Goal: Task Accomplishment & Management: Manage account settings

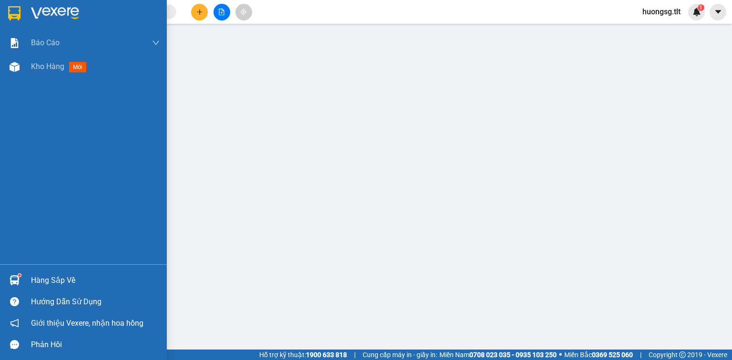
click at [23, 278] on div "Hàng sắp về" at bounding box center [83, 280] width 167 height 21
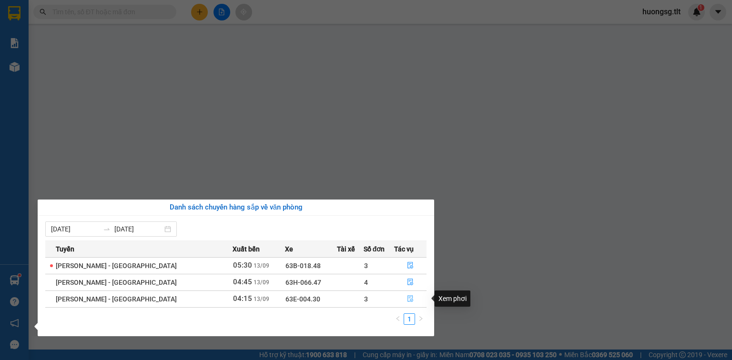
click at [401, 301] on button "button" at bounding box center [409, 298] width 31 height 15
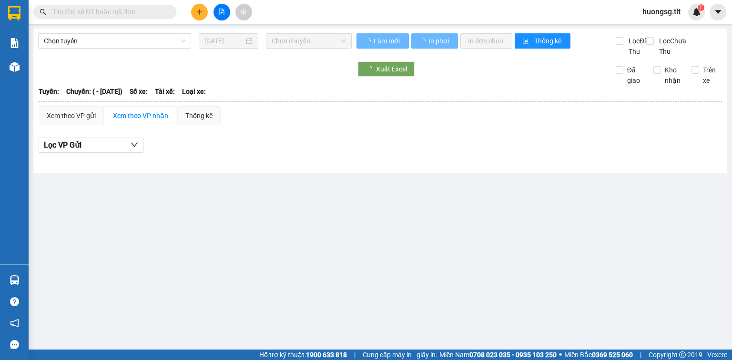
type input "[DATE]"
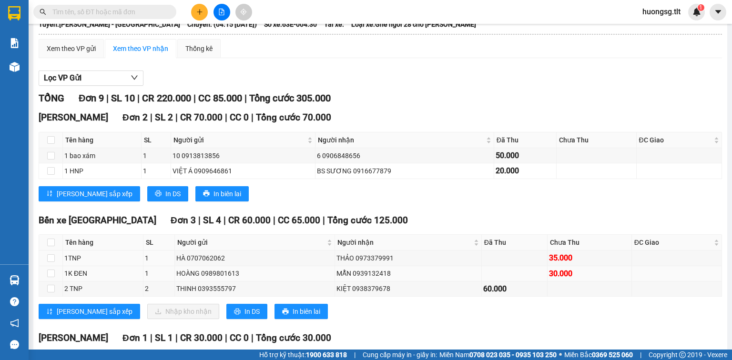
scroll to position [76, 0]
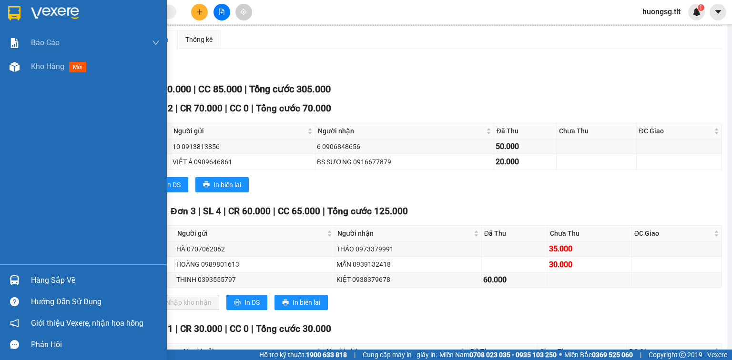
drag, startPoint x: 23, startPoint y: 276, endPoint x: 51, endPoint y: 279, distance: 27.7
click at [23, 276] on div "Hàng sắp về" at bounding box center [83, 280] width 167 height 21
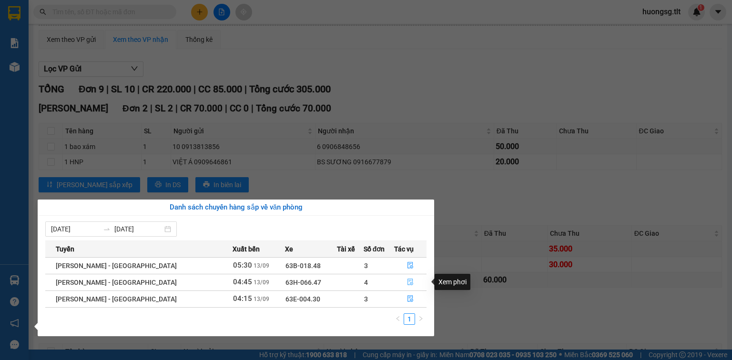
click at [407, 286] on span "file-done" at bounding box center [410, 283] width 7 height 8
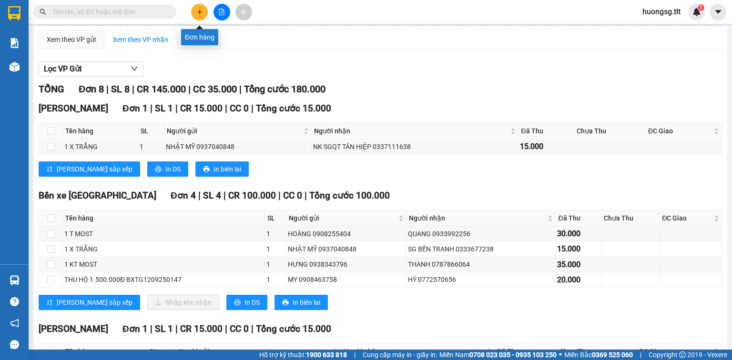
click at [194, 10] on button at bounding box center [199, 12] width 17 height 17
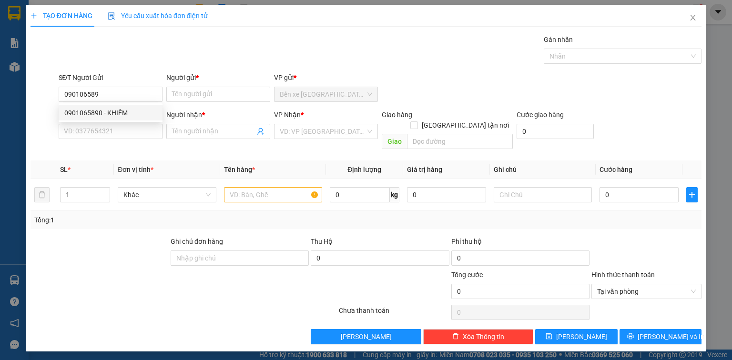
click at [88, 120] on div "0901065890 0901065890 - KHIÊM" at bounding box center [111, 112] width 104 height 19
click at [87, 114] on div "SĐT Người Nhận *" at bounding box center [111, 115] width 104 height 10
click at [87, 124] on input "SĐT Người Nhận *" at bounding box center [111, 131] width 104 height 15
click at [109, 92] on input "090106589" at bounding box center [111, 94] width 104 height 15
click at [110, 106] on div "0901065890 - KHIÊM" at bounding box center [111, 112] width 104 height 15
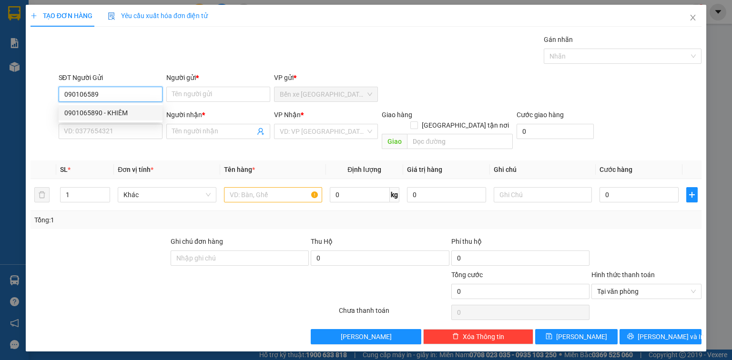
type input "0901065890"
type input "KHIÊM"
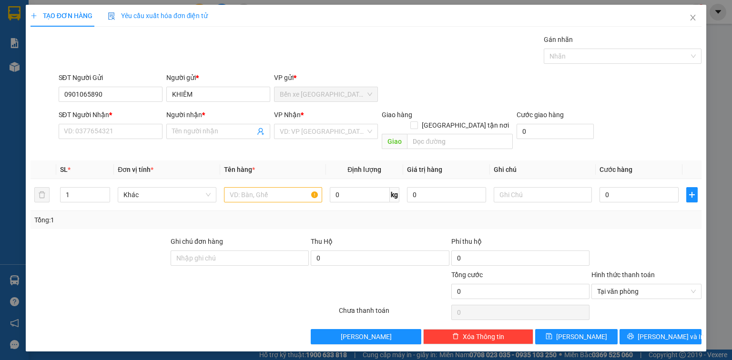
click at [108, 122] on div "SĐT Người Nhận *" at bounding box center [111, 117] width 104 height 14
click at [105, 130] on input "SĐT Người Nhận *" at bounding box center [111, 131] width 104 height 15
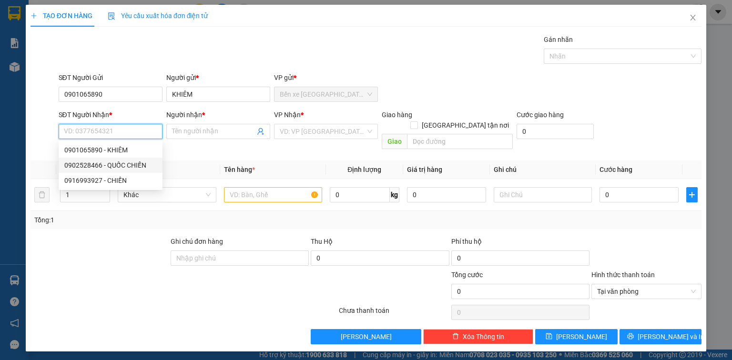
click at [125, 165] on div "0902528466 - QUỐC CHIẾN" at bounding box center [110, 165] width 92 height 10
type input "0902528466"
type input "QUỐC CHIẾN"
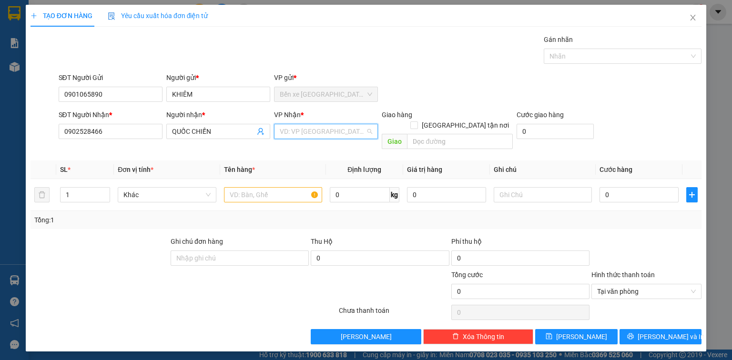
drag, startPoint x: 309, startPoint y: 131, endPoint x: 307, endPoint y: 136, distance: 5.4
click at [305, 131] on input "search" at bounding box center [323, 131] width 86 height 14
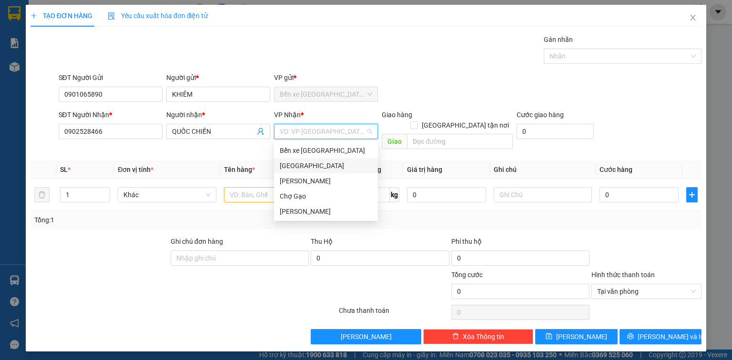
click at [314, 163] on div "[GEOGRAPHIC_DATA]" at bounding box center [326, 166] width 92 height 10
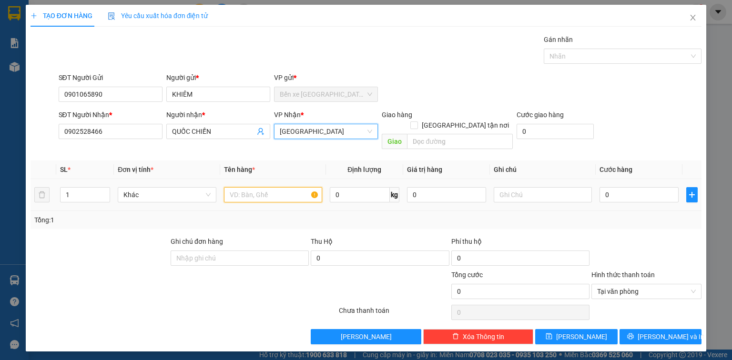
click at [269, 187] on input "text" at bounding box center [273, 194] width 98 height 15
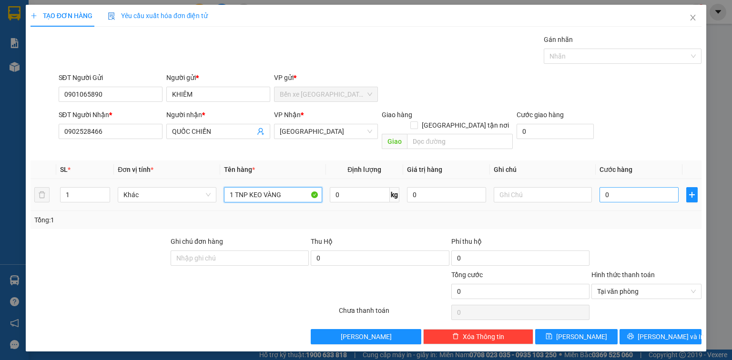
type input "1 TNP KEO VÀNG"
click at [612, 187] on input "0" at bounding box center [638, 194] width 79 height 15
type input "3"
type input "30"
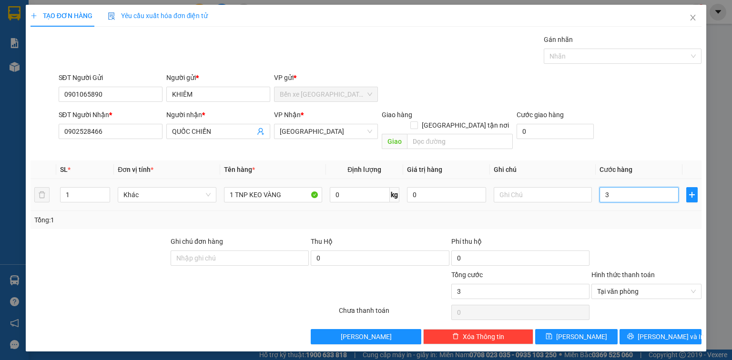
type input "30"
type input "30.000"
drag, startPoint x: 665, startPoint y: 322, endPoint x: 659, endPoint y: 317, distance: 8.5
click at [665, 331] on span "[PERSON_NAME] và In" at bounding box center [670, 336] width 67 height 10
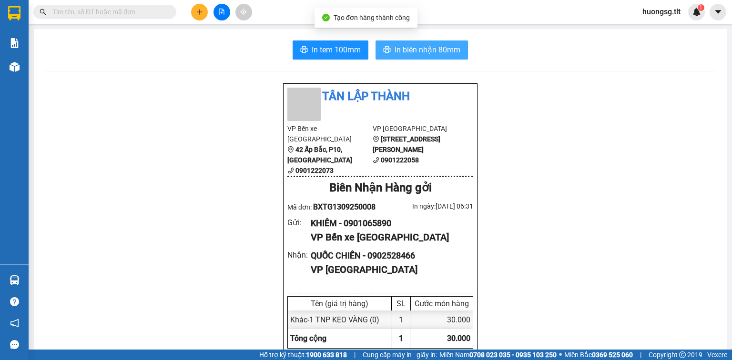
click at [438, 50] on span "In biên nhận 80mm" at bounding box center [427, 50] width 66 height 12
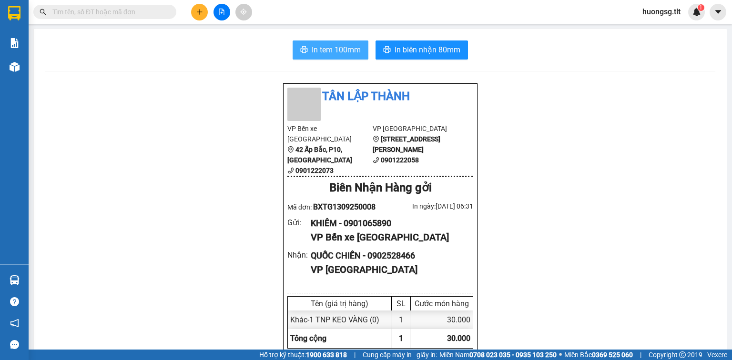
click at [352, 51] on span "In tem 100mm" at bounding box center [335, 50] width 49 height 12
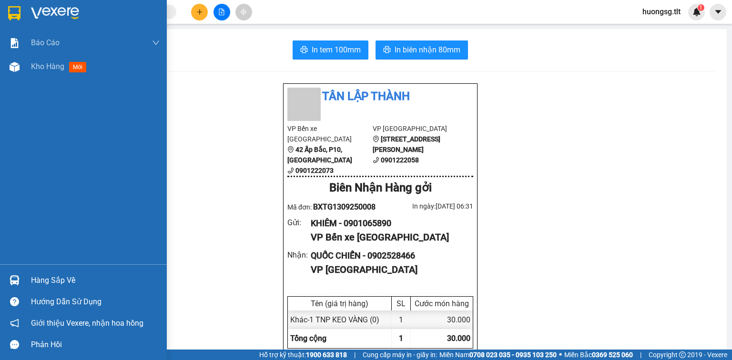
click at [21, 273] on div at bounding box center [14, 280] width 17 height 17
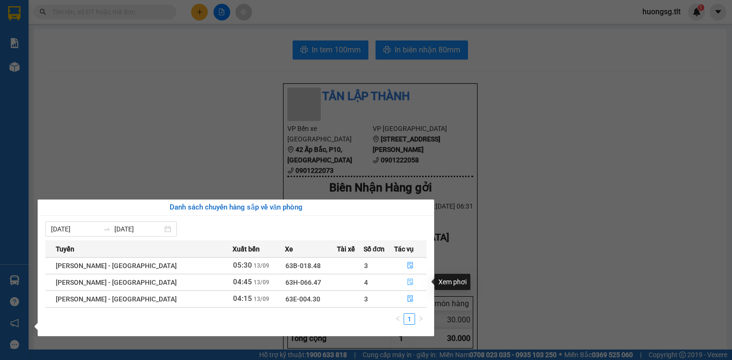
click at [413, 281] on button "button" at bounding box center [409, 282] width 31 height 15
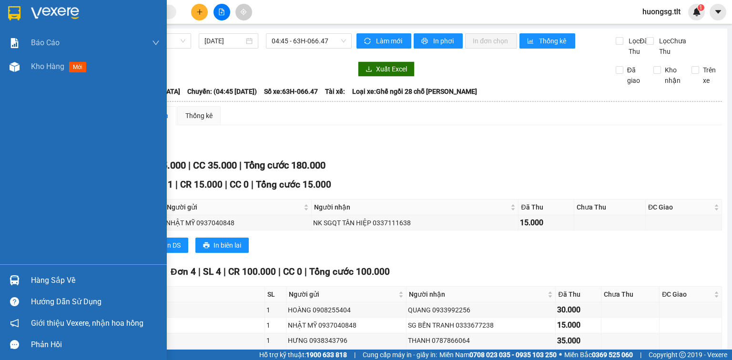
drag, startPoint x: 24, startPoint y: 284, endPoint x: 32, endPoint y: 281, distance: 8.6
click at [23, 284] on div "Hàng sắp về" at bounding box center [83, 280] width 167 height 21
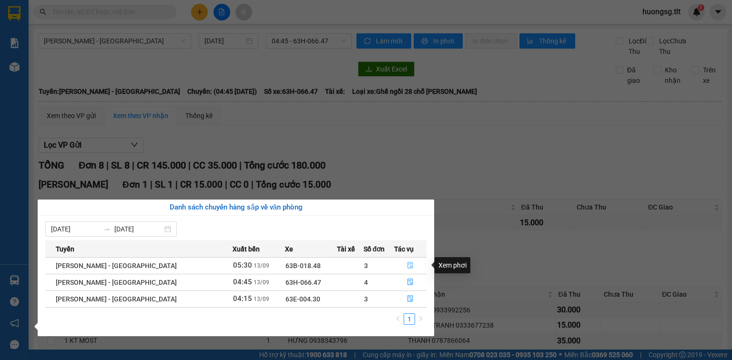
drag, startPoint x: 413, startPoint y: 259, endPoint x: 408, endPoint y: 262, distance: 6.4
click at [413, 260] on button "button" at bounding box center [409, 265] width 31 height 15
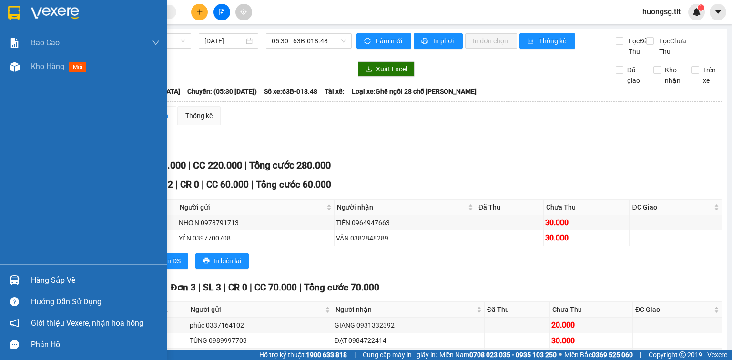
click at [25, 272] on div "Hàng sắp về" at bounding box center [83, 280] width 167 height 21
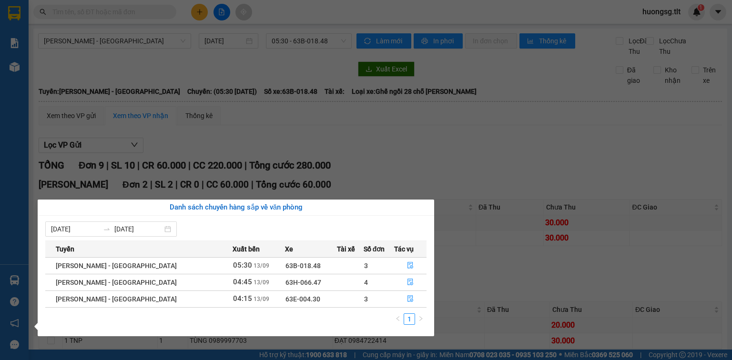
click at [507, 163] on section "Kết quả tìm kiếm ( 0 ) Bộ lọc Ngày tạo đơn gần nhất No Data huongsg.tlt 1 Báo c…" at bounding box center [366, 180] width 732 height 360
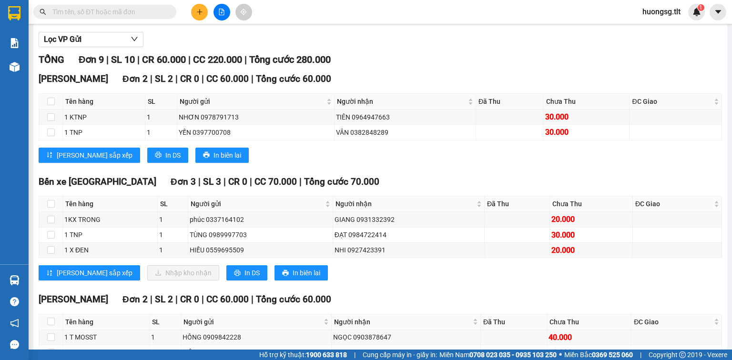
scroll to position [114, 0]
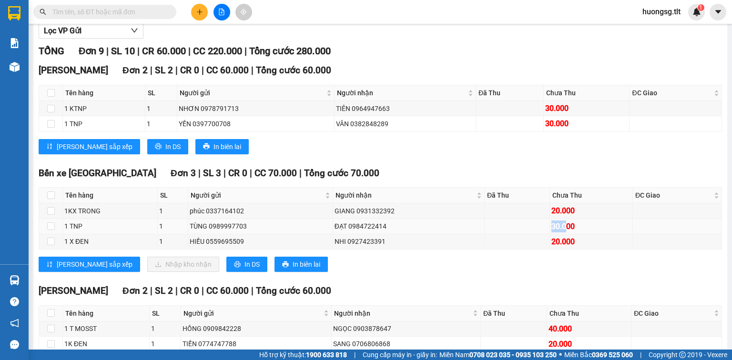
drag, startPoint x: 552, startPoint y: 240, endPoint x: 560, endPoint y: 241, distance: 8.6
click at [560, 234] on tr "1 TNP 1 TÙNG 0989997703 ĐẠT 0984722414 30.000" at bounding box center [380, 226] width 683 height 15
drag, startPoint x: 492, startPoint y: 283, endPoint x: 468, endPoint y: 271, distance: 26.8
click at [486, 279] on div "Bến xe Tiền Giang Đơn 3 | SL 3 | CR 0 | CC 70.000 | Tổng cước 70.000 Tên hàng S…" at bounding box center [380, 222] width 683 height 113
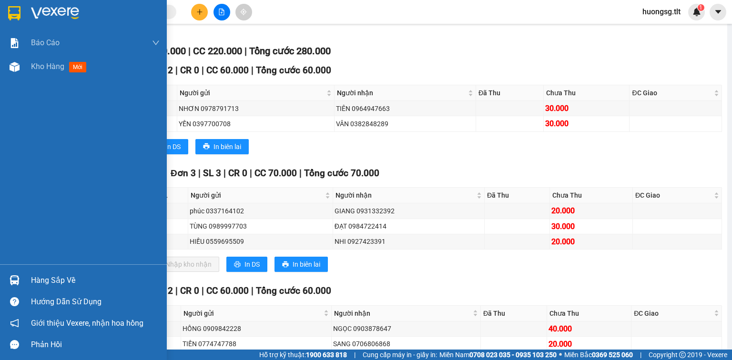
click at [26, 279] on div "Hàng sắp về" at bounding box center [83, 280] width 167 height 21
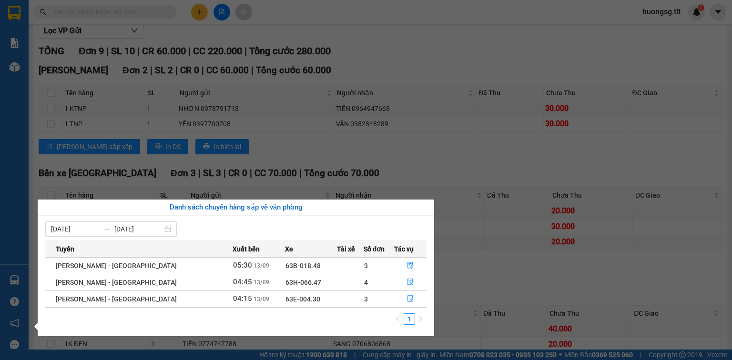
click at [268, 127] on section "Kết quả tìm kiếm ( 0 ) Bộ lọc Ngày tạo đơn gần nhất No Data huongsg.tlt 1 Báo c…" at bounding box center [366, 180] width 732 height 360
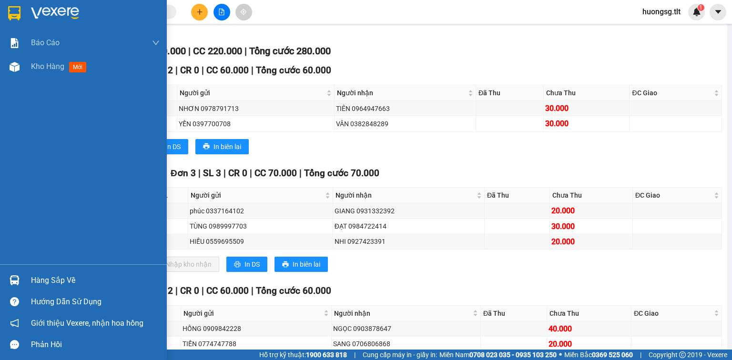
drag, startPoint x: 23, startPoint y: 276, endPoint x: 28, endPoint y: 274, distance: 5.4
click at [22, 277] on div "Hàng sắp về" at bounding box center [83, 280] width 167 height 21
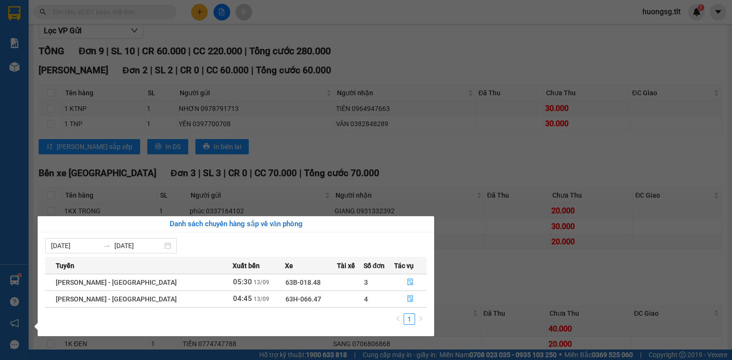
click at [141, 12] on section "Kết quả tìm kiếm ( 0 ) Bộ lọc Ngày tạo đơn gần nhất No Data huongsg.tlt 1 Báo c…" at bounding box center [366, 180] width 732 height 360
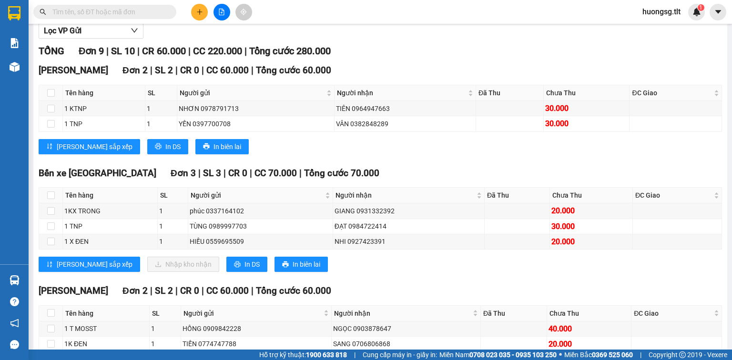
click at [150, 11] on input "text" at bounding box center [108, 12] width 112 height 10
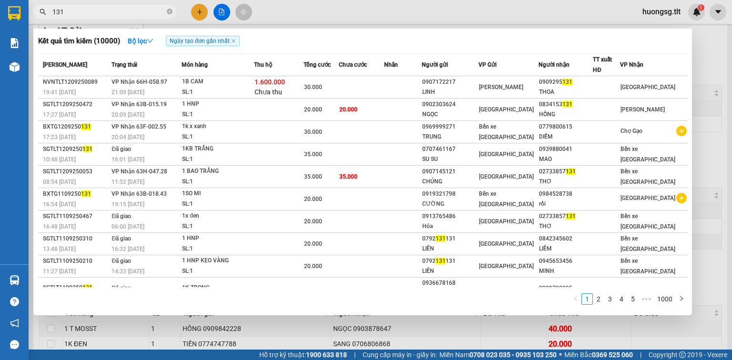
type input "131"
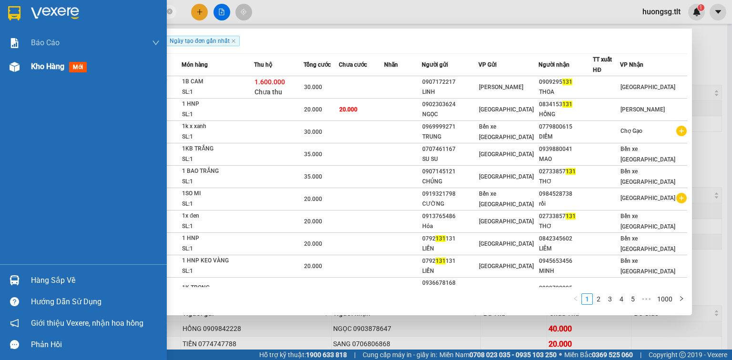
click at [21, 67] on div at bounding box center [14, 67] width 17 height 17
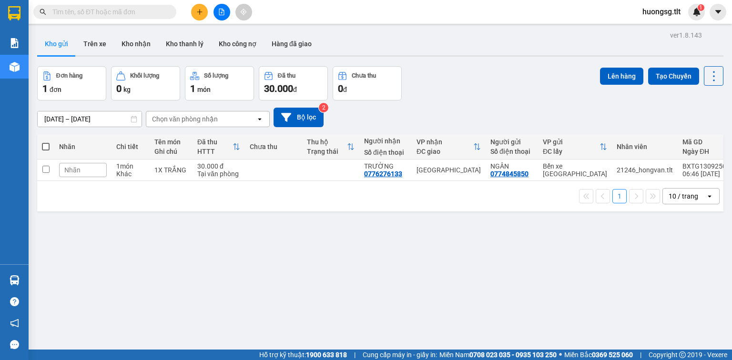
click at [223, 17] on button at bounding box center [221, 12] width 17 height 17
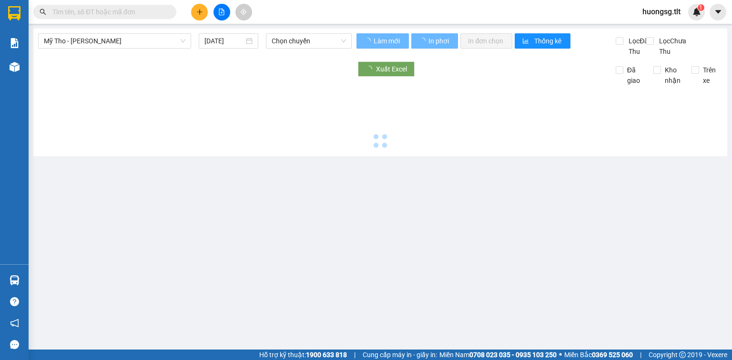
type input "13/09/2025"
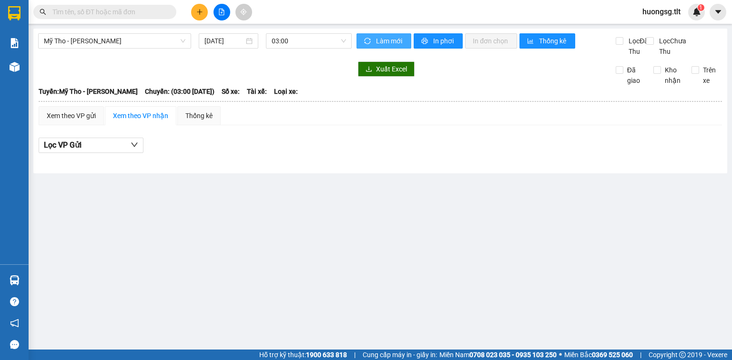
click at [379, 43] on span "Làm mới" at bounding box center [390, 41] width 28 height 10
drag, startPoint x: 378, startPoint y: 42, endPoint x: 373, endPoint y: 41, distance: 4.8
click at [377, 42] on span "Làm mới" at bounding box center [390, 41] width 28 height 10
click at [333, 40] on span "03:00" at bounding box center [308, 41] width 75 height 14
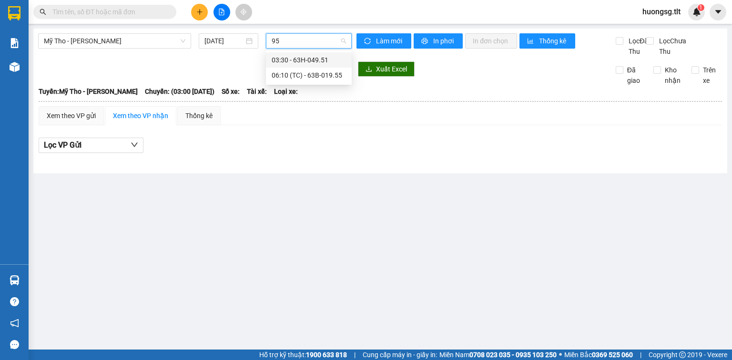
type input "955"
click at [334, 58] on div "06:10 (TC) - 63B-019.55" at bounding box center [308, 60] width 74 height 10
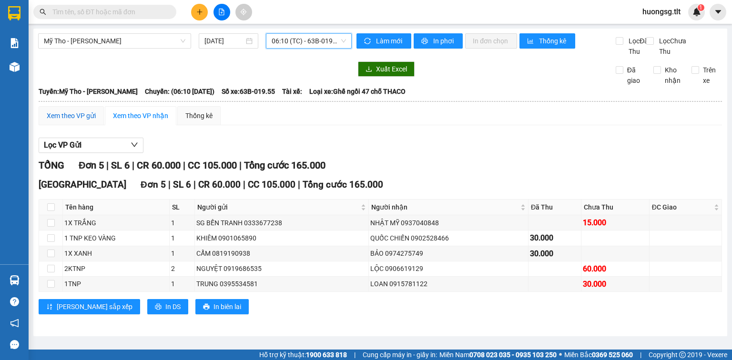
click at [65, 121] on div "Xem theo VP gửi" at bounding box center [71, 115] width 49 height 10
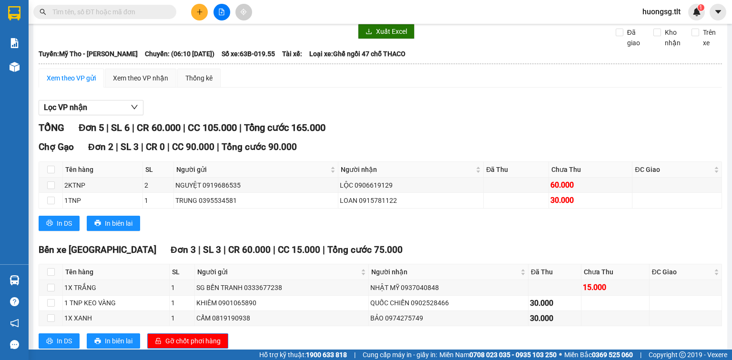
scroll to position [72, 0]
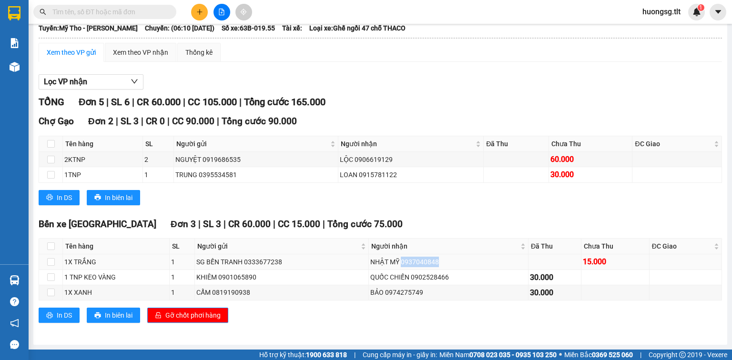
drag, startPoint x: 435, startPoint y: 263, endPoint x: 397, endPoint y: 261, distance: 38.2
click at [397, 261] on div "NHẬT MỸ 0937040848" at bounding box center [448, 262] width 156 height 10
copy div "0937040848"
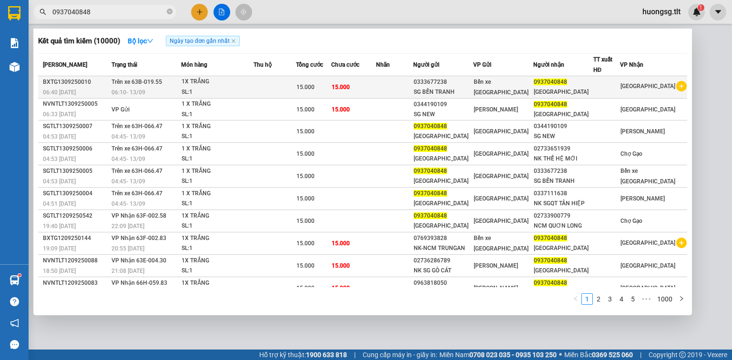
type input "0937040848"
click at [233, 82] on div "1X TRẮNG" at bounding box center [216, 82] width 71 height 10
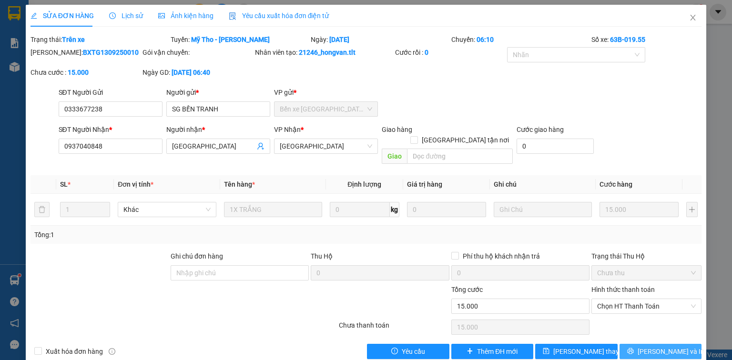
click at [650, 346] on span "[PERSON_NAME] và In" at bounding box center [670, 351] width 67 height 10
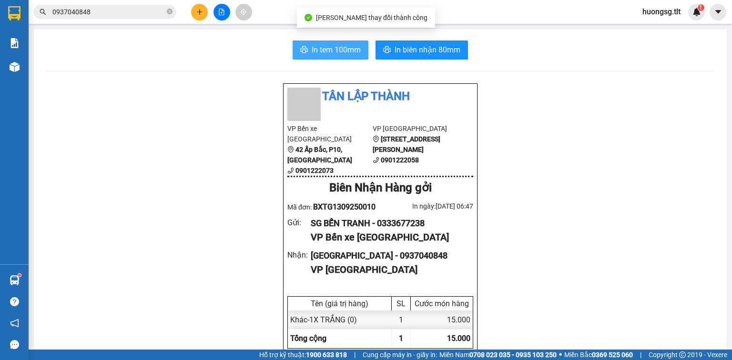
click at [331, 50] on span "In tem 100mm" at bounding box center [335, 50] width 49 height 12
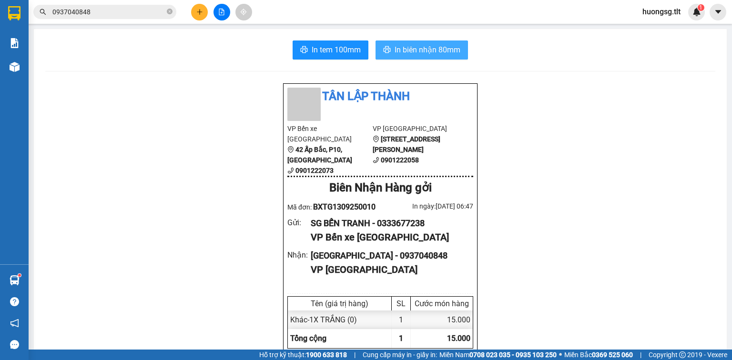
click at [431, 53] on span "In biên nhận 80mm" at bounding box center [427, 50] width 66 height 12
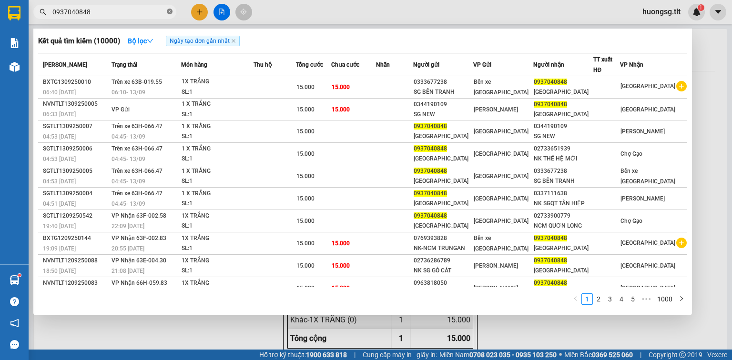
click at [170, 12] on icon "close-circle" at bounding box center [170, 12] width 6 height 6
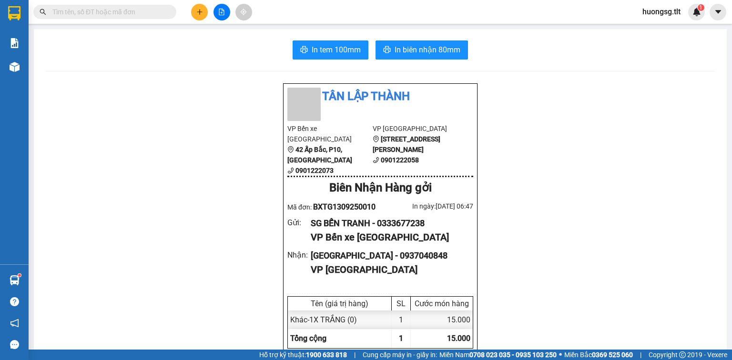
click at [141, 14] on input "text" at bounding box center [108, 12] width 112 height 10
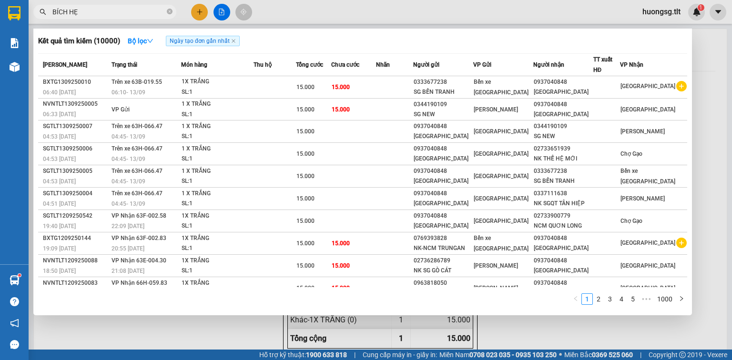
type input "BÍCH HẸN"
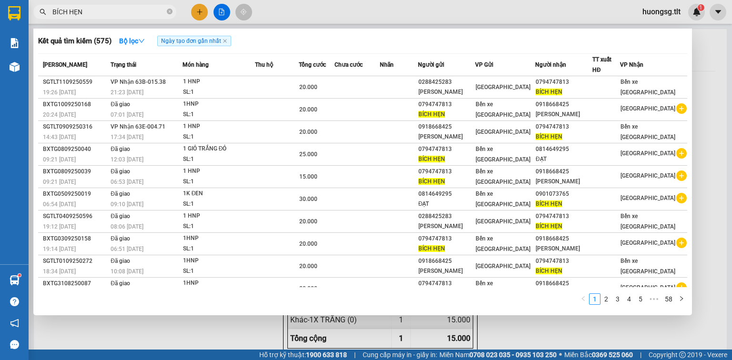
click at [168, 10] on icon "close-circle" at bounding box center [170, 12] width 6 height 6
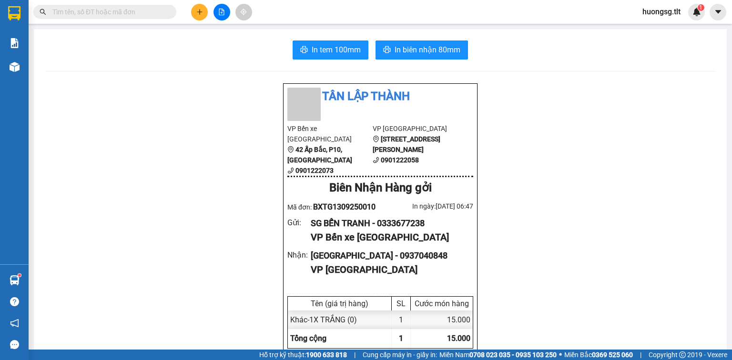
click at [148, 12] on input "text" at bounding box center [108, 12] width 112 height 10
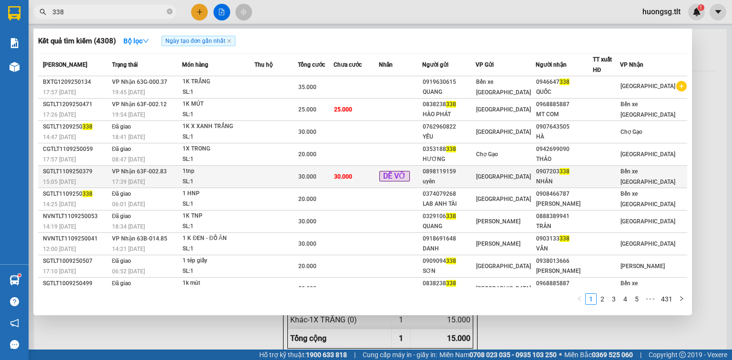
type input "338"
click at [218, 168] on div "1tnp" at bounding box center [217, 171] width 71 height 10
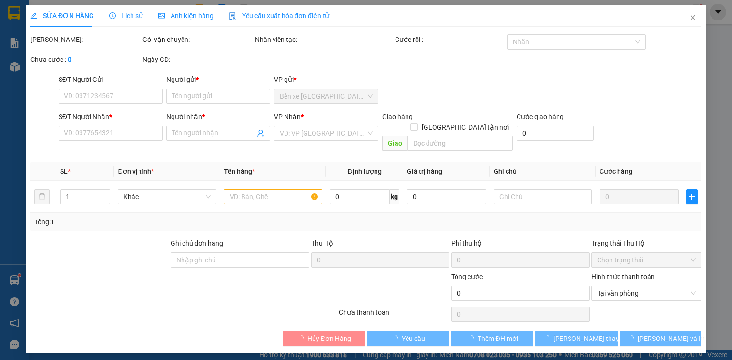
type input "0898119159"
type input "uyên"
type input "0907203338"
type input "NHÂN"
type input "30.000"
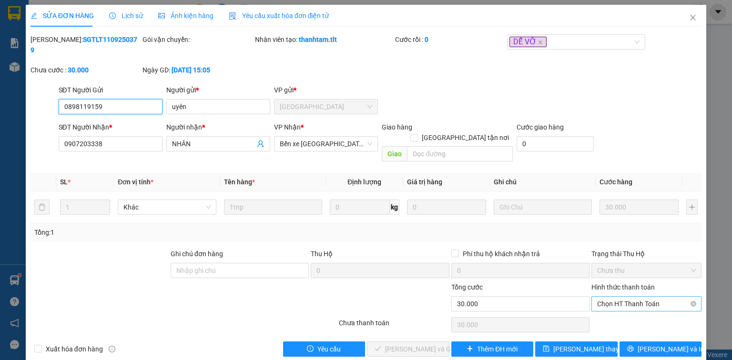
click at [617, 297] on span "Chọn HT Thanh Toán" at bounding box center [646, 304] width 99 height 14
click at [617, 299] on div "Tại văn phòng" at bounding box center [646, 301] width 99 height 10
type input "0"
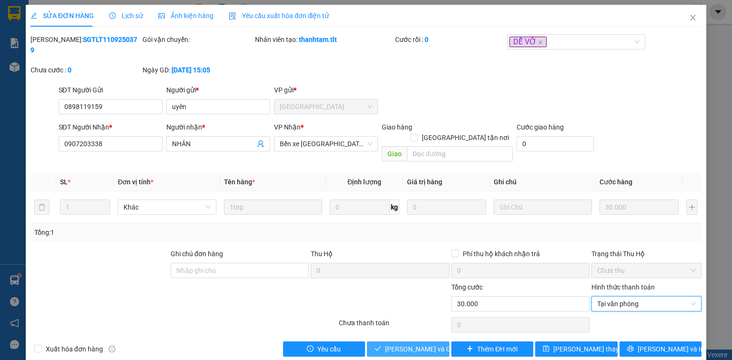
click at [401, 344] on span "[PERSON_NAME] và Giao hàng" at bounding box center [430, 349] width 91 height 10
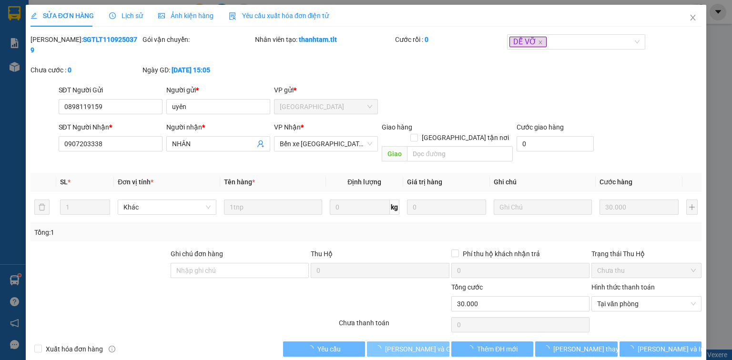
drag, startPoint x: 401, startPoint y: 326, endPoint x: 422, endPoint y: 313, distance: 24.8
click at [401, 344] on span "[PERSON_NAME] và Giao hàng" at bounding box center [430, 349] width 91 height 10
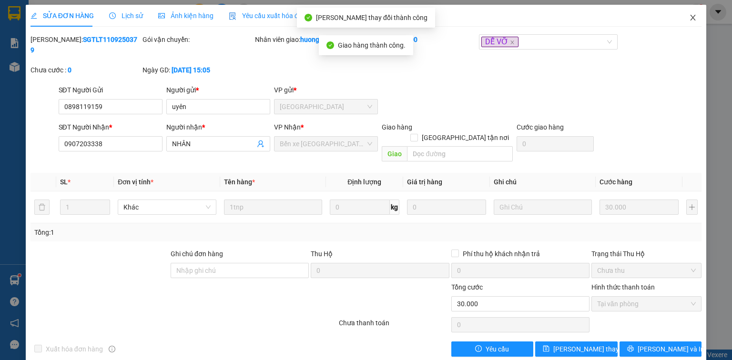
drag, startPoint x: 696, startPoint y: 24, endPoint x: 686, endPoint y: 25, distance: 10.0
click at [694, 24] on span "Close" at bounding box center [692, 18] width 27 height 27
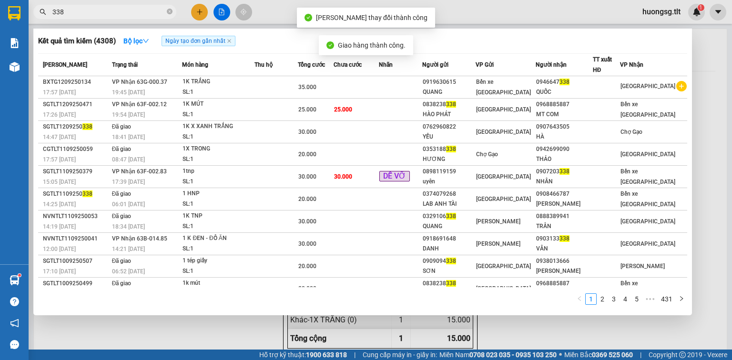
click at [128, 11] on input "338" at bounding box center [108, 12] width 112 height 10
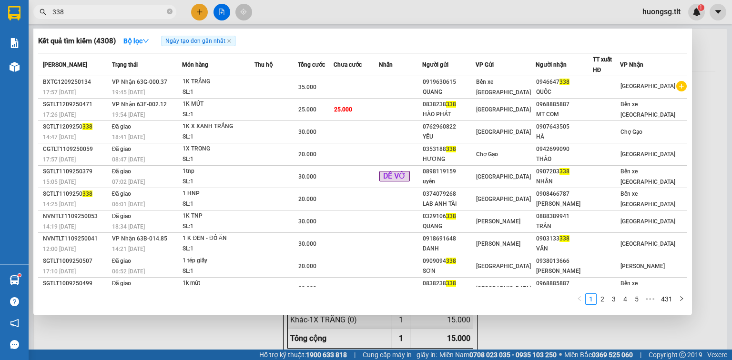
click at [191, 16] on div at bounding box center [366, 180] width 732 height 360
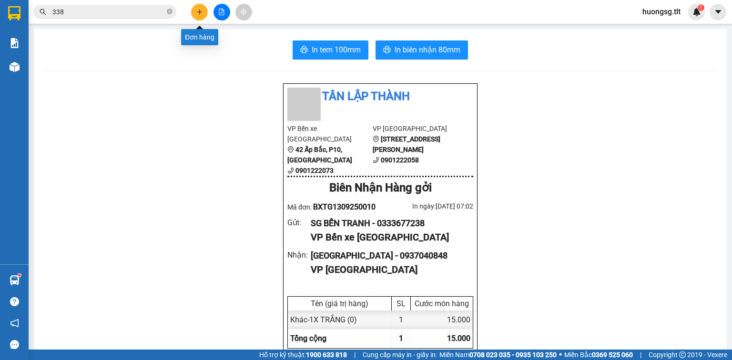
click at [201, 10] on icon "plus" at bounding box center [199, 12] width 7 height 7
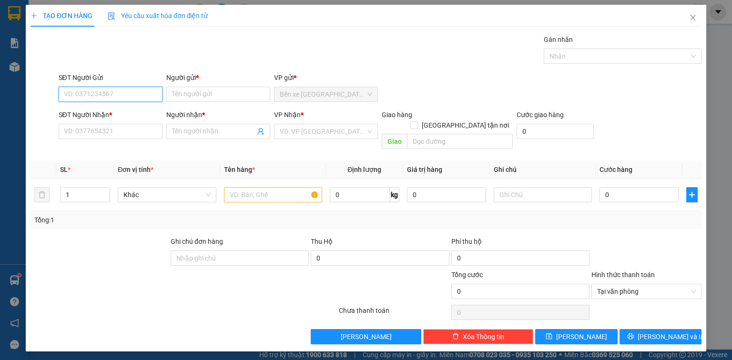
click at [131, 96] on input "SĐT Người Gửi" at bounding box center [111, 94] width 104 height 15
click at [121, 113] on div "0985748746 - vân" at bounding box center [110, 113] width 92 height 10
type input "0985748746"
type input "vân"
type input "0985748746"
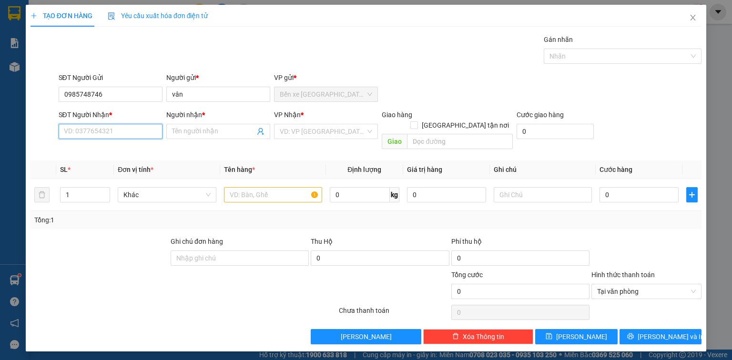
click at [124, 129] on input "SĐT Người Nhận *" at bounding box center [111, 131] width 104 height 15
click at [117, 136] on input "SĐT Người Nhận *" at bounding box center [111, 131] width 104 height 15
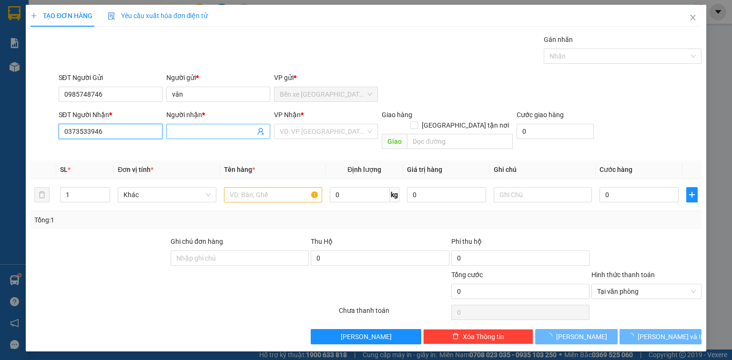
type input "0373533946"
click at [196, 128] on input "Người nhận *" at bounding box center [213, 131] width 83 height 10
type input "NHI"
drag, startPoint x: 340, startPoint y: 130, endPoint x: 316, endPoint y: 140, distance: 26.0
click at [339, 130] on input "search" at bounding box center [323, 131] width 86 height 14
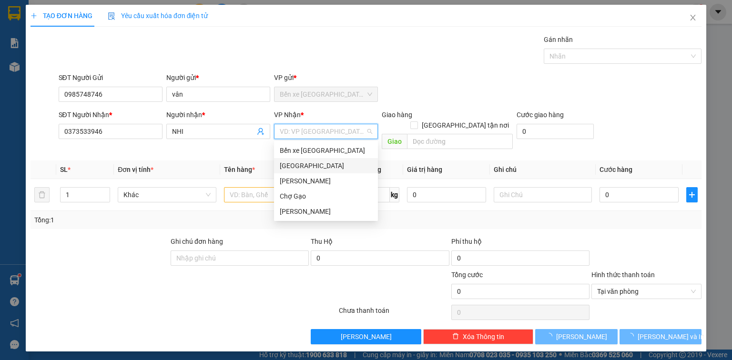
click at [308, 169] on div "[GEOGRAPHIC_DATA]" at bounding box center [326, 166] width 92 height 10
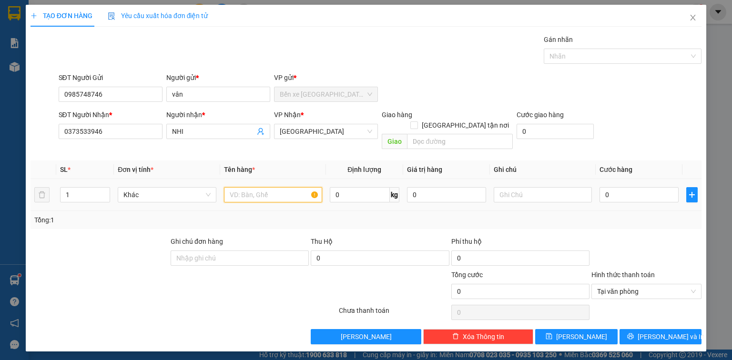
click at [269, 187] on input "text" at bounding box center [273, 194] width 98 height 15
type input "1X TRONG"
click at [649, 187] on input "0" at bounding box center [638, 194] width 79 height 15
type input "2"
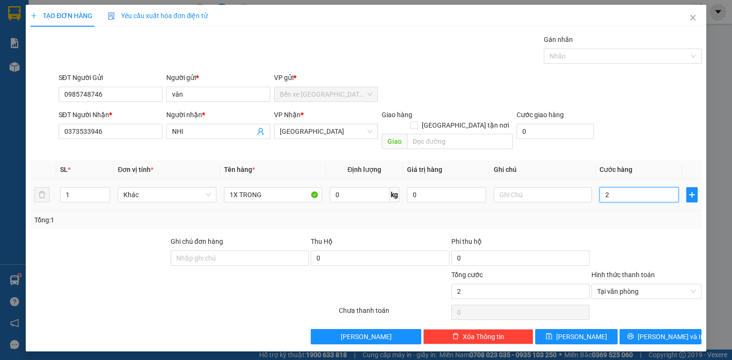
type input "20"
type input "20.000"
click at [658, 331] on span "[PERSON_NAME] và In" at bounding box center [670, 336] width 67 height 10
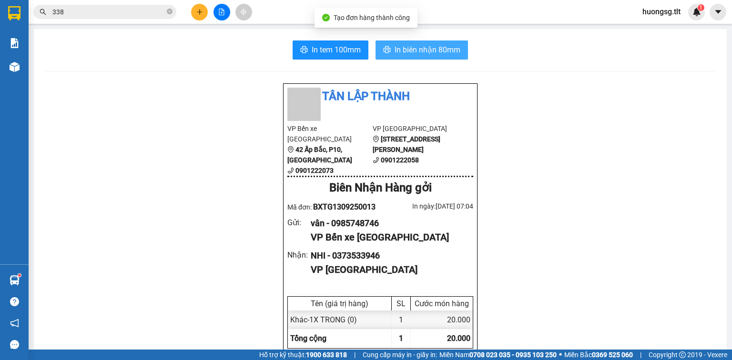
click at [427, 47] on span "In biên nhận 80mm" at bounding box center [427, 50] width 66 height 12
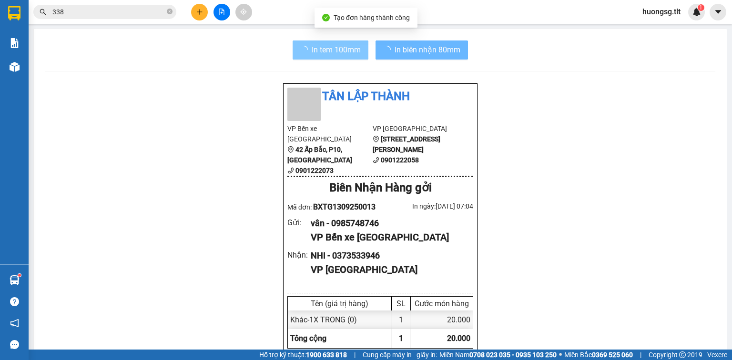
click at [352, 51] on span "In tem 100mm" at bounding box center [335, 50] width 49 height 12
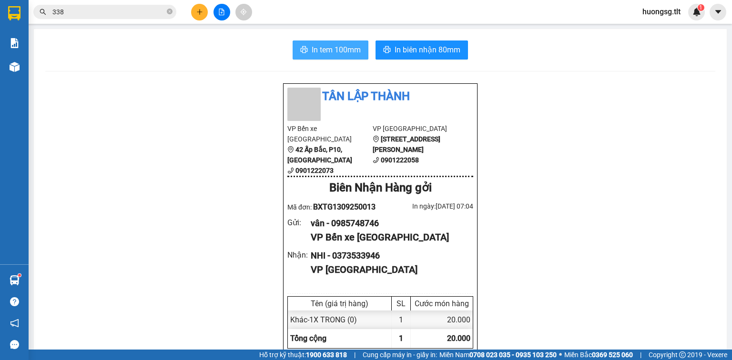
click at [292, 40] on button "In tem 100mm" at bounding box center [330, 49] width 76 height 19
click at [169, 11] on icon "close-circle" at bounding box center [170, 12] width 6 height 6
click at [164, 15] on input "text" at bounding box center [108, 12] width 112 height 10
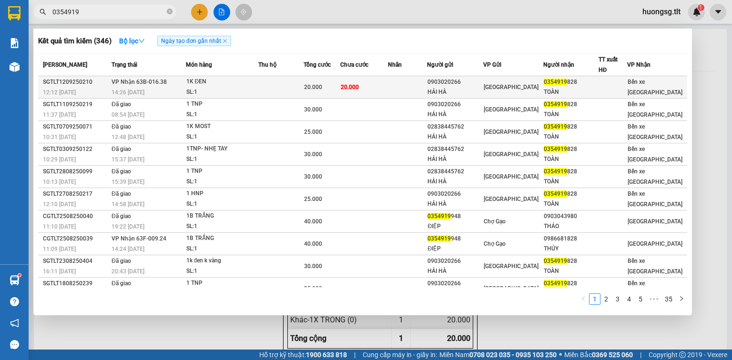
type input "0354919"
click at [298, 84] on td at bounding box center [280, 87] width 45 height 22
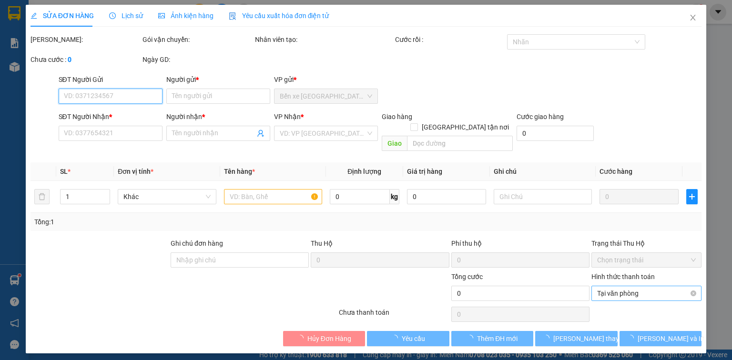
type input "0903020266"
type input "HẢI HÀ"
type input "0354919828"
type input "TOÀN"
type input "20.000"
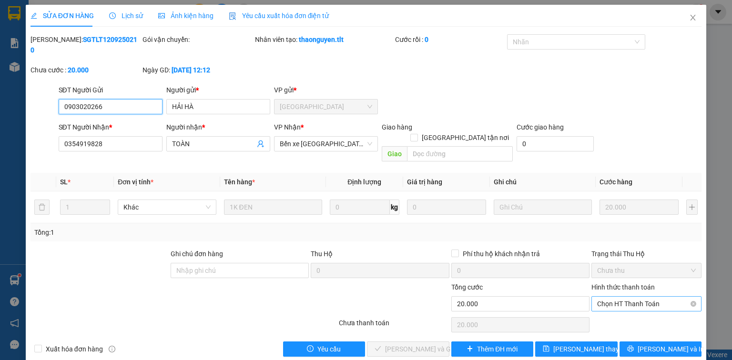
click at [607, 297] on span "Chọn HT Thanh Toán" at bounding box center [646, 304] width 99 height 14
click at [609, 302] on div "Tại văn phòng" at bounding box center [646, 301] width 99 height 10
type input "0"
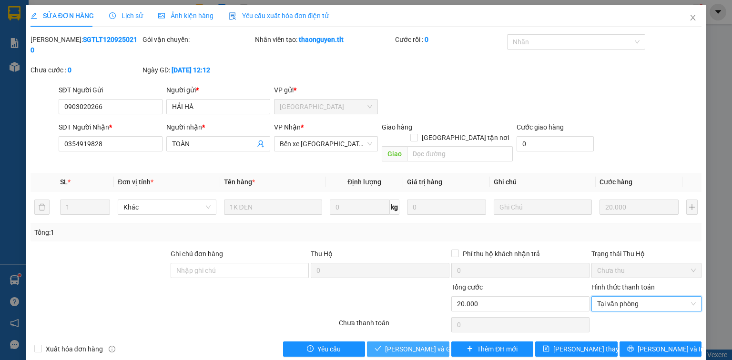
click at [402, 344] on span "[PERSON_NAME] và Giao hàng" at bounding box center [430, 349] width 91 height 10
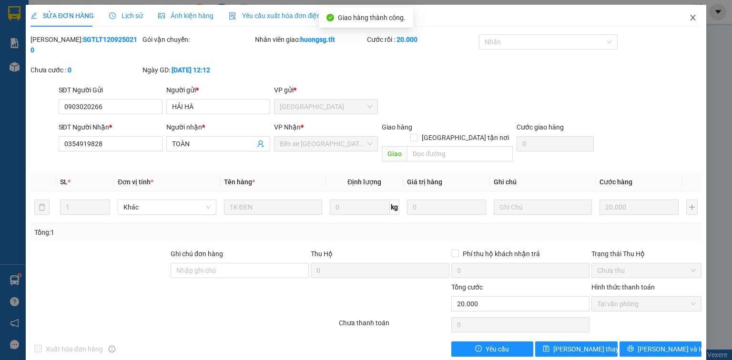
click at [690, 20] on icon "close" at bounding box center [693, 18] width 8 height 8
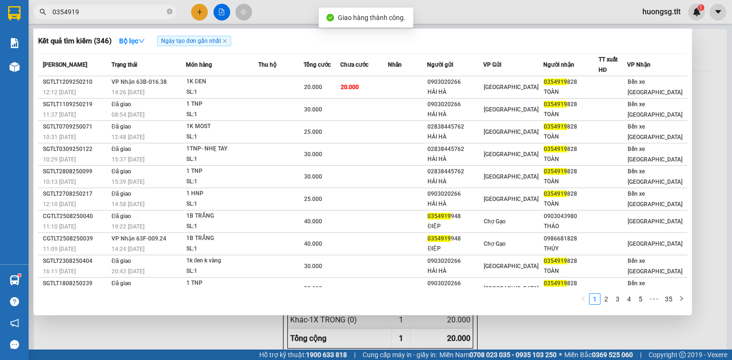
click at [140, 10] on input "0354919" at bounding box center [108, 12] width 112 height 10
click at [167, 10] on icon "close-circle" at bounding box center [170, 12] width 6 height 6
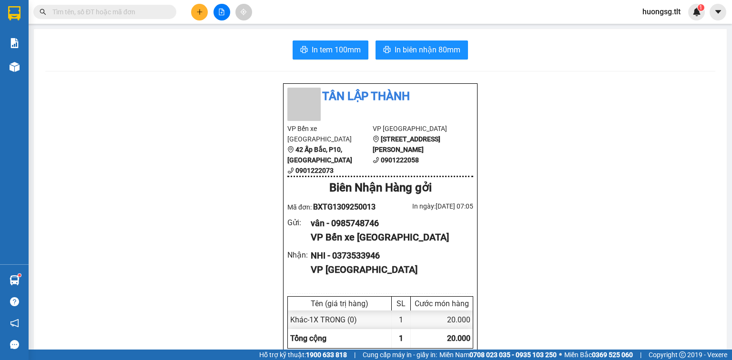
click at [147, 12] on input "text" at bounding box center [108, 12] width 112 height 10
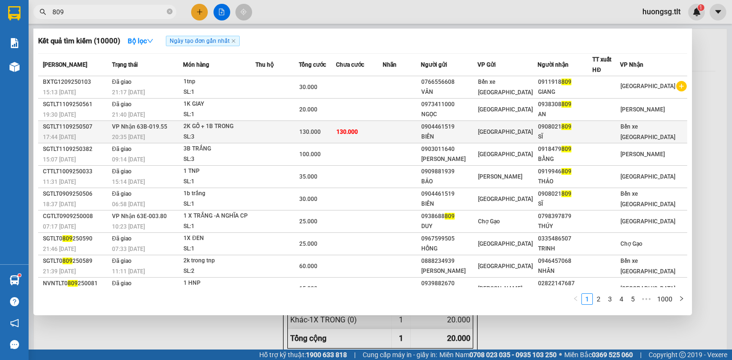
type input "809"
click at [182, 132] on div "20:35 - 11/09" at bounding box center [147, 137] width 70 height 10
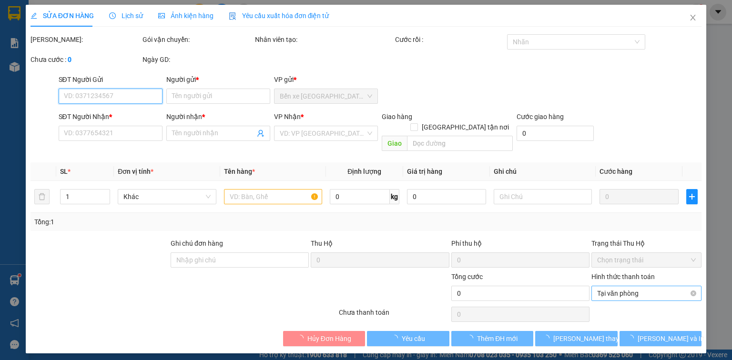
type input "0904461519"
type input "BIÊN"
type input "0908021809"
type input "SĨ"
type input "130.000"
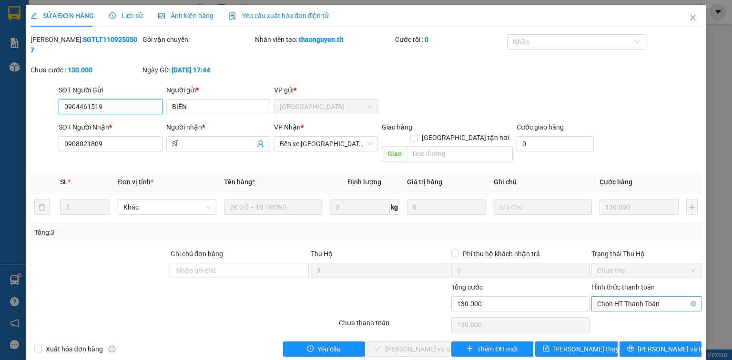
click at [604, 297] on span "Chọn HT Thanh Toán" at bounding box center [646, 304] width 99 height 14
click at [604, 303] on div "Tại văn phòng" at bounding box center [646, 301] width 99 height 10
type input "0"
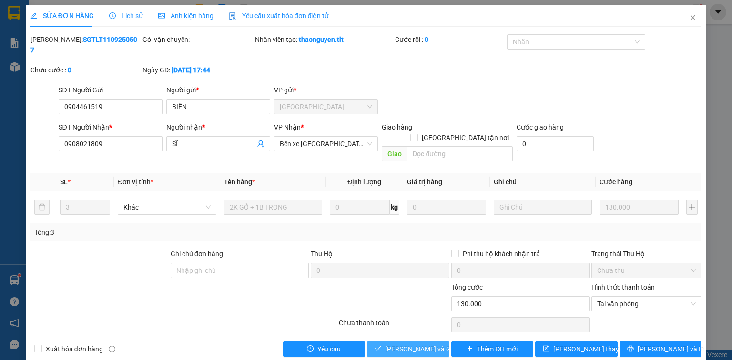
click at [397, 344] on span "Lưu và Giao hàng" at bounding box center [430, 349] width 91 height 10
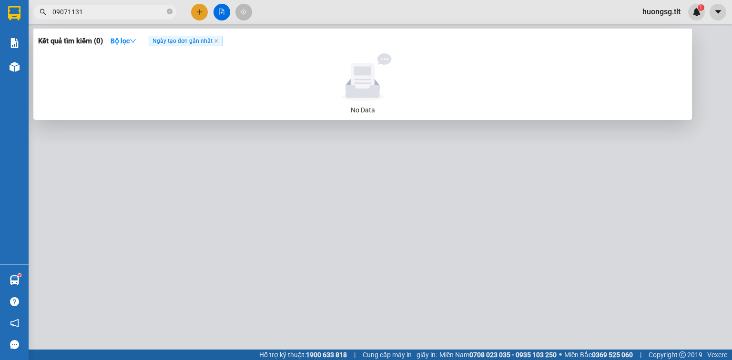
click at [144, 13] on input "09071131" at bounding box center [108, 12] width 112 height 10
type input "0"
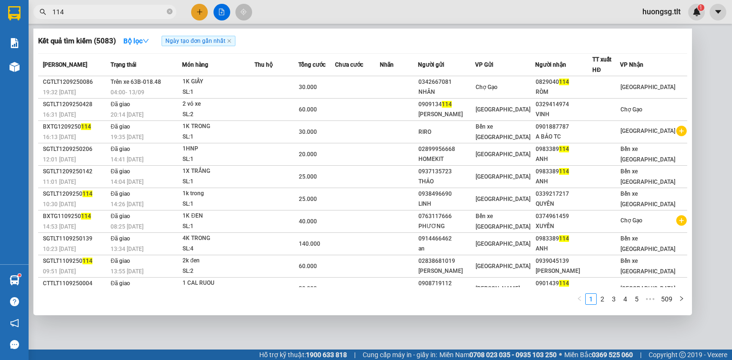
type input "114"
click at [203, 12] on div at bounding box center [366, 180] width 732 height 360
click at [202, 13] on icon "plus" at bounding box center [199, 12] width 7 height 7
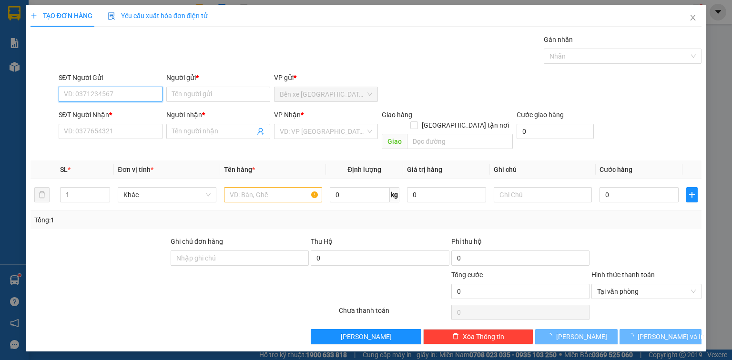
click at [108, 90] on input "SĐT Người Gửi" at bounding box center [111, 94] width 104 height 15
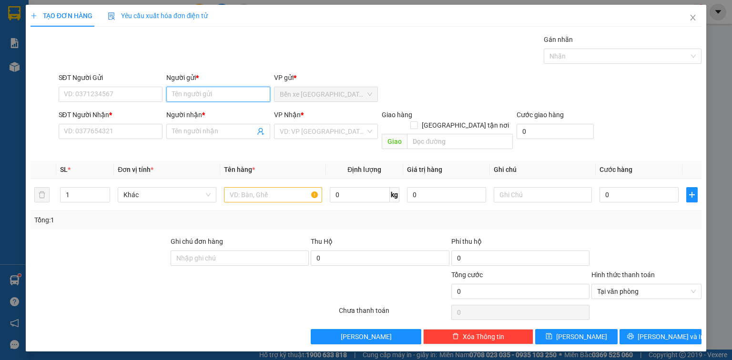
click at [182, 96] on input "Người gửi *" at bounding box center [218, 94] width 104 height 15
type input "TÀI"
click at [139, 135] on input "SĐT Người Nhận *" at bounding box center [111, 131] width 104 height 15
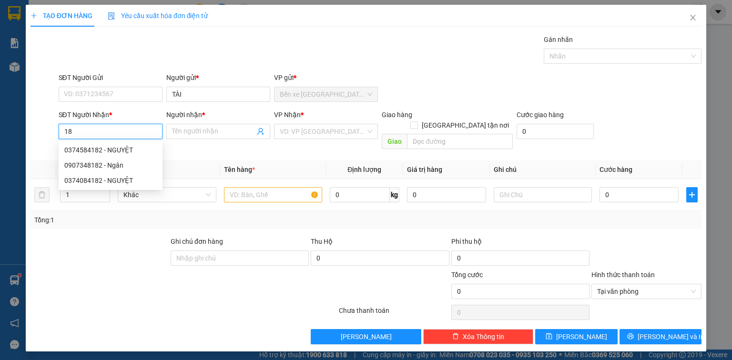
type input "1"
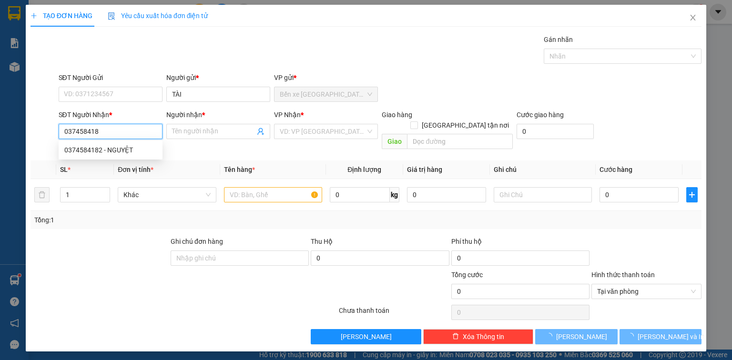
type input "0374584182"
click at [134, 151] on div "0374584182 - NGUYỆT" at bounding box center [110, 150] width 92 height 10
type input "NGUYỆT"
type input "0374584182"
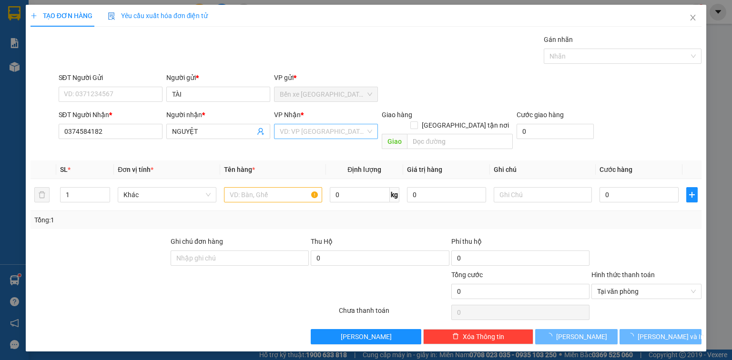
click at [304, 137] on input "search" at bounding box center [323, 131] width 86 height 14
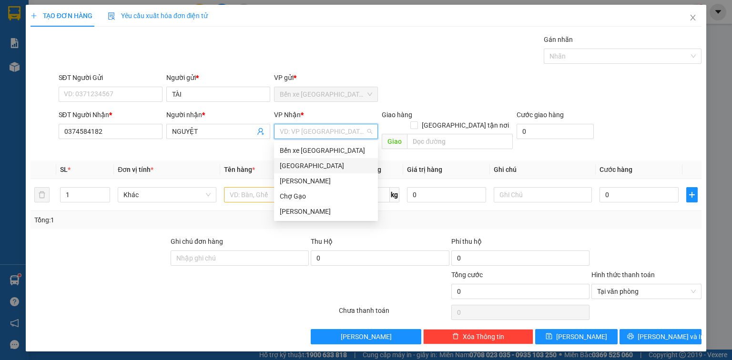
click at [301, 165] on div "[GEOGRAPHIC_DATA]" at bounding box center [326, 166] width 92 height 10
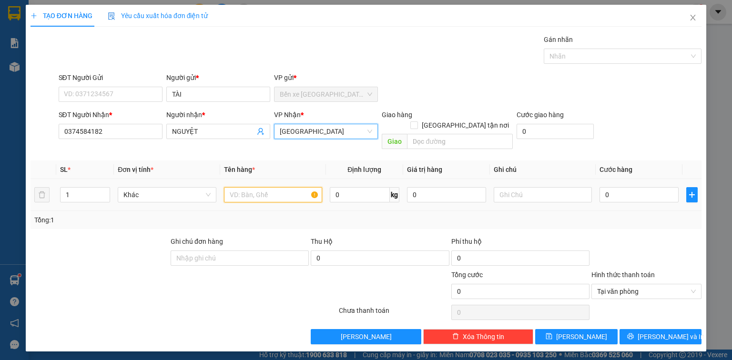
click at [255, 187] on input "text" at bounding box center [273, 194] width 98 height 15
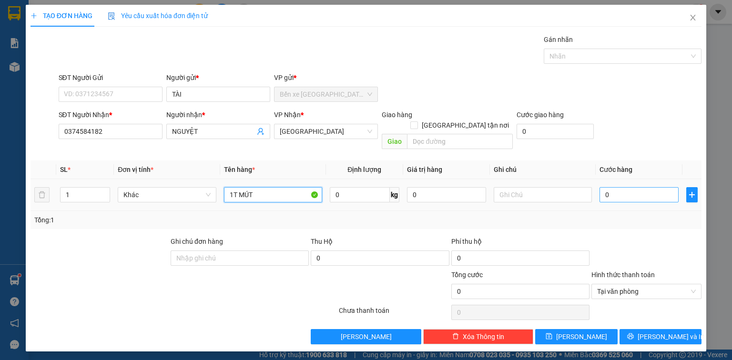
type input "1T MÚT"
click at [634, 187] on input "0" at bounding box center [638, 194] width 79 height 15
type input "3"
type input "35"
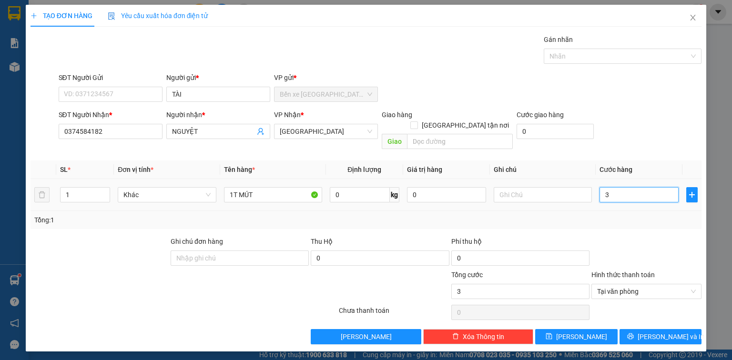
type input "35"
type input "35.000"
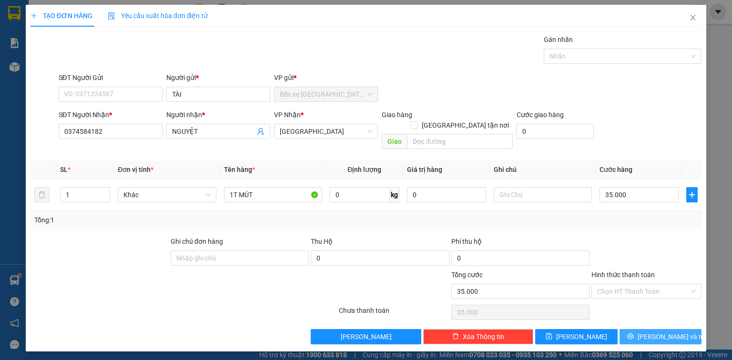
click at [686, 329] on button "[PERSON_NAME] và In" at bounding box center [660, 336] width 82 height 15
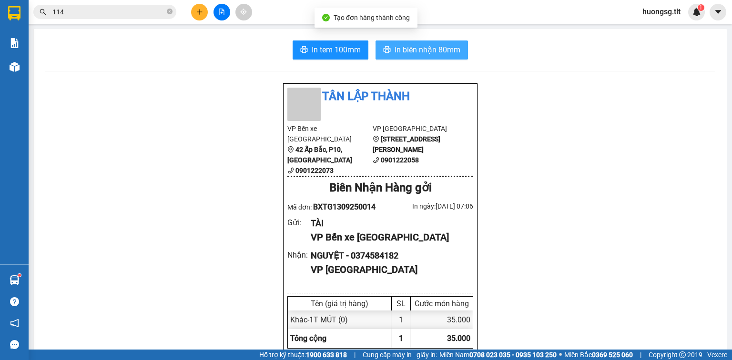
click at [397, 48] on span "In biên nhận 80mm" at bounding box center [427, 50] width 66 height 12
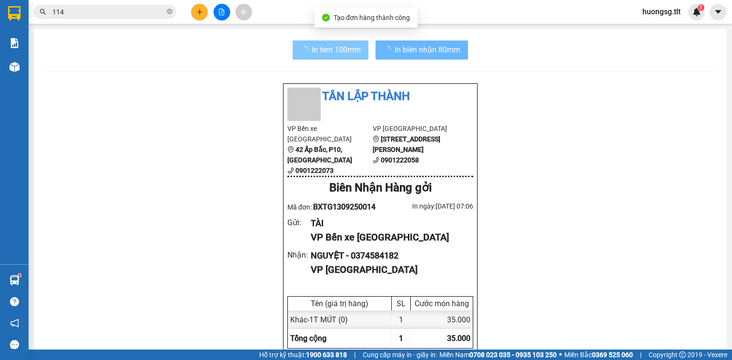
click at [322, 42] on button "In tem 100mm" at bounding box center [330, 49] width 76 height 19
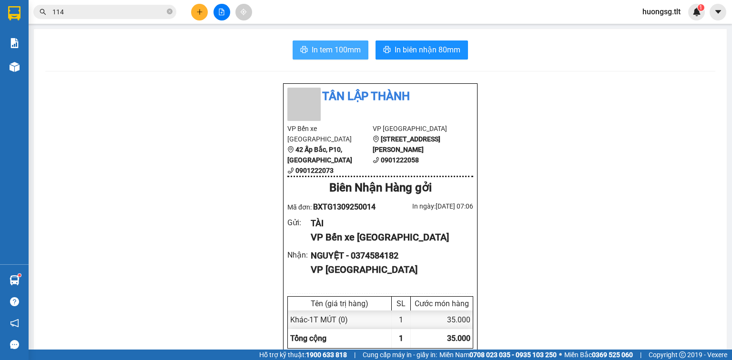
click at [327, 49] on span "In tem 100mm" at bounding box center [335, 50] width 49 height 12
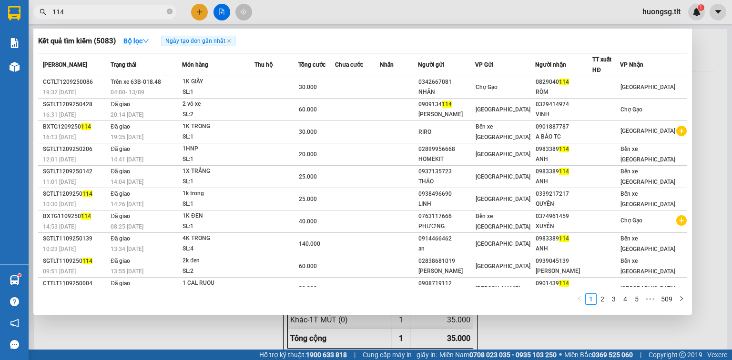
click at [168, 11] on icon "close-circle" at bounding box center [170, 12] width 6 height 6
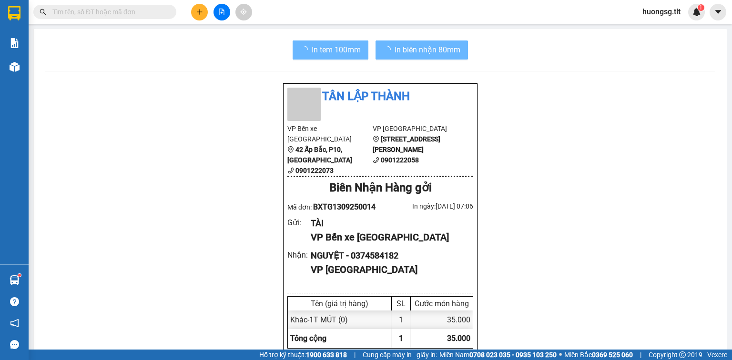
click at [154, 13] on input "text" at bounding box center [108, 12] width 112 height 10
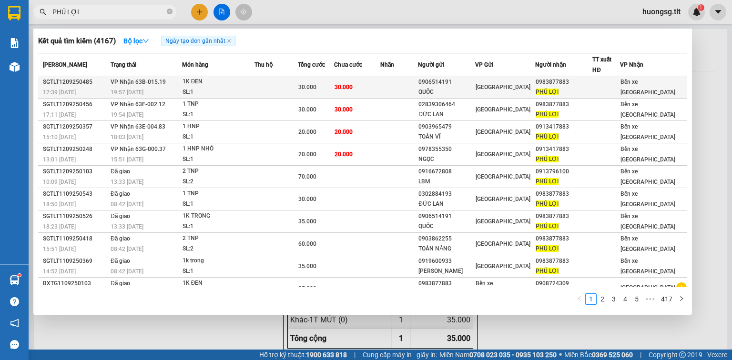
type input "PHÚ LỢI"
click at [514, 90] on div "[GEOGRAPHIC_DATA]" at bounding box center [504, 87] width 59 height 10
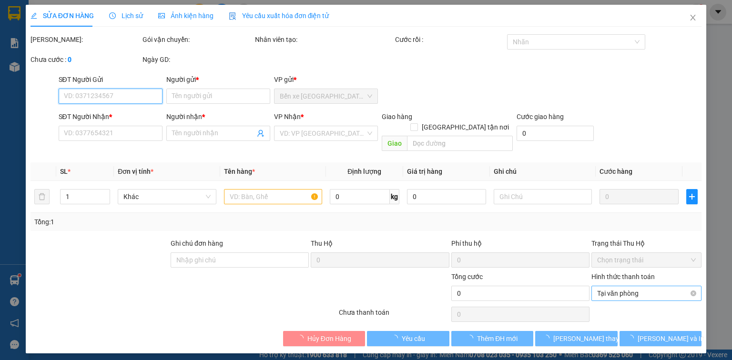
type input "0906514191"
type input "QUỐC"
type input "0983877883"
type input "PHÚ LỢI"
type input "30.000"
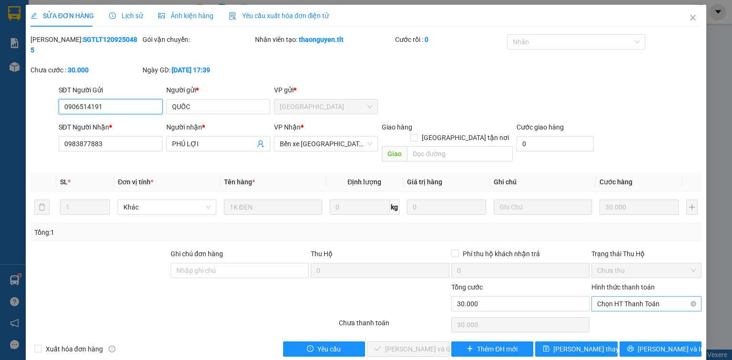
click at [611, 297] on span "Chọn HT Thanh Toán" at bounding box center [646, 304] width 99 height 14
drag, startPoint x: 615, startPoint y: 301, endPoint x: 608, endPoint y: 301, distance: 7.6
click at [615, 301] on div "Tại văn phòng" at bounding box center [646, 301] width 99 height 10
type input "0"
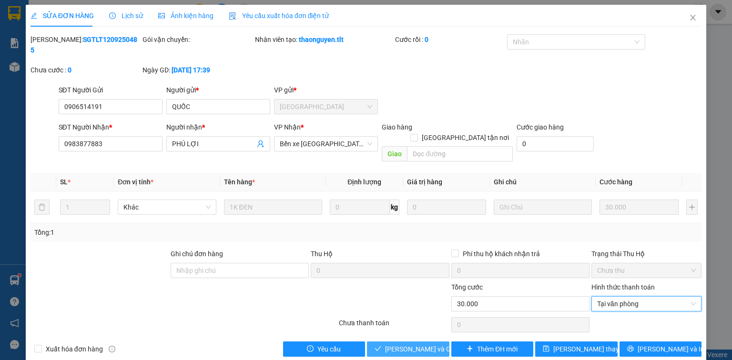
click at [410, 342] on button "Lưu và Giao hàng" at bounding box center [408, 349] width 82 height 15
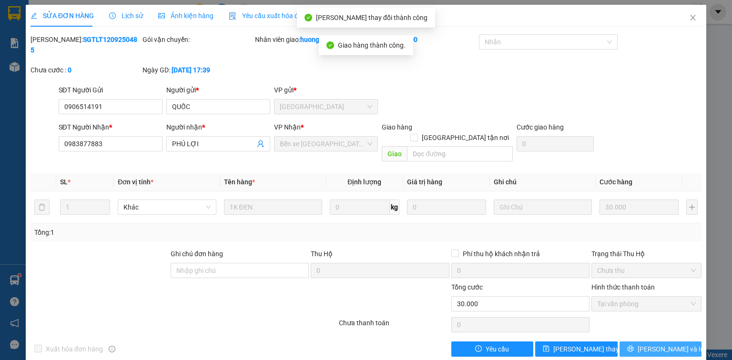
click at [669, 344] on span "[PERSON_NAME] và In" at bounding box center [670, 349] width 67 height 10
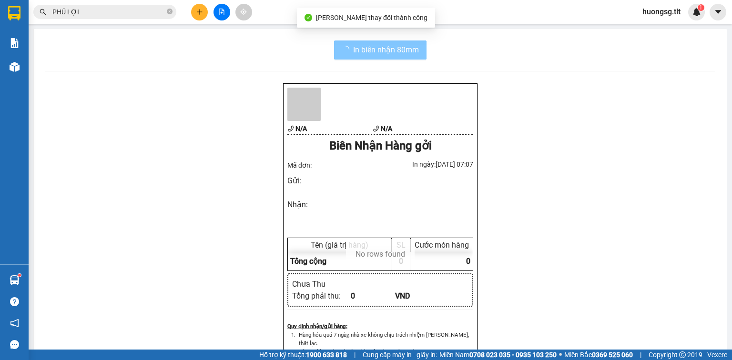
click at [419, 46] on button "In biên nhận 80mm" at bounding box center [380, 49] width 92 height 19
click at [417, 47] on button "In biên nhận 80mm" at bounding box center [380, 49] width 92 height 19
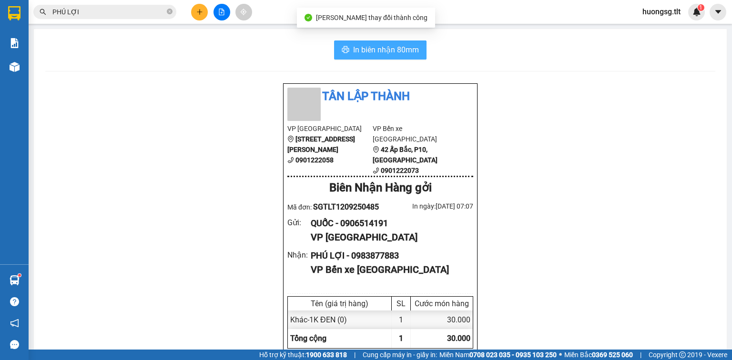
click at [408, 51] on span "In biên nhận 80mm" at bounding box center [386, 50] width 66 height 12
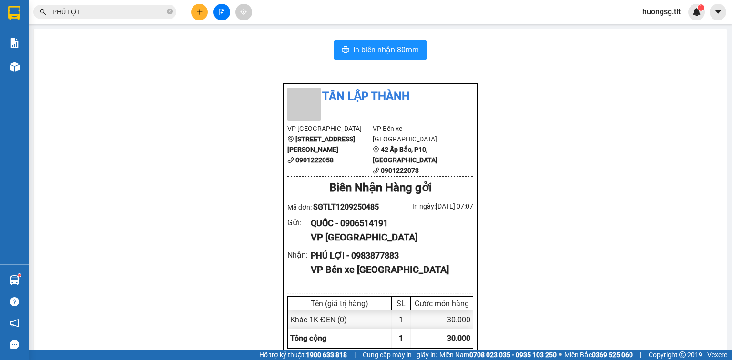
click at [132, 11] on input "PHÚ LỢI" at bounding box center [108, 12] width 112 height 10
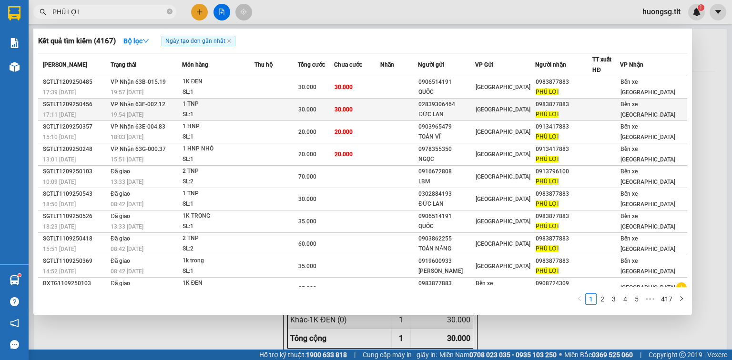
click at [358, 112] on td "30.000" at bounding box center [357, 110] width 46 height 22
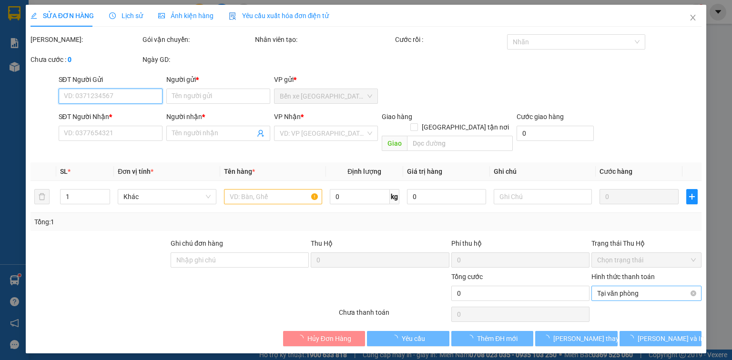
type input "02839306464"
type input "ĐỨC LAN"
type input "0983877883"
type input "PHÚ LỢI"
type input "30.000"
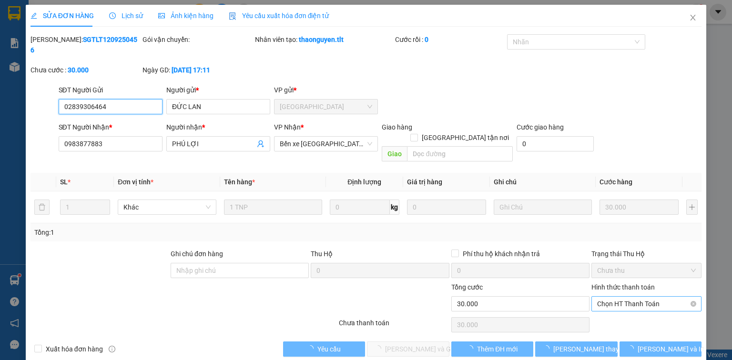
click at [609, 297] on span "Chọn HT Thanh Toán" at bounding box center [646, 304] width 99 height 14
drag, startPoint x: 609, startPoint y: 297, endPoint x: 442, endPoint y: 316, distance: 167.7
click at [609, 297] on div "Tại văn phòng" at bounding box center [646, 301] width 99 height 10
type input "0"
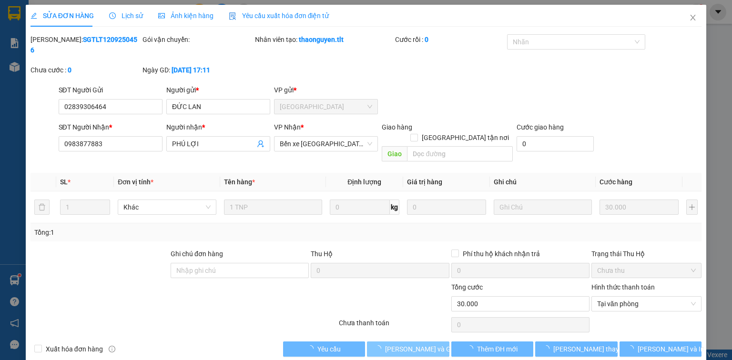
click at [400, 344] on span "Lưu và Giao hàng" at bounding box center [430, 349] width 91 height 10
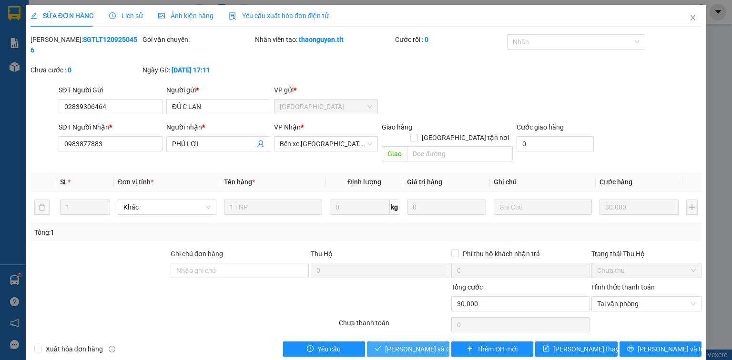
click at [398, 344] on span "Lưu và Giao hàng" at bounding box center [430, 349] width 91 height 10
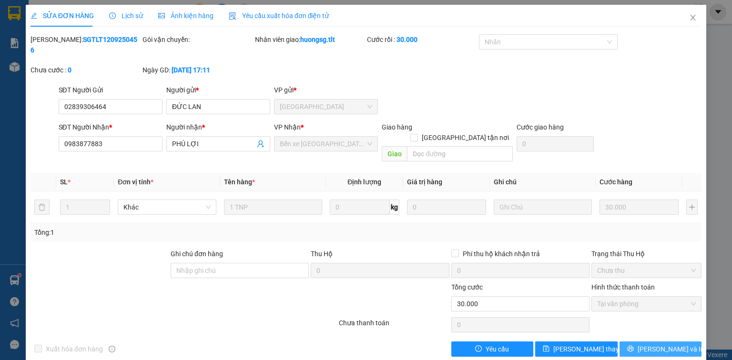
click at [672, 344] on span "[PERSON_NAME] và In" at bounding box center [670, 349] width 67 height 10
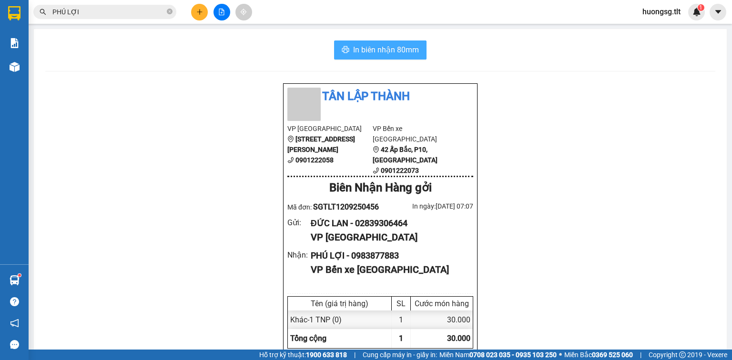
click at [370, 53] on span "In biên nhận 80mm" at bounding box center [386, 50] width 66 height 12
click at [141, 12] on input "PHÚ LỢI" at bounding box center [108, 12] width 112 height 10
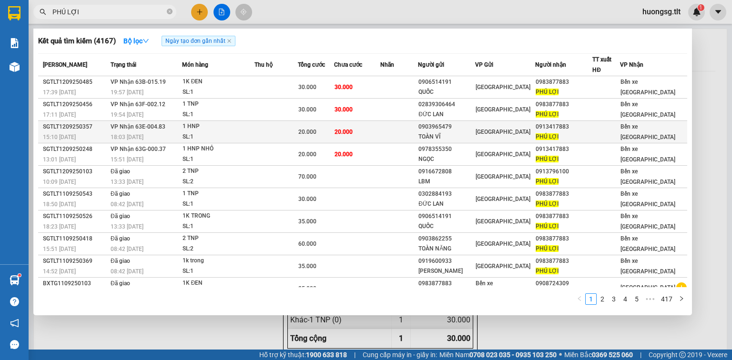
click at [368, 131] on td "20.000" at bounding box center [357, 132] width 46 height 22
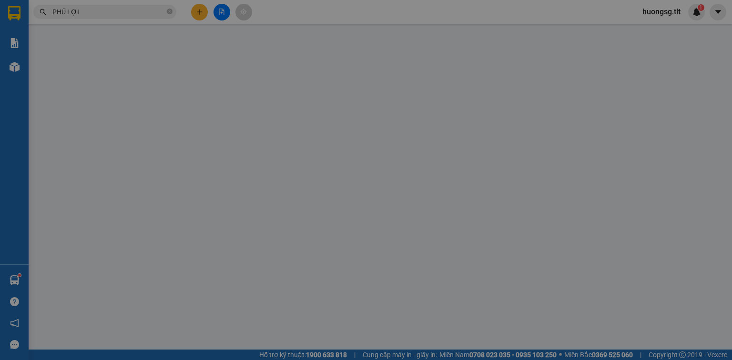
type input "0903965479"
type input "TOÀN VĨ"
type input "0913417883"
type input "PHÚ LỢI"
type input "20.000"
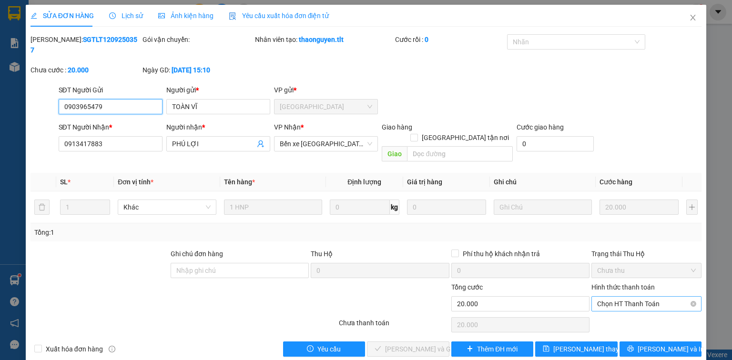
click at [625, 297] on span "Chọn HT Thanh Toán" at bounding box center [646, 304] width 99 height 14
drag, startPoint x: 624, startPoint y: 299, endPoint x: 529, endPoint y: 305, distance: 95.5
click at [622, 299] on div "Tại văn phòng" at bounding box center [646, 301] width 99 height 10
type input "0"
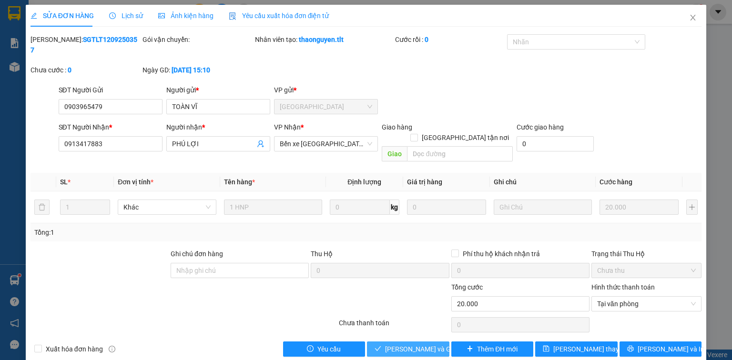
click at [425, 344] on span "Lưu và Giao hàng" at bounding box center [430, 349] width 91 height 10
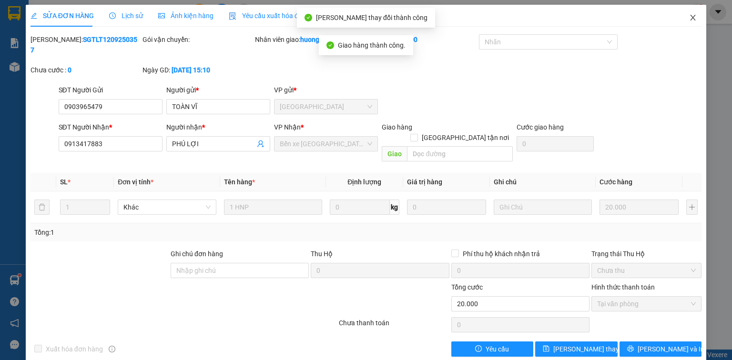
click at [694, 16] on icon "close" at bounding box center [693, 18] width 8 height 8
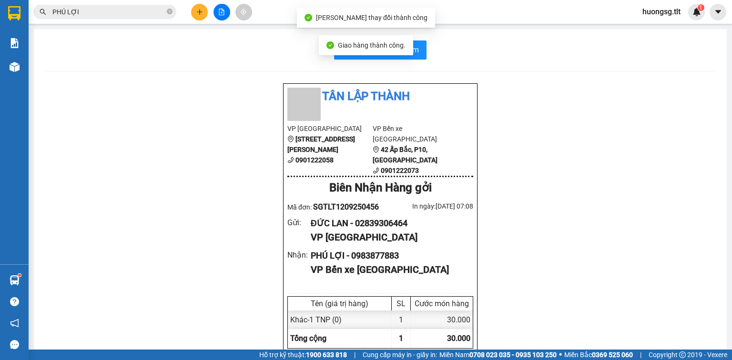
click at [145, 10] on input "PHÚ LỢI" at bounding box center [108, 12] width 112 height 10
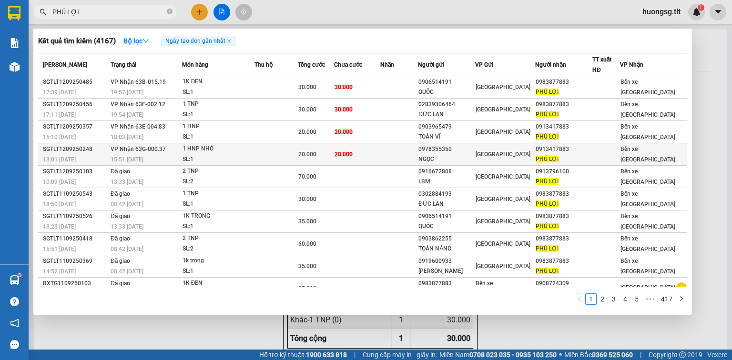
click at [519, 149] on div "[GEOGRAPHIC_DATA]" at bounding box center [504, 154] width 59 height 10
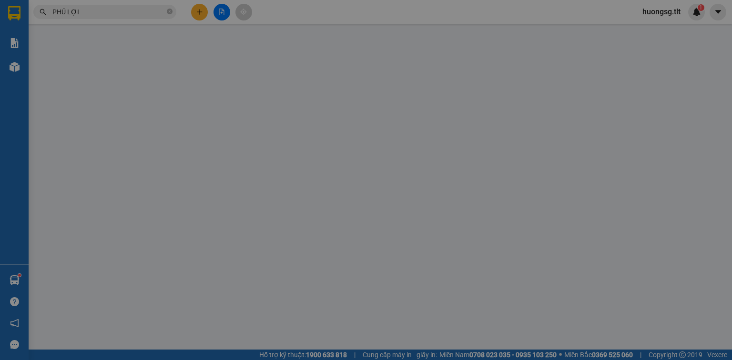
type input "0978355350"
type input "NGỌC"
type input "0913417883"
type input "PHÚ LỢI"
type input "20.000"
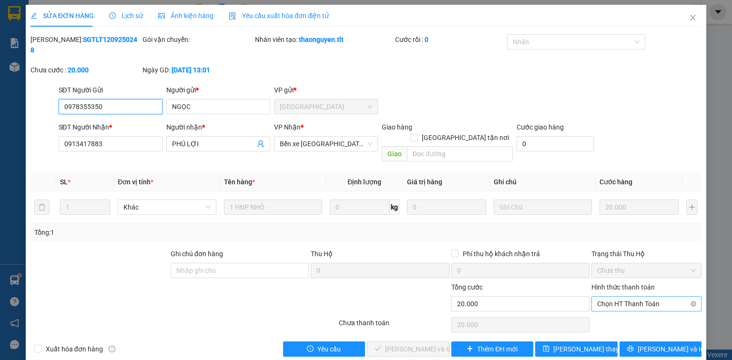
click at [620, 297] on span "Chọn HT Thanh Toán" at bounding box center [646, 304] width 99 height 14
click at [619, 301] on div "Tại văn phòng" at bounding box center [646, 301] width 99 height 10
type input "0"
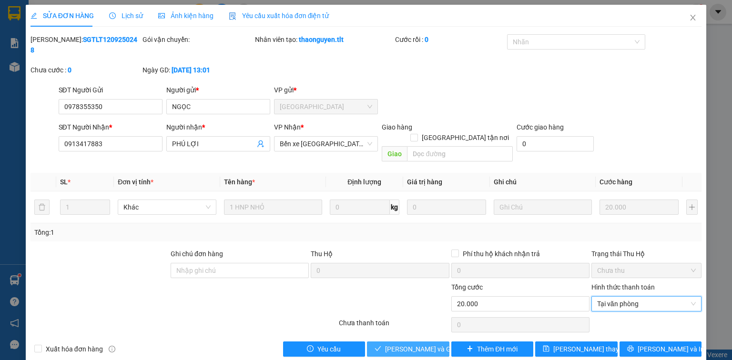
click at [420, 344] on span "Lưu và Giao hàng" at bounding box center [430, 349] width 91 height 10
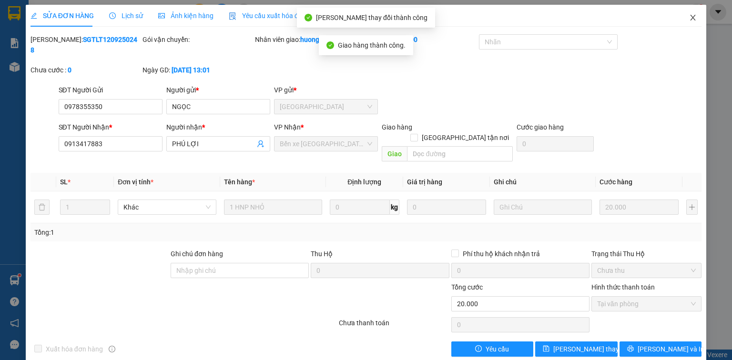
click at [695, 23] on span "Close" at bounding box center [692, 18] width 27 height 27
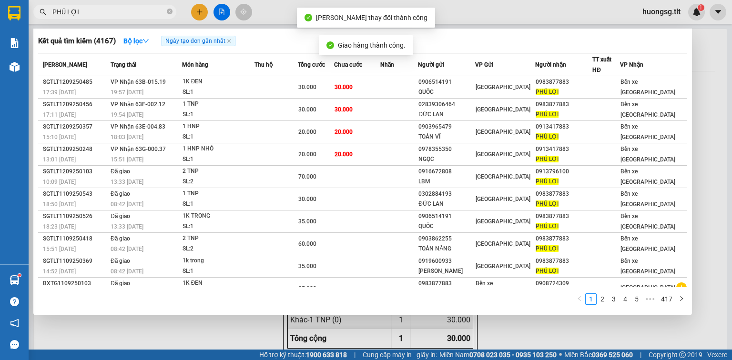
click at [112, 5] on span "PHÚ LỢI" at bounding box center [104, 12] width 143 height 14
click at [121, 10] on input "PHÚ LỢI" at bounding box center [108, 12] width 112 height 10
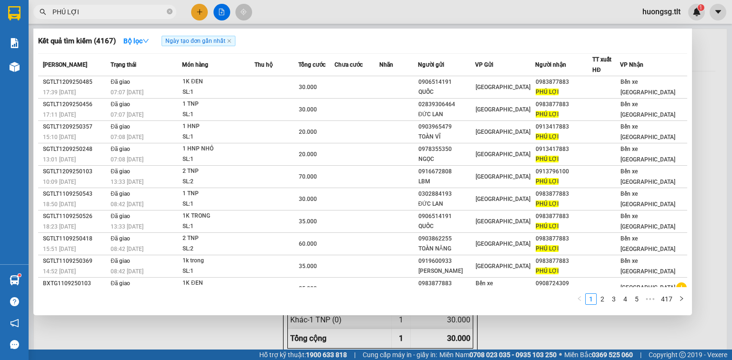
click at [141, 11] on input "PHÚ LỢI" at bounding box center [108, 12] width 112 height 10
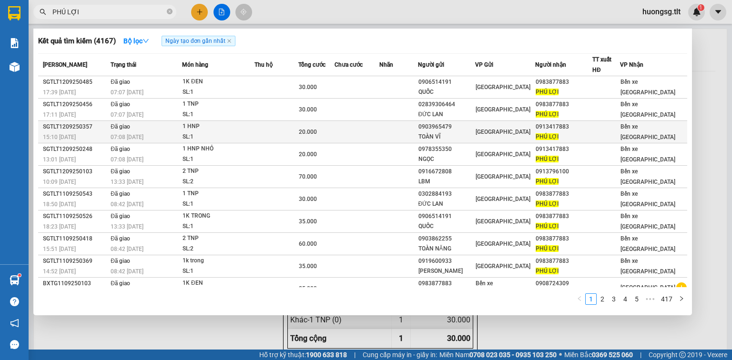
click at [351, 129] on td at bounding box center [356, 132] width 45 height 22
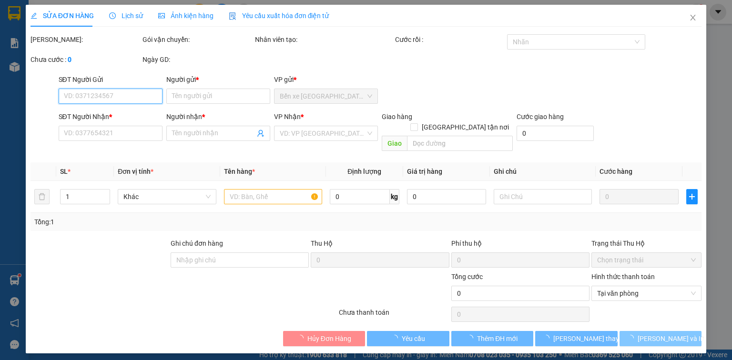
type input "0903965479"
type input "TOÀN VĨ"
type input "0913417883"
type input "PHÚ LỢI"
type input "20.000"
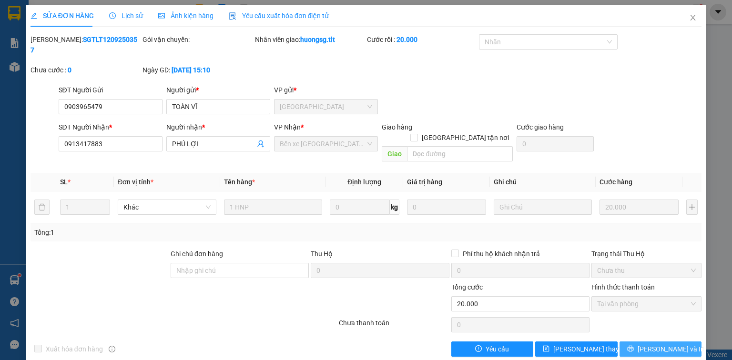
click at [639, 342] on button "[PERSON_NAME] và In" at bounding box center [660, 349] width 82 height 15
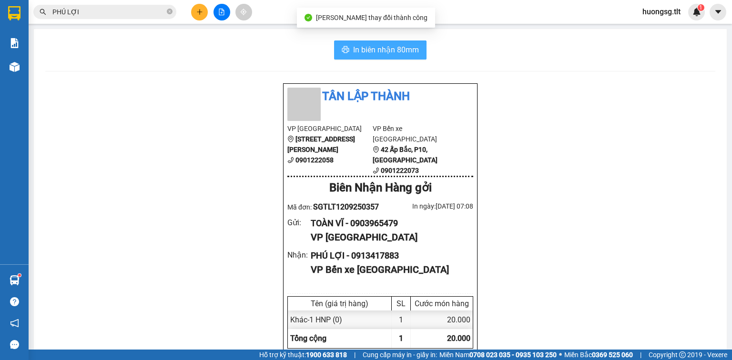
click at [382, 50] on span "In biên nhận 80mm" at bounding box center [386, 50] width 66 height 12
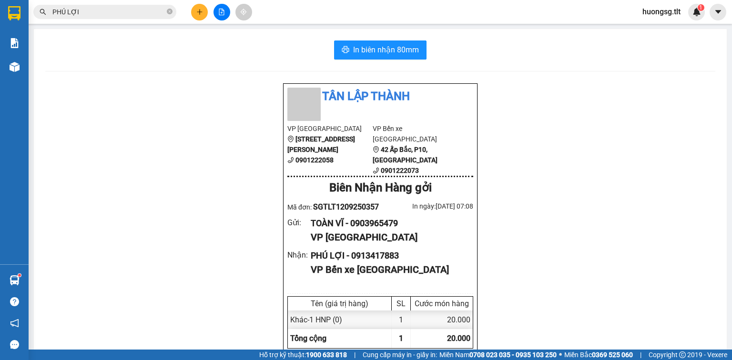
click at [140, 12] on input "PHÚ LỢI" at bounding box center [108, 12] width 112 height 10
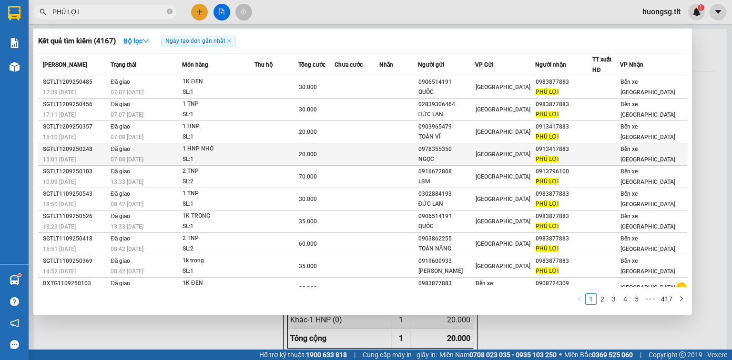
click at [334, 149] on div "20.000" at bounding box center [316, 154] width 35 height 10
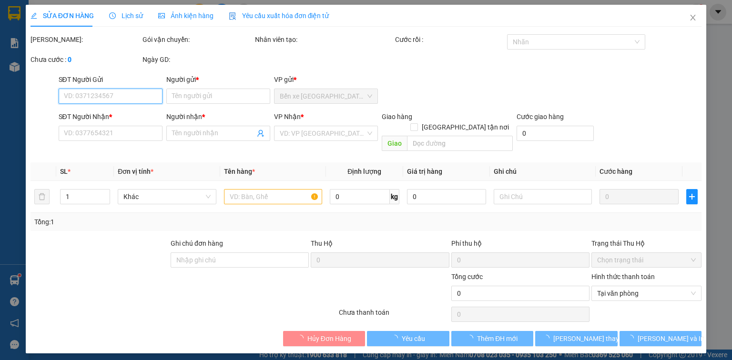
type input "0978355350"
type input "NGỌC"
type input "0913417883"
type input "PHÚ LỢI"
type input "20.000"
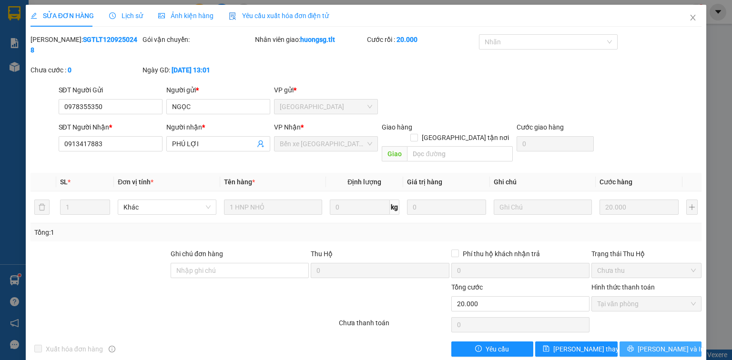
click at [664, 321] on div "Total Paid Fee 20.000 Total UnPaid Fee 0 Cash Collection Total Fee Mã ĐH: SGTLT…" at bounding box center [365, 195] width 671 height 322
drag, startPoint x: 665, startPoint y: 327, endPoint x: 595, endPoint y: 240, distance: 112.1
click at [665, 344] on span "[PERSON_NAME] và In" at bounding box center [670, 349] width 67 height 10
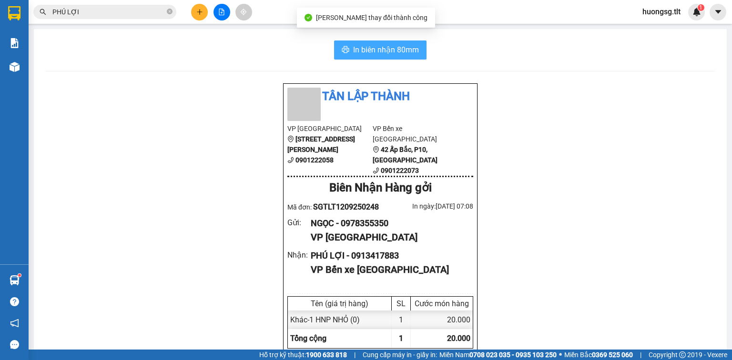
click at [389, 54] on span "In biên nhận 80mm" at bounding box center [386, 50] width 66 height 12
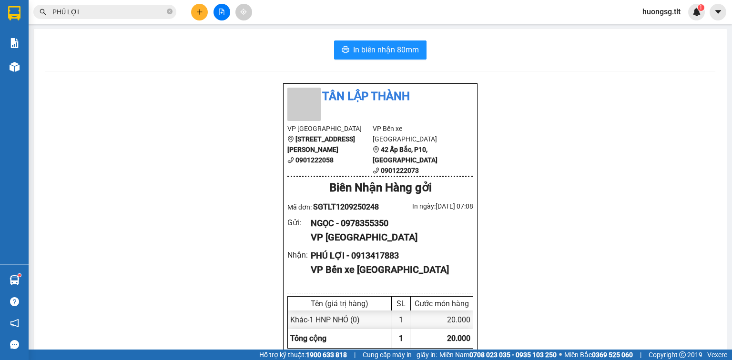
click at [166, 12] on span "PHÚ LỢI" at bounding box center [104, 12] width 143 height 14
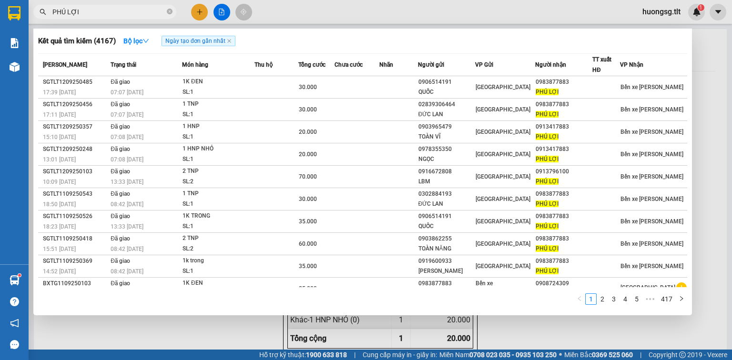
click span
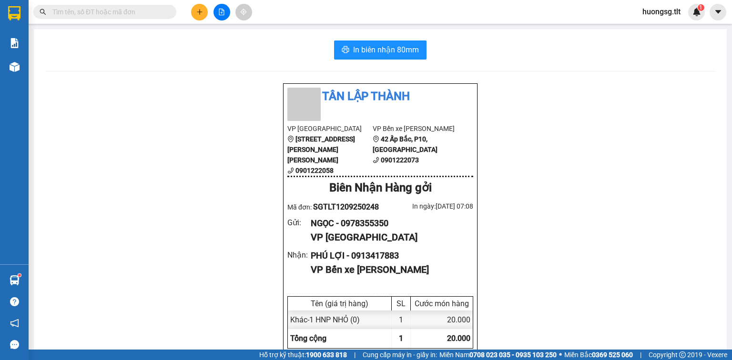
click input "text"
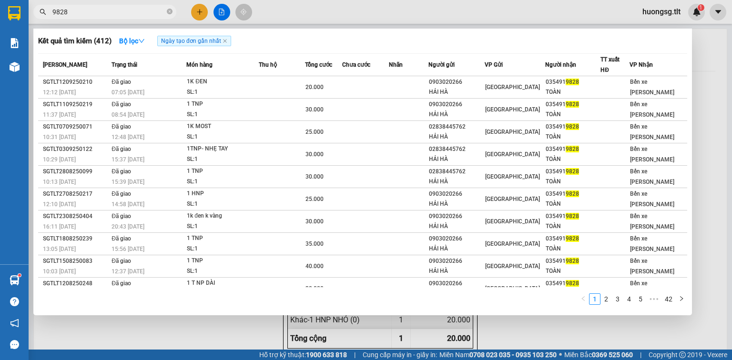
type input "9828"
click span "9828"
click icon "close-circle"
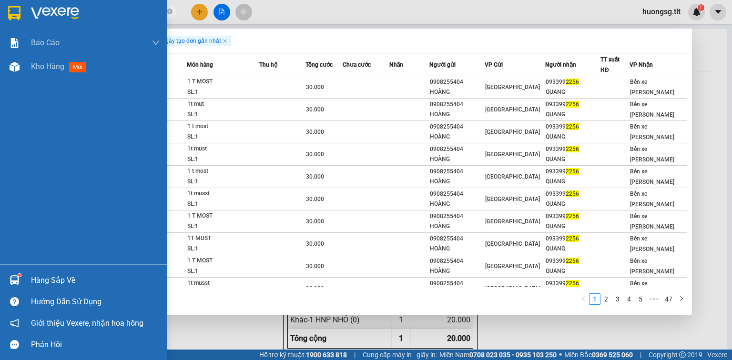
type input "2256"
click div "Hàng sắp về Hướng dẫn sử dụng Giới thiệu Vexere, nhận hoa hồng Phản hồi"
click div "Hàng sắp về"
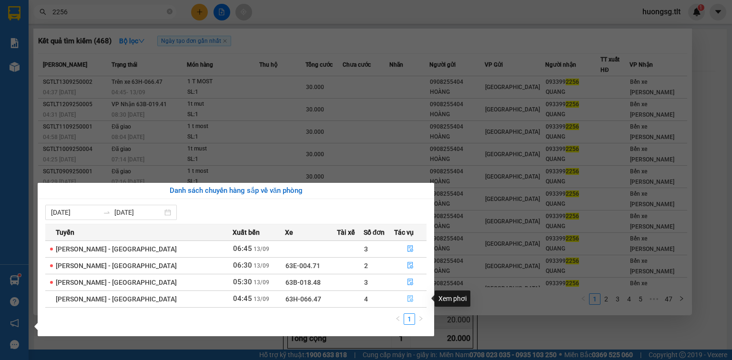
click icon "file-done"
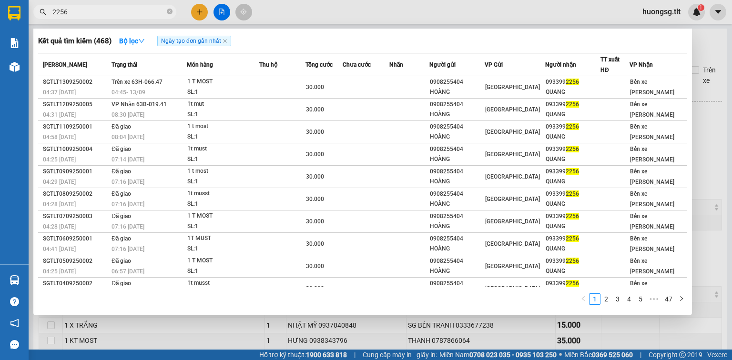
type input "[DATE]"
click div
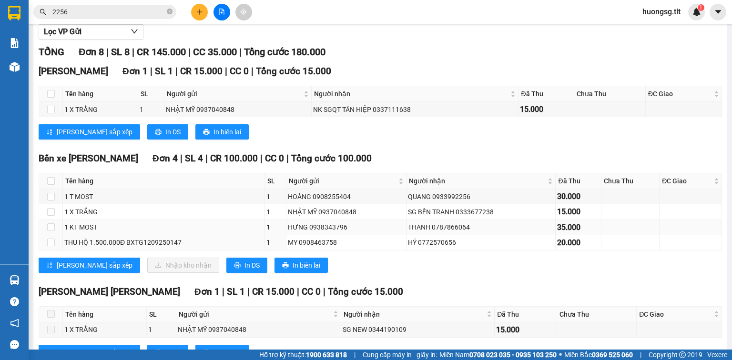
scroll to position [114, 0]
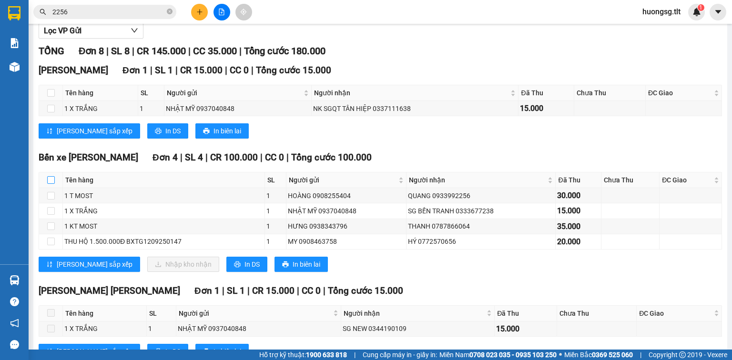
click input "checkbox"
checkbox input "true"
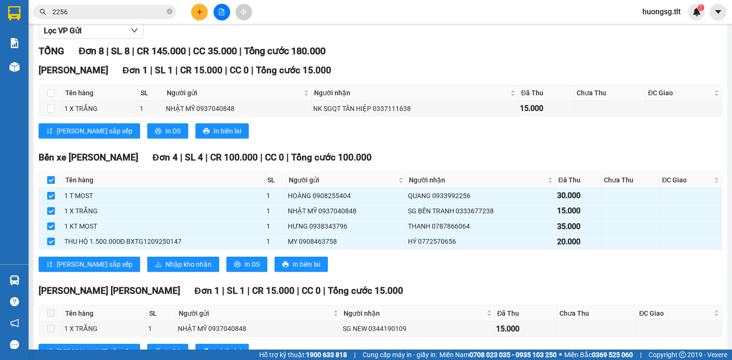
checkbox input "true"
click span "Nhập kho nhận"
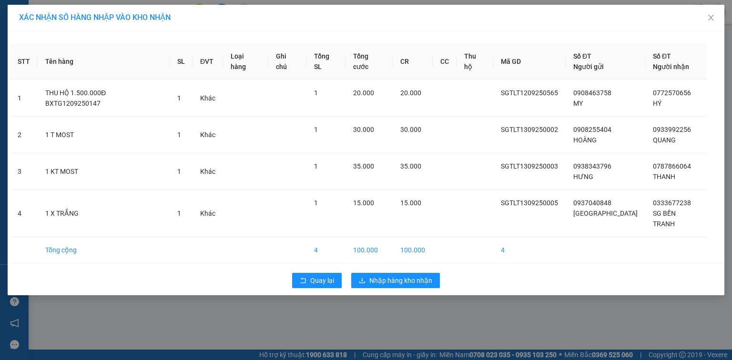
click div "Quay lại Nhập hàng kho nhận"
click button "Nhập hàng kho nhận"
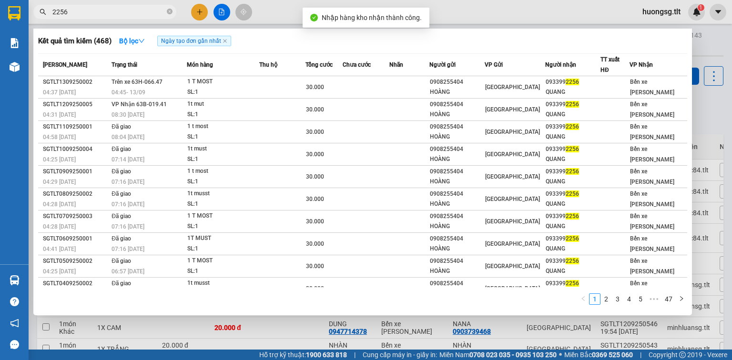
click input "2256"
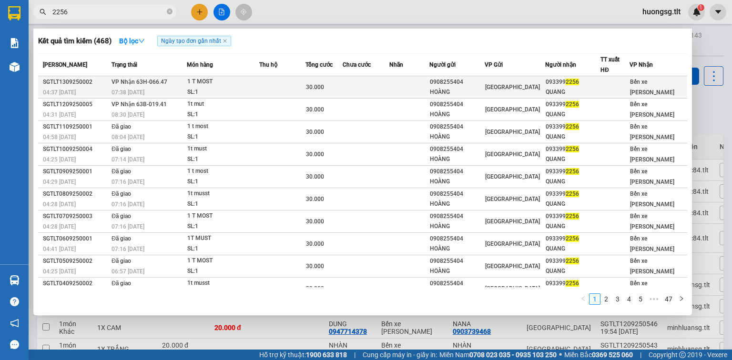
click td "VP Nhận 63H-066.47 07:38 - 13/09"
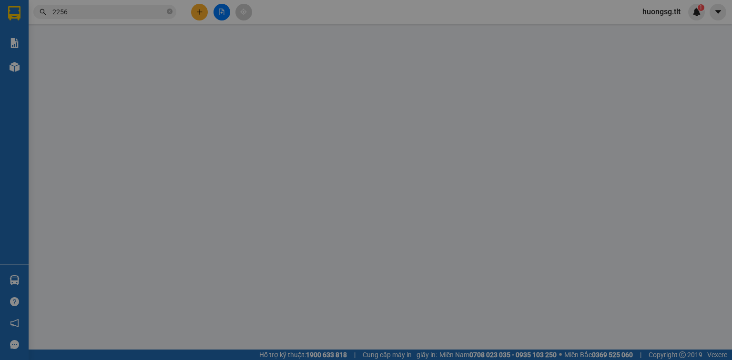
type input "0908255404"
type input "HOÀNG"
type input "0933992256"
type input "QUANG"
type input "30.000"
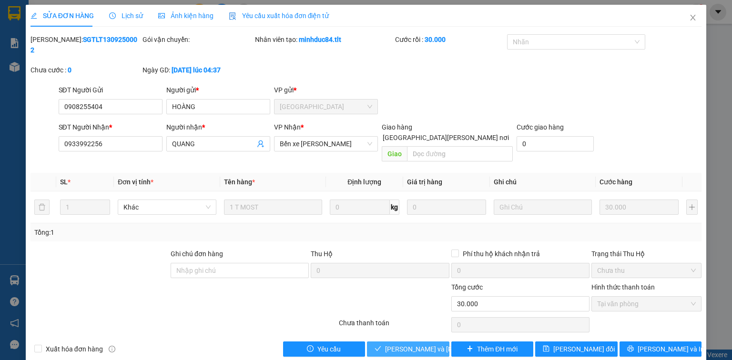
click icon "check"
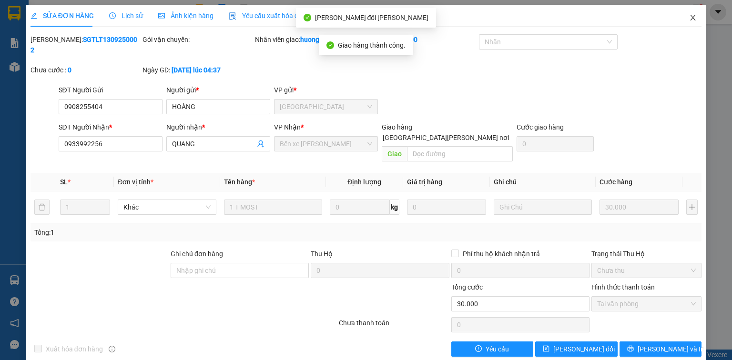
click span "Close"
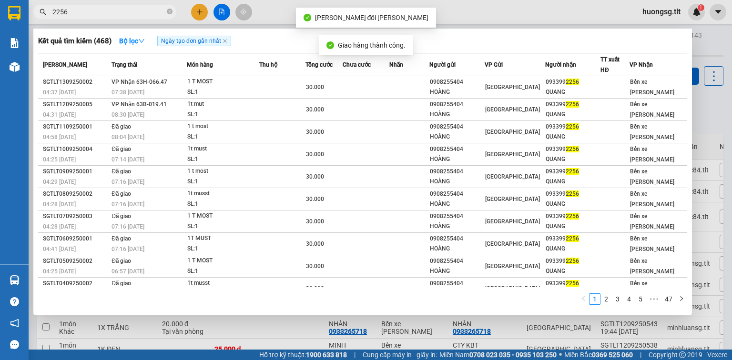
click input "2256"
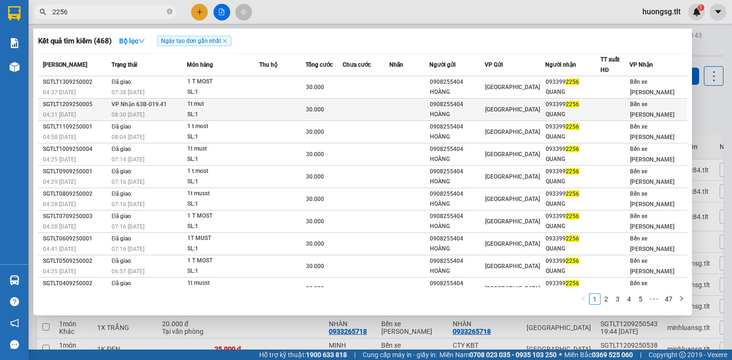
click td
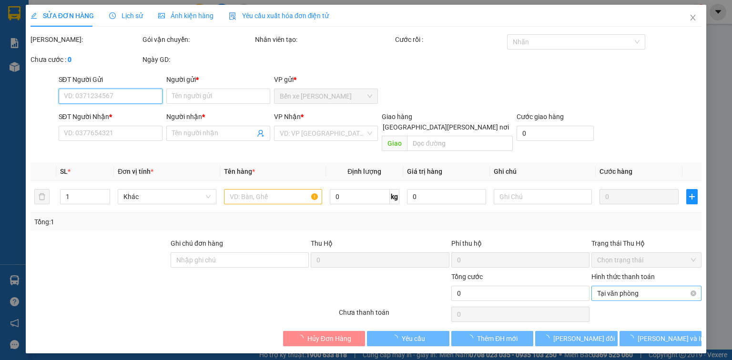
type input "0908255404"
type input "HOÀNG"
type input "0933992256"
type input "QUANG"
type input "30.000"
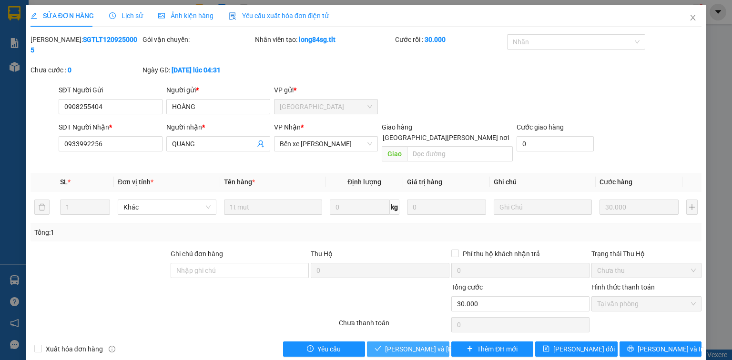
drag, startPoint x: 406, startPoint y: 327, endPoint x: 410, endPoint y: 319, distance: 9.6
click span "Lưu và Giao hàng"
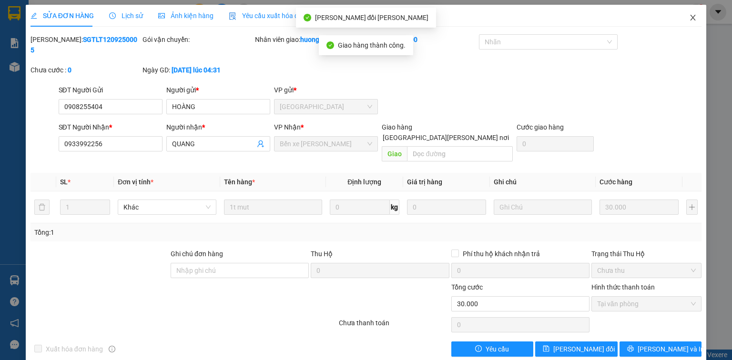
drag, startPoint x: 693, startPoint y: 18, endPoint x: 326, endPoint y: 22, distance: 367.3
click icon "close"
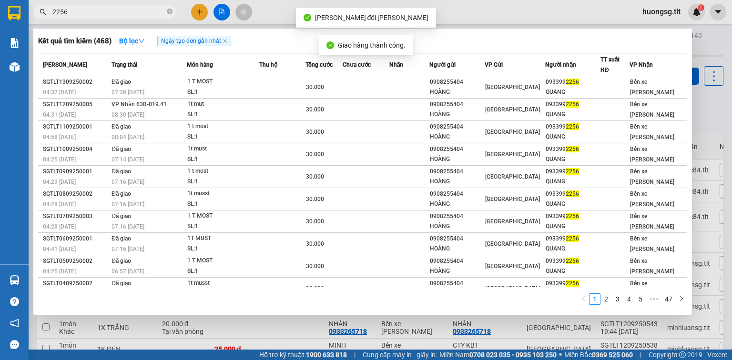
click input "2256"
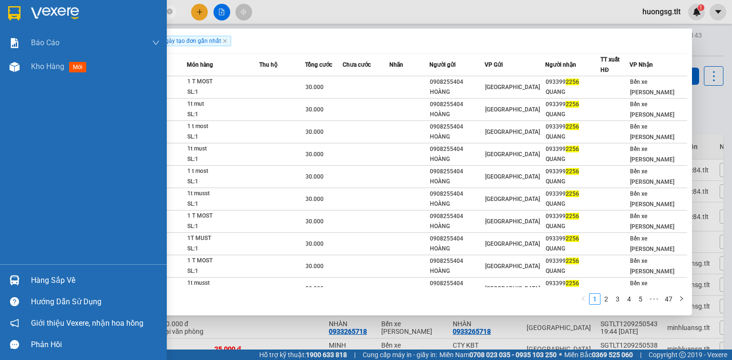
click div "Hàng sắp về Hướng dẫn sử dụng Giới thiệu Vexere, nhận hoa hồng Phản hồi"
click div
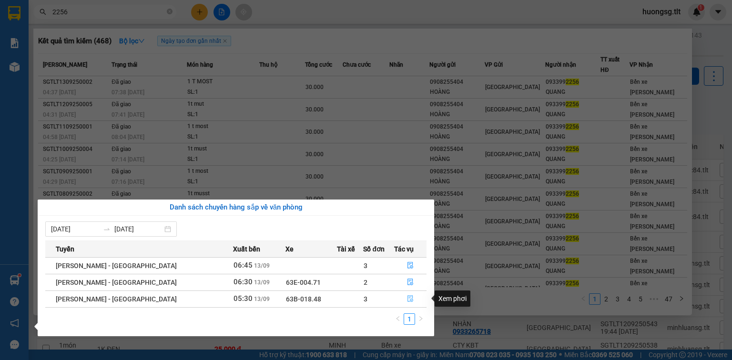
click button "button"
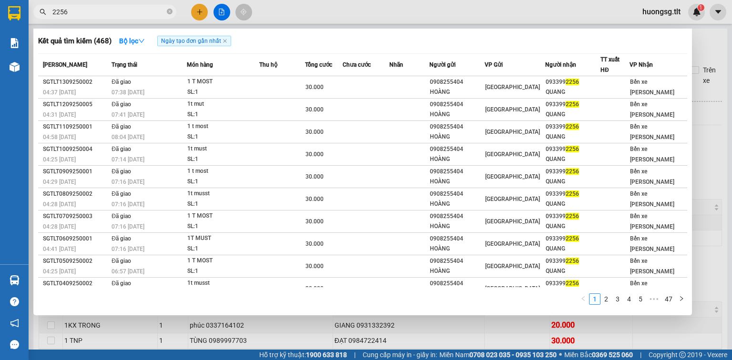
drag, startPoint x: 366, startPoint y: 331, endPoint x: 337, endPoint y: 312, distance: 34.6
click div
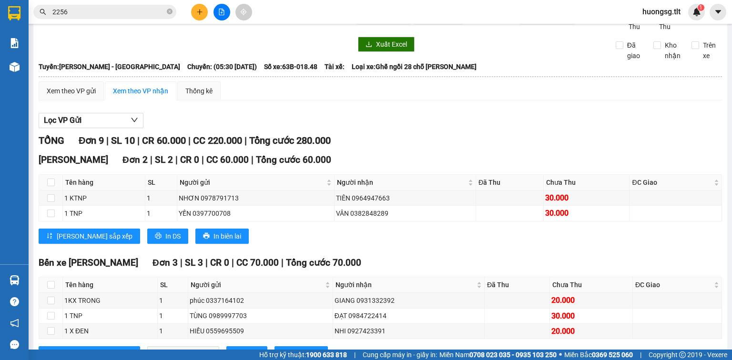
scroll to position [38, 0]
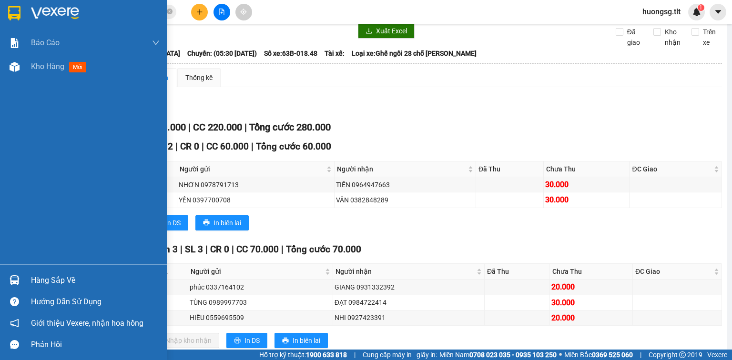
click div "Hàng sắp về"
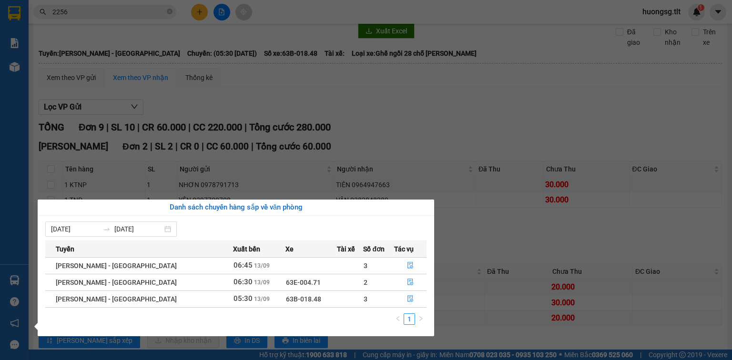
click section "Kết quả tìm kiếm ( 468 ) Bộ lọc Ngày tạo đơn gần nhất Mã ĐH Trạng thái Món hàng…"
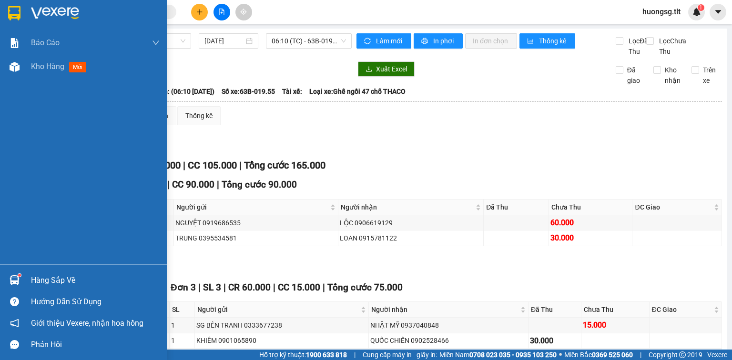
scroll to position [72, 0]
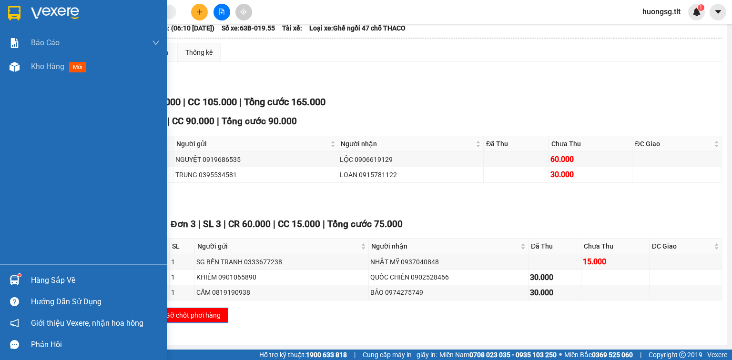
click at [15, 285] on div at bounding box center [14, 280] width 17 height 17
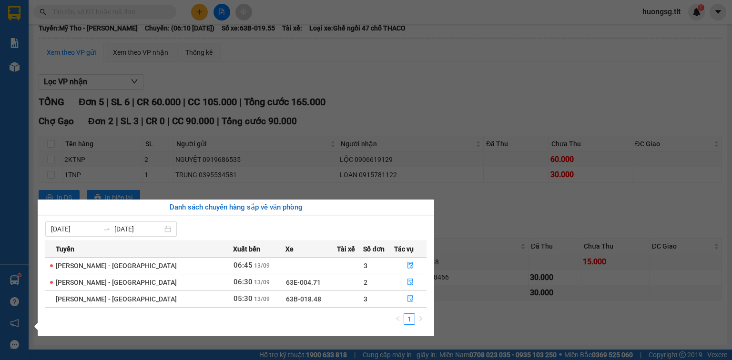
click at [510, 124] on section "Kết quả tìm kiếm ( 0 ) Bộ lọc Ngày tạo đơn gần nhất No Data huongsg.tlt 1 Báo c…" at bounding box center [366, 180] width 732 height 360
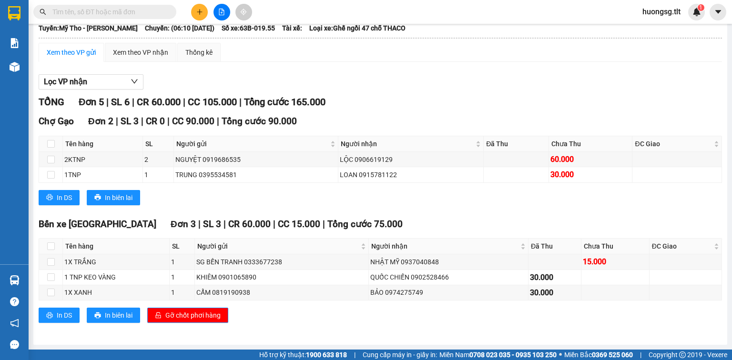
click at [90, 12] on input "text" at bounding box center [108, 12] width 112 height 10
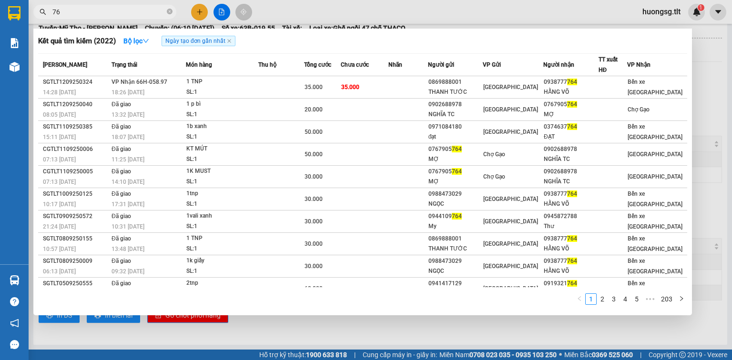
type input "7"
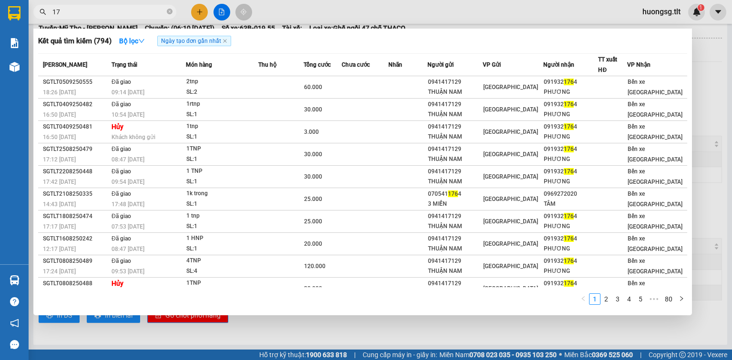
type input "1"
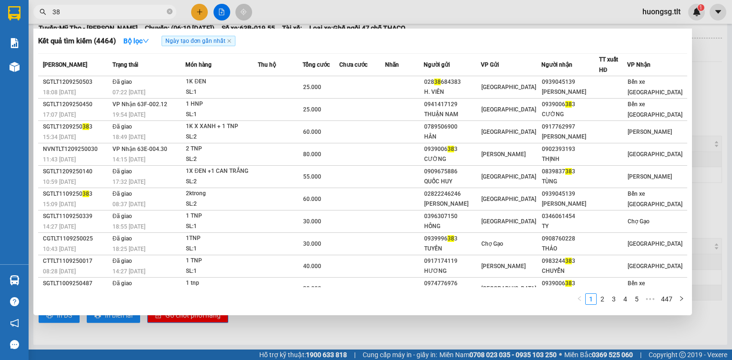
type input "3"
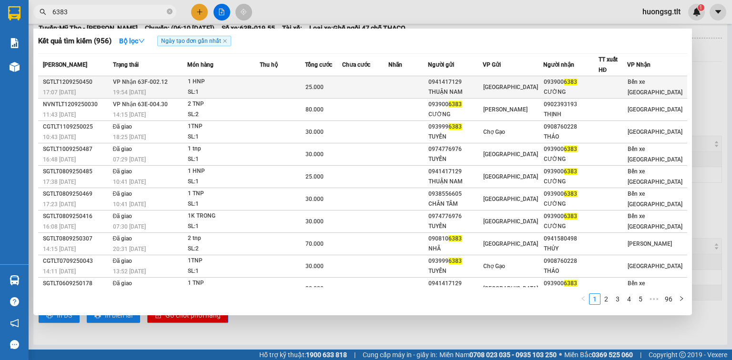
type input "6383"
click at [216, 85] on div "1 HNP" at bounding box center [223, 82] width 71 height 10
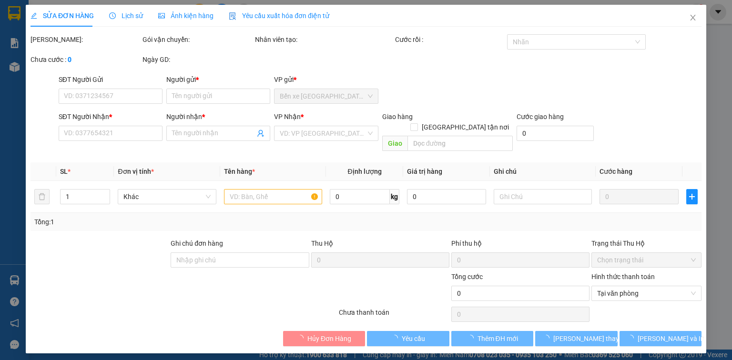
type input "0941417129"
type input "THUẬN NAM"
type input "0939006383"
type input "CƯỜNG"
type input "25.000"
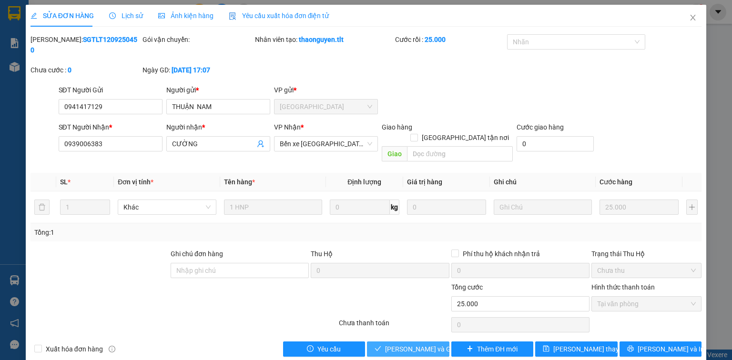
click at [436, 344] on span "[PERSON_NAME] và Giao hàng" at bounding box center [430, 349] width 91 height 10
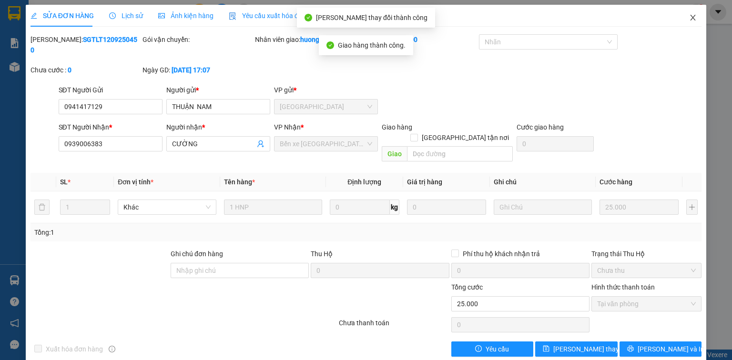
click at [699, 18] on span "Close" at bounding box center [692, 18] width 27 height 27
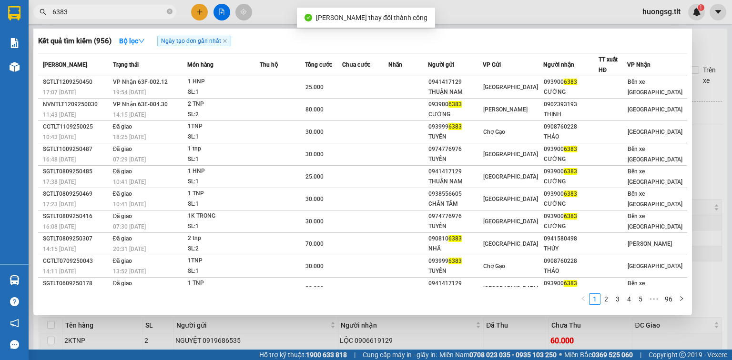
click at [122, 7] on input "6383" at bounding box center [108, 12] width 112 height 10
click at [170, 10] on icon "close-circle" at bounding box center [170, 12] width 6 height 6
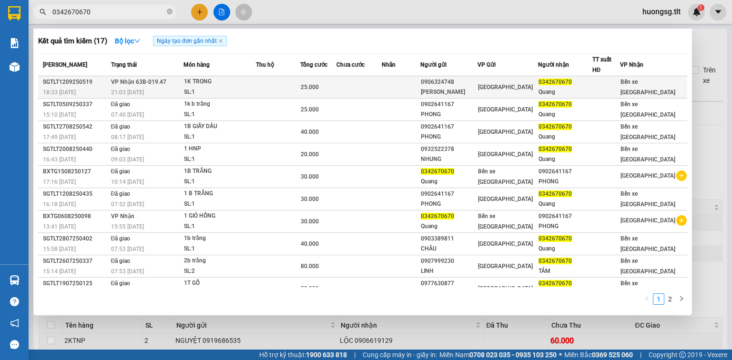
type input "0342670670"
click at [311, 95] on td "25.000" at bounding box center [318, 87] width 36 height 22
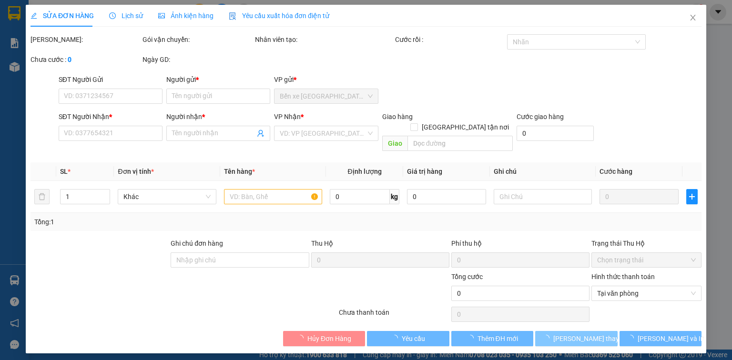
type input "0906324748"
type input "[PERSON_NAME]"
type input "0342670670"
type input "Quang"
type input "25.000"
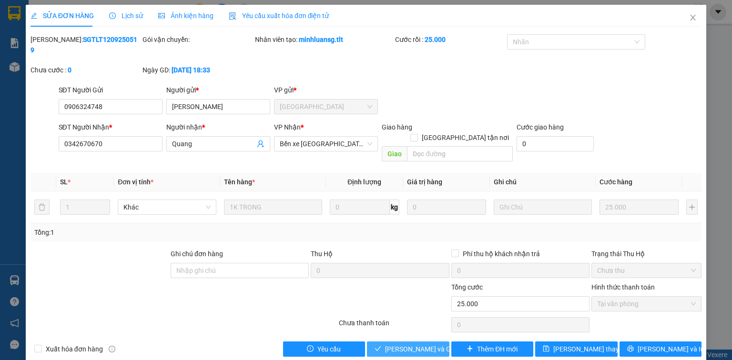
click at [414, 344] on span "[PERSON_NAME] và Giao hàng" at bounding box center [430, 349] width 91 height 10
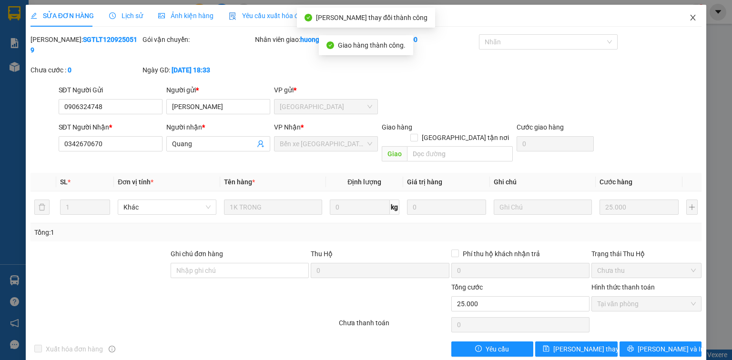
click at [693, 16] on icon "close" at bounding box center [693, 18] width 8 height 8
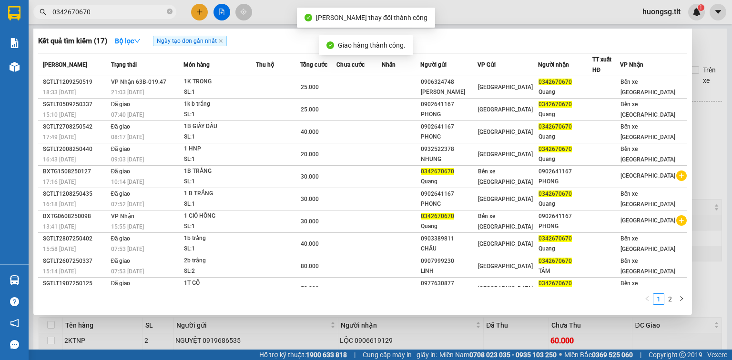
click at [149, 15] on input "0342670670" at bounding box center [108, 12] width 112 height 10
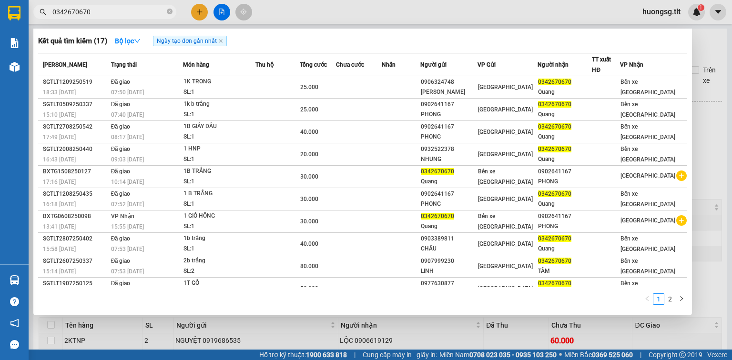
click at [170, 8] on span at bounding box center [170, 12] width 6 height 9
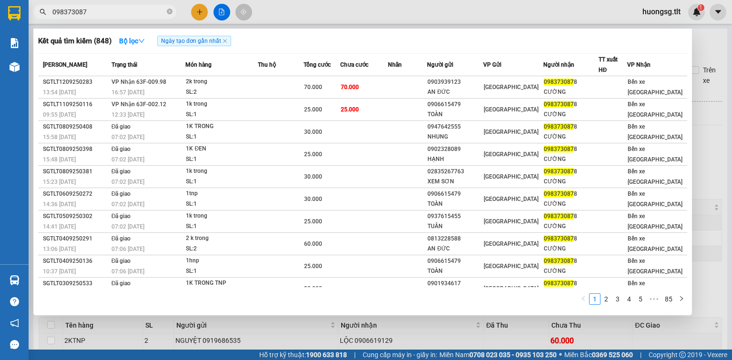
type input "0983730878"
click at [137, 15] on input "0983730878" at bounding box center [108, 12] width 112 height 10
click at [169, 8] on span at bounding box center [170, 12] width 6 height 9
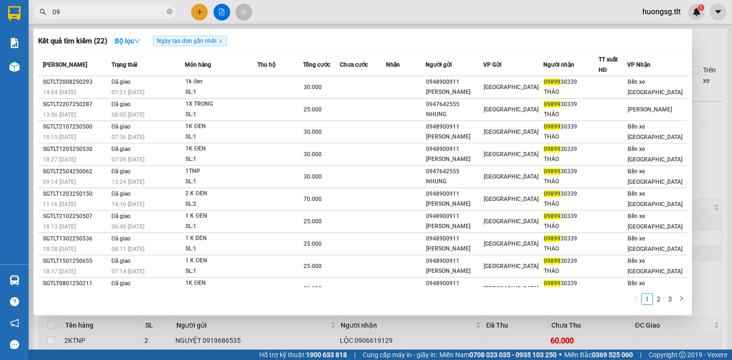
type input "0"
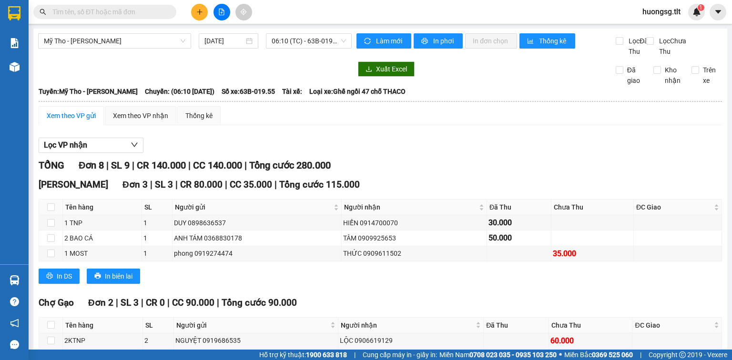
paste input "0983730878"
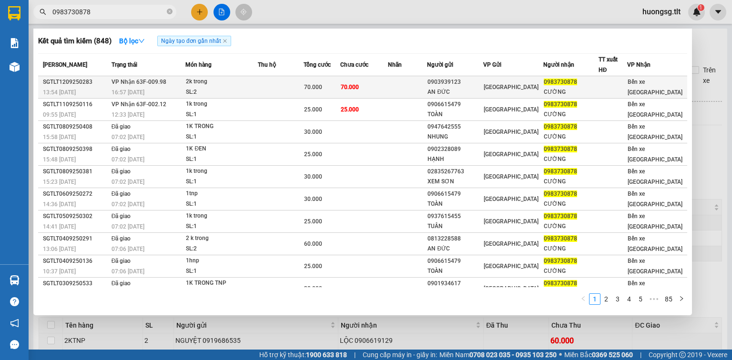
type input "0983730878"
click at [279, 77] on td at bounding box center [280, 87] width 45 height 22
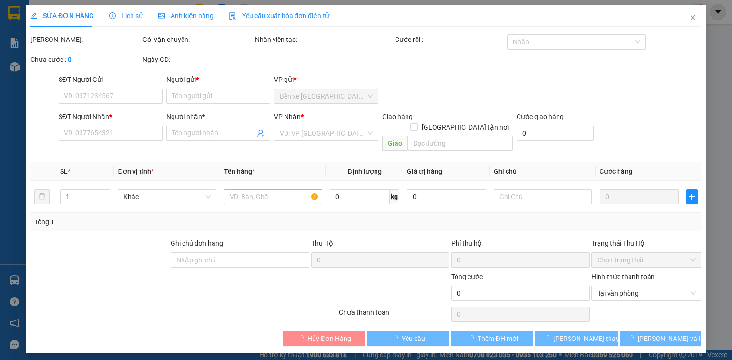
type input "0903939123"
type input "AN ĐỨC"
type input "0983730878"
type input "CƯỜNG"
type input "70.000"
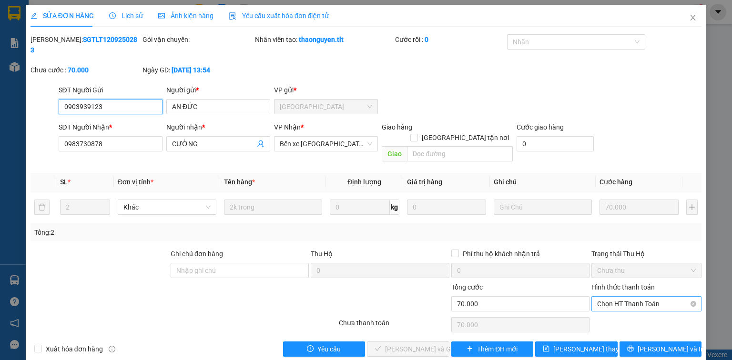
click at [628, 297] on span "Chọn HT Thanh Toán" at bounding box center [646, 304] width 99 height 14
click at [619, 301] on div "Tại văn phòng" at bounding box center [646, 301] width 99 height 10
type input "0"
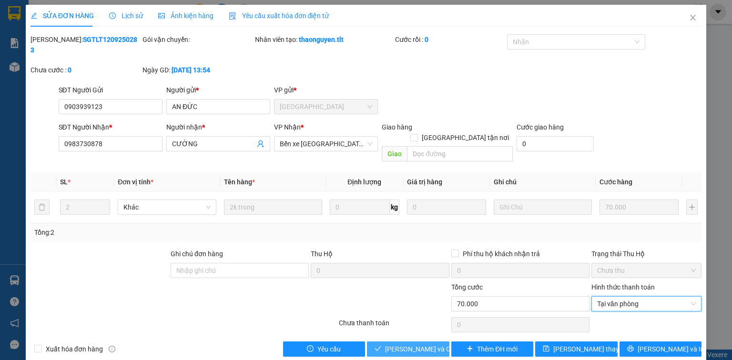
click at [412, 344] on span "[PERSON_NAME] và Giao hàng" at bounding box center [430, 349] width 91 height 10
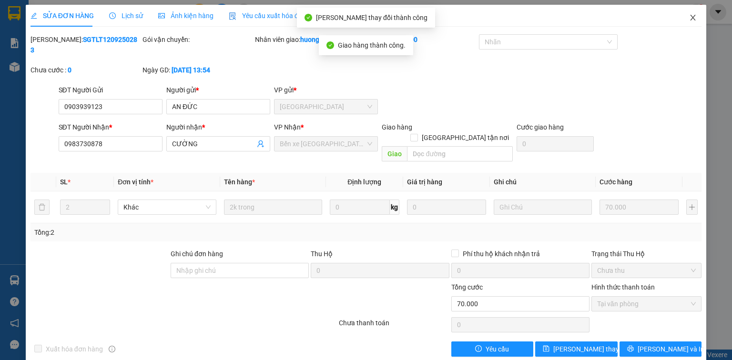
click at [693, 15] on icon "close" at bounding box center [693, 18] width 8 height 8
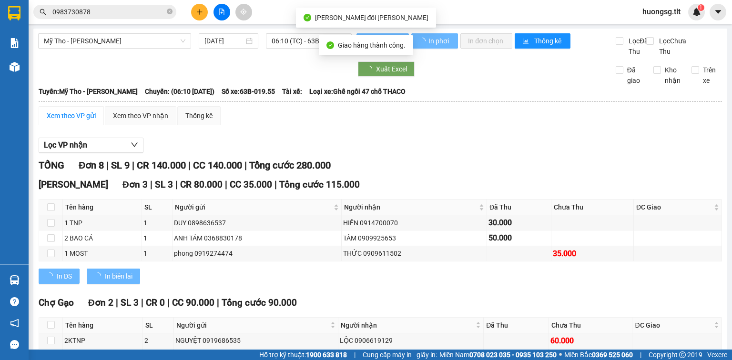
drag, startPoint x: 102, startPoint y: 1, endPoint x: 104, endPoint y: 7, distance: 5.6
click at [103, 1] on div "Kết quả tìm kiếm ( 848 ) Bộ lọc Ngày tạo đơn gần nhất Mã ĐH Trạng thái Món hàng…" at bounding box center [366, 12] width 732 height 24
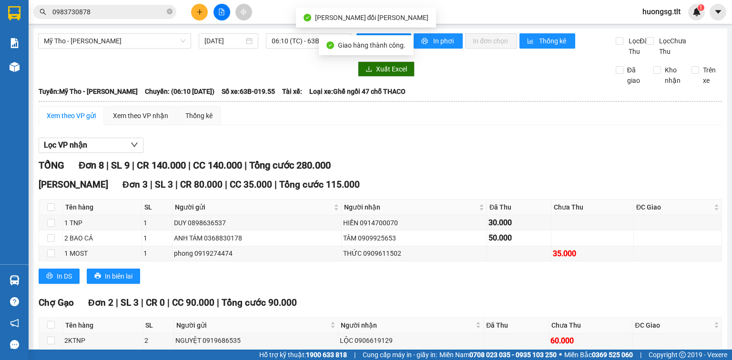
click at [105, 7] on input "0983730878" at bounding box center [108, 12] width 112 height 10
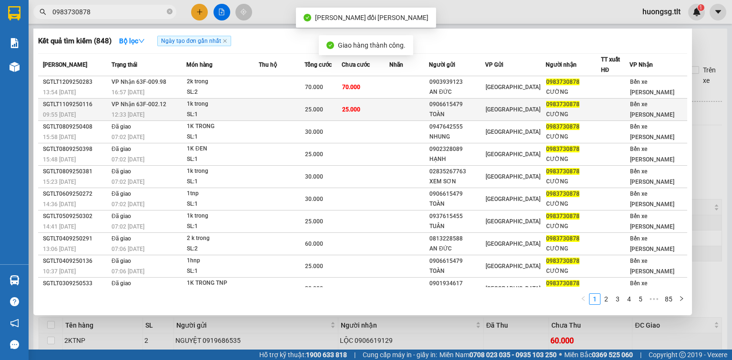
click at [303, 110] on td at bounding box center [280, 110] width 45 height 22
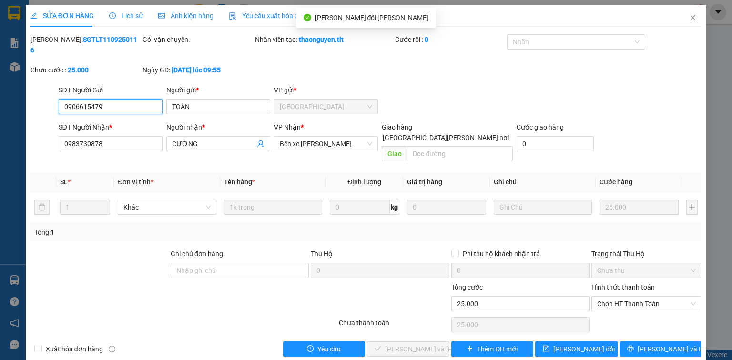
drag, startPoint x: 655, startPoint y: 282, endPoint x: 654, endPoint y: 291, distance: 8.7
click at [655, 297] on span "Chọn HT Thanh Toán" at bounding box center [646, 304] width 99 height 14
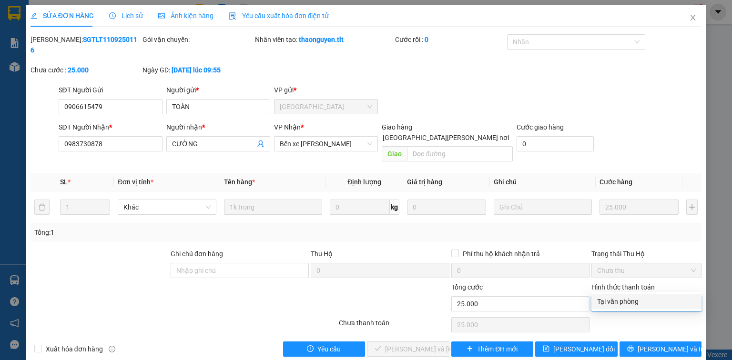
click at [648, 300] on div "Tại văn phòng" at bounding box center [646, 301] width 99 height 10
type input "0"
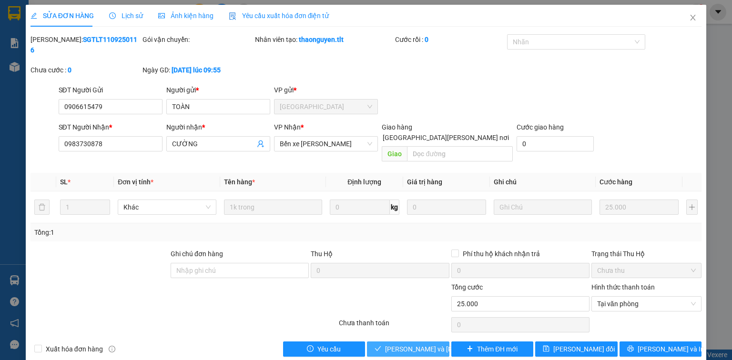
click at [411, 344] on span "[PERSON_NAME] và Giao hàng" at bounding box center [430, 349] width 91 height 10
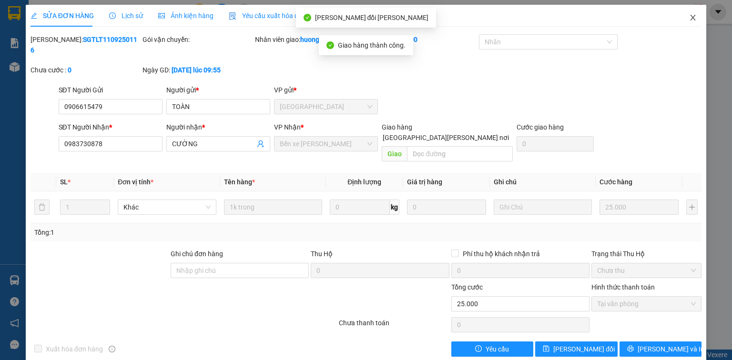
click at [694, 15] on icon "close" at bounding box center [693, 18] width 8 height 8
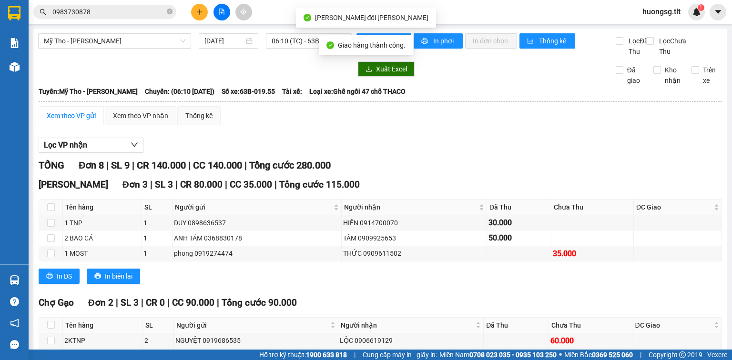
click at [139, 10] on input "0983730878" at bounding box center [108, 12] width 112 height 10
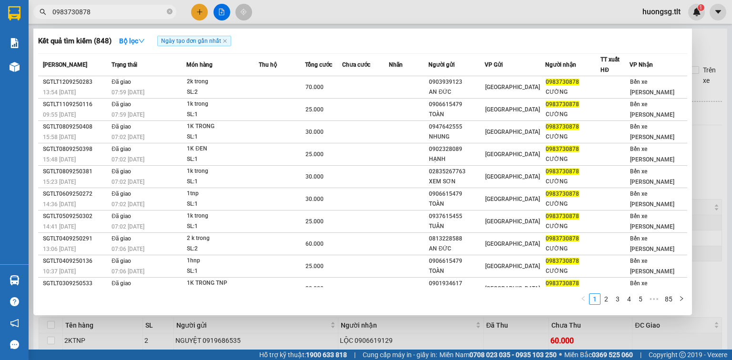
click at [135, 15] on input "0983730878" at bounding box center [108, 12] width 112 height 10
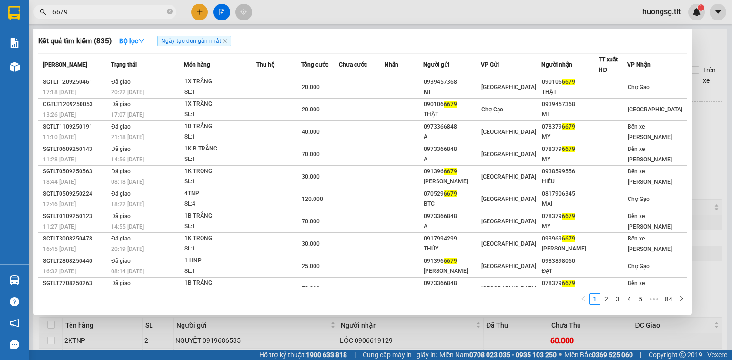
click at [128, 12] on input "6679" at bounding box center [108, 12] width 112 height 10
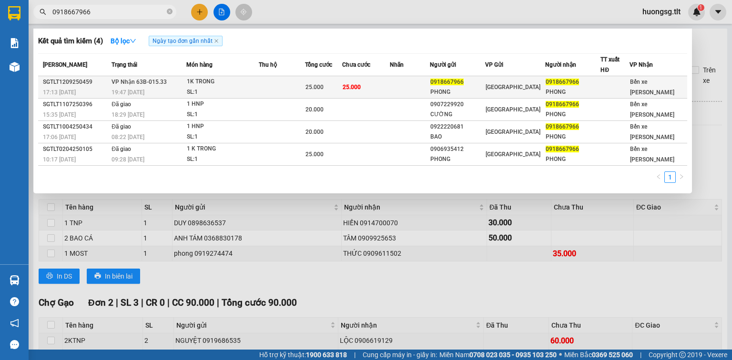
type input "0918667966"
click at [239, 80] on div "1K TRONG" at bounding box center [221, 82] width 71 height 10
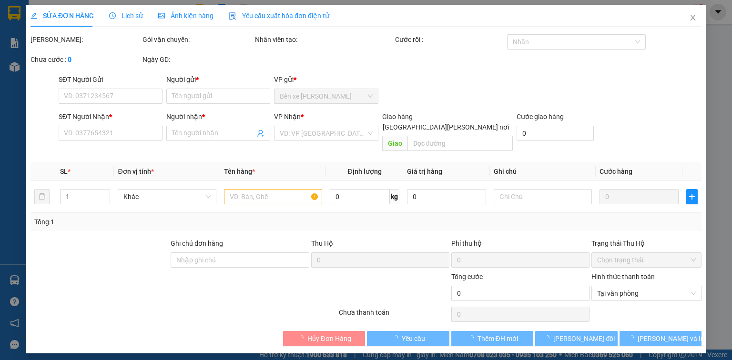
type input "0918667966"
type input "PHONG"
type input "0918667966"
type input "PHONG"
type input "25.000"
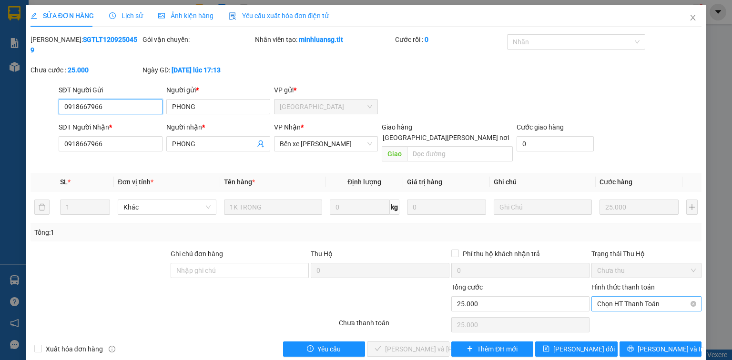
click at [633, 297] on span "Chọn HT Thanh Toán" at bounding box center [646, 304] width 99 height 14
drag, startPoint x: 629, startPoint y: 299, endPoint x: 608, endPoint y: 300, distance: 20.5
click at [627, 299] on div "Tại văn phòng" at bounding box center [646, 301] width 99 height 10
type input "0"
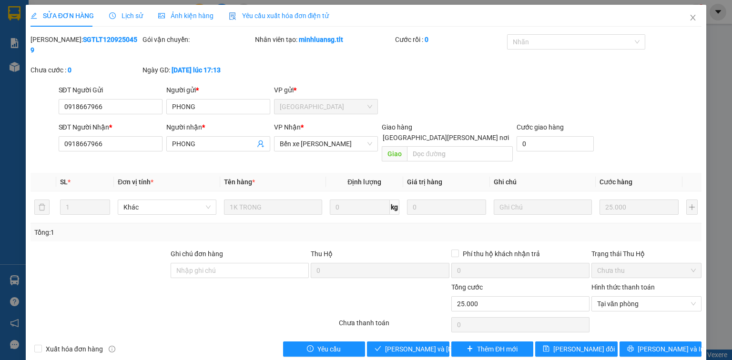
drag, startPoint x: 423, startPoint y: 319, endPoint x: 418, endPoint y: 324, distance: 7.4
click at [423, 320] on div "Total Paid Fee 0 Total UnPaid Fee 25.000 Cash Collection Total Fee Mã ĐH: SGTLT…" at bounding box center [365, 195] width 671 height 322
click at [418, 344] on span "[PERSON_NAME] và Giao hàng" at bounding box center [430, 349] width 91 height 10
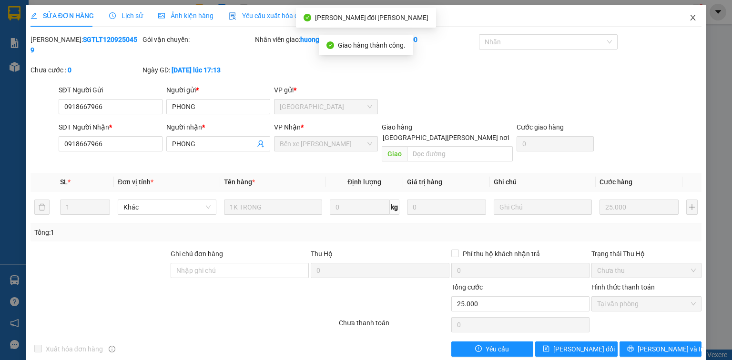
drag, startPoint x: 691, startPoint y: 17, endPoint x: 599, endPoint y: 0, distance: 93.5
click at [690, 17] on icon "close" at bounding box center [693, 18] width 8 height 8
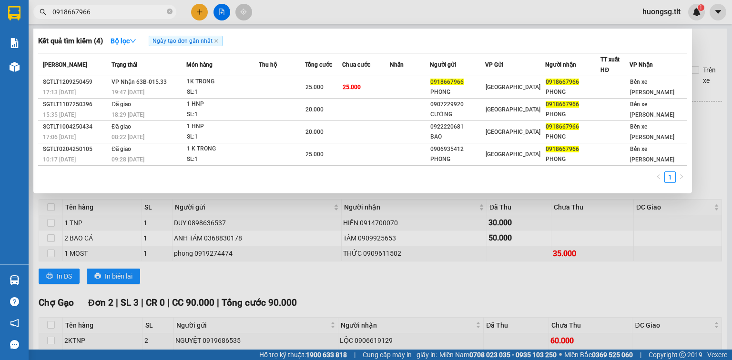
click at [124, 10] on input "0918667966" at bounding box center [108, 12] width 112 height 10
click at [106, 14] on input "0918667966" at bounding box center [108, 12] width 112 height 10
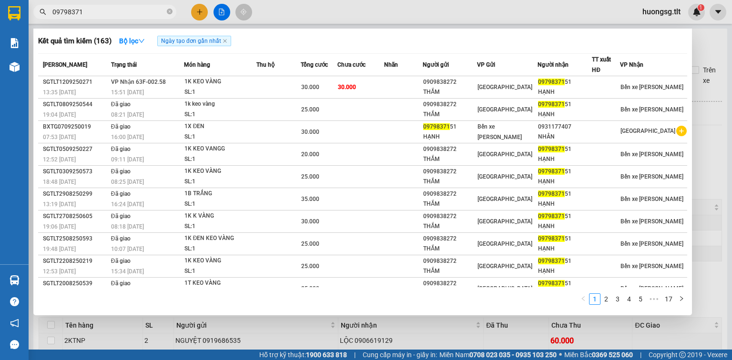
click at [103, 13] on input "09798371" at bounding box center [108, 12] width 112 height 10
type input "09798371"
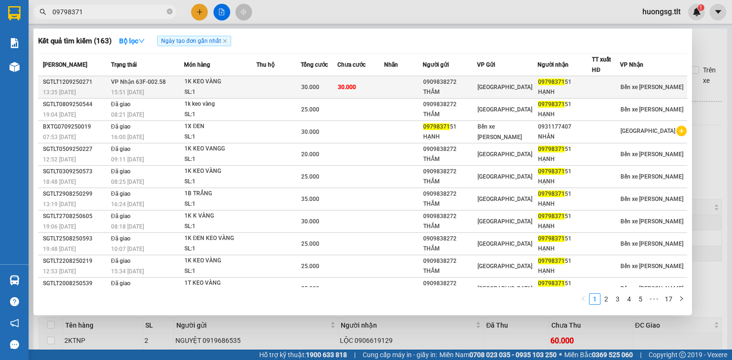
click at [283, 91] on td at bounding box center [278, 87] width 45 height 22
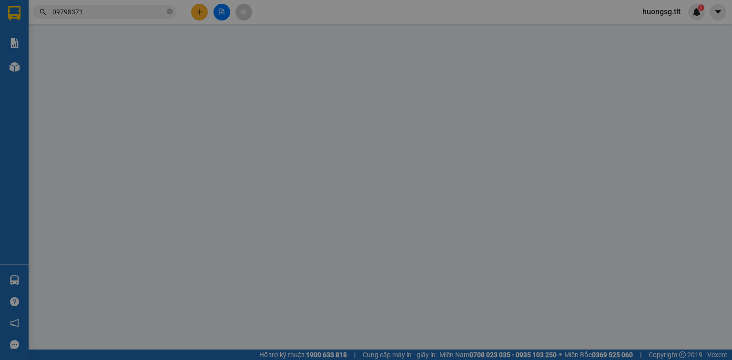
type input "0909838272"
type input "THẮM"
type input "0979837151"
type input "HẠNH"
type input "30.000"
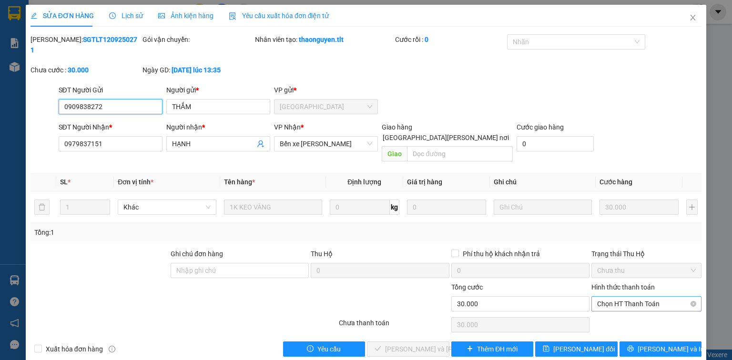
drag, startPoint x: 635, startPoint y: 285, endPoint x: 638, endPoint y: 294, distance: 9.8
click at [637, 297] on span "Chọn HT Thanh Toán" at bounding box center [646, 304] width 99 height 14
click at [635, 298] on div "Tại văn phòng" at bounding box center [646, 301] width 99 height 10
type input "0"
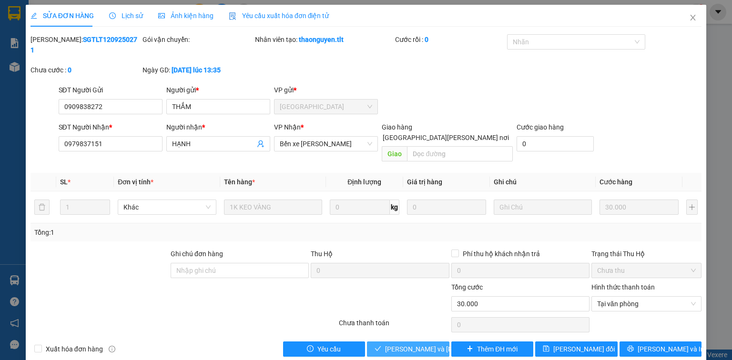
drag, startPoint x: 416, startPoint y: 328, endPoint x: 50, endPoint y: 59, distance: 454.4
click at [416, 344] on span "[PERSON_NAME] và Giao hàng" at bounding box center [430, 349] width 91 height 10
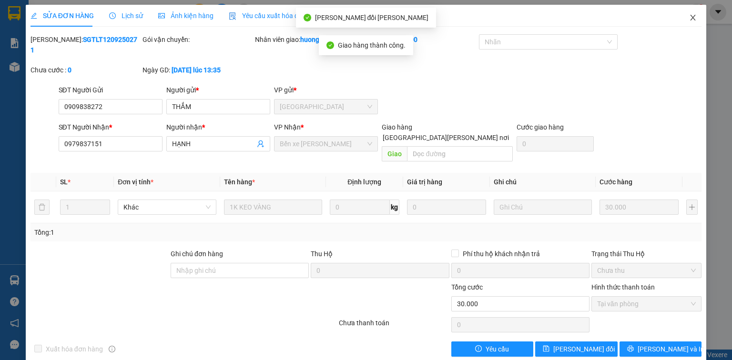
drag, startPoint x: 693, startPoint y: 19, endPoint x: 406, endPoint y: 0, distance: 287.8
click at [693, 19] on icon "close" at bounding box center [693, 18] width 8 height 8
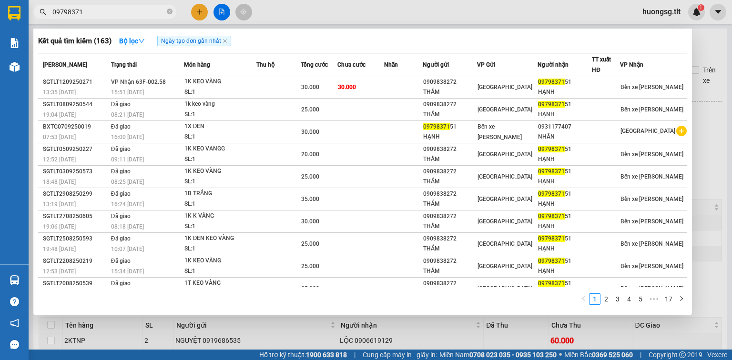
click at [174, 11] on span "09798371" at bounding box center [104, 12] width 143 height 14
click at [171, 10] on icon "close-circle" at bounding box center [170, 12] width 6 height 6
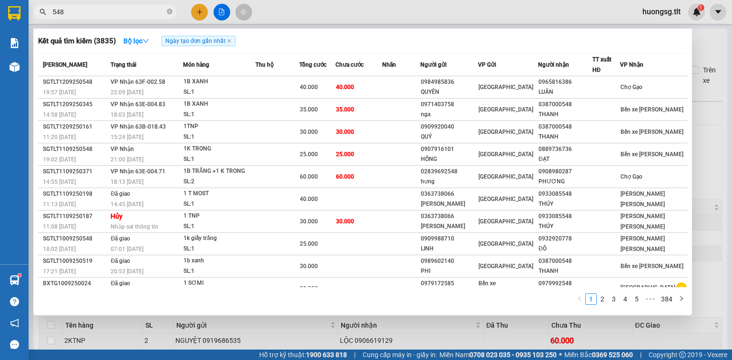
click at [140, 14] on input "548" at bounding box center [108, 12] width 112 height 10
click at [141, 14] on input "548" at bounding box center [108, 12] width 112 height 10
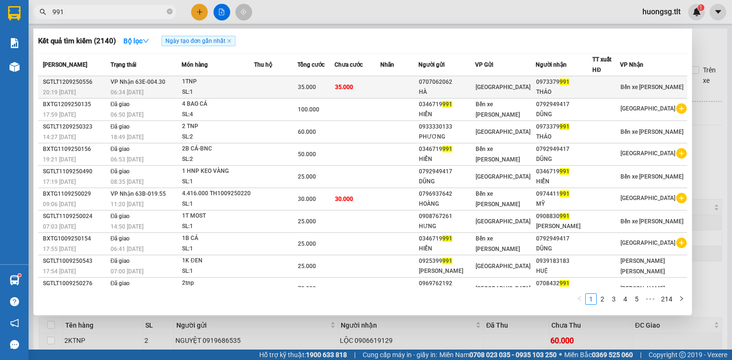
type input "991"
click at [381, 86] on td "35.000" at bounding box center [357, 87] width 46 height 22
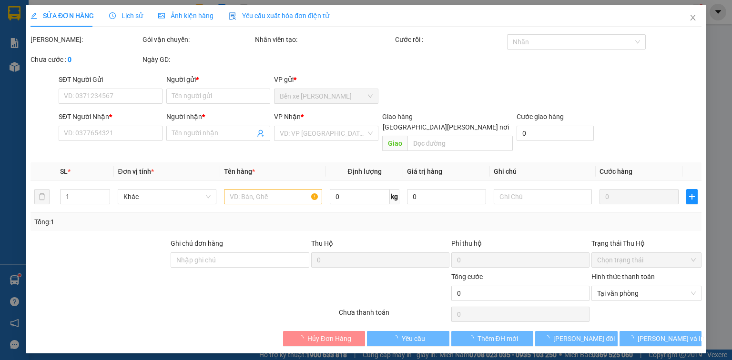
type input "0707062062"
type input "HÀ"
type input "0973379991"
type input "THẢO"
type input "35.000"
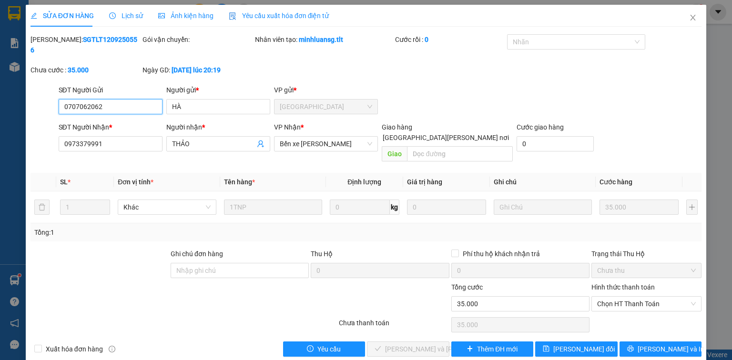
click at [613, 297] on span "Chọn HT Thanh Toán" at bounding box center [646, 304] width 99 height 14
click at [615, 298] on div "Tại văn phòng" at bounding box center [646, 301] width 99 height 10
type input "0"
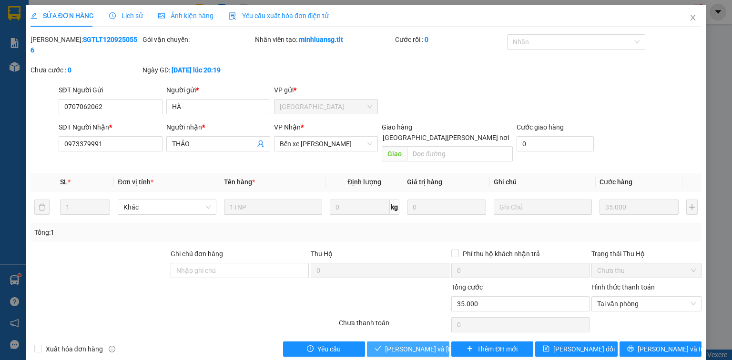
click at [404, 342] on button "[PERSON_NAME] và Giao hàng" at bounding box center [408, 349] width 82 height 15
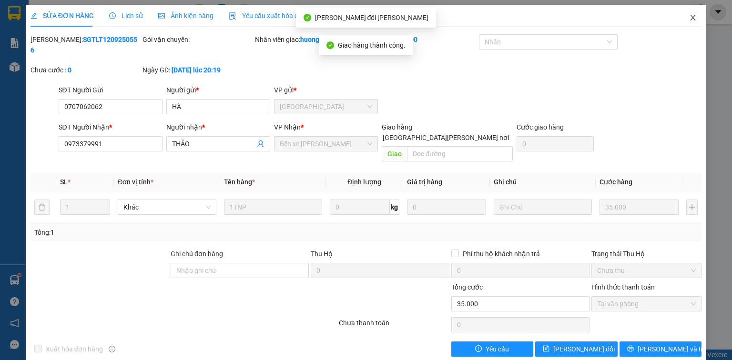
click at [695, 17] on icon "close" at bounding box center [693, 18] width 8 height 8
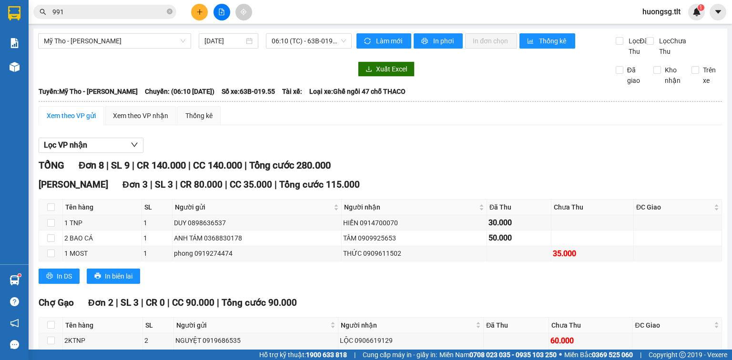
click at [148, 9] on input "991" at bounding box center [108, 12] width 112 height 10
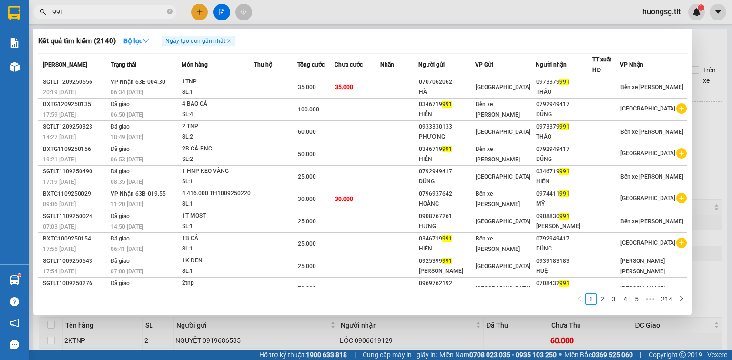
click at [148, 9] on input "991" at bounding box center [108, 12] width 112 height 10
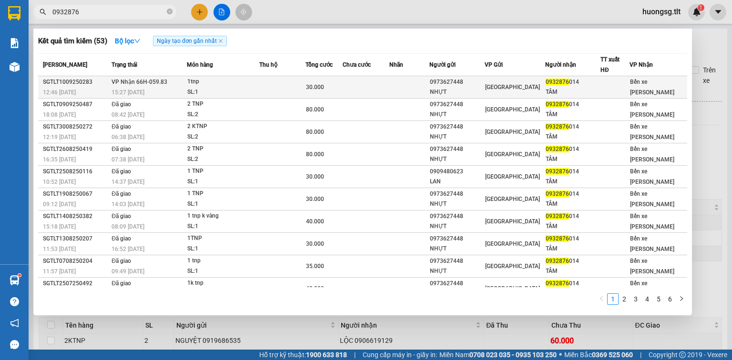
type input "0932876"
click at [186, 90] on div "15:27 - 10/09" at bounding box center [148, 92] width 74 height 10
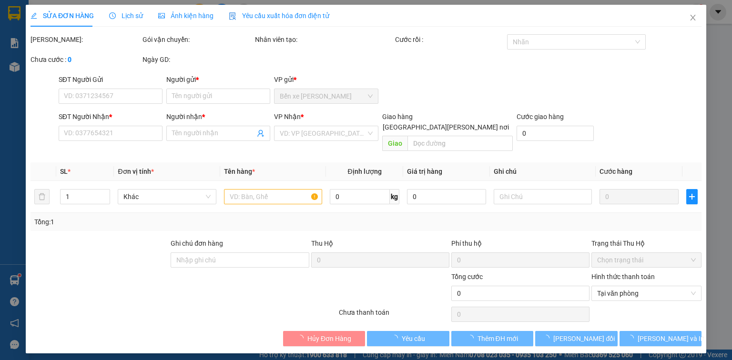
type input "0973627448"
type input "NHỰT"
type input "0932876014"
type input "TÂM"
type input "30.000"
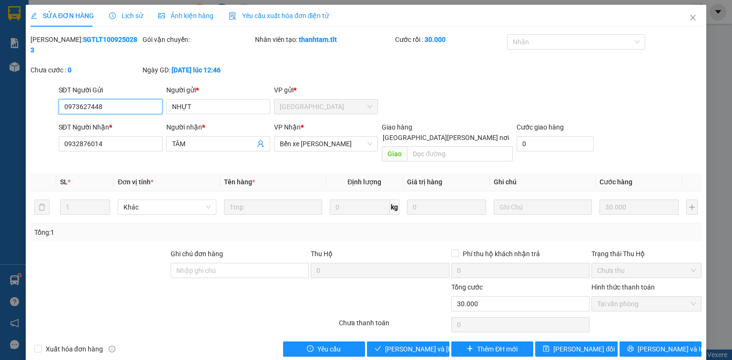
drag, startPoint x: 627, startPoint y: 286, endPoint x: 632, endPoint y: 293, distance: 8.3
click at [629, 297] on span "Tại văn phòng" at bounding box center [646, 304] width 99 height 14
click at [420, 344] on span "[PERSON_NAME] và Giao hàng" at bounding box center [430, 349] width 91 height 10
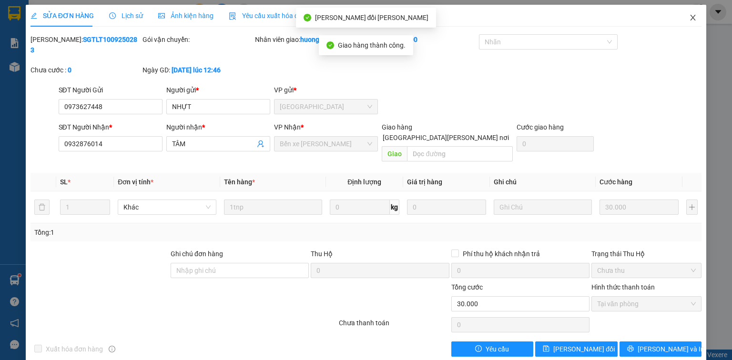
click at [690, 16] on icon "close" at bounding box center [693, 18] width 8 height 8
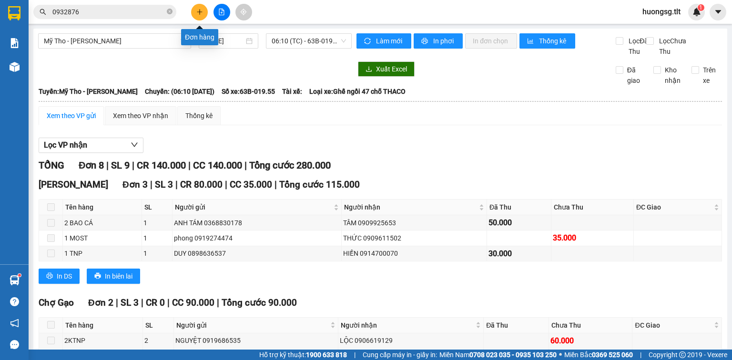
click at [201, 10] on icon "plus" at bounding box center [199, 12] width 7 height 7
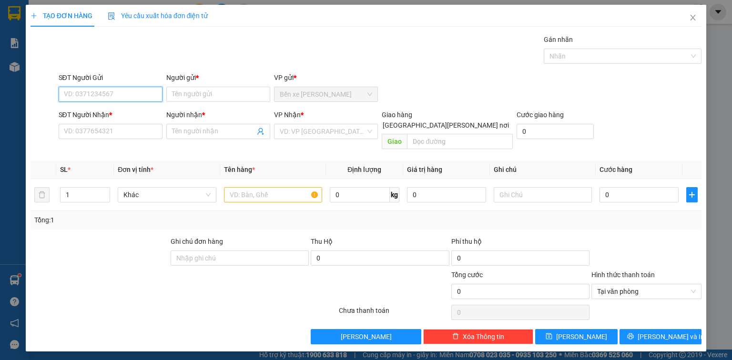
click at [124, 95] on input "SĐT Người Gửi" at bounding box center [111, 94] width 104 height 15
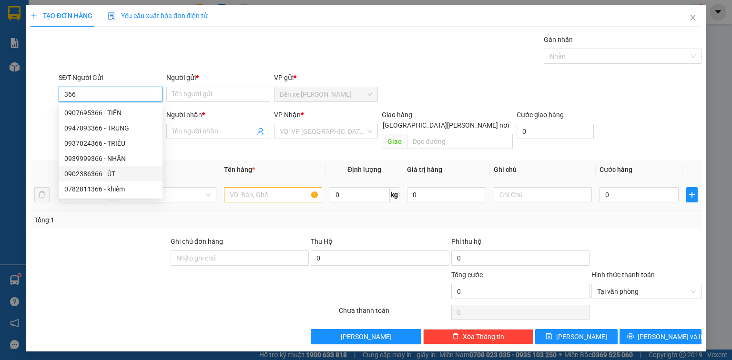
click at [112, 176] on div "0902386366 - ÚT" at bounding box center [110, 174] width 92 height 10
type input "0902386366"
type input "ÚT"
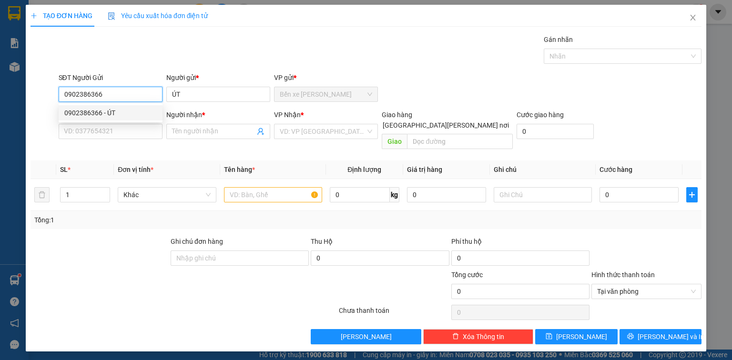
type input "0902386366"
drag, startPoint x: 128, startPoint y: 121, endPoint x: 128, endPoint y: 127, distance: 6.2
click at [128, 124] on div "SĐT Người Nhận * VD: 0377654321" at bounding box center [111, 126] width 104 height 33
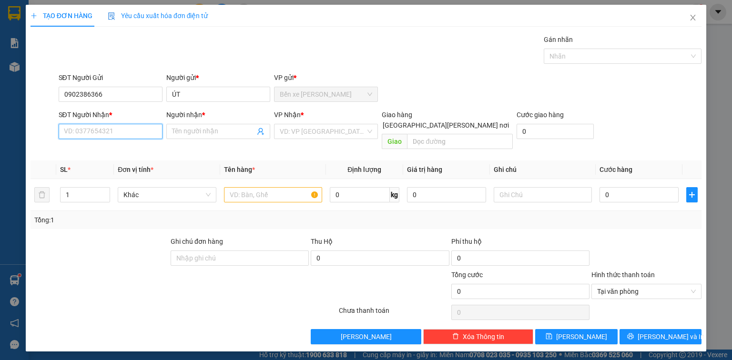
click at [128, 130] on input "SĐT Người Nhận *" at bounding box center [111, 131] width 104 height 15
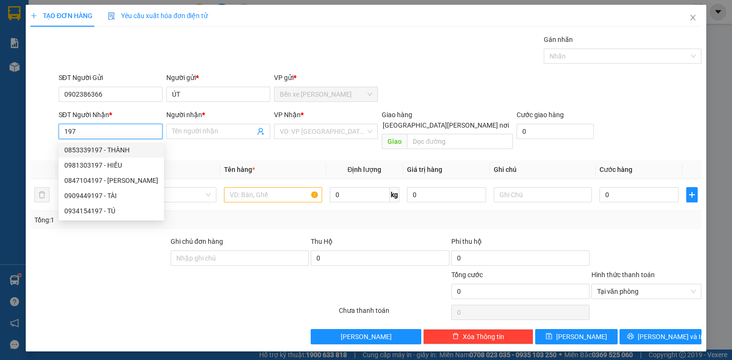
drag, startPoint x: 132, startPoint y: 149, endPoint x: 299, endPoint y: 141, distance: 166.9
click at [134, 149] on div "0853339197 - THÀNH" at bounding box center [117, 150] width 107 height 10
type input "0853339197"
type input "THÀNH"
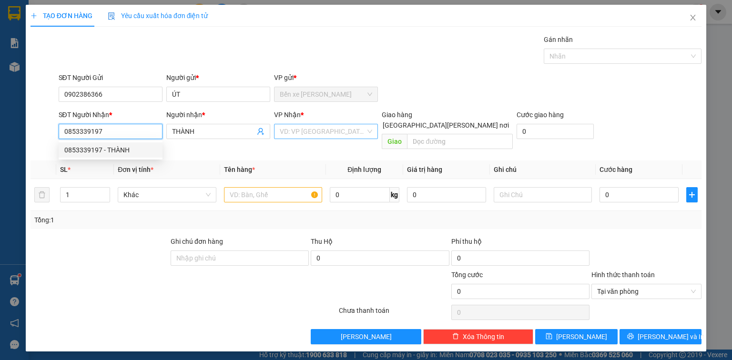
type input "0853339197"
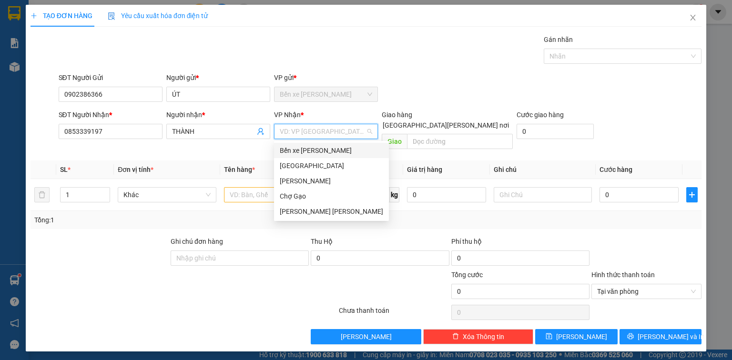
drag, startPoint x: 305, startPoint y: 129, endPoint x: 301, endPoint y: 147, distance: 17.9
click at [304, 131] on input "search" at bounding box center [323, 131] width 86 height 14
click at [301, 159] on div "[GEOGRAPHIC_DATA]" at bounding box center [326, 165] width 104 height 15
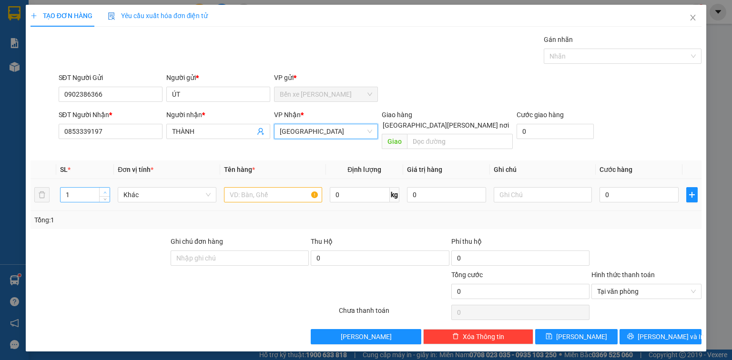
type input "2"
click at [108, 188] on span "Increase Value" at bounding box center [104, 192] width 10 height 9
click at [250, 187] on input "text" at bounding box center [273, 194] width 98 height 15
click at [248, 187] on input "text" at bounding box center [273, 194] width 98 height 15
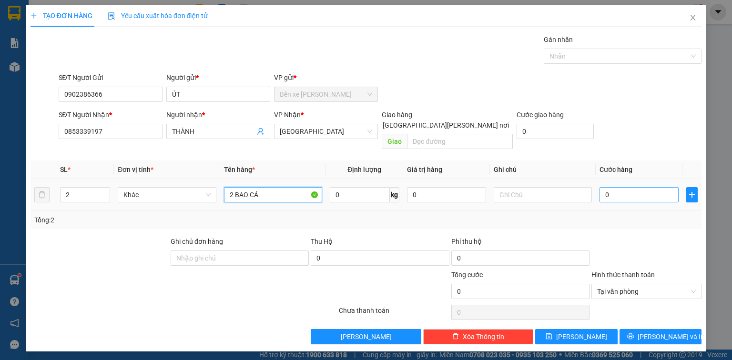
type input "2 BAO CÁ"
click at [615, 187] on input "0" at bounding box center [638, 194] width 79 height 15
type input "5"
type input "50"
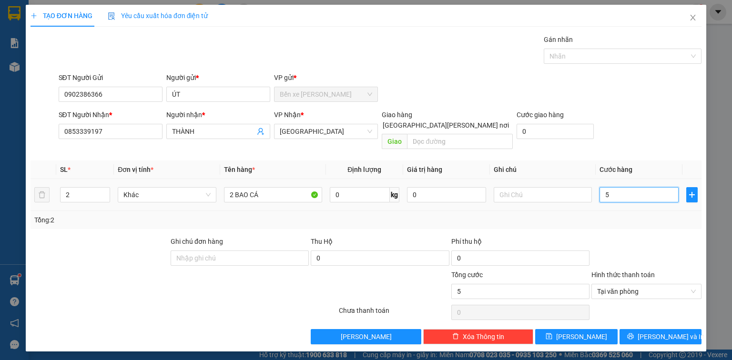
type input "50"
type input "50.000"
drag, startPoint x: 642, startPoint y: 328, endPoint x: 622, endPoint y: 320, distance: 21.4
click at [633, 333] on icon "printer" at bounding box center [630, 336] width 7 height 7
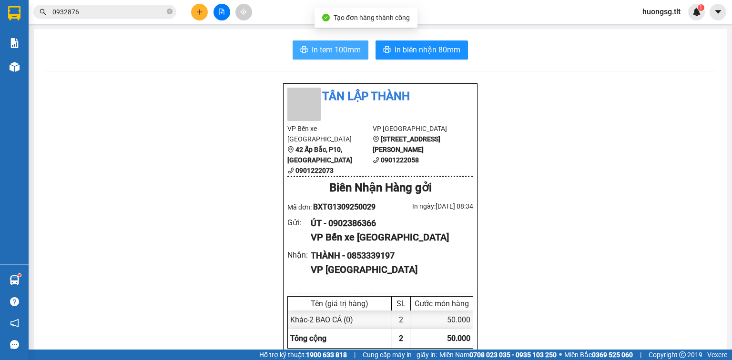
click at [318, 48] on span "In tem 100mm" at bounding box center [335, 50] width 49 height 12
click at [192, 10] on button at bounding box center [199, 12] width 17 height 17
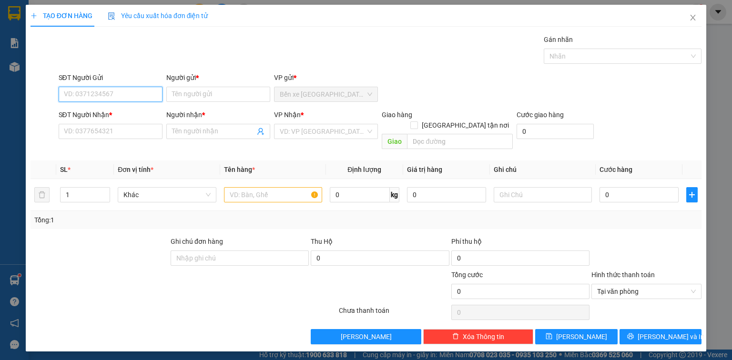
click at [143, 92] on input "SĐT Người Gửi" at bounding box center [111, 94] width 104 height 15
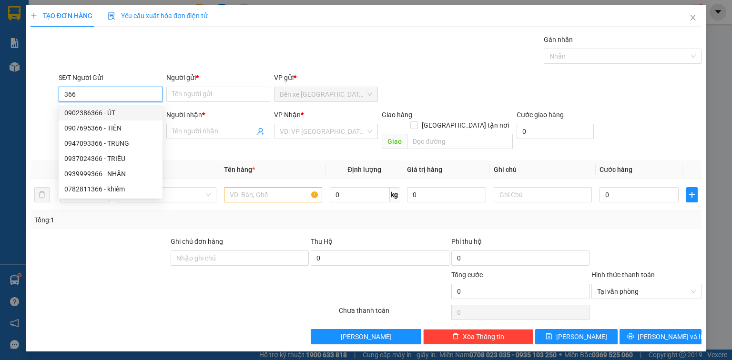
click at [141, 116] on div "0902386366 - ÚT" at bounding box center [110, 113] width 92 height 10
type input "0902386366"
type input "ÚT"
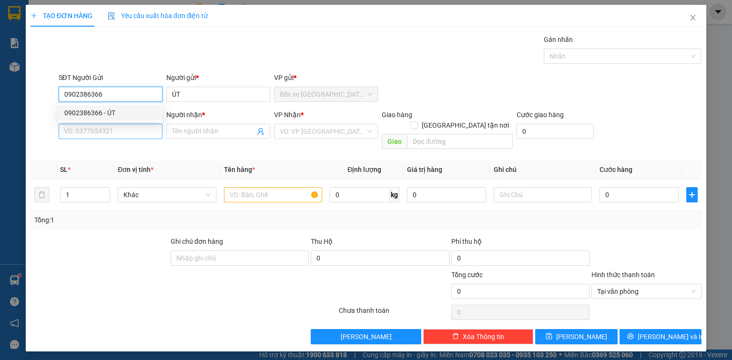
type input "0902386366"
click at [137, 133] on input "SĐT Người Nhận *" at bounding box center [111, 131] width 104 height 15
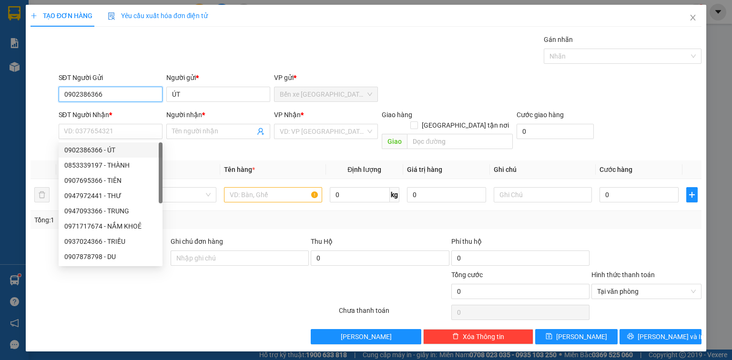
click at [125, 94] on input "0902386366" at bounding box center [111, 94] width 104 height 15
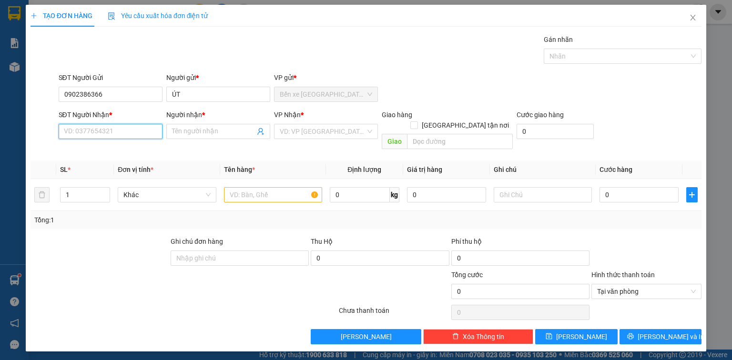
click at [145, 132] on input "SĐT Người Nhận *" at bounding box center [111, 131] width 104 height 15
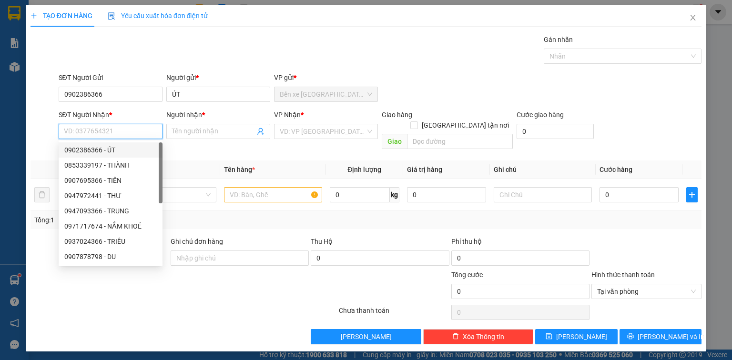
click at [126, 128] on input "SĐT Người Nhận *" at bounding box center [111, 131] width 104 height 15
paste input "0934055131"
type input "0934055131"
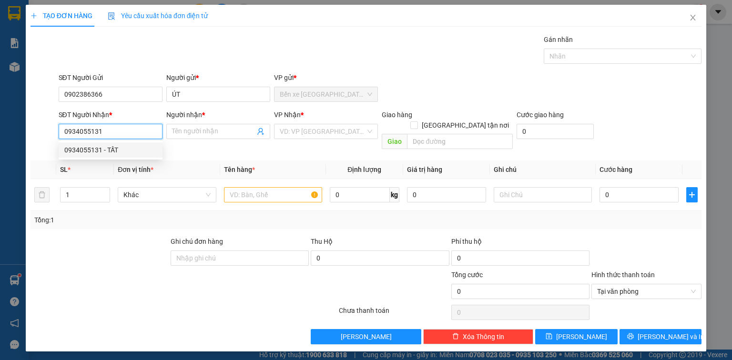
drag, startPoint x: 126, startPoint y: 149, endPoint x: 187, endPoint y: 147, distance: 61.5
click at [126, 149] on div "0934055131 - TẤT" at bounding box center [110, 150] width 92 height 10
type input "TẤT"
type input "0934055131"
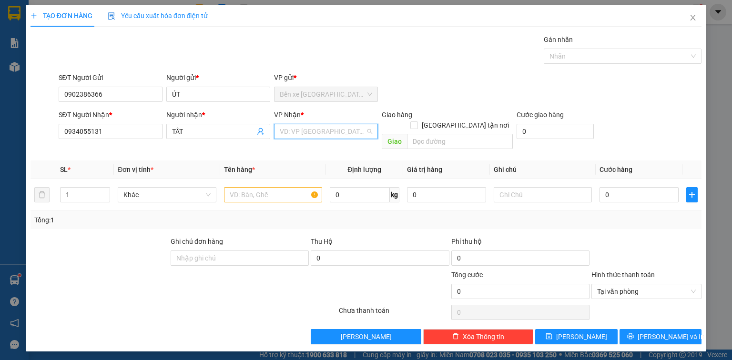
drag, startPoint x: 307, startPoint y: 130, endPoint x: 299, endPoint y: 159, distance: 30.2
click at [307, 131] on input "search" at bounding box center [323, 131] width 86 height 14
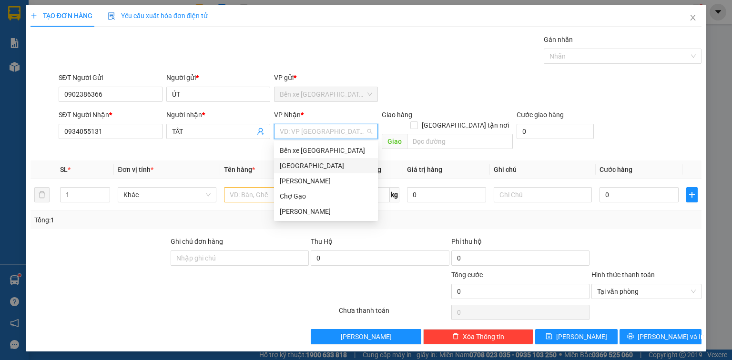
click at [297, 161] on div "[GEOGRAPHIC_DATA]" at bounding box center [326, 166] width 92 height 10
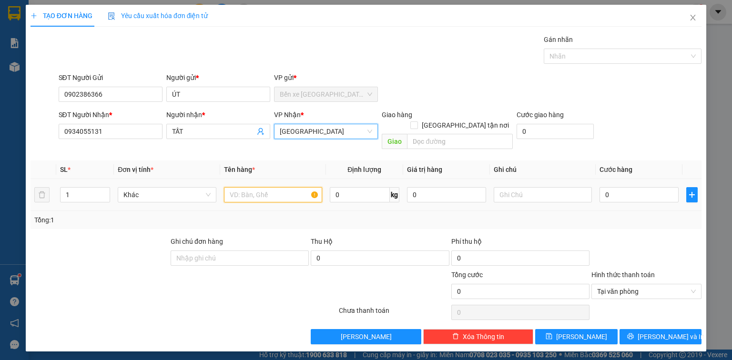
click at [244, 187] on input "text" at bounding box center [273, 194] width 98 height 15
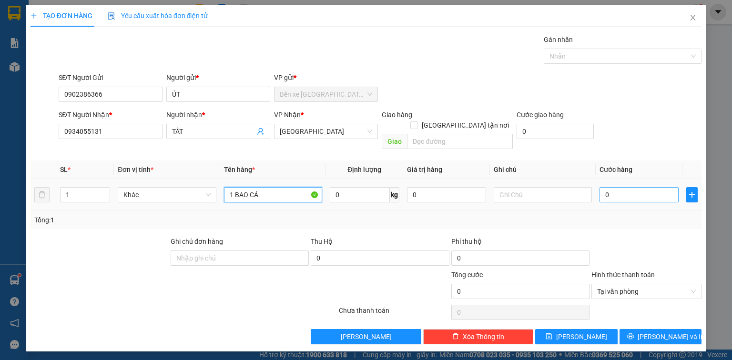
type input "1 BAO CÁ"
click at [617, 187] on input "0" at bounding box center [638, 194] width 79 height 15
type input "2"
type input "25"
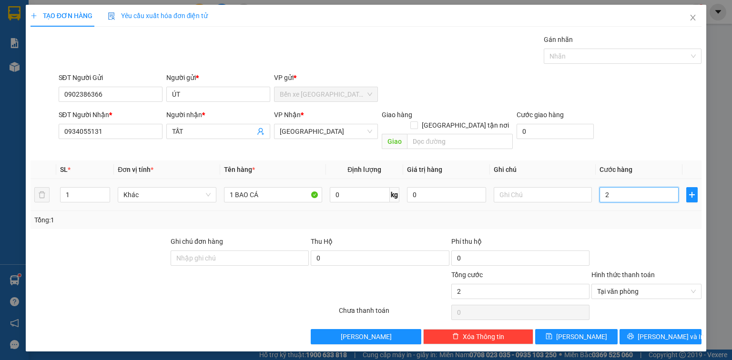
type input "25"
type input "25.000"
drag, startPoint x: 656, startPoint y: 322, endPoint x: 108, endPoint y: 1, distance: 635.7
click at [655, 331] on span "[PERSON_NAME] và In" at bounding box center [670, 336] width 67 height 10
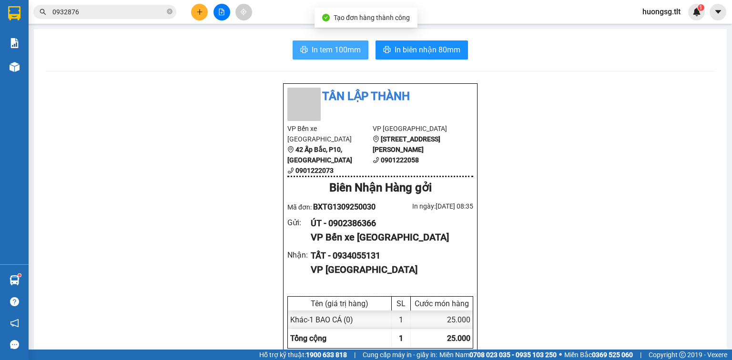
click at [305, 53] on button "In tem 100mm" at bounding box center [330, 49] width 76 height 19
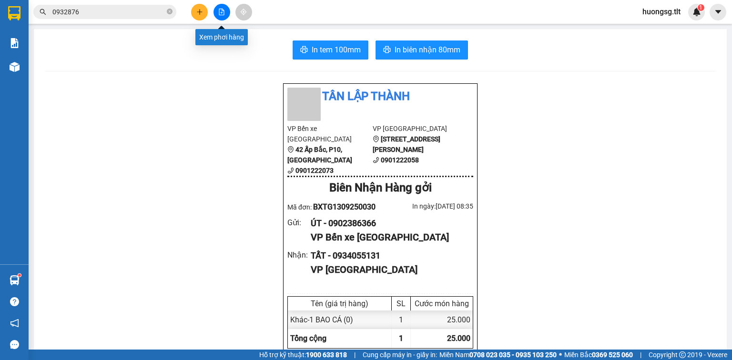
click at [202, 10] on icon "plus" at bounding box center [199, 12] width 7 height 7
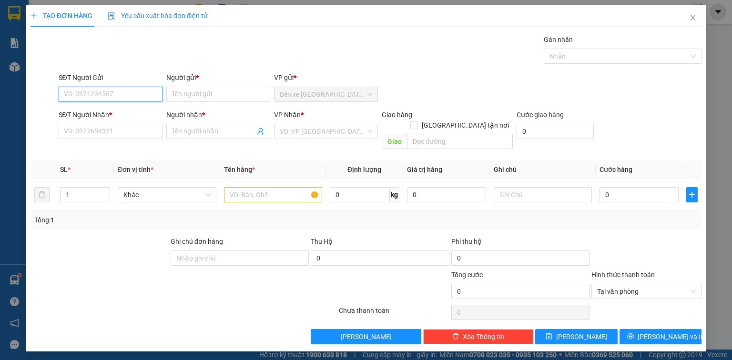
click at [132, 97] on input "SĐT Người Gửi" at bounding box center [111, 94] width 104 height 15
click at [119, 111] on div "0947633769 - AN" at bounding box center [110, 113] width 92 height 10
type input "0947633769"
type input "AN"
type input "0947633769"
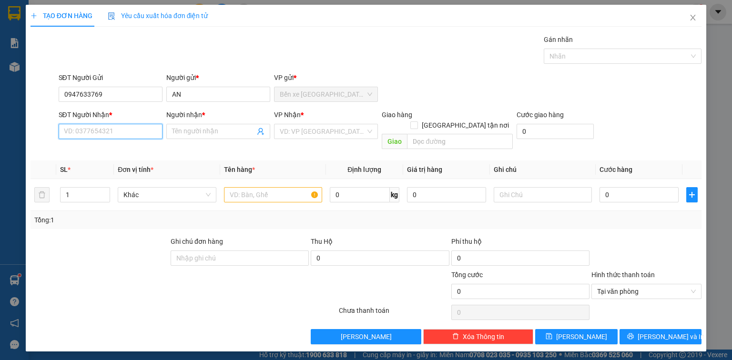
click at [121, 129] on input "SĐT Người Nhận *" at bounding box center [111, 131] width 104 height 15
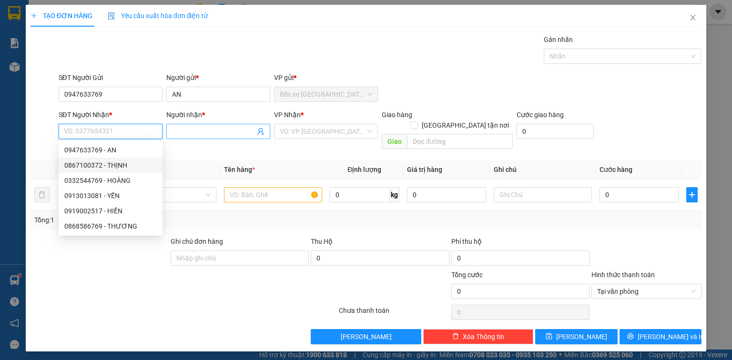
drag, startPoint x: 119, startPoint y: 162, endPoint x: 266, endPoint y: 134, distance: 149.8
click at [121, 162] on div "0867100372 - THỊNH" at bounding box center [110, 165] width 92 height 10
type input "0867100372"
type input "THỊNH"
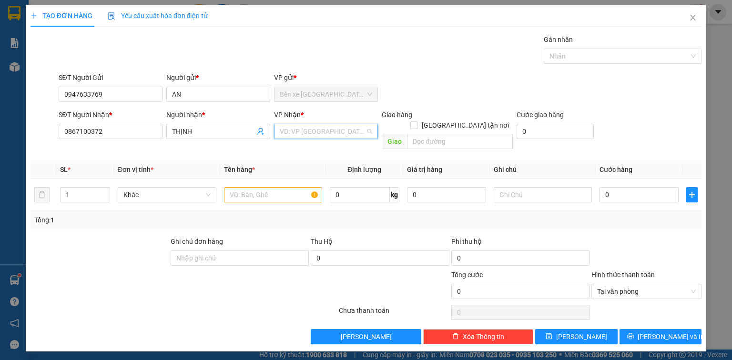
drag, startPoint x: 299, startPoint y: 127, endPoint x: 298, endPoint y: 153, distance: 26.2
click at [299, 128] on input "search" at bounding box center [323, 131] width 86 height 14
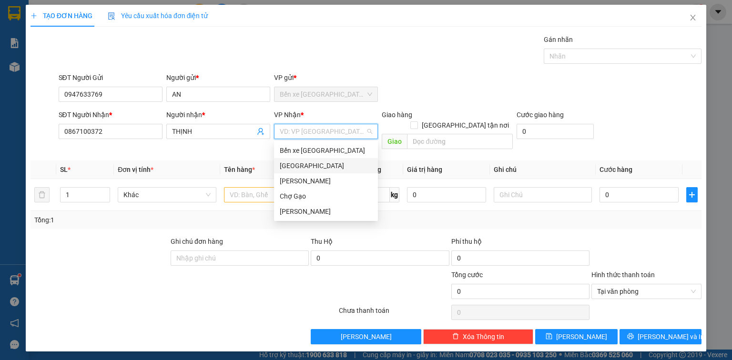
click at [301, 168] on div "[GEOGRAPHIC_DATA]" at bounding box center [326, 166] width 92 height 10
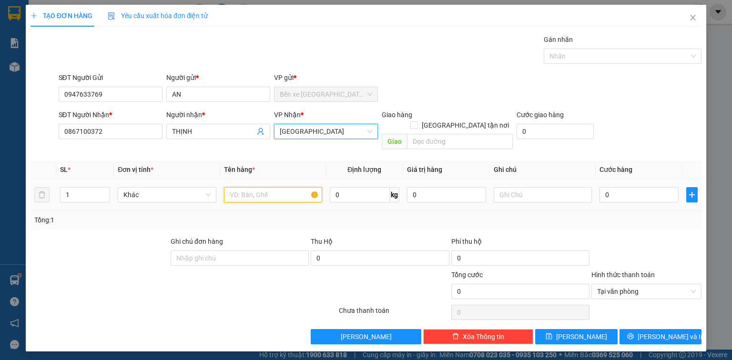
click at [274, 187] on input "text" at bounding box center [273, 194] width 98 height 15
click at [280, 187] on input "1 TJM7USTR" at bounding box center [273, 194] width 98 height 15
click at [281, 187] on input "1 TJM7USTR" at bounding box center [273, 194] width 98 height 15
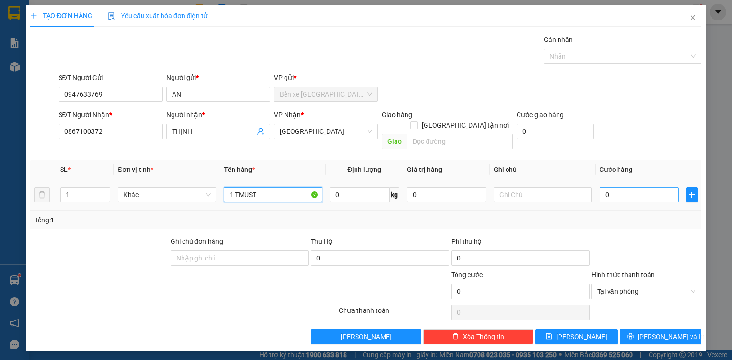
type input "1 TMUST"
click at [626, 187] on input "0" at bounding box center [638, 194] width 79 height 15
type input "2"
type input "25"
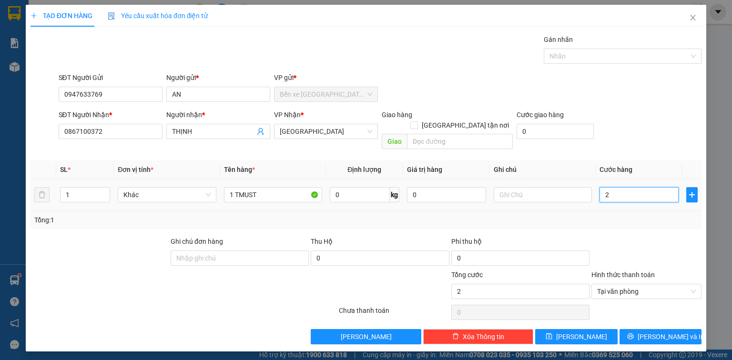
type input "25"
type input "25.000"
drag, startPoint x: 658, startPoint y: 327, endPoint x: 580, endPoint y: 301, distance: 81.9
click at [654, 331] on span "[PERSON_NAME] và In" at bounding box center [670, 336] width 67 height 10
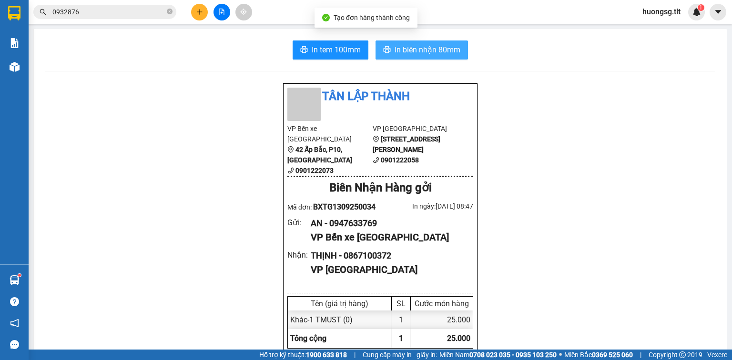
click at [411, 54] on span "In biên nhận 80mm" at bounding box center [427, 50] width 66 height 12
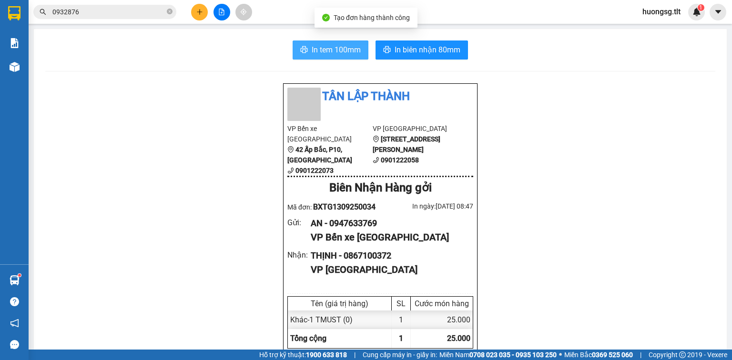
click at [332, 50] on span "In tem 100mm" at bounding box center [335, 50] width 49 height 12
drag, startPoint x: 332, startPoint y: 50, endPoint x: 345, endPoint y: 56, distance: 13.9
click at [333, 51] on span "In tem 100mm" at bounding box center [335, 50] width 49 height 12
click at [206, 12] on button at bounding box center [199, 12] width 17 height 17
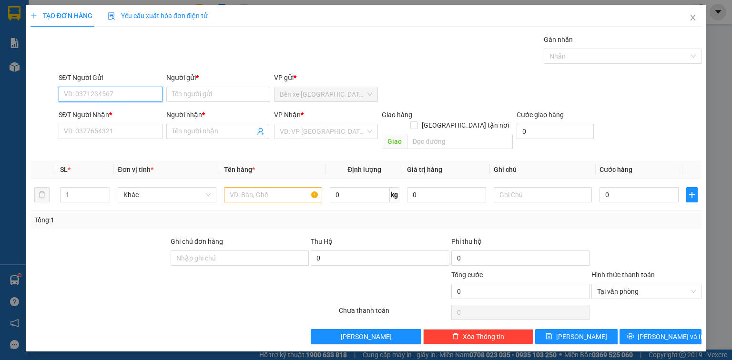
click at [139, 92] on input "SĐT Người Gửi" at bounding box center [111, 94] width 104 height 15
type input "0799515961"
click at [204, 90] on input "Người gửi *" at bounding box center [218, 94] width 104 height 15
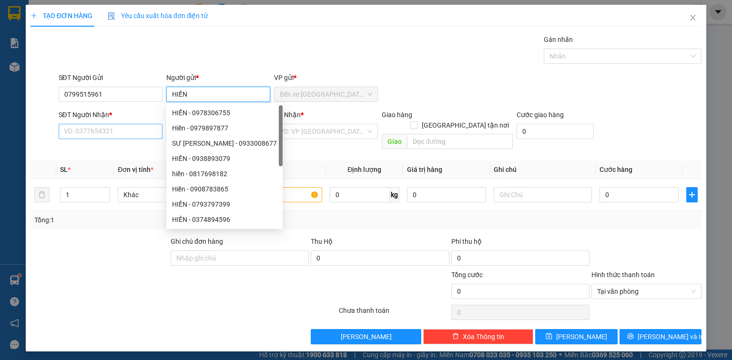
type input "HIỀN"
click at [131, 135] on input "SĐT Người Nhận *" at bounding box center [111, 131] width 104 height 15
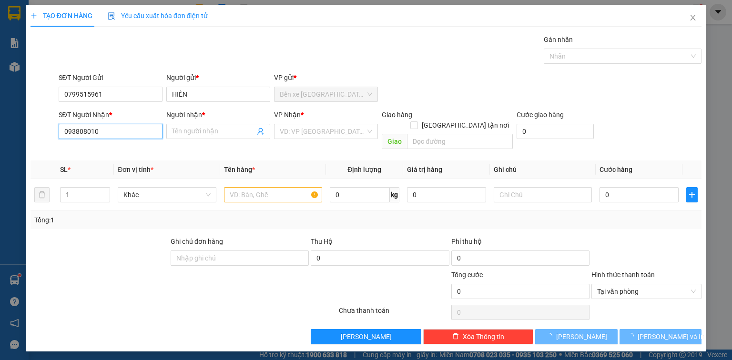
type input "0938080104"
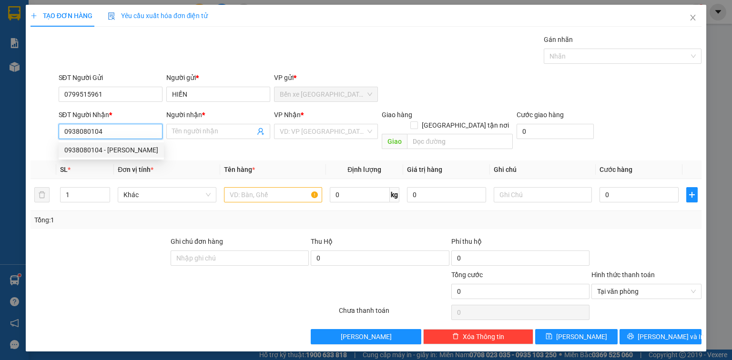
click at [130, 147] on div "0938080104 - GIANG" at bounding box center [111, 150] width 94 height 10
type input "GIANG"
type input "0938080104"
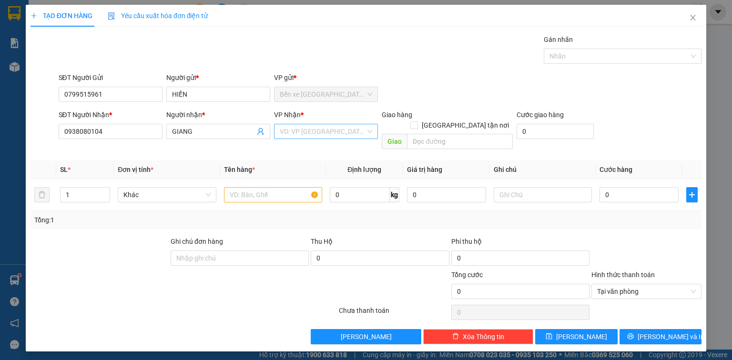
click at [305, 132] on input "search" at bounding box center [323, 131] width 86 height 14
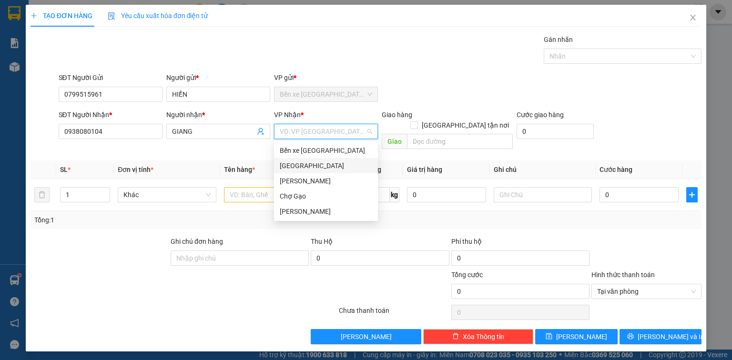
click at [305, 160] on div "[GEOGRAPHIC_DATA]" at bounding box center [326, 165] width 104 height 15
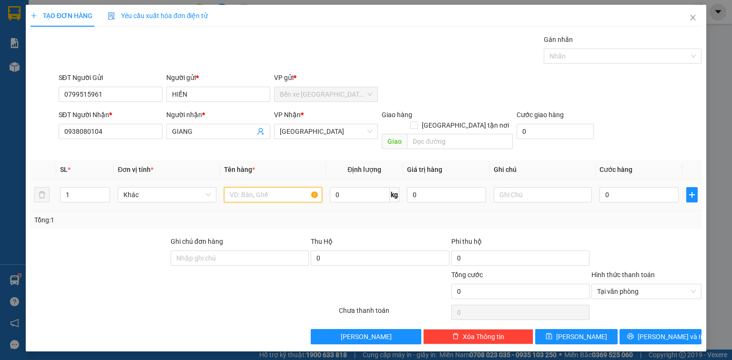
click at [251, 187] on input "text" at bounding box center [273, 194] width 98 height 15
type input "1 TNP"
click at [644, 187] on input "0" at bounding box center [638, 194] width 79 height 15
type input "3"
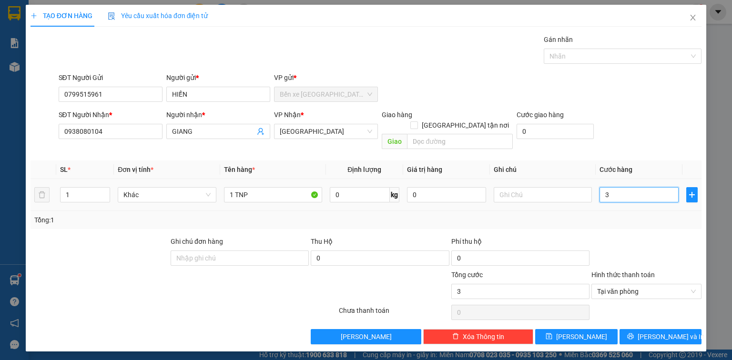
type input "30"
type input "30.000"
drag, startPoint x: 671, startPoint y: 321, endPoint x: 513, endPoint y: 278, distance: 163.4
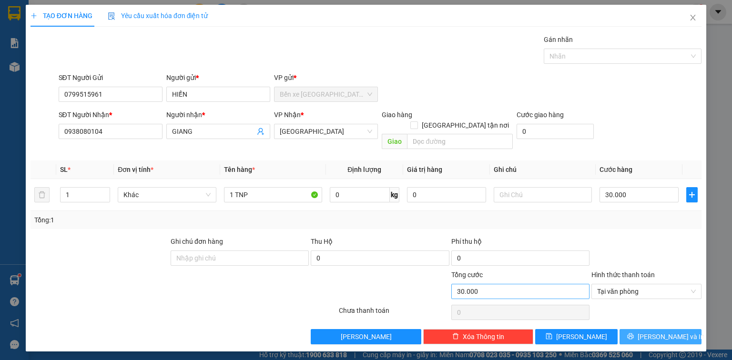
click at [669, 331] on span "[PERSON_NAME] và In" at bounding box center [670, 336] width 67 height 10
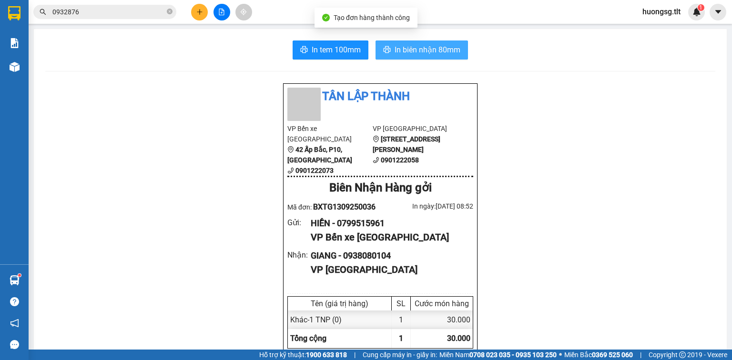
click at [399, 48] on span "In biên nhận 80mm" at bounding box center [427, 50] width 66 height 12
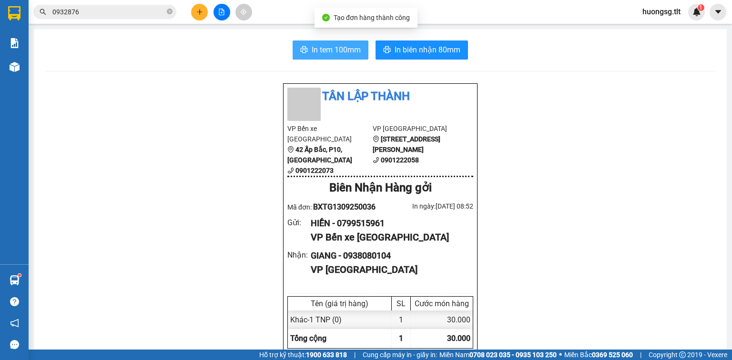
click at [315, 56] on button "In tem 100mm" at bounding box center [330, 49] width 76 height 19
click at [144, 10] on input "0932876" at bounding box center [108, 12] width 112 height 10
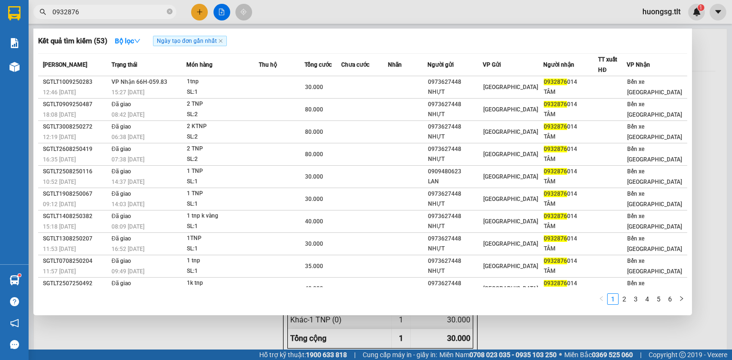
click at [144, 10] on input "0932876" at bounding box center [108, 12] width 112 height 10
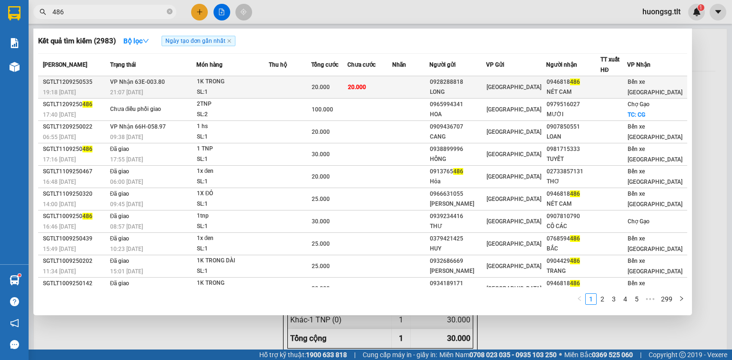
type input "486"
click at [295, 88] on td at bounding box center [290, 87] width 42 height 22
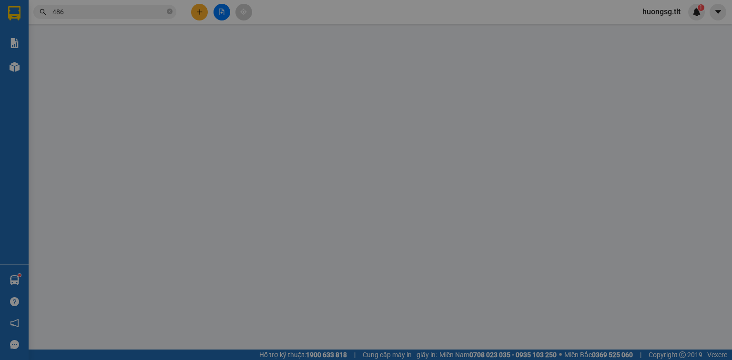
type input "0928288818"
type input "LONG"
type input "0946818486"
type input "NÉT CAM"
type input "20.000"
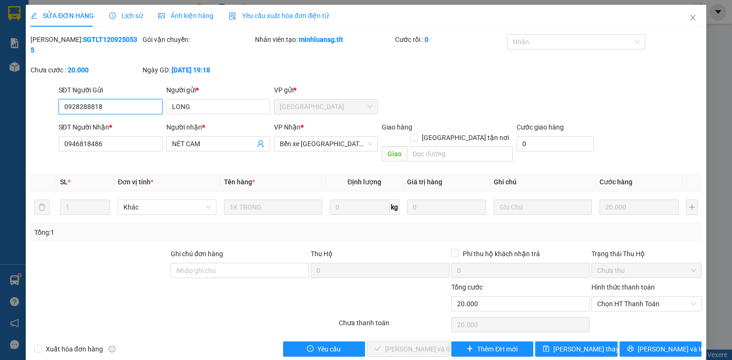
drag, startPoint x: 657, startPoint y: 289, endPoint x: 656, endPoint y: 296, distance: 7.2
click at [656, 297] on span "Chọn HT Thanh Toán" at bounding box center [646, 304] width 99 height 14
drag, startPoint x: 648, startPoint y: 306, endPoint x: 617, endPoint y: 309, distance: 30.6
click at [648, 305] on div "Tại văn phòng" at bounding box center [646, 301] width 99 height 10
type input "0"
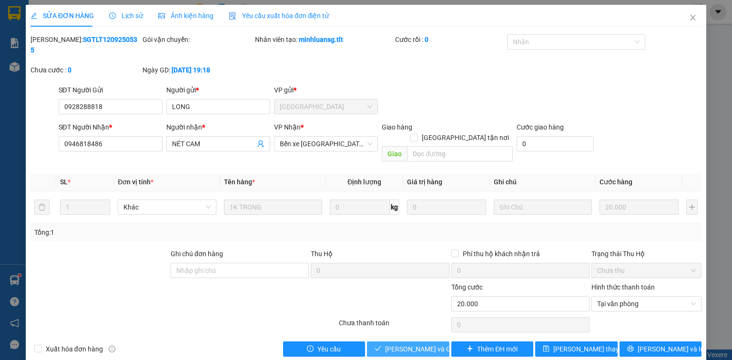
click at [431, 344] on span "[PERSON_NAME] và Giao hàng" at bounding box center [430, 349] width 91 height 10
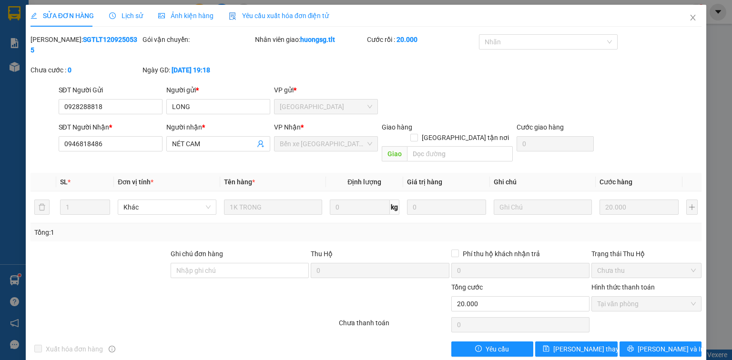
drag, startPoint x: 12, startPoint y: 281, endPoint x: 17, endPoint y: 275, distance: 7.8
click at [13, 280] on div "SỬA ĐƠN HÀNG Lịch sử Ảnh kiện hàng Yêu cầu xuất hóa đơn điện tử Total Paid Fee …" at bounding box center [366, 180] width 732 height 360
click at [17, 273] on div "SỬA ĐƠN HÀNG Lịch sử Ảnh kiện hàng Yêu cầu xuất hóa đơn điện tử Total Paid Fee …" at bounding box center [366, 180] width 732 height 360
click at [699, 19] on span "Close" at bounding box center [692, 18] width 27 height 27
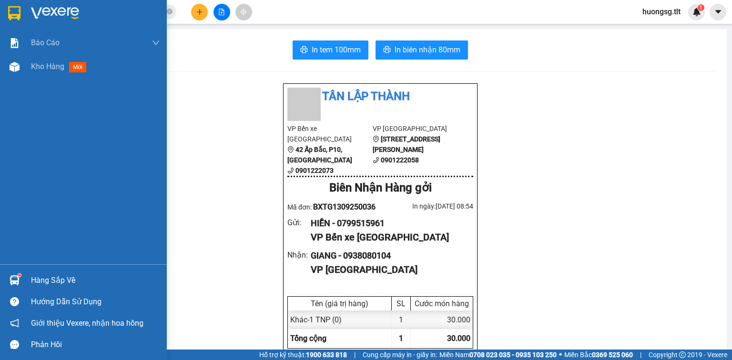
click at [6, 273] on div "Hàng sắp về" at bounding box center [83, 280] width 167 height 21
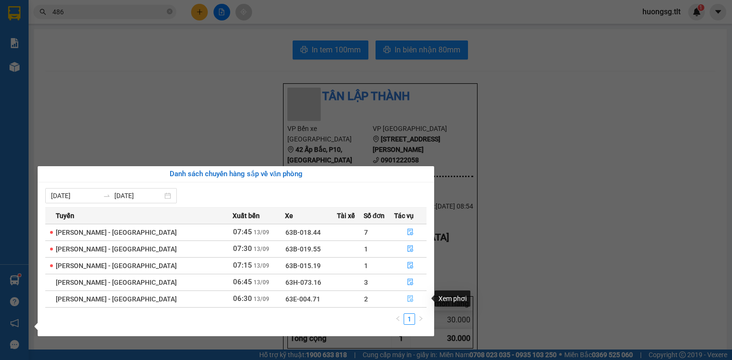
click at [415, 295] on button "button" at bounding box center [409, 298] width 31 height 15
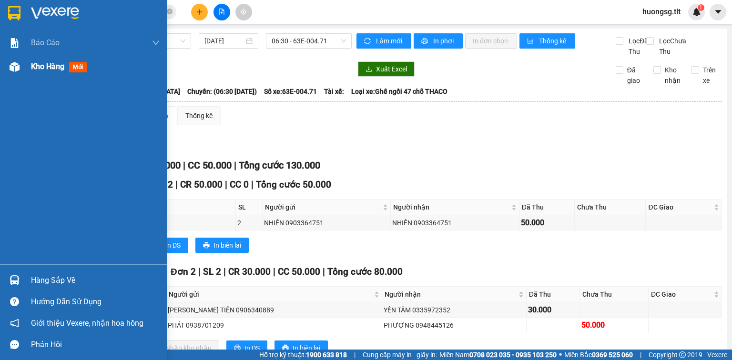
click at [55, 69] on span "Kho hàng" at bounding box center [47, 66] width 33 height 9
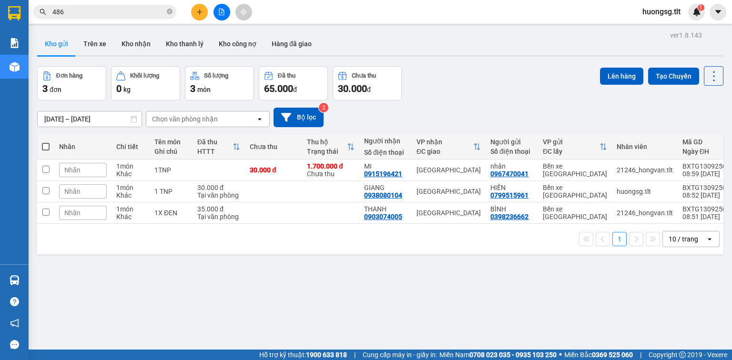
click at [48, 146] on span at bounding box center [46, 147] width 8 height 8
click at [46, 142] on input "checkbox" at bounding box center [46, 142] width 0 height 0
checkbox input "true"
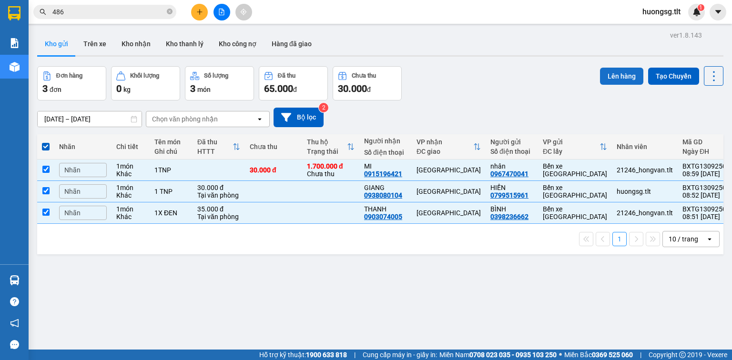
click at [606, 78] on button "Lên hàng" at bounding box center [621, 76] width 43 height 17
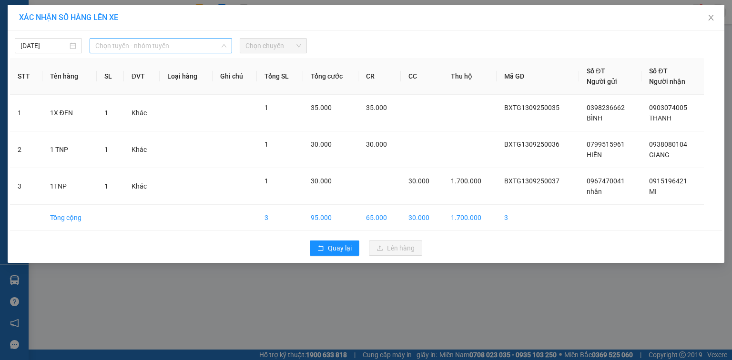
click at [113, 41] on span "Chọn tuyến - nhóm tuyến" at bounding box center [160, 46] width 131 height 14
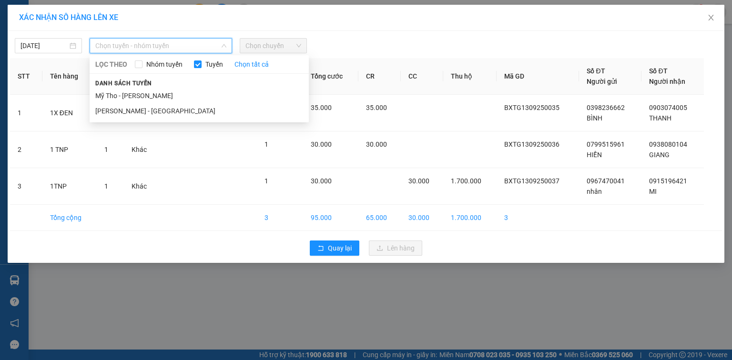
drag, startPoint x: 131, startPoint y: 96, endPoint x: 270, endPoint y: 65, distance: 142.0
click at [135, 95] on li "Mỹ Tho - Hồ Chí Minh" at bounding box center [199, 95] width 219 height 15
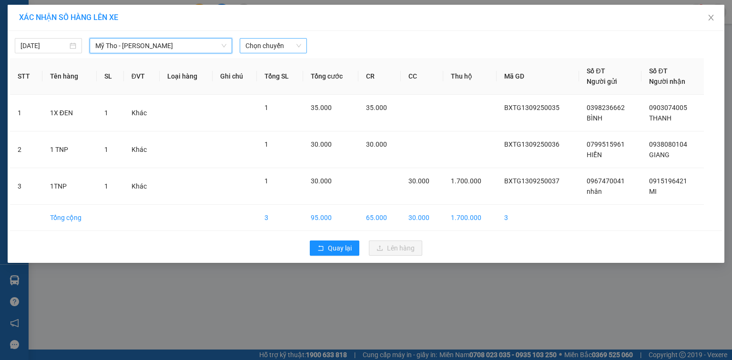
click at [265, 50] on span "Chọn chuyến" at bounding box center [273, 46] width 56 height 14
type input "380"
click at [265, 60] on div "08:30 - 63E-003.80" at bounding box center [282, 65] width 74 height 10
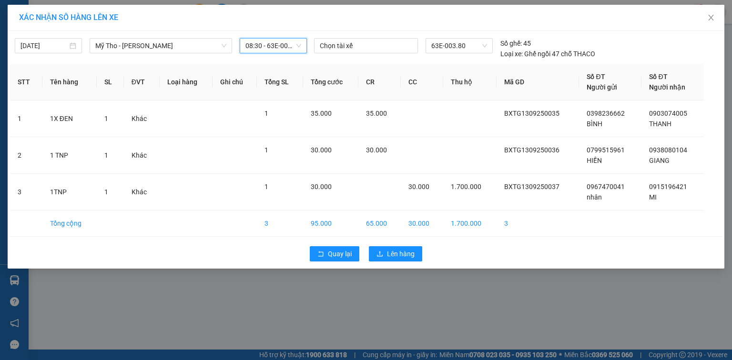
click at [389, 271] on div "XÁC NHẬN SỐ HÀNG LÊN XE 13/09/2025 Mỹ Tho - Hồ Chí Minh LỌC THEO Nhóm tuyến Tuy…" at bounding box center [366, 180] width 732 height 360
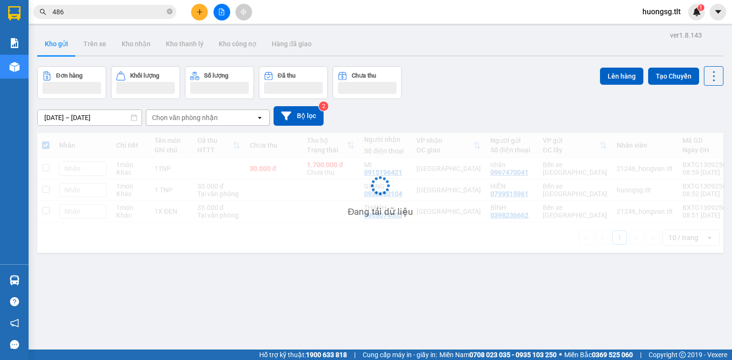
click at [391, 253] on div "Đang tải dữ liệu" at bounding box center [380, 193] width 686 height 120
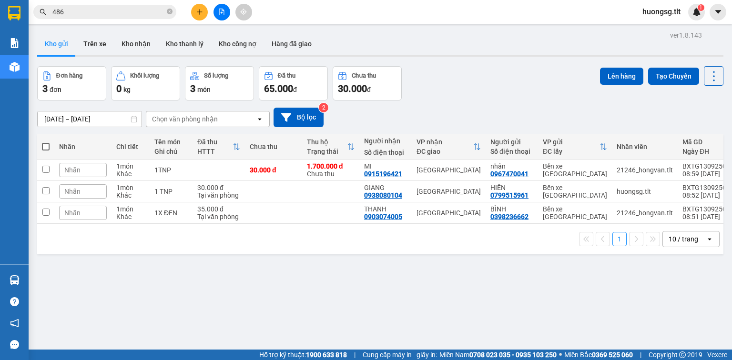
drag, startPoint x: 46, startPoint y: 146, endPoint x: 413, endPoint y: 90, distance: 371.4
click at [46, 145] on span at bounding box center [46, 147] width 8 height 8
click at [46, 142] on input "checkbox" at bounding box center [46, 142] width 0 height 0
checkbox input "true"
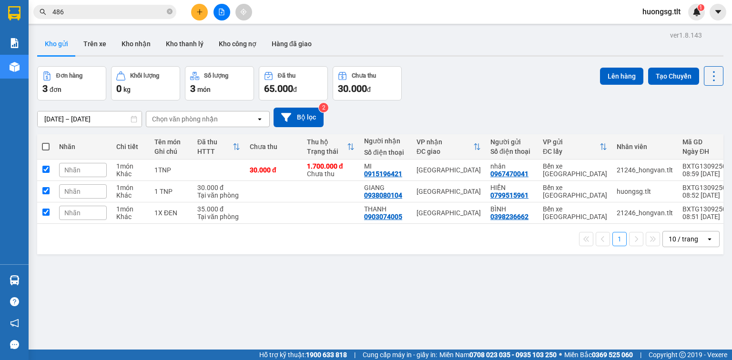
checkbox input "true"
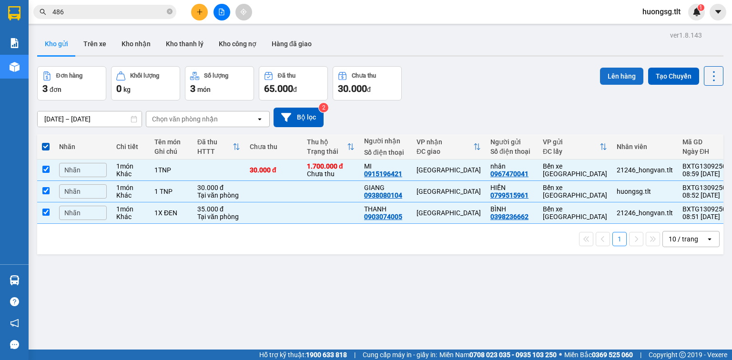
click at [610, 78] on button "Lên hàng" at bounding box center [621, 76] width 43 height 17
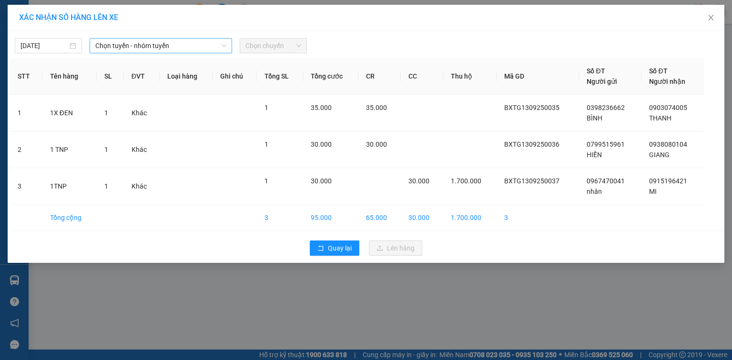
click at [119, 49] on span "Chọn tuyến - nhóm tuyến" at bounding box center [160, 46] width 131 height 14
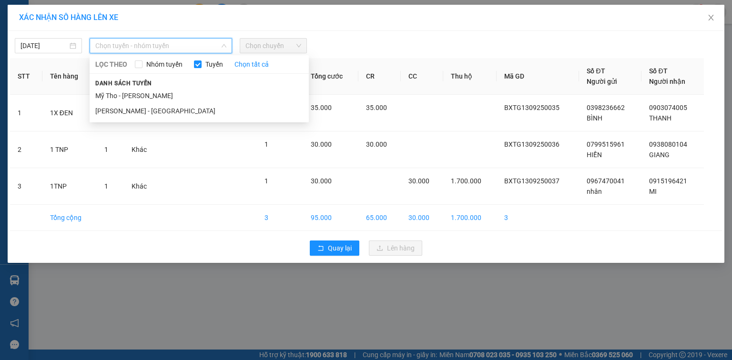
drag, startPoint x: 201, startPoint y: 97, endPoint x: 271, endPoint y: 64, distance: 77.5
click at [202, 97] on li "Mỹ Tho - Hồ Chí Minh" at bounding box center [199, 95] width 219 height 15
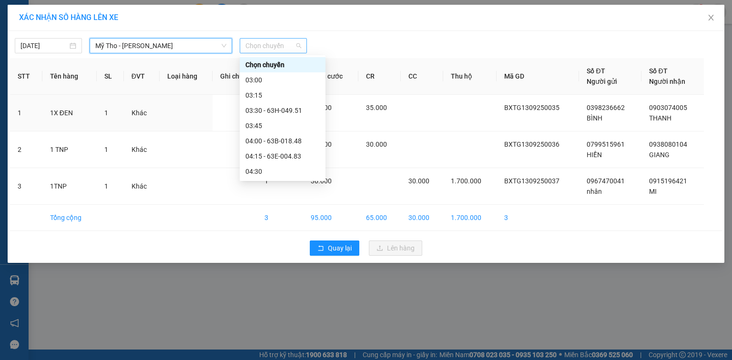
click at [286, 44] on span "Chọn chuyến" at bounding box center [273, 46] width 56 height 14
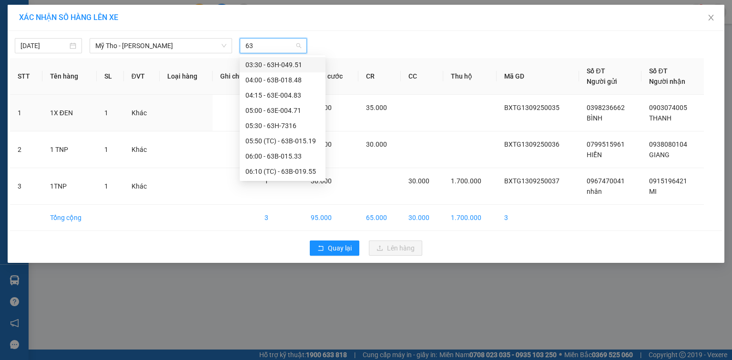
type input "6"
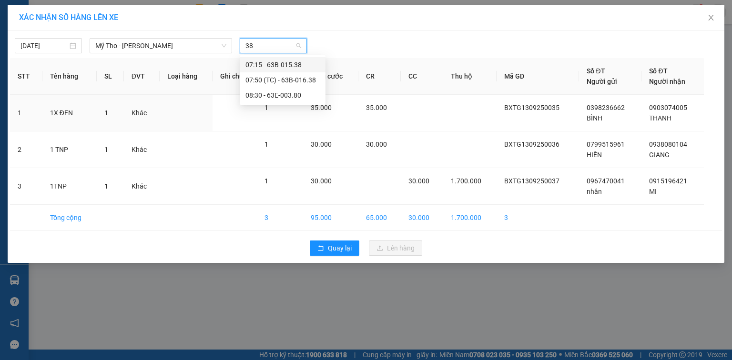
type input "380"
click at [278, 62] on div "08:30 - 63E-003.80" at bounding box center [282, 65] width 74 height 10
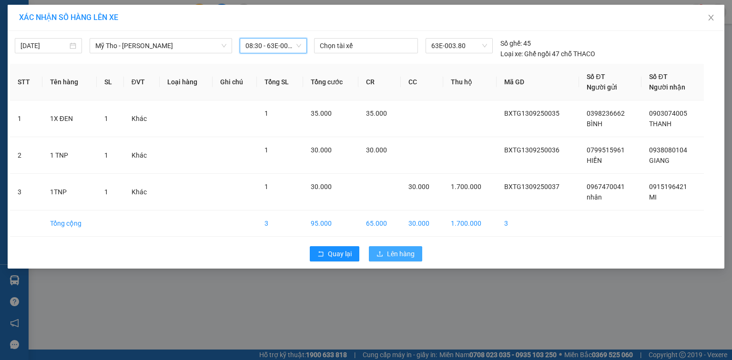
click at [383, 250] on button "Lên hàng" at bounding box center [395, 253] width 53 height 15
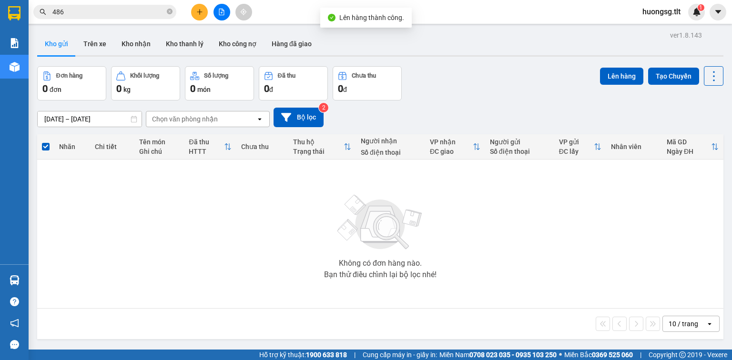
click at [218, 20] on div at bounding box center [221, 12] width 71 height 17
click at [221, 17] on button at bounding box center [221, 12] width 17 height 17
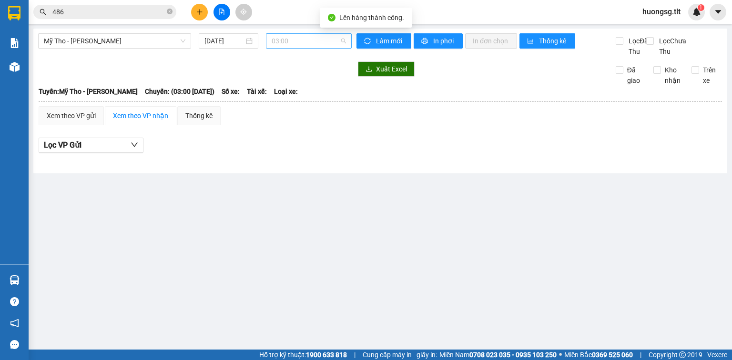
click at [272, 40] on span "03:00" at bounding box center [308, 41] width 75 height 14
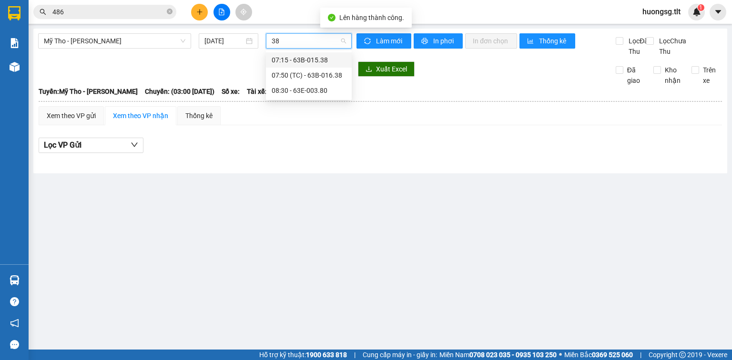
type input "380"
click at [279, 59] on div "08:30 - 63E-003.80" at bounding box center [308, 60] width 74 height 10
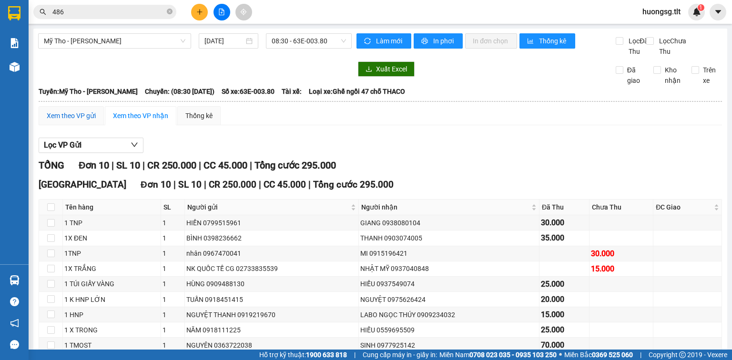
click at [70, 121] on div "Xem theo VP gửi" at bounding box center [71, 115] width 49 height 10
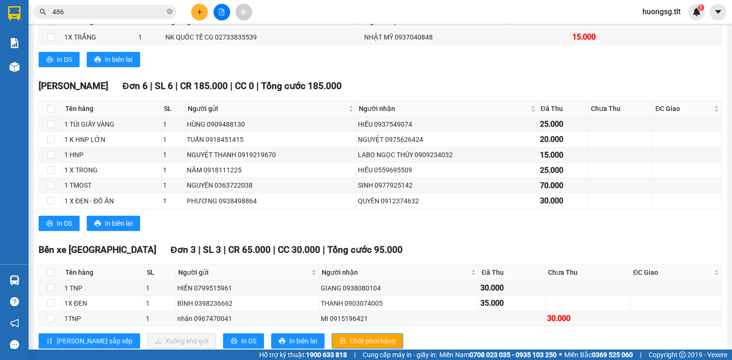
scroll to position [220, 0]
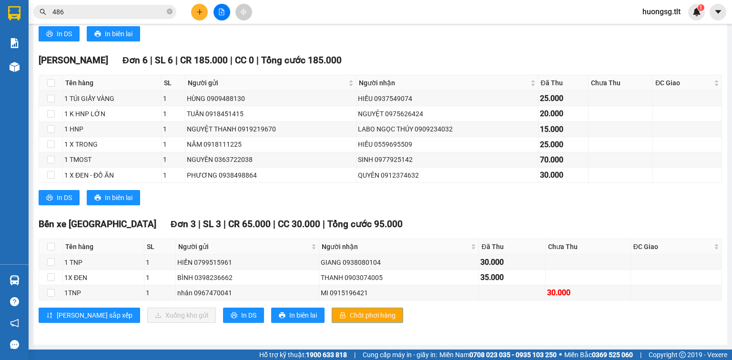
click at [350, 312] on span "Chốt phơi hàng" at bounding box center [373, 315] width 46 height 10
click at [241, 316] on span "In DS" at bounding box center [248, 315] width 15 height 10
click at [223, 310] on button "In DS" at bounding box center [243, 315] width 41 height 15
click at [193, 10] on button at bounding box center [199, 12] width 17 height 17
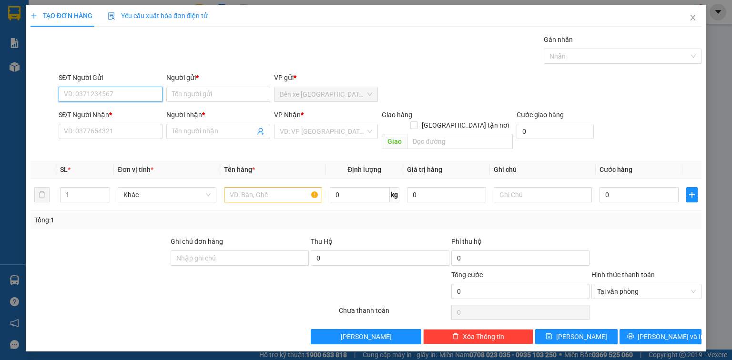
click at [144, 93] on input "SĐT Người Gửi" at bounding box center [111, 94] width 104 height 15
drag, startPoint x: 688, startPoint y: 19, endPoint x: 145, endPoint y: 12, distance: 543.0
click at [688, 19] on span "Close" at bounding box center [692, 18] width 27 height 27
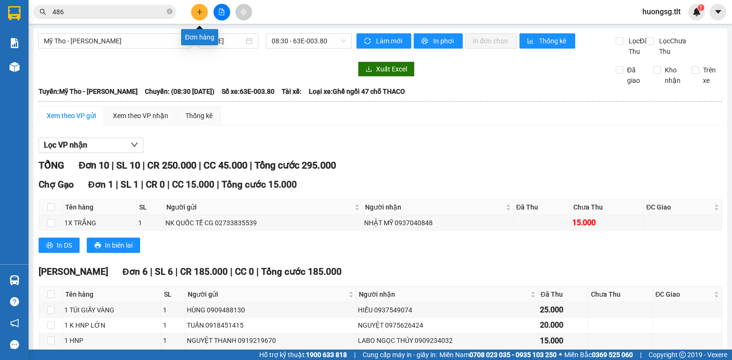
click at [200, 12] on icon "plus" at bounding box center [199, 12] width 7 height 7
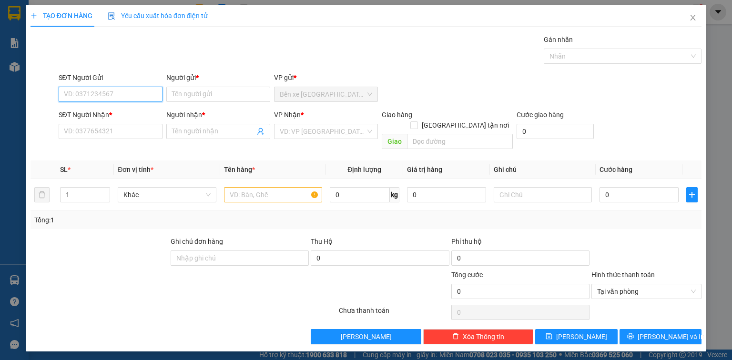
click at [151, 96] on input "SĐT Người Gửi" at bounding box center [111, 94] width 104 height 15
type input "0907258191"
drag, startPoint x: 128, startPoint y: 120, endPoint x: 130, endPoint y: 126, distance: 6.5
click at [128, 120] on div "0907258191 - PHÊ NI" at bounding box center [111, 112] width 104 height 15
type input "PHÊ NI"
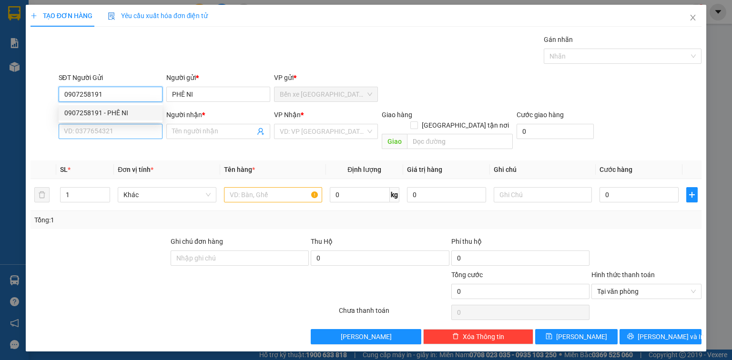
type input "0907258191"
click at [130, 135] on input "SĐT Người Nhận *" at bounding box center [111, 131] width 104 height 15
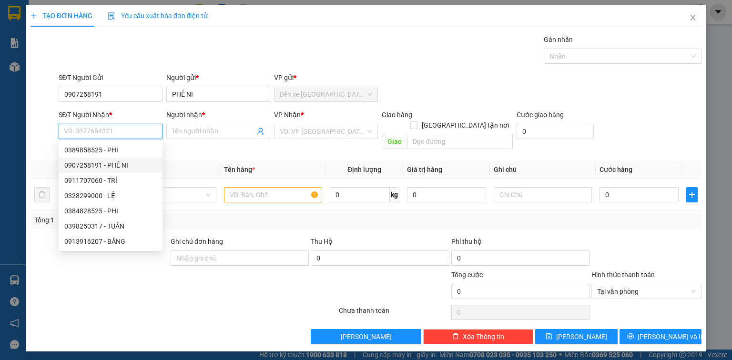
click at [128, 162] on div "0907258191 - PHÊ NI" at bounding box center [110, 165] width 92 height 10
type input "0907258191"
type input "PHÊ NI"
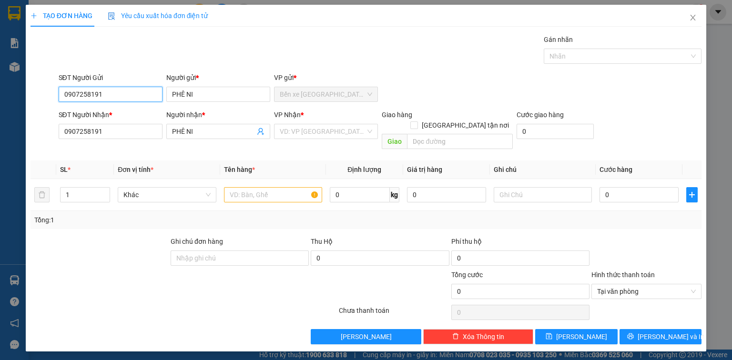
click at [116, 100] on input "0907258191" at bounding box center [111, 94] width 104 height 15
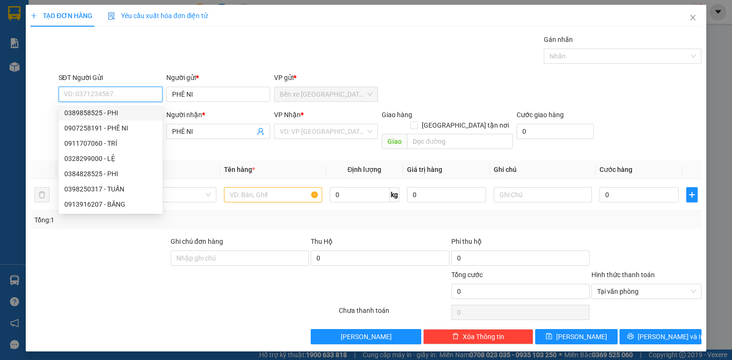
click at [131, 91] on input "SĐT Người Gửi" at bounding box center [111, 94] width 104 height 15
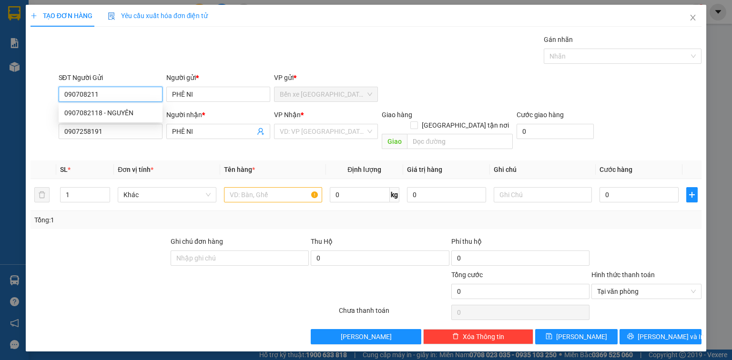
type input "0907082118"
click at [141, 112] on div "0907082118 - NGUYÊN" at bounding box center [110, 113] width 92 height 10
type input "NGUYÊN"
type input "0907082118"
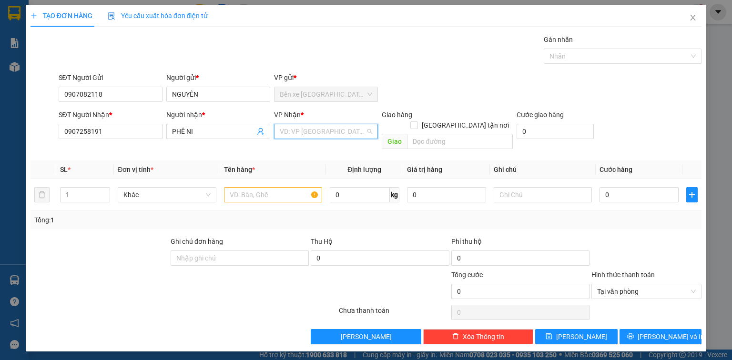
drag, startPoint x: 283, startPoint y: 130, endPoint x: 293, endPoint y: 153, distance: 25.0
click at [283, 131] on input "search" at bounding box center [323, 131] width 86 height 14
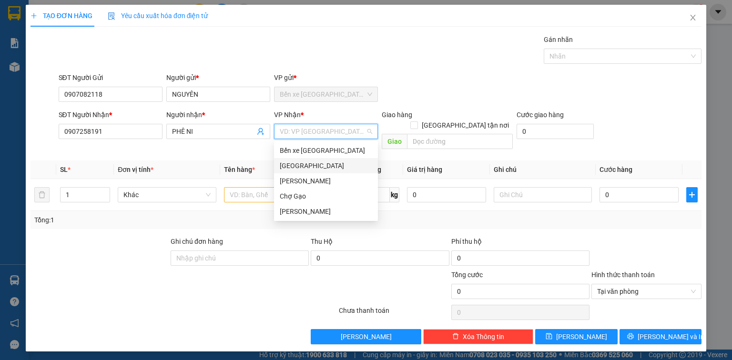
click at [298, 167] on div "[GEOGRAPHIC_DATA]" at bounding box center [326, 166] width 92 height 10
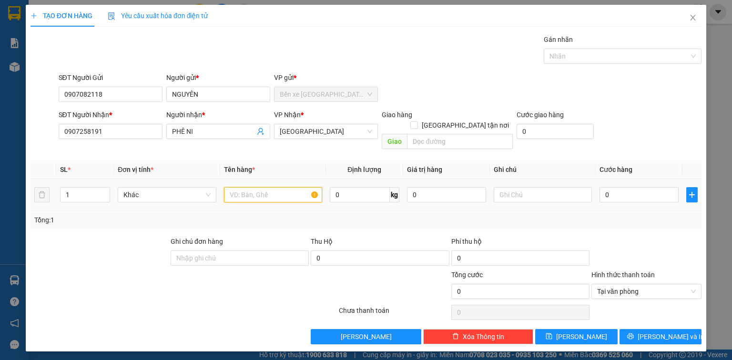
click at [232, 187] on input "text" at bounding box center [273, 194] width 98 height 15
drag, startPoint x: 311, startPoint y: 133, endPoint x: 326, endPoint y: 164, distance: 34.3
click at [310, 135] on span "[GEOGRAPHIC_DATA]" at bounding box center [326, 131] width 92 height 14
type input "1 TNP"
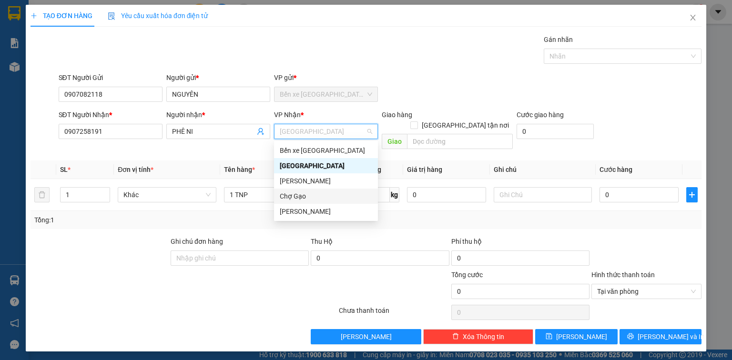
drag, startPoint x: 311, startPoint y: 195, endPoint x: 603, endPoint y: 224, distance: 293.8
click at [311, 195] on div "Chợ Gạo" at bounding box center [326, 196] width 92 height 10
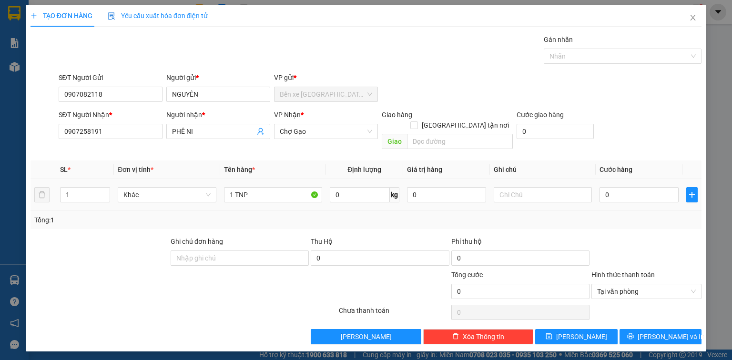
click at [630, 192] on div "0" at bounding box center [638, 194] width 79 height 19
click at [630, 187] on input "0" at bounding box center [638, 194] width 79 height 15
type input "3"
type input "30"
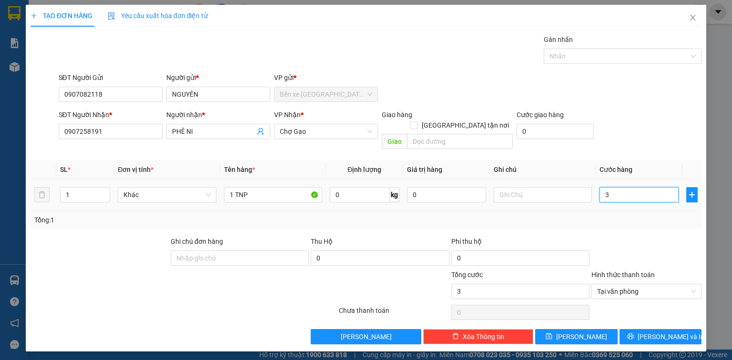
type input "30"
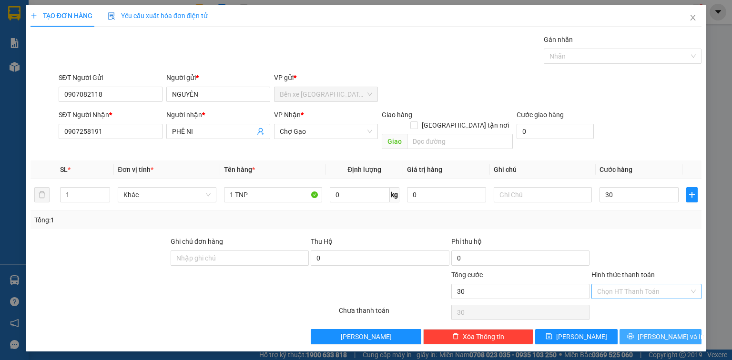
type input "30.000"
click at [683, 329] on button "[PERSON_NAME] và In" at bounding box center [660, 336] width 82 height 15
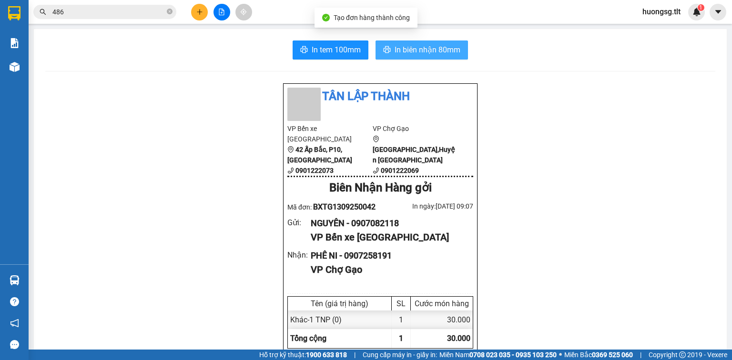
click at [400, 48] on span "In biên nhận 80mm" at bounding box center [427, 50] width 66 height 12
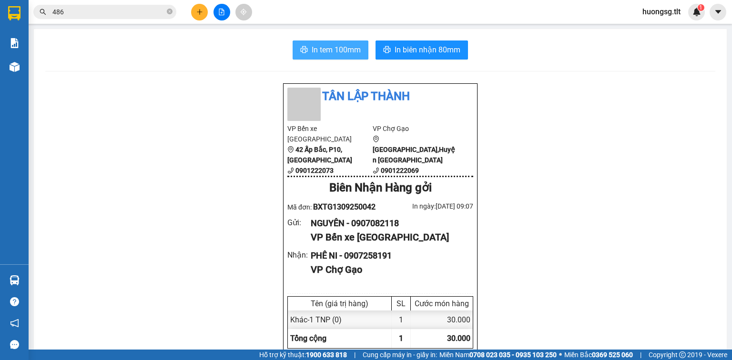
click at [316, 53] on span "In tem 100mm" at bounding box center [335, 50] width 49 height 12
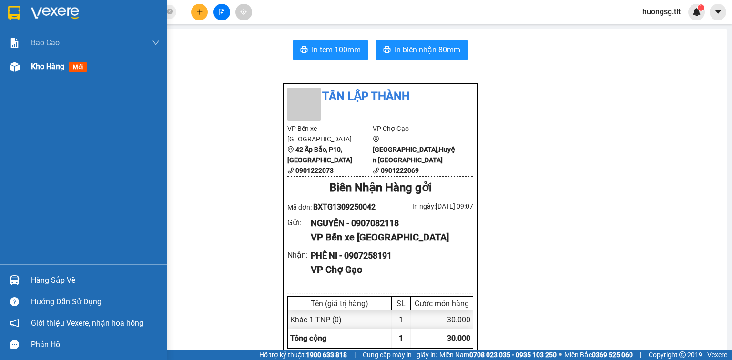
drag, startPoint x: 43, startPoint y: 64, endPoint x: 44, endPoint y: 70, distance: 5.8
click at [43, 64] on span "Kho hàng" at bounding box center [47, 66] width 33 height 9
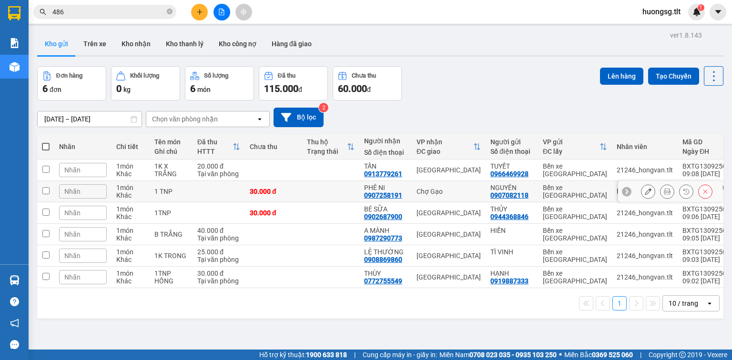
click at [432, 186] on td "Chợ Gạo" at bounding box center [449, 191] width 74 height 21
checkbox input "true"
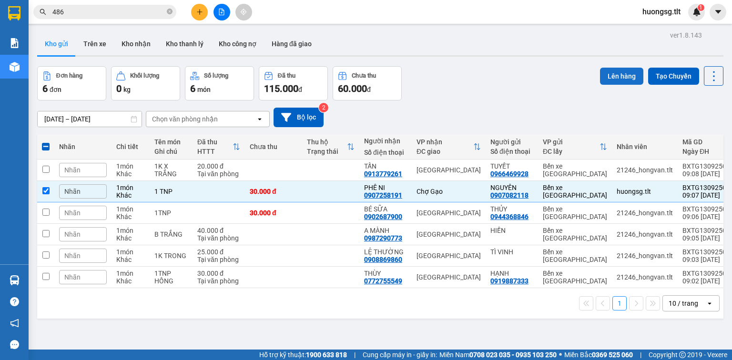
click at [627, 74] on button "Lên hàng" at bounding box center [621, 76] width 43 height 17
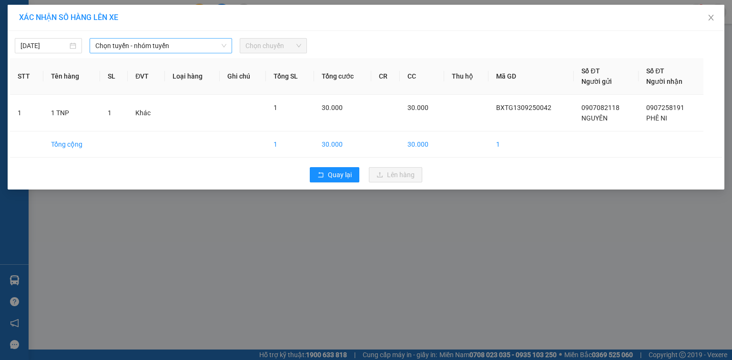
click at [112, 48] on span "Chọn tuyến - nhóm tuyến" at bounding box center [160, 46] width 131 height 14
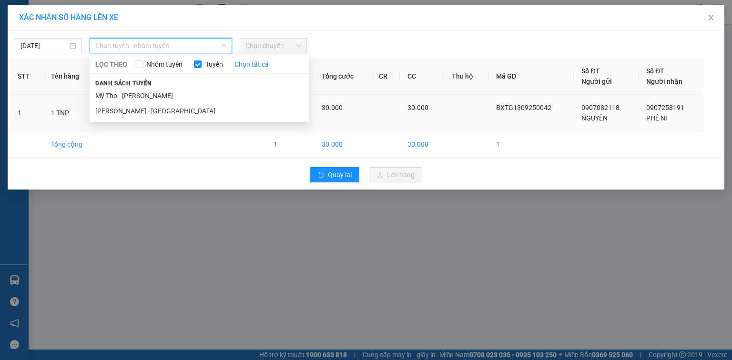
drag, startPoint x: 179, startPoint y: 109, endPoint x: 185, endPoint y: 98, distance: 12.4
click at [179, 108] on li "[PERSON_NAME] - [GEOGRAPHIC_DATA]" at bounding box center [199, 110] width 219 height 15
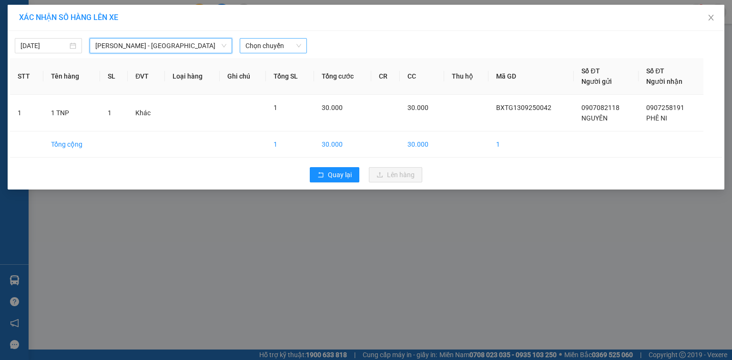
click at [268, 43] on span "Chọn chuyến" at bounding box center [273, 46] width 56 height 14
click at [269, 42] on input "532" at bounding box center [269, 46] width 49 height 14
click at [268, 43] on input "532" at bounding box center [269, 46] width 49 height 14
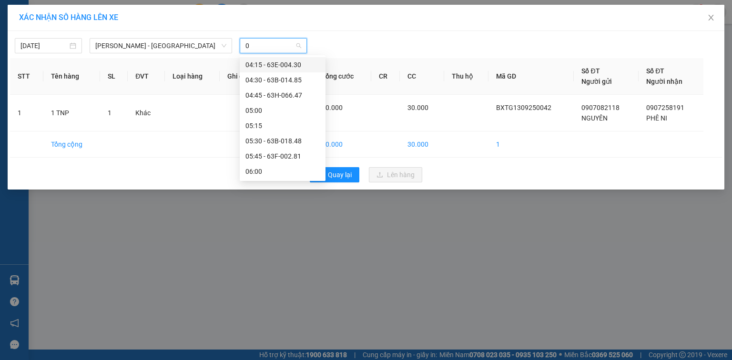
type input "09"
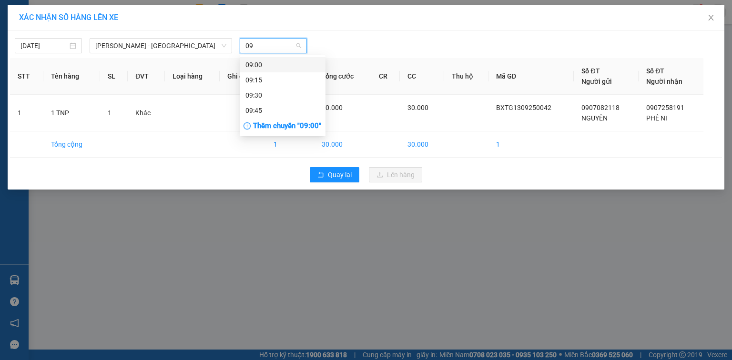
drag, startPoint x: 270, startPoint y: 67, endPoint x: 277, endPoint y: 65, distance: 7.1
click at [271, 67] on div "09:00" at bounding box center [282, 65] width 74 height 10
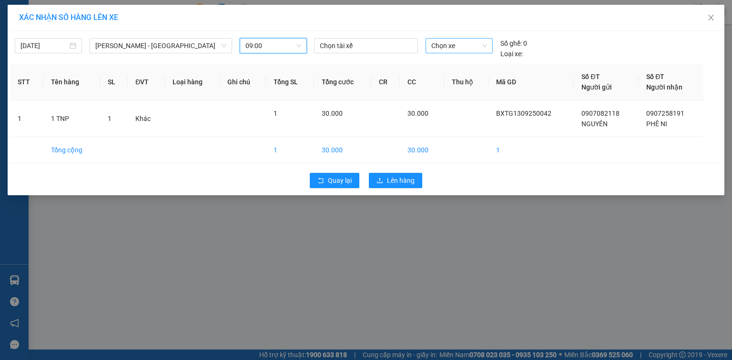
click at [453, 44] on span "Chọn xe" at bounding box center [458, 46] width 55 height 14
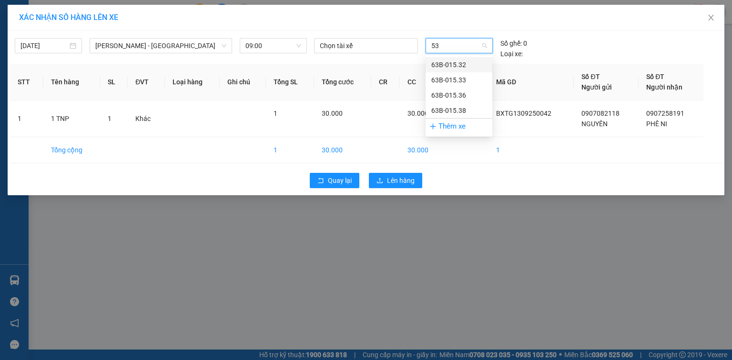
type input "532"
click at [466, 61] on div "63B-015.32" at bounding box center [458, 65] width 55 height 10
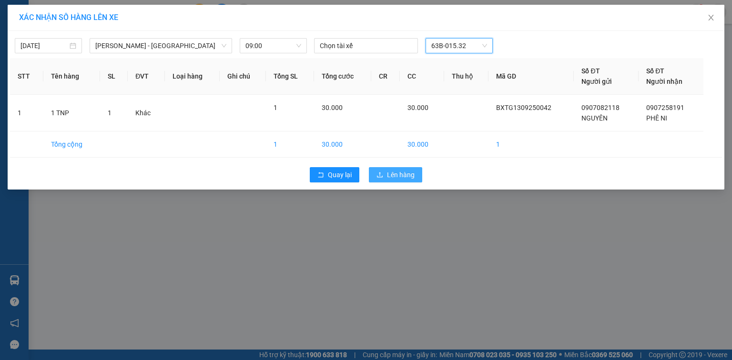
click at [412, 173] on span "Lên hàng" at bounding box center [401, 175] width 28 height 10
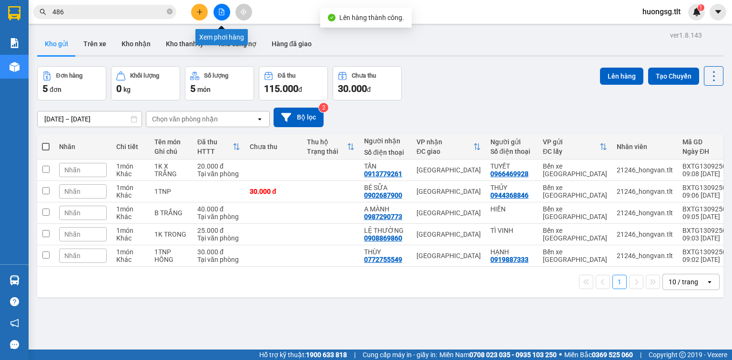
click at [220, 12] on icon "file-add" at bounding box center [221, 12] width 7 height 7
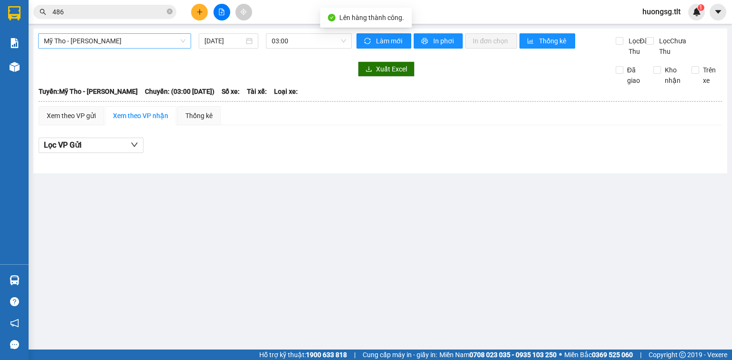
click at [123, 41] on span "Mỹ Tho - [PERSON_NAME]" at bounding box center [114, 41] width 141 height 14
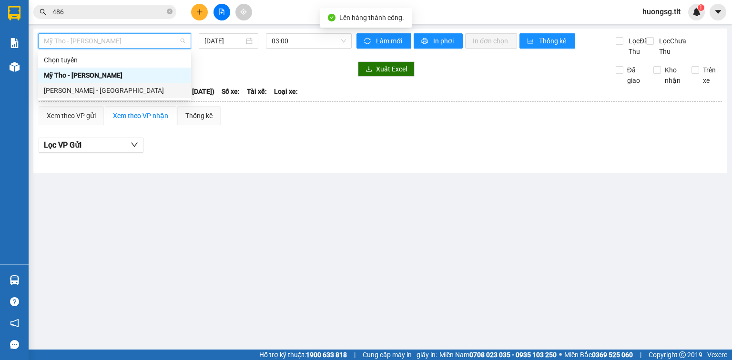
drag, startPoint x: 115, startPoint y: 90, endPoint x: 277, endPoint y: 55, distance: 166.1
click at [119, 89] on div "Hồ Chí Minh - Mỹ Tho" at bounding box center [114, 90] width 141 height 10
type input "[DATE]"
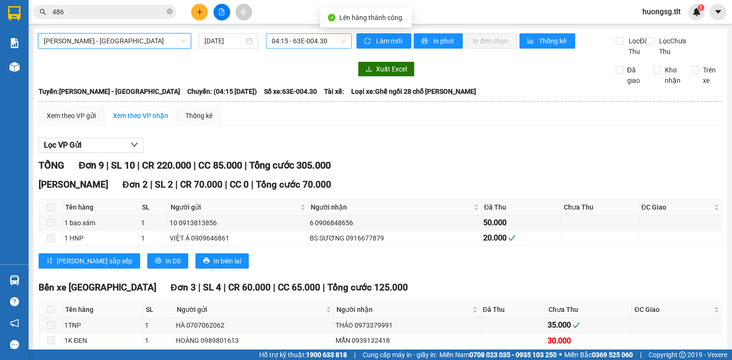
drag, startPoint x: 298, startPoint y: 43, endPoint x: 291, endPoint y: 43, distance: 6.2
click at [297, 43] on span "04:15 - 63E-004.30" at bounding box center [308, 41] width 75 height 14
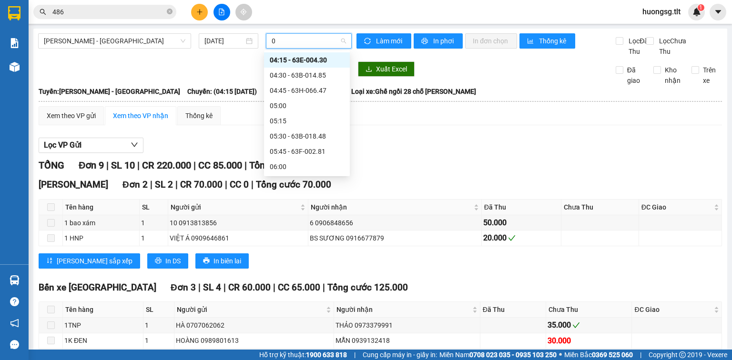
type input "09"
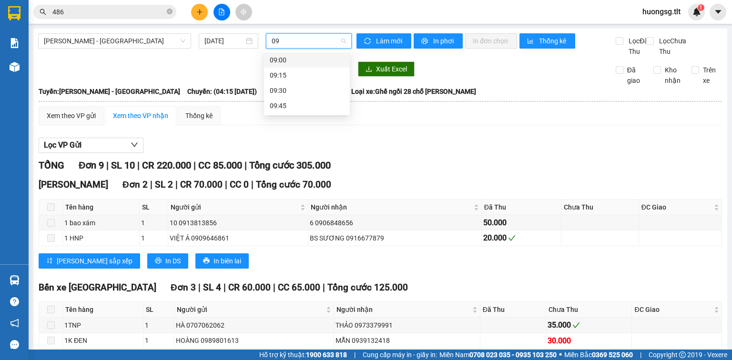
drag, startPoint x: 296, startPoint y: 54, endPoint x: 276, endPoint y: 60, distance: 20.9
click at [297, 55] on div "09:00" at bounding box center [307, 60] width 74 height 10
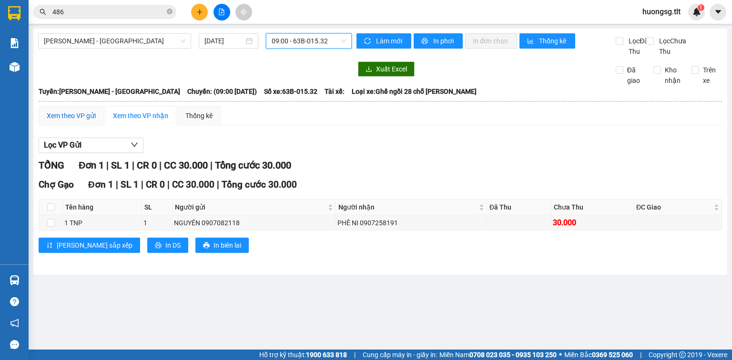
drag, startPoint x: 71, startPoint y: 123, endPoint x: 125, endPoint y: 132, distance: 54.5
click at [71, 121] on div "Xem theo VP gửi" at bounding box center [71, 115] width 49 height 10
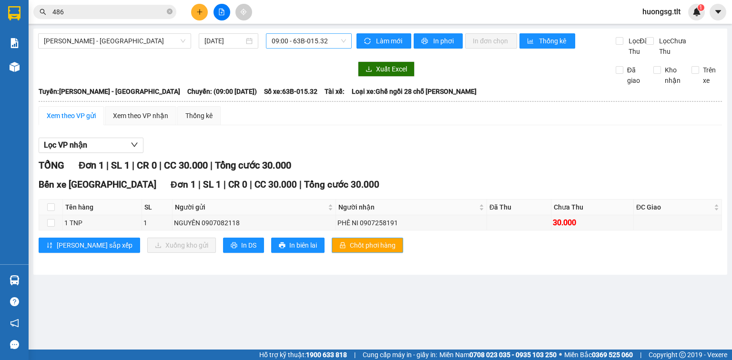
drag, startPoint x: 319, startPoint y: 255, endPoint x: 410, endPoint y: 316, distance: 109.5
click at [350, 251] on span "Chốt phơi hàng" at bounding box center [373, 245] width 46 height 10
click at [196, 12] on button at bounding box center [199, 12] width 17 height 17
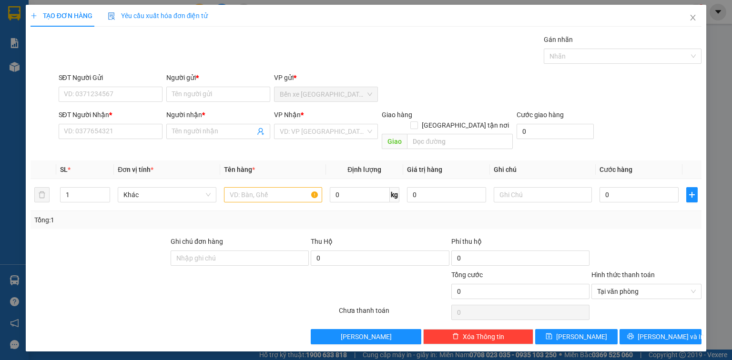
click at [92, 103] on div "SĐT Người Gửi VD: 0371234567" at bounding box center [111, 88] width 104 height 33
click at [99, 91] on input "SĐT Người Gửi" at bounding box center [111, 94] width 104 height 15
type input "0834507879"
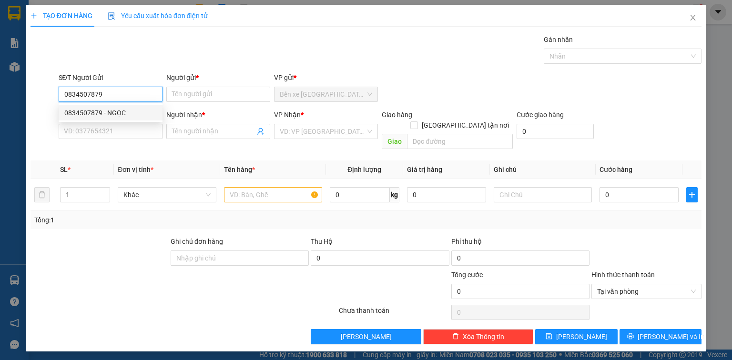
click at [126, 109] on div "0834507879 - NGỌC" at bounding box center [110, 113] width 92 height 10
type input "NGỌC"
type input "0834507879"
click at [134, 131] on input "SĐT Người Nhận *" at bounding box center [111, 131] width 104 height 15
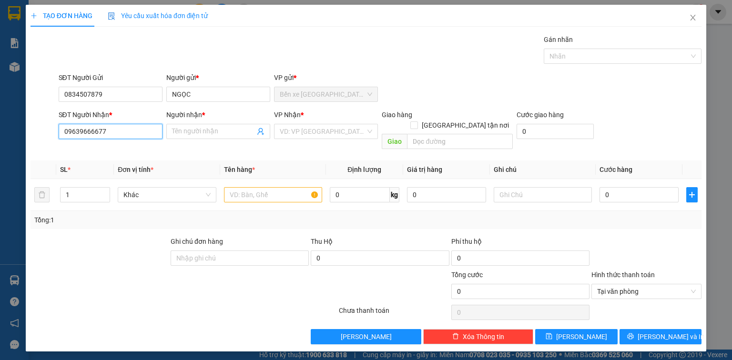
click at [108, 132] on input "09639666677" at bounding box center [111, 131] width 104 height 15
type input "0939666677"
drag, startPoint x: 122, startPoint y: 150, endPoint x: 196, endPoint y: 132, distance: 76.3
click at [124, 150] on div "0939666677 - NGÔN" at bounding box center [110, 150] width 92 height 10
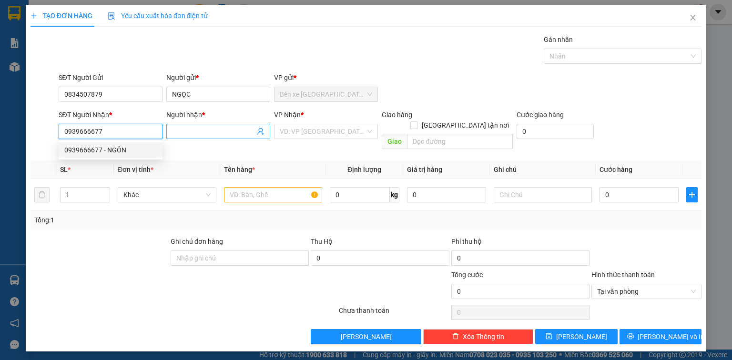
type input "NGÔN"
type input "0939666677"
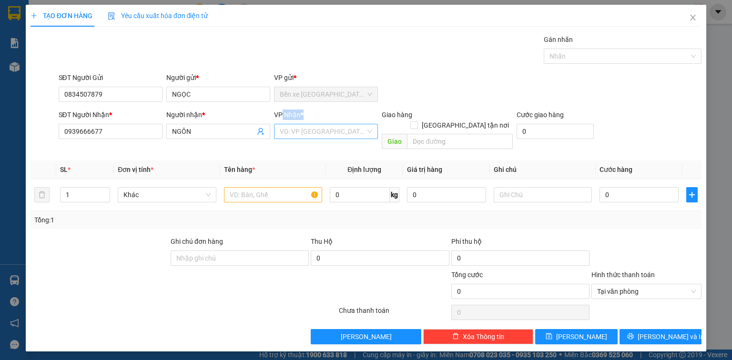
click at [283, 126] on div "VP Nhận * VD: VP [GEOGRAPHIC_DATA]" at bounding box center [326, 126] width 104 height 33
click at [305, 133] on input "search" at bounding box center [323, 131] width 86 height 14
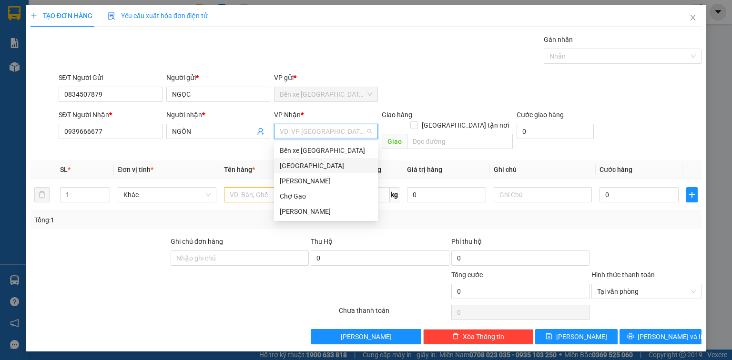
click at [308, 166] on div "[GEOGRAPHIC_DATA]" at bounding box center [326, 166] width 92 height 10
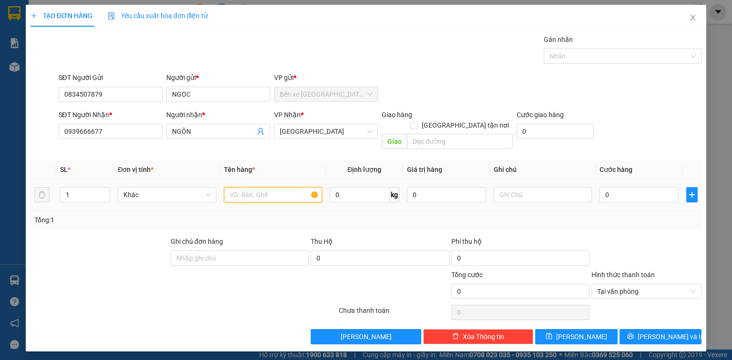
click at [254, 187] on input "text" at bounding box center [273, 194] width 98 height 15
type input "1 P BÌ"
click at [629, 187] on input "0" at bounding box center [638, 194] width 79 height 15
type input "2"
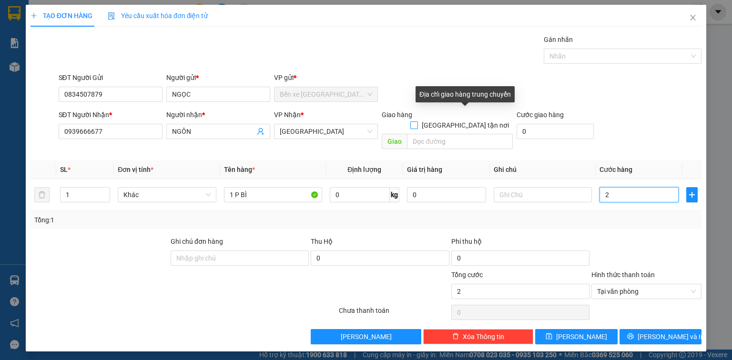
type input "20"
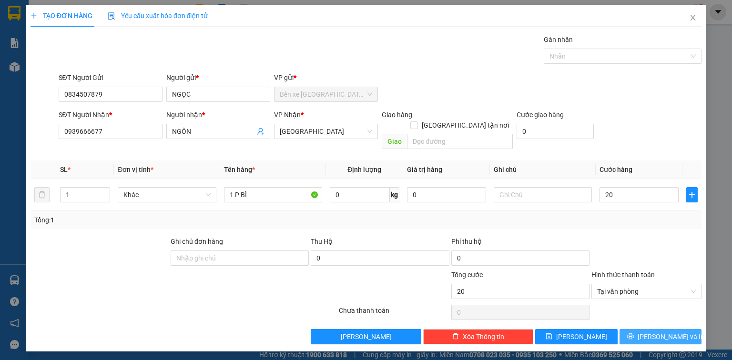
type input "20.000"
drag, startPoint x: 661, startPoint y: 323, endPoint x: 49, endPoint y: 38, distance: 675.3
click at [659, 331] on span "[PERSON_NAME] và In" at bounding box center [670, 336] width 67 height 10
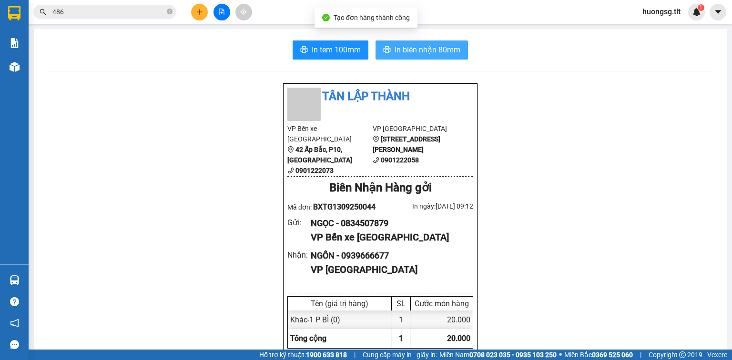
click at [390, 45] on button "In biên nhận 80mm" at bounding box center [421, 49] width 92 height 19
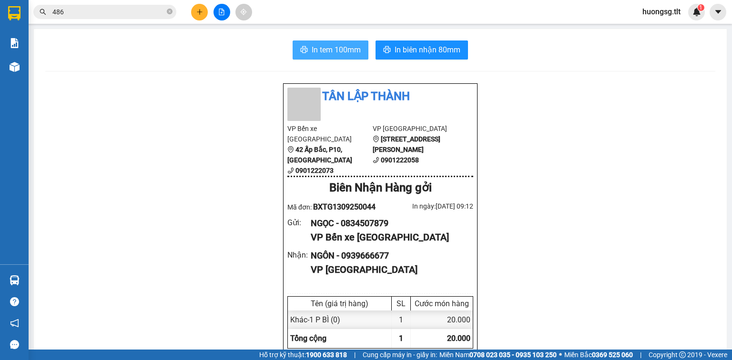
click at [354, 55] on span "In tem 100mm" at bounding box center [335, 50] width 49 height 12
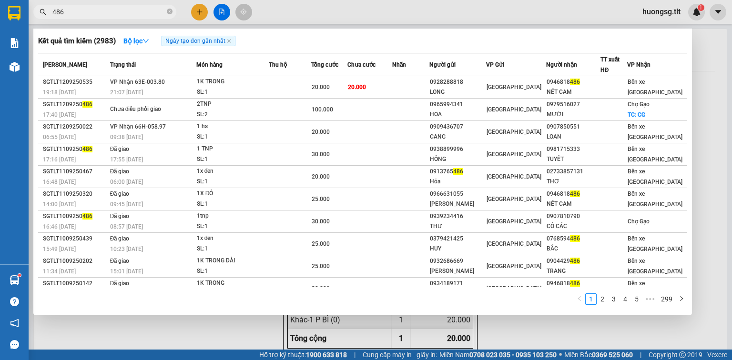
click at [146, 10] on input "486" at bounding box center [108, 12] width 112 height 10
click at [146, 9] on input "486" at bounding box center [108, 12] width 112 height 10
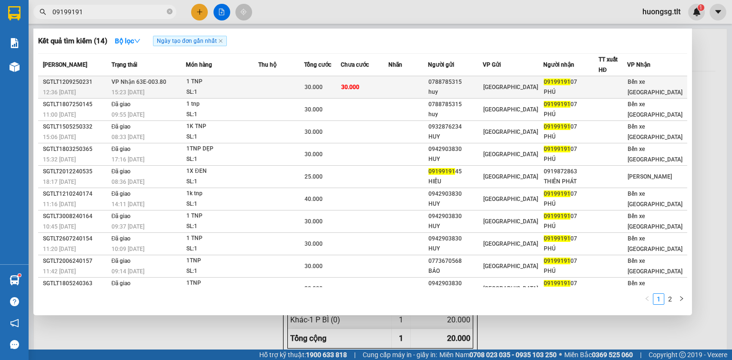
type input "09199191"
click at [400, 80] on td at bounding box center [408, 87] width 40 height 22
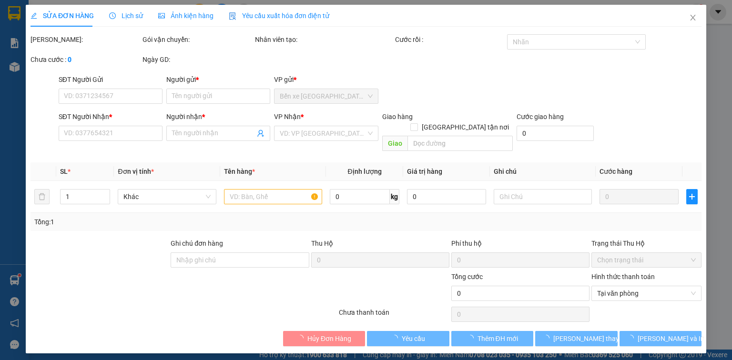
type input "0788785315"
type input "huy"
type input "0919919107"
type input "PHÚ"
type input "30.000"
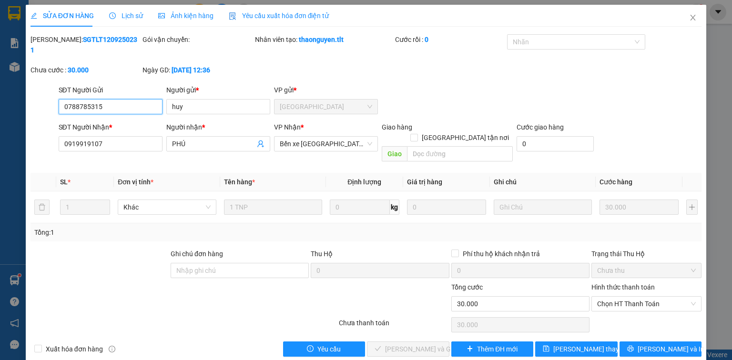
drag, startPoint x: 626, startPoint y: 282, endPoint x: 625, endPoint y: 296, distance: 13.4
click at [626, 297] on span "Chọn HT Thanh Toán" at bounding box center [646, 304] width 99 height 14
click at [620, 309] on div "Total Paid Fee 0 Total UnPaid Fee 30.000 Cash Collection Total Fee Mã ĐH: SGTLT…" at bounding box center [365, 195] width 671 height 322
drag, startPoint x: 617, startPoint y: 282, endPoint x: 610, endPoint y: 299, distance: 18.3
click at [617, 297] on span "Chọn HT Thanh Toán" at bounding box center [646, 304] width 99 height 14
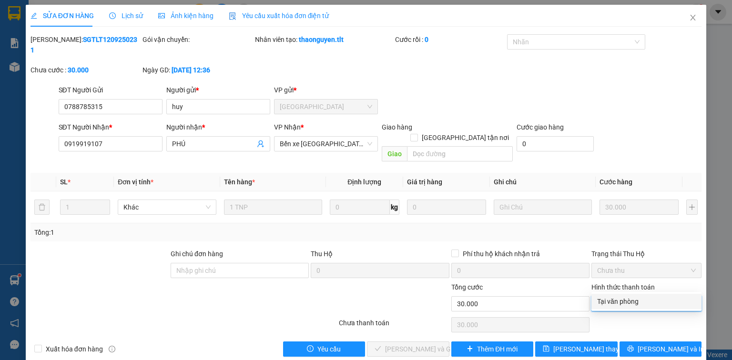
click at [608, 299] on div "Tại văn phòng" at bounding box center [646, 301] width 99 height 10
type input "0"
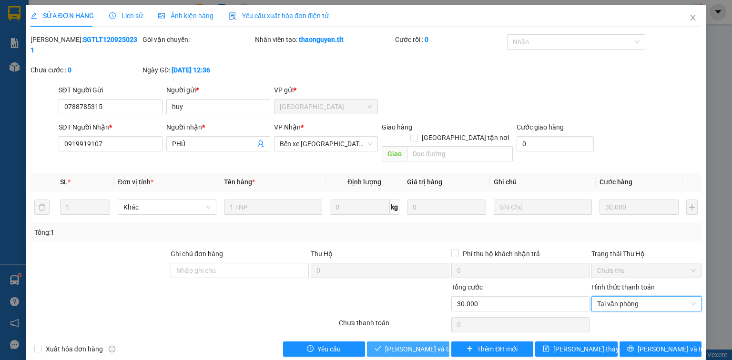
click at [409, 342] on button "[PERSON_NAME] và Giao hàng" at bounding box center [408, 349] width 82 height 15
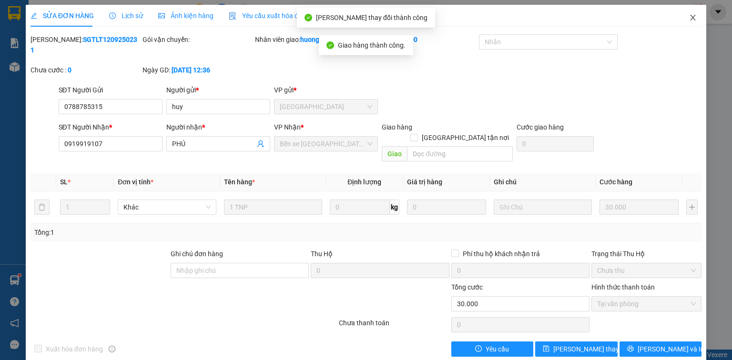
click at [686, 25] on span "Close" at bounding box center [692, 18] width 27 height 27
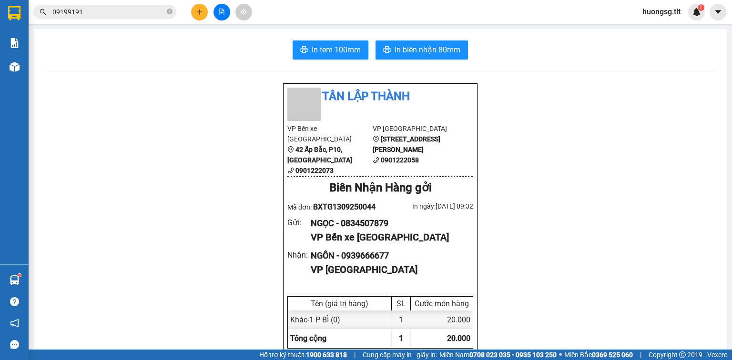
click at [202, 10] on icon "plus" at bounding box center [199, 12] width 7 height 7
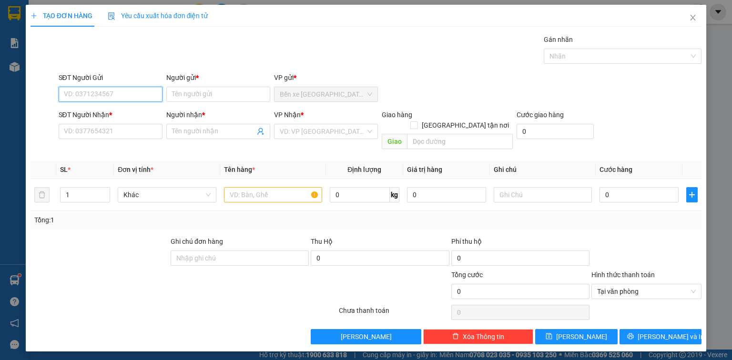
click at [127, 93] on input "SĐT Người Gửi" at bounding box center [111, 94] width 104 height 15
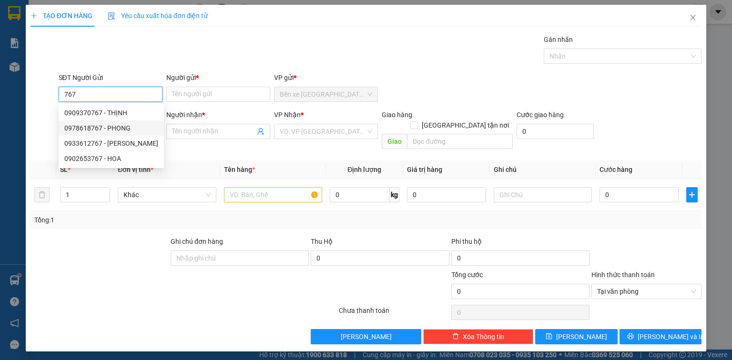
click at [127, 126] on div "0978618767 - PHONG" at bounding box center [111, 128] width 94 height 10
type input "0978618767"
type input "PHONG"
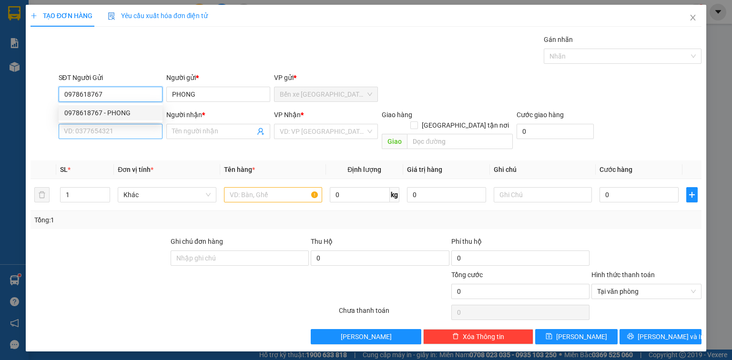
type input "0978618767"
click at [128, 126] on input "SĐT Người Nhận *" at bounding box center [111, 131] width 104 height 15
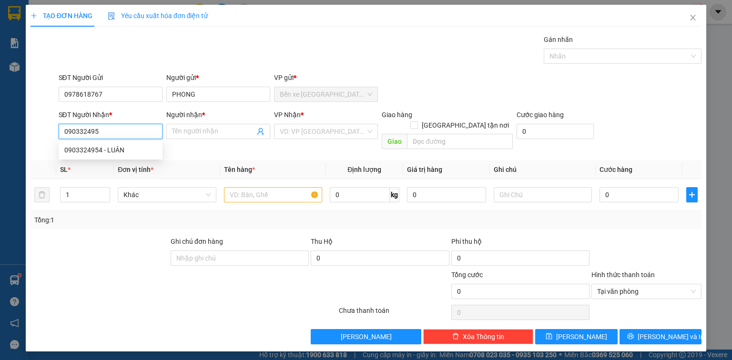
type input "0903324954"
drag, startPoint x: 91, startPoint y: 150, endPoint x: 98, endPoint y: 150, distance: 7.1
click at [91, 150] on div "0903324954 - LUÂN" at bounding box center [110, 150] width 92 height 10
type input "LUÂN"
type input "0903324954"
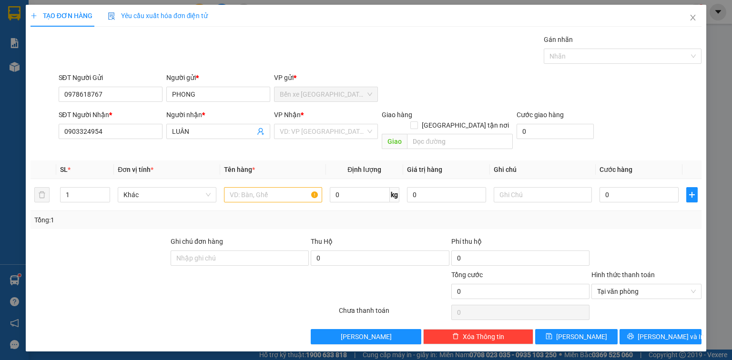
drag, startPoint x: 313, startPoint y: 126, endPoint x: 314, endPoint y: 140, distance: 13.9
click at [314, 130] on input "search" at bounding box center [323, 131] width 86 height 14
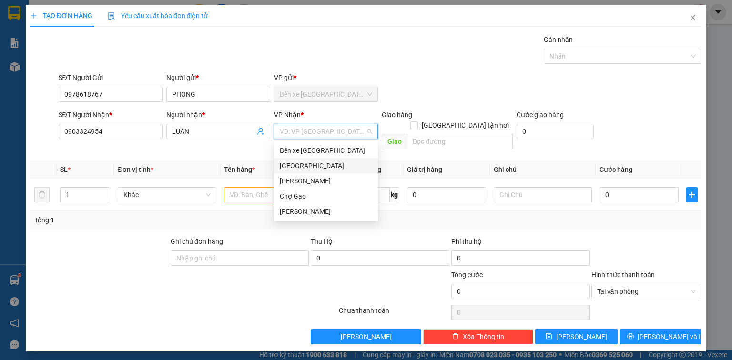
drag, startPoint x: 314, startPoint y: 162, endPoint x: 285, endPoint y: 153, distance: 30.7
click at [314, 162] on div "[GEOGRAPHIC_DATA]" at bounding box center [326, 166] width 92 height 10
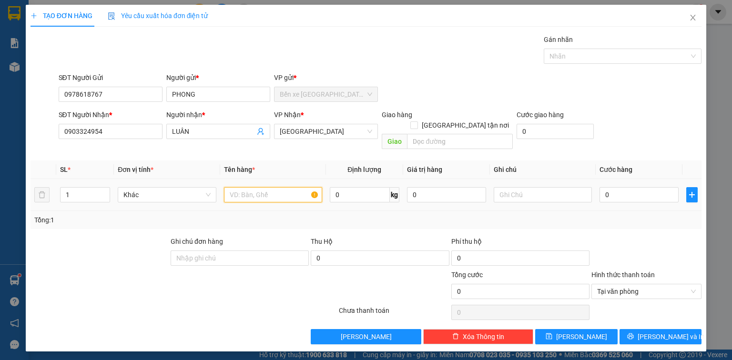
click at [251, 187] on input "text" at bounding box center [273, 194] width 98 height 15
type input "1 K GIẤY"
click at [606, 187] on input "0" at bounding box center [638, 194] width 79 height 15
type input "2"
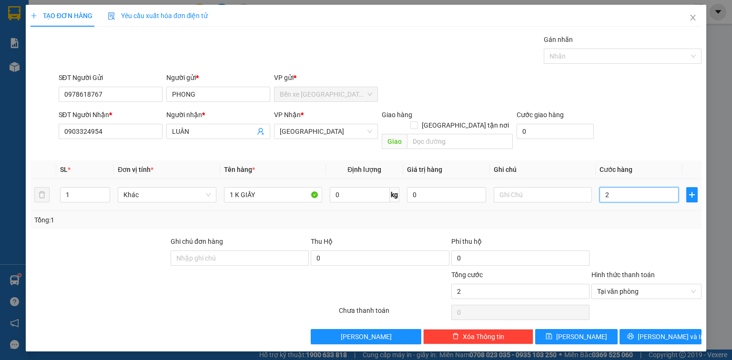
type input "25"
type input "25.000"
drag, startPoint x: 661, startPoint y: 319, endPoint x: 108, endPoint y: 0, distance: 638.6
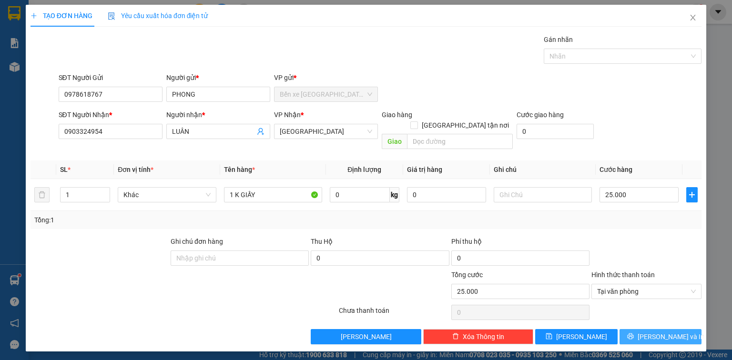
click at [659, 329] on button "[PERSON_NAME] và In" at bounding box center [660, 336] width 82 height 15
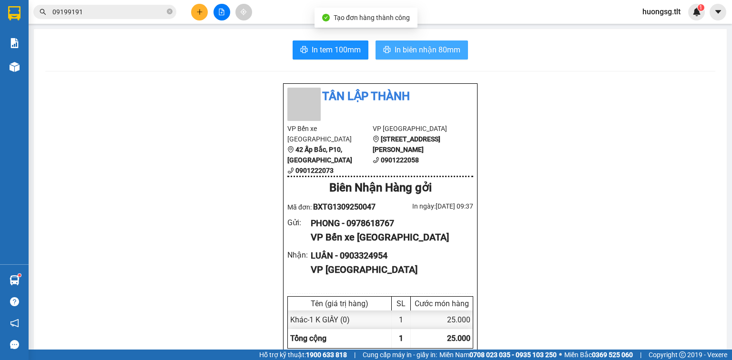
click at [436, 44] on span "In biên nhận 80mm" at bounding box center [427, 50] width 66 height 12
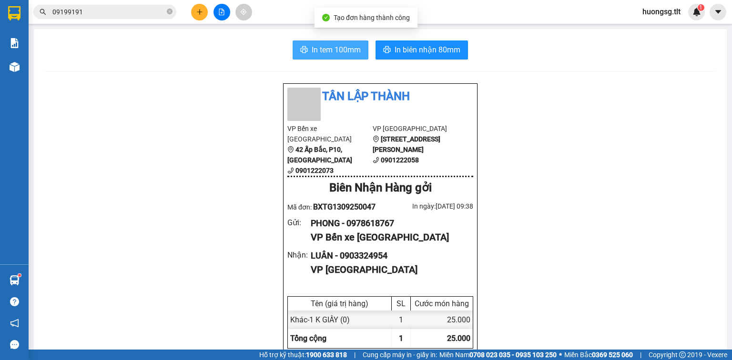
click at [322, 49] on span "In tem 100mm" at bounding box center [335, 50] width 49 height 12
click at [321, 50] on span "In tem 100mm" at bounding box center [335, 50] width 49 height 12
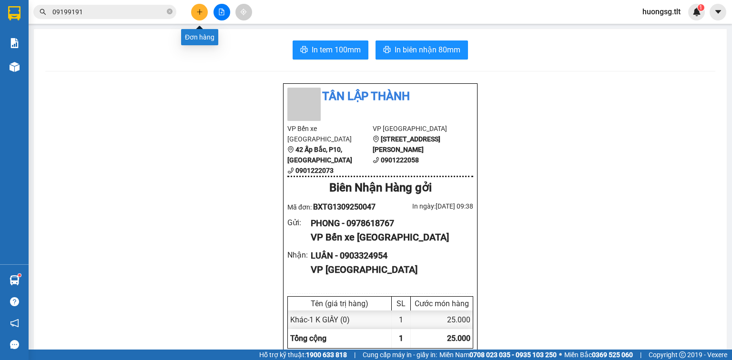
click at [199, 9] on icon "plus" at bounding box center [199, 12] width 7 height 7
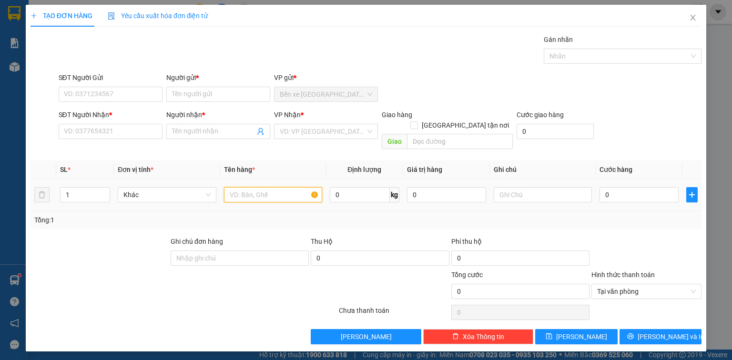
click at [263, 187] on input "text" at bounding box center [273, 194] width 98 height 15
type input "1X TRẮNG"
click at [642, 188] on input "0" at bounding box center [638, 194] width 79 height 15
type input "3"
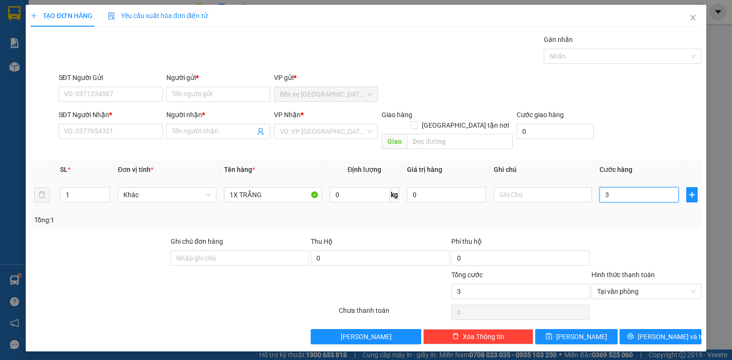
type input "30"
type input "30.000"
click at [103, 94] on input "SĐT Người Gửi" at bounding box center [111, 94] width 104 height 15
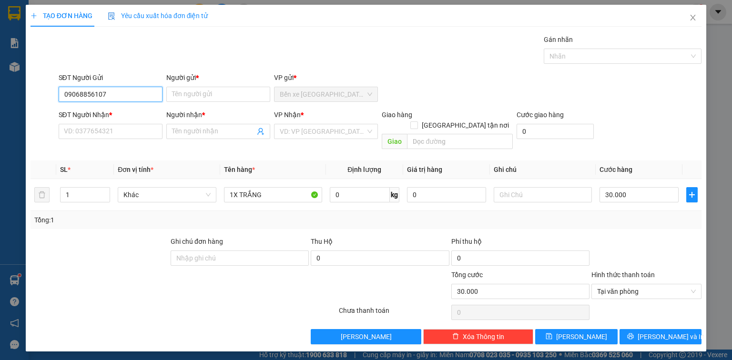
click at [86, 94] on input "09068856107" at bounding box center [111, 94] width 104 height 15
type input "0906856107"
click at [128, 112] on div "0906856107 - THẢO" at bounding box center [110, 113] width 92 height 10
type input "THẢO"
type input "0906856107"
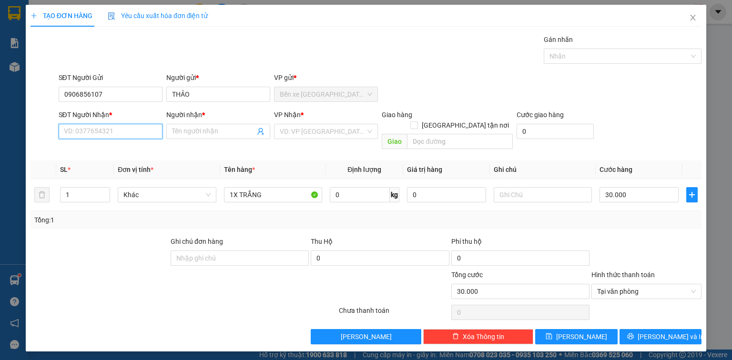
click at [112, 130] on input "SĐT Người Nhận *" at bounding box center [111, 131] width 104 height 15
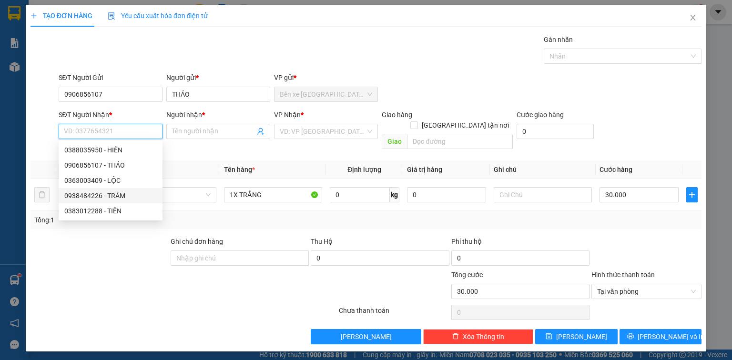
click at [121, 195] on div "0938484226 - TRÂM" at bounding box center [110, 196] width 92 height 10
type input "0938484226"
type input "TRÂM"
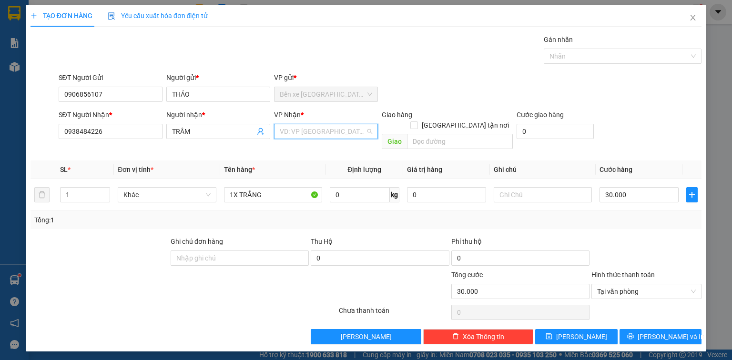
drag, startPoint x: 294, startPoint y: 133, endPoint x: 289, endPoint y: 164, distance: 30.9
click at [294, 135] on input "search" at bounding box center [323, 131] width 86 height 14
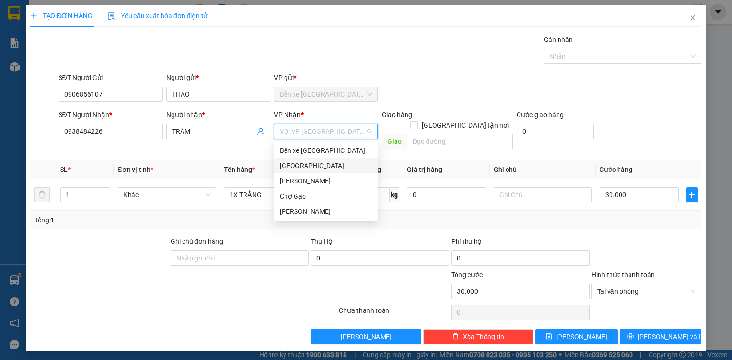
click at [289, 167] on div "[GEOGRAPHIC_DATA]" at bounding box center [326, 166] width 92 height 10
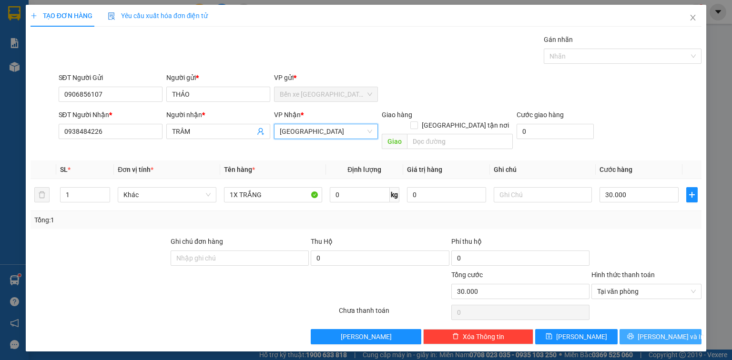
drag, startPoint x: 688, startPoint y: 324, endPoint x: 683, endPoint y: 324, distance: 5.2
click at [688, 329] on button "[PERSON_NAME] và In" at bounding box center [660, 336] width 82 height 15
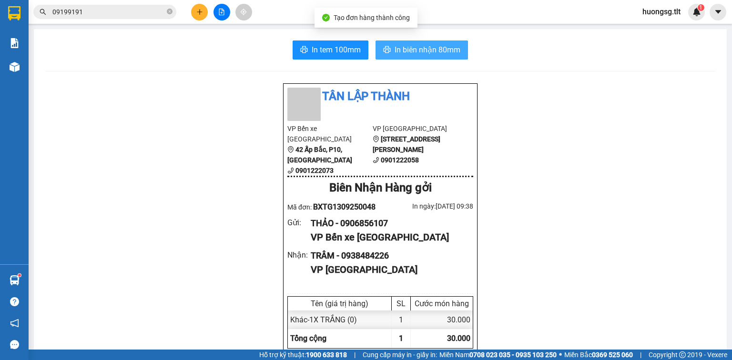
click at [430, 58] on button "In biên nhận 80mm" at bounding box center [421, 49] width 92 height 19
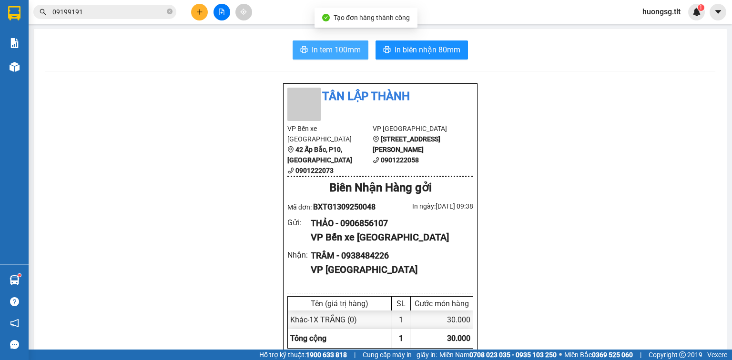
click at [325, 47] on span "In tem 100mm" at bounding box center [335, 50] width 49 height 12
click at [325, 46] on span "In tem 100mm" at bounding box center [335, 50] width 49 height 12
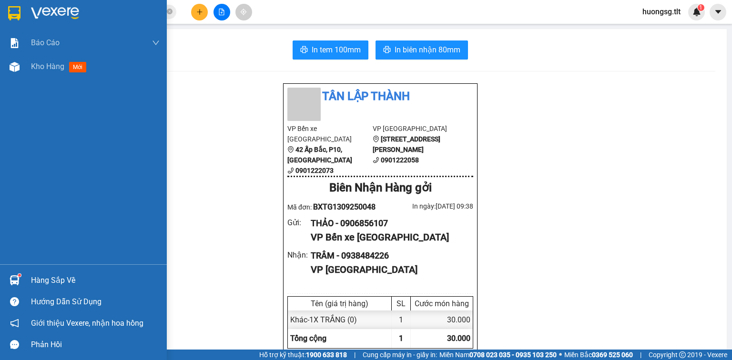
click at [19, 286] on div at bounding box center [14, 280] width 17 height 17
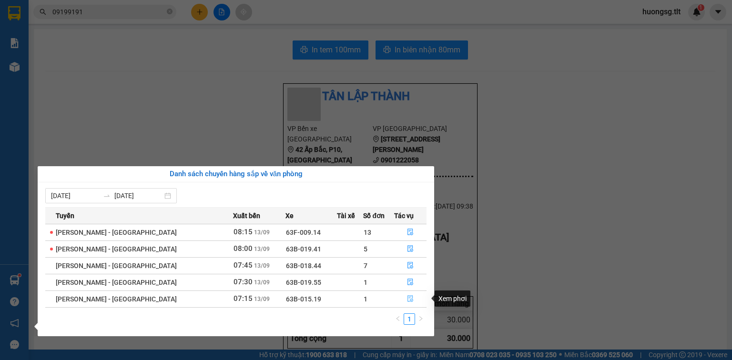
click at [398, 299] on button "button" at bounding box center [409, 298] width 31 height 15
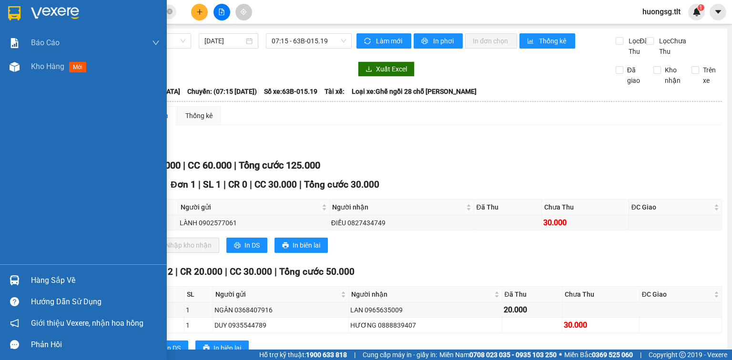
click at [11, 270] on div "Hàng sắp về" at bounding box center [83, 280] width 167 height 21
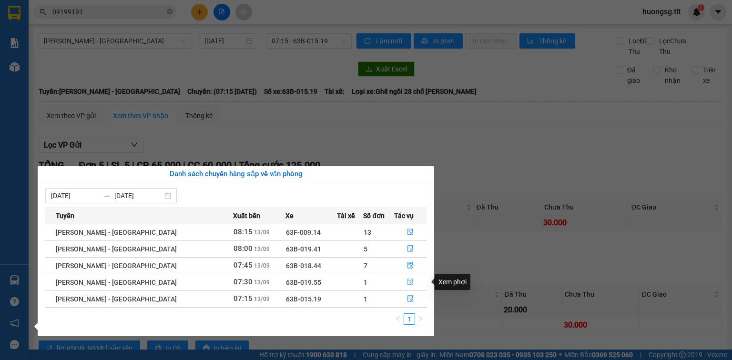
click at [407, 280] on icon "file-done" at bounding box center [410, 282] width 7 height 7
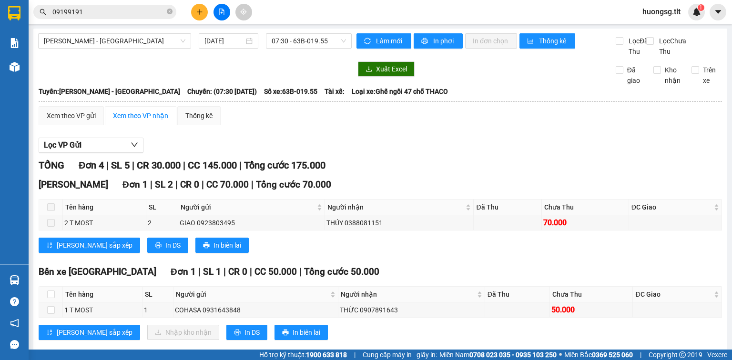
click at [42, 276] on span "Bến xe [PERSON_NAME]" at bounding box center [98, 271] width 118 height 11
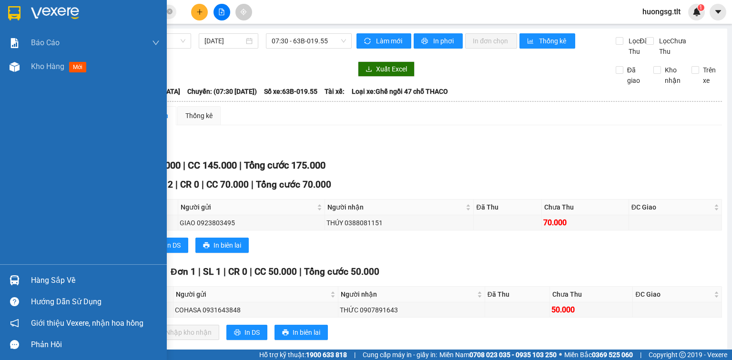
click at [16, 274] on div at bounding box center [14, 280] width 17 height 17
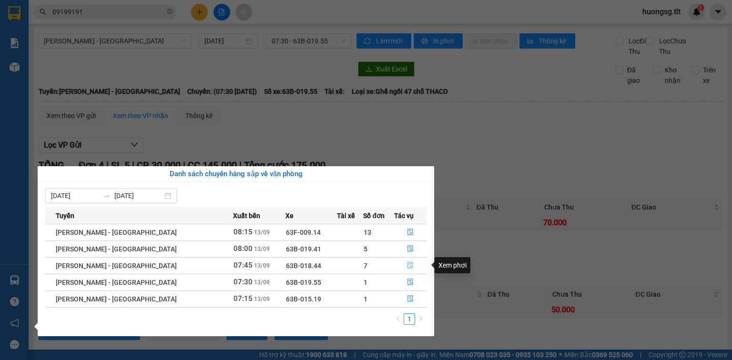
click at [407, 263] on icon "file-done" at bounding box center [410, 265] width 7 height 7
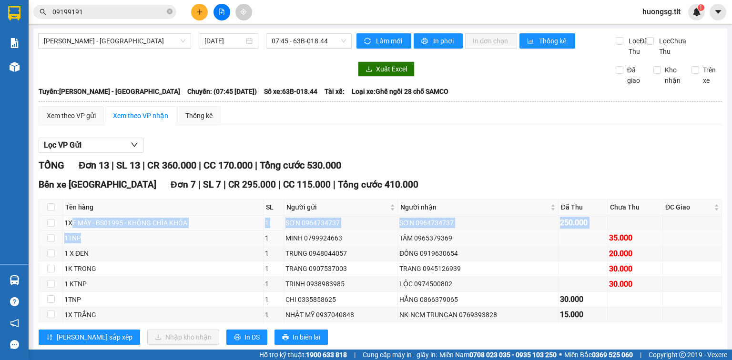
drag, startPoint x: 70, startPoint y: 231, endPoint x: 223, endPoint y: 243, distance: 153.0
click at [223, 243] on tbody "1XE MÁY - BS01995 - KHÔNG CHÌA KHÓA 1 SƠN 0964734737 SƠN 0964734737 250.000 1TN…" at bounding box center [380, 268] width 683 height 107
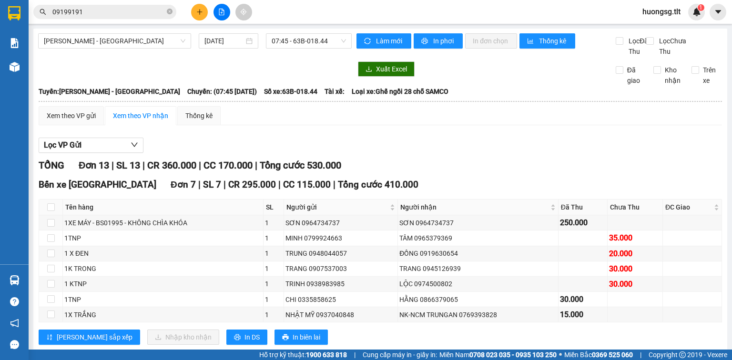
click at [512, 140] on div "Xem theo VP gửi Xem theo VP nhận Thống kê Lọc VP Gửi TỔNG Đơn 13 | SL 13 | CR …" at bounding box center [380, 348] width 683 height 485
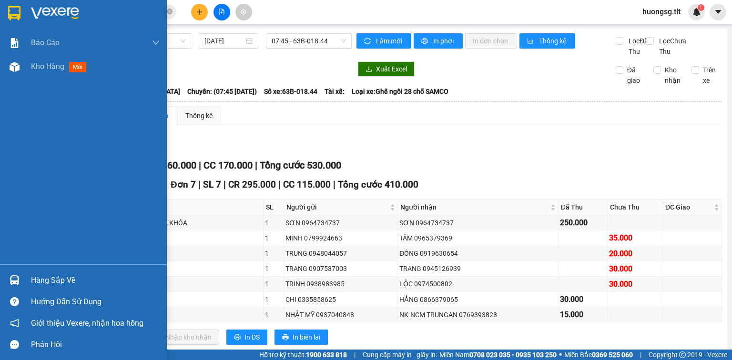
click at [51, 278] on div "Hàng sắp về" at bounding box center [95, 280] width 129 height 14
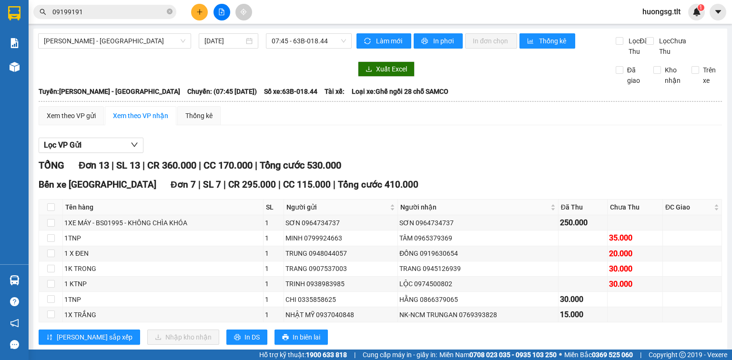
click at [504, 171] on section "Kết quả tìm kiếm ( 14 ) Bộ lọc Ngày tạo đơn gần nhất Mã ĐH Trạng thái Món hàng …" at bounding box center [366, 180] width 732 height 360
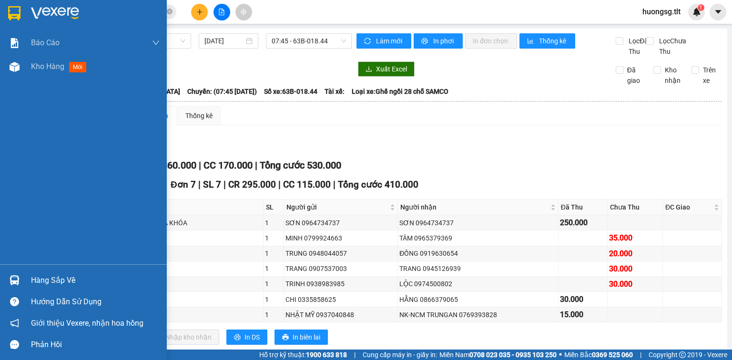
click at [19, 279] on img at bounding box center [15, 280] width 10 height 10
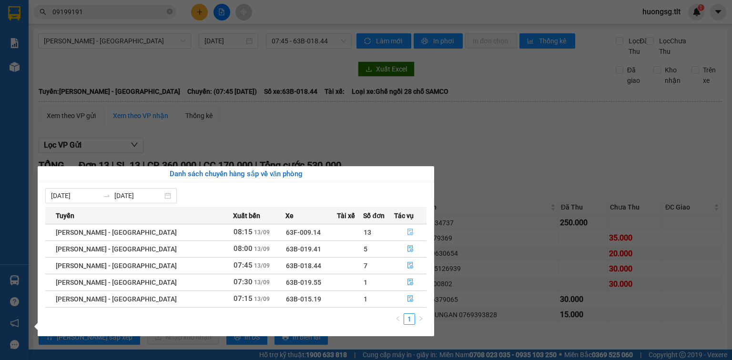
click at [407, 231] on icon "file-done" at bounding box center [410, 232] width 7 height 7
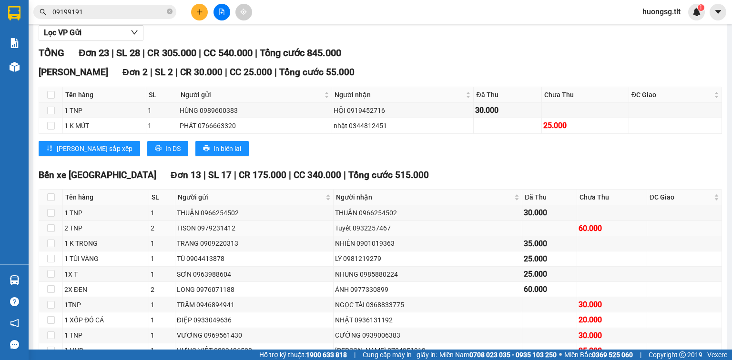
scroll to position [114, 0]
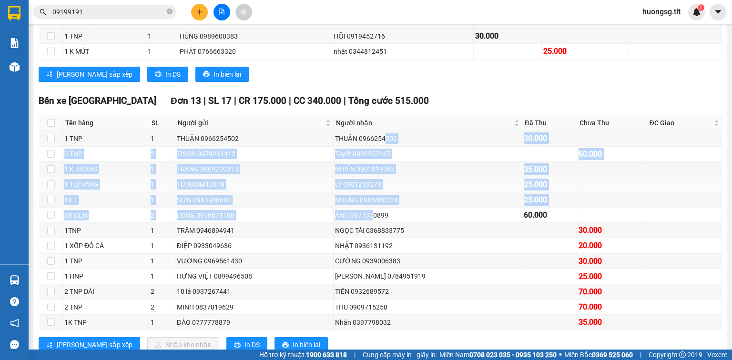
drag, startPoint x: 385, startPoint y: 227, endPoint x: 376, endPoint y: 210, distance: 19.4
click at [376, 211] on tbody "1 TNP 1 THUẬN 0966254502 THUẬN 0966254502 30.000 2 TNP 2 TISON 0979231412 Tuyết…" at bounding box center [380, 230] width 683 height 199
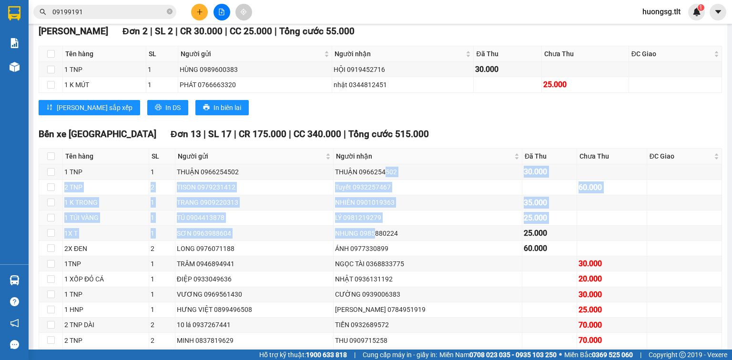
scroll to position [152, 0]
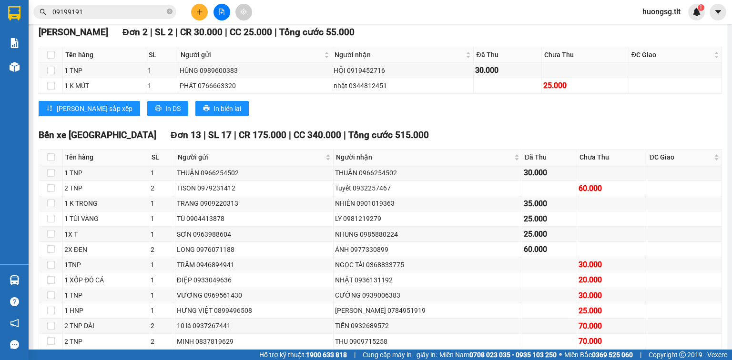
click at [382, 116] on div "Lưu sắp xếp In DS In biên lai" at bounding box center [380, 108] width 683 height 15
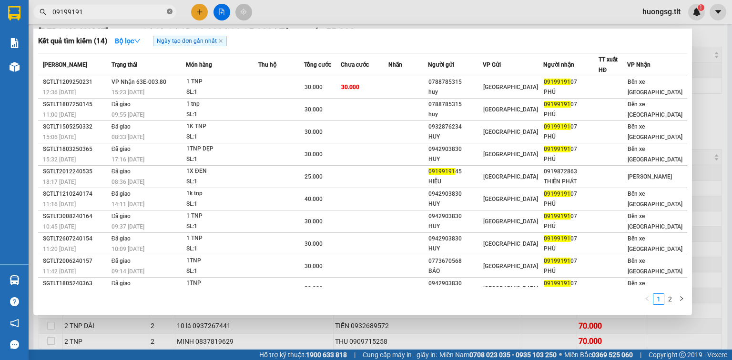
click at [170, 10] on icon "close-circle" at bounding box center [170, 12] width 6 height 6
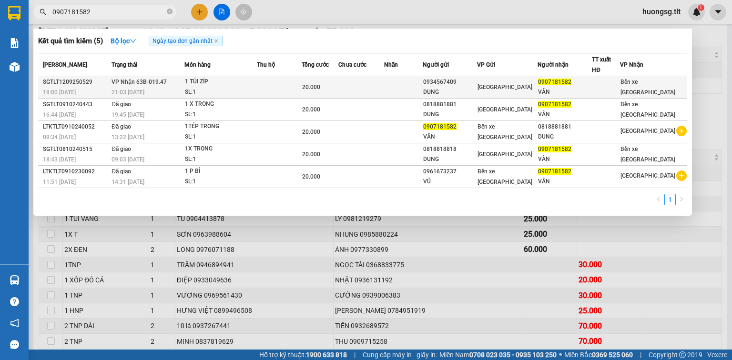
type input "0907181582"
click at [281, 88] on td at bounding box center [279, 87] width 45 height 22
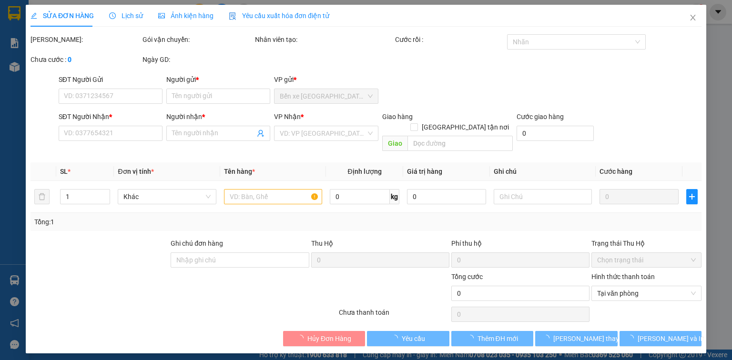
type input "0934567409"
type input "DUNG"
type input "0907181582"
type input "VÂN"
type input "20.000"
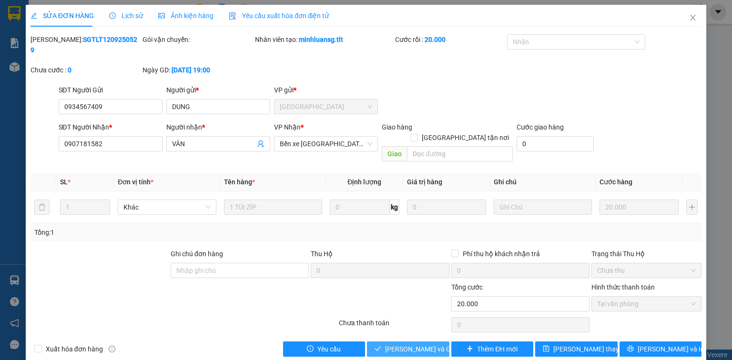
click at [426, 344] on span "Lưu và Giao hàng" at bounding box center [430, 349] width 91 height 10
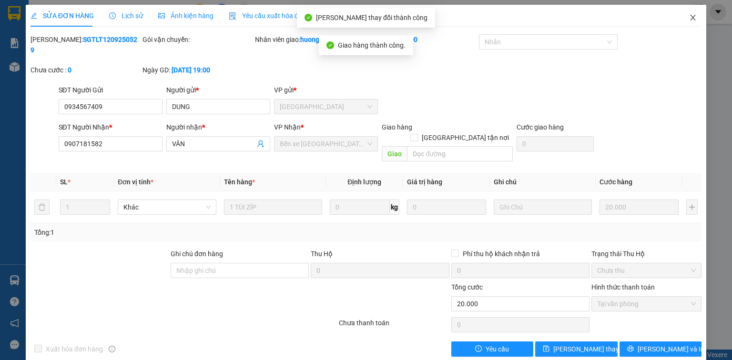
drag, startPoint x: 692, startPoint y: 11, endPoint x: 36, endPoint y: 7, distance: 655.9
click at [692, 11] on span "Close" at bounding box center [692, 18] width 27 height 27
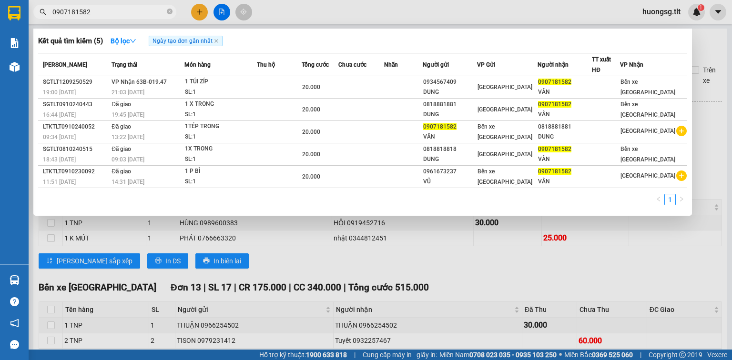
click at [135, 15] on input "0907181582" at bounding box center [108, 12] width 112 height 10
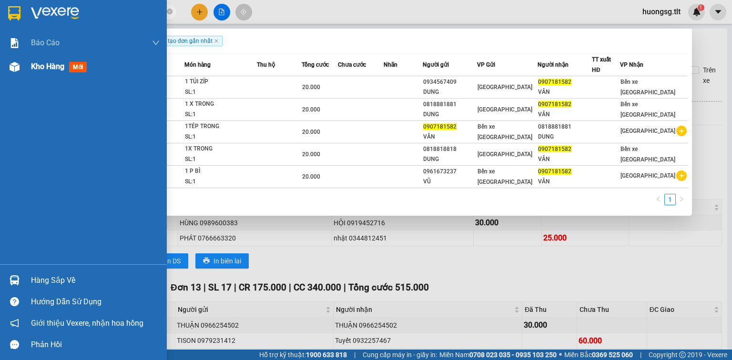
click at [33, 71] on div "Kho hàng mới" at bounding box center [61, 66] width 60 height 12
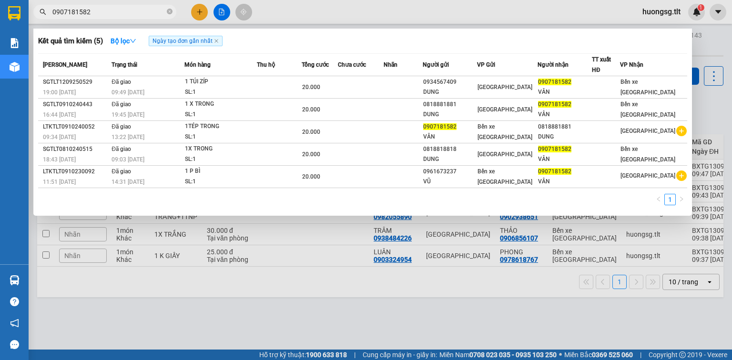
click at [234, 275] on div at bounding box center [366, 180] width 732 height 360
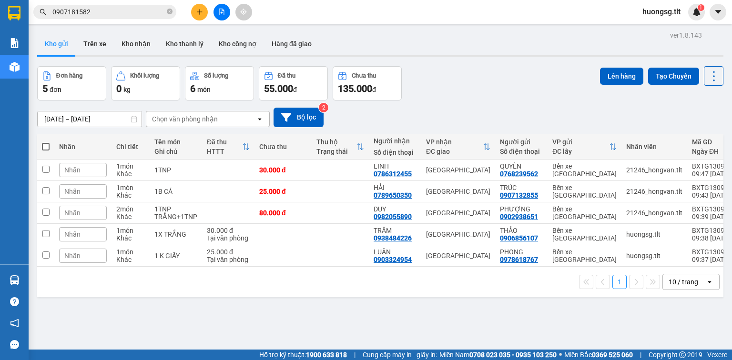
click at [45, 143] on span at bounding box center [46, 147] width 8 height 8
click at [46, 142] on input "checkbox" at bounding box center [46, 142] width 0 height 0
checkbox input "true"
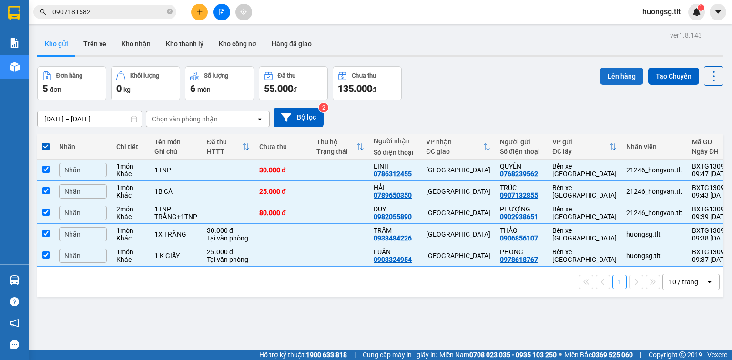
click at [619, 77] on button "Lên hàng" at bounding box center [621, 76] width 43 height 17
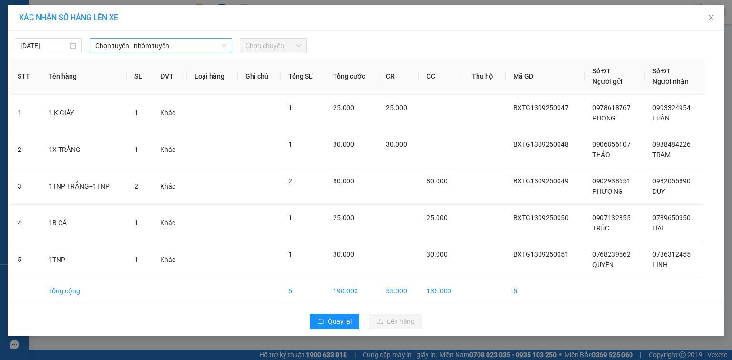
click at [156, 47] on span "Chọn tuyến - nhóm tuyến" at bounding box center [160, 46] width 131 height 14
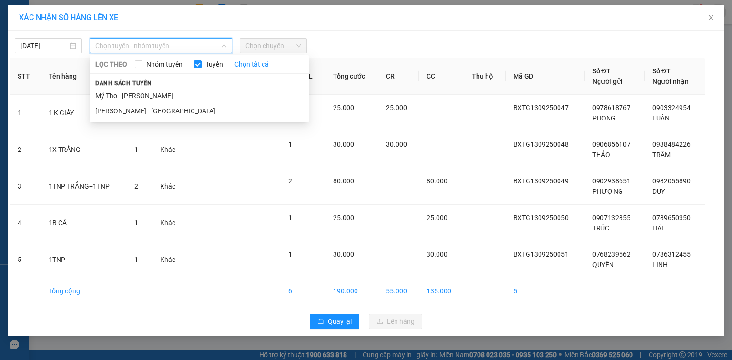
click at [118, 94] on li "Mỹ Tho - [PERSON_NAME]" at bounding box center [199, 95] width 219 height 15
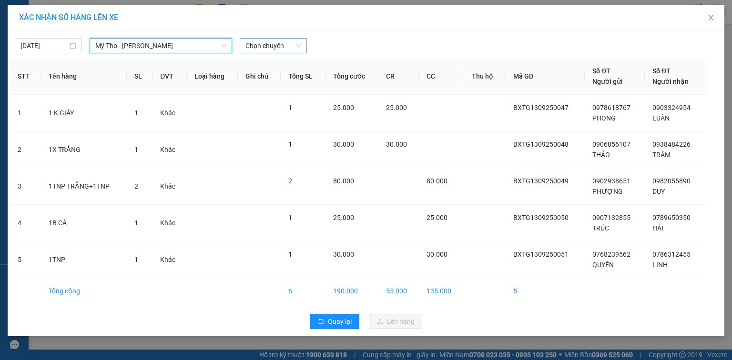
click at [288, 44] on span "Chọn chuyến" at bounding box center [273, 46] width 56 height 14
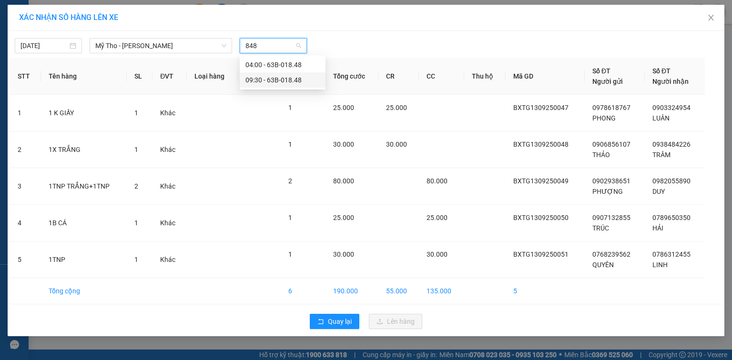
click at [298, 80] on div "09:30 - 63B-018.48" at bounding box center [282, 80] width 74 height 10
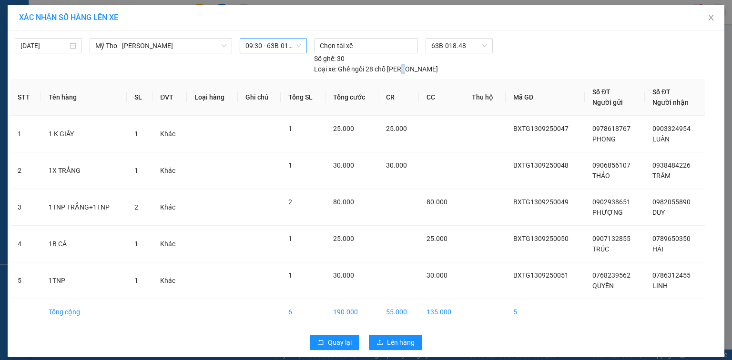
click at [438, 64] on div "Loại xe: Ghế ngồi 28 chỗ THACO" at bounding box center [376, 69] width 124 height 10
click at [604, 50] on div "Chọn tài xế 63B-018.48 Số ghế: 30 Loại xe: Ghế ngồi 28 chỗ THACO" at bounding box center [458, 56] width 297 height 36
click at [404, 337] on span "Lên hàng" at bounding box center [401, 342] width 28 height 10
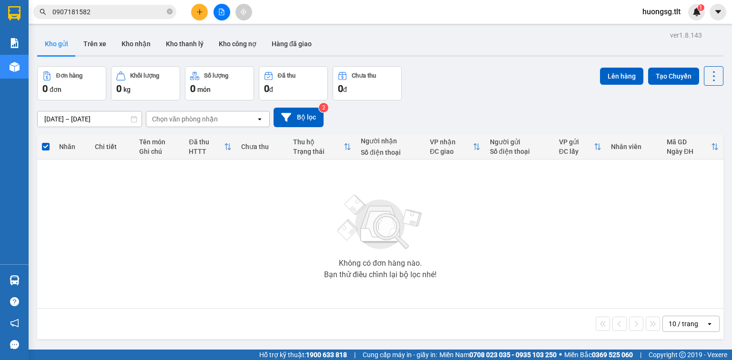
click at [223, 13] on icon "file-add" at bounding box center [221, 12] width 5 height 7
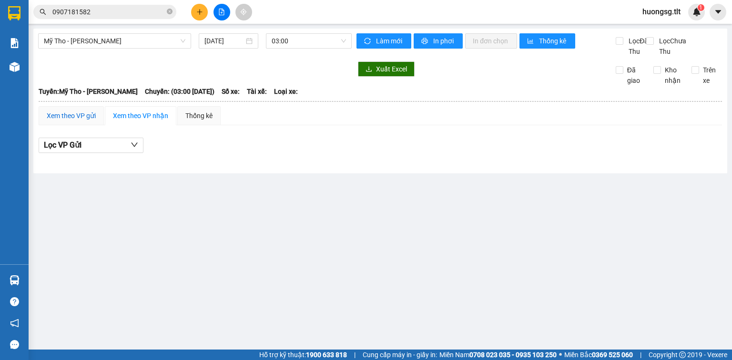
click at [81, 120] on div "Xem theo VP gửi" at bounding box center [71, 115] width 65 height 19
click at [293, 36] on span "03:00" at bounding box center [308, 41] width 75 height 14
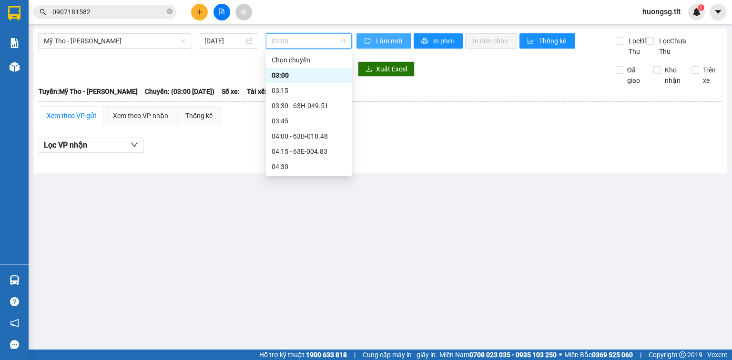
click at [382, 38] on span "Làm mới" at bounding box center [390, 41] width 28 height 10
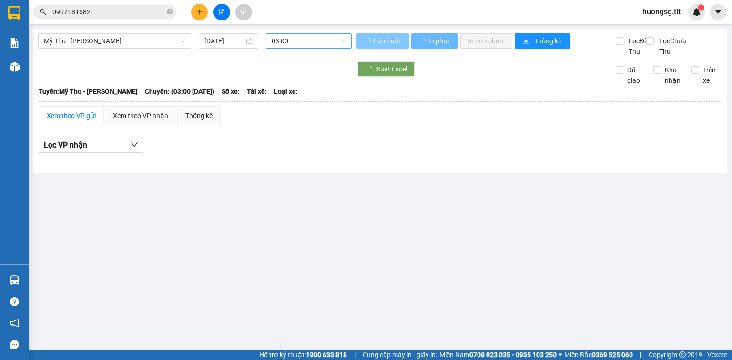
click at [320, 43] on span "03:00" at bounding box center [308, 41] width 75 height 14
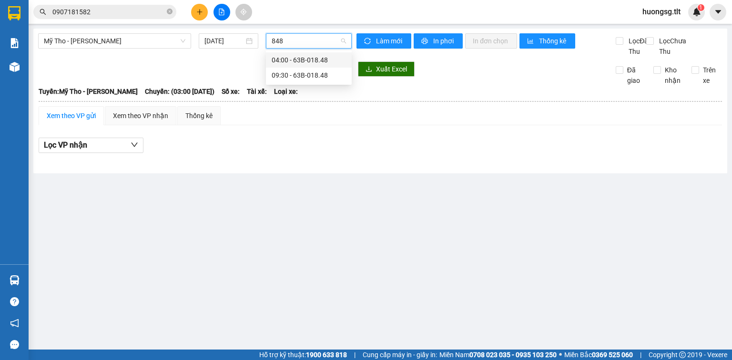
click at [312, 63] on div "04:00 - 63B-018.48" at bounding box center [308, 60] width 74 height 10
click at [312, 57] on div "Mỹ Tho - Hồ Chí Minh 13/09/2025" at bounding box center [194, 44] width 313 height 23
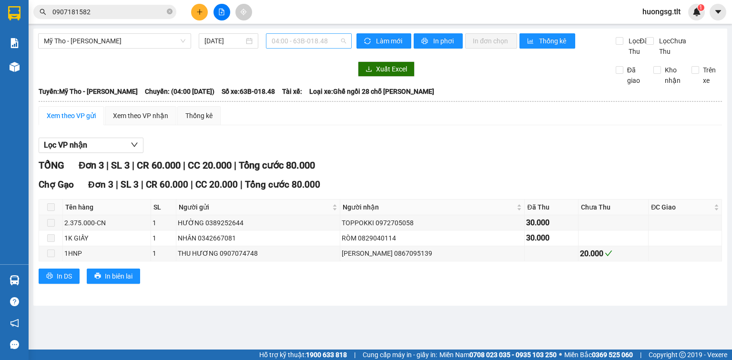
click at [309, 42] on span "04:00 - 63B-018.48" at bounding box center [308, 41] width 75 height 14
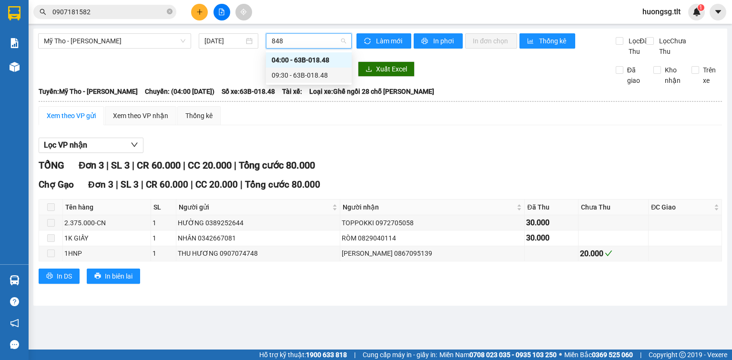
click at [302, 73] on div "09:30 - 63B-018.48" at bounding box center [308, 75] width 74 height 10
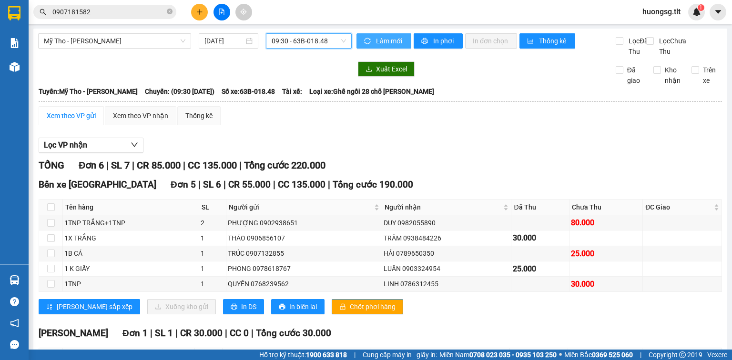
click at [367, 42] on icon "sync" at bounding box center [367, 41] width 7 height 7
click at [350, 312] on span "Chốt phơi hàng" at bounding box center [373, 306] width 46 height 10
drag, startPoint x: 322, startPoint y: 314, endPoint x: 315, endPoint y: 317, distance: 8.1
click at [350, 312] on span "Chốt phơi hàng" at bounding box center [373, 306] width 46 height 10
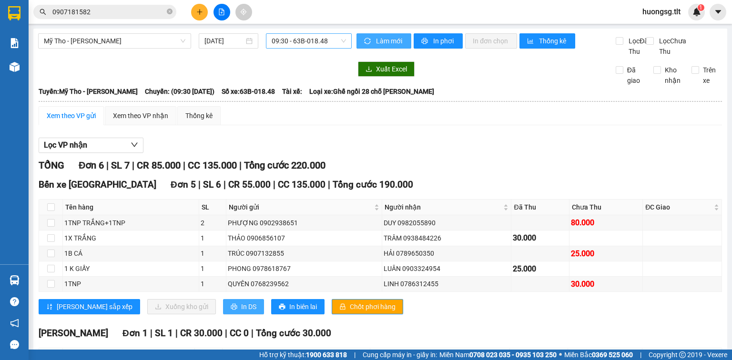
click at [231, 310] on icon "printer" at bounding box center [234, 306] width 7 height 7
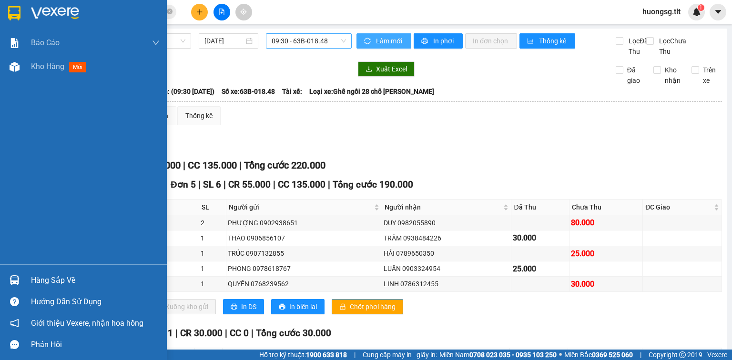
drag, startPoint x: 20, startPoint y: 271, endPoint x: 24, endPoint y: 279, distance: 8.1
click at [21, 274] on div "Hàng sắp về Hướng dẫn sử dụng Giới thiệu Vexere, nhận hoa hồng Phản hồi" at bounding box center [83, 309] width 167 height 91
click at [27, 283] on div "Hàng sắp về" at bounding box center [83, 280] width 167 height 21
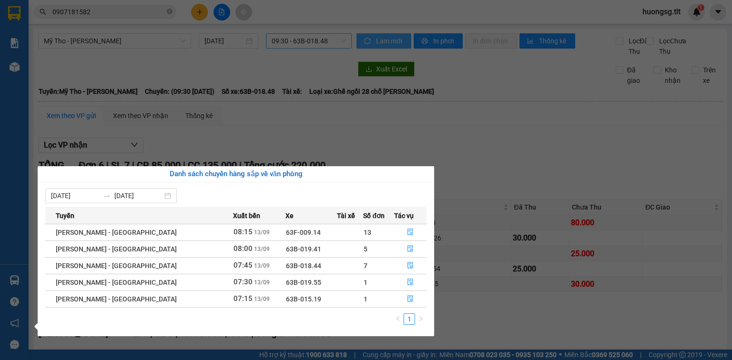
click at [493, 171] on section "Kết quả tìm kiếm ( 5 ) Bộ lọc Ngày tạo đơn gần nhất Mã ĐH Trạng thái Món hàng T…" at bounding box center [366, 180] width 732 height 360
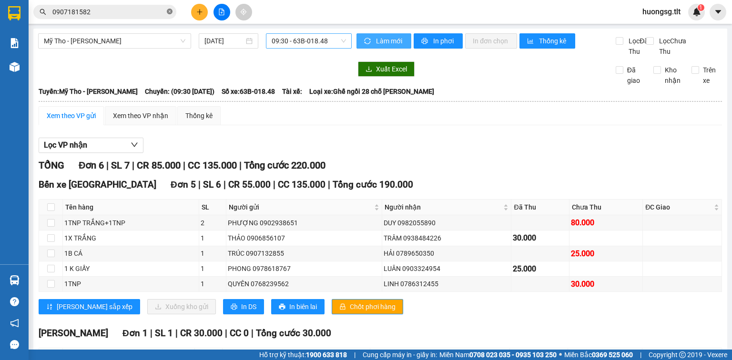
click at [168, 10] on icon "close-circle" at bounding box center [170, 12] width 6 height 6
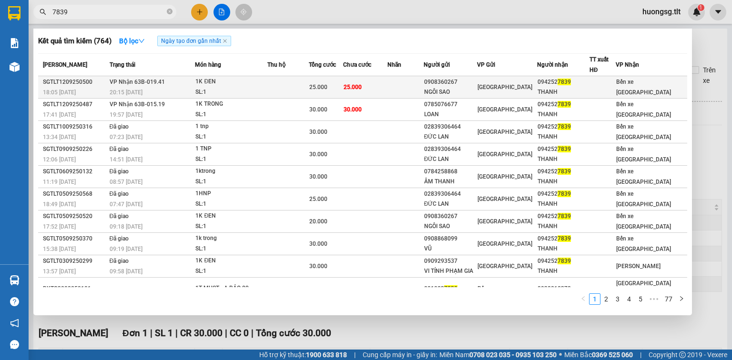
click at [363, 92] on td "25.000" at bounding box center [365, 87] width 44 height 22
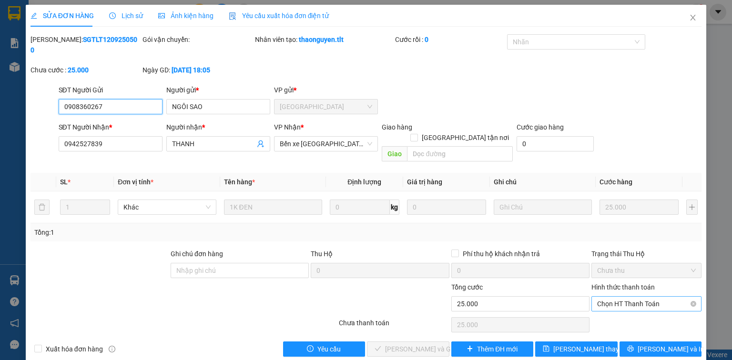
click at [625, 297] on span "Chọn HT Thanh Toán" at bounding box center [646, 304] width 99 height 14
click at [633, 301] on div "Tại văn phòng" at bounding box center [646, 301] width 99 height 10
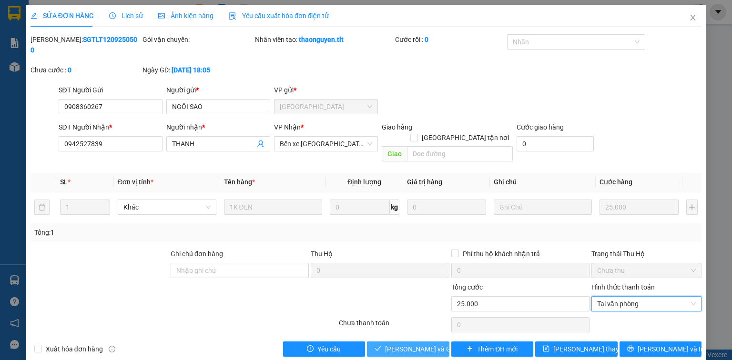
click at [389, 344] on span "Lưu và Giao hàng" at bounding box center [430, 349] width 91 height 10
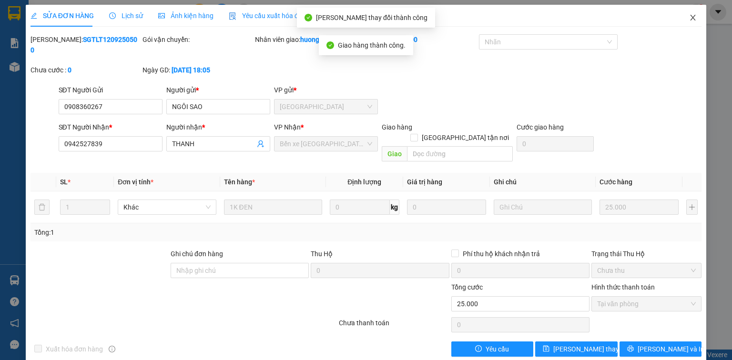
click at [693, 14] on icon "close" at bounding box center [693, 18] width 8 height 8
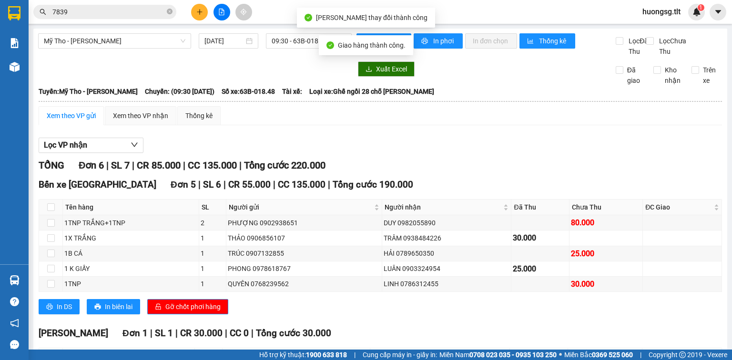
click at [135, 24] on main "Mỹ Tho - Hồ Chí Minh 13/09/2025 09:30 - 63B-018.48 Làm mới In phơi In đơn chọn …" at bounding box center [366, 175] width 732 height 350
click at [132, 20] on div "Kết quả tìm kiếm ( 764 ) Bộ lọc Ngày tạo đơn gần nhất Mã ĐH Trạng thái Món hàng…" at bounding box center [93, 12] width 186 height 17
drag, startPoint x: 133, startPoint y: 14, endPoint x: 137, endPoint y: 25, distance: 11.1
click at [133, 14] on input "7839" at bounding box center [108, 12] width 112 height 10
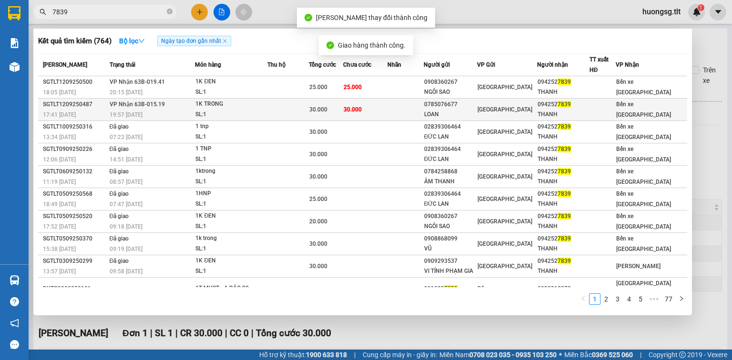
click at [272, 105] on td at bounding box center [287, 110] width 41 height 22
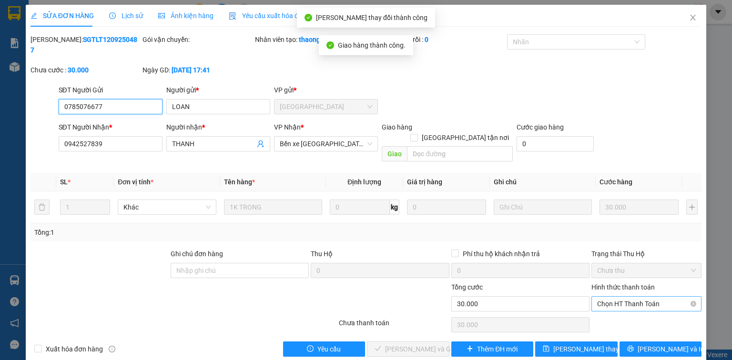
click at [642, 297] on span "Chọn HT Thanh Toán" at bounding box center [646, 304] width 99 height 14
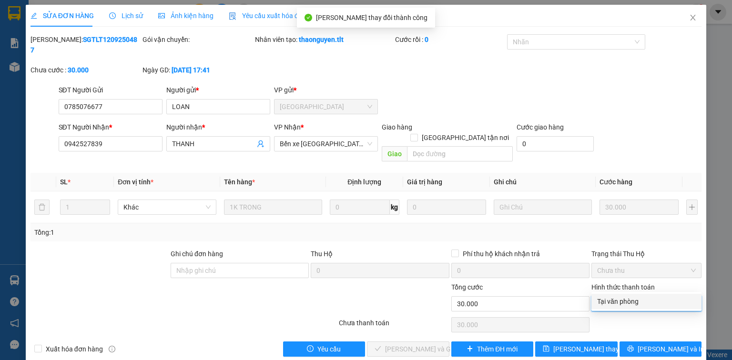
click at [626, 303] on div "Tại văn phòng" at bounding box center [646, 301] width 99 height 10
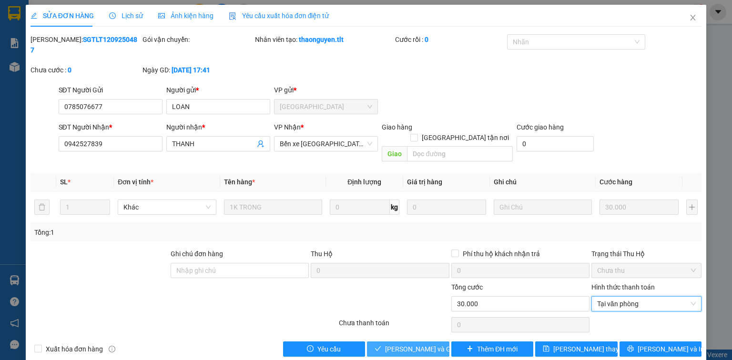
drag, startPoint x: 393, startPoint y: 329, endPoint x: 399, endPoint y: 314, distance: 15.7
click at [392, 344] on span "Lưu và Giao hàng" at bounding box center [430, 349] width 91 height 10
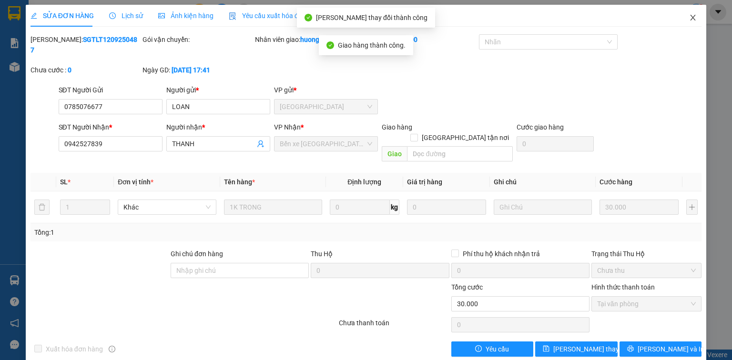
click at [696, 15] on span "Close" at bounding box center [692, 18] width 27 height 27
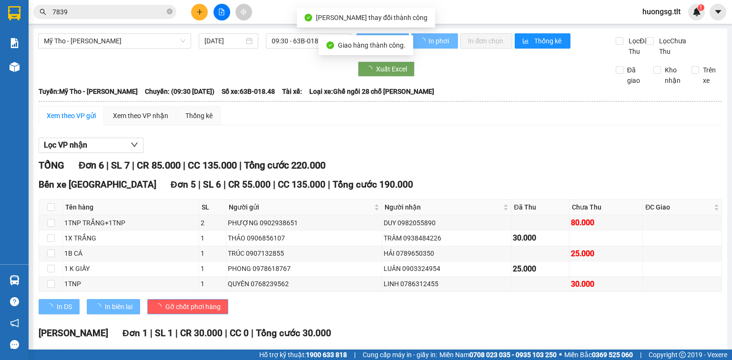
click at [108, 12] on input "7839" at bounding box center [108, 12] width 112 height 10
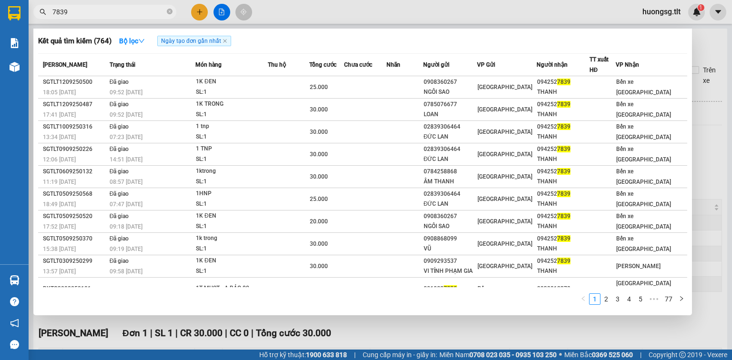
click at [197, 13] on div at bounding box center [366, 180] width 732 height 360
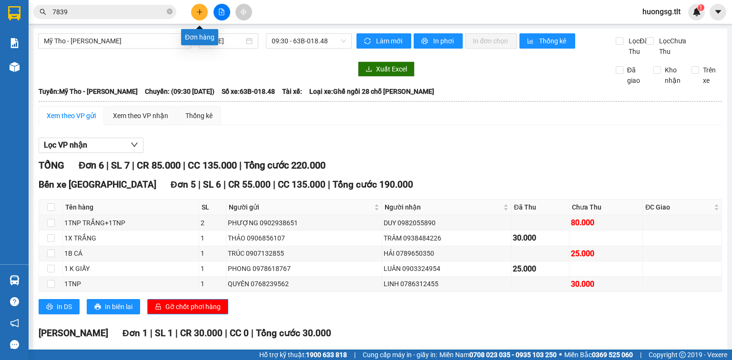
click at [196, 12] on icon "plus" at bounding box center [199, 12] width 7 height 7
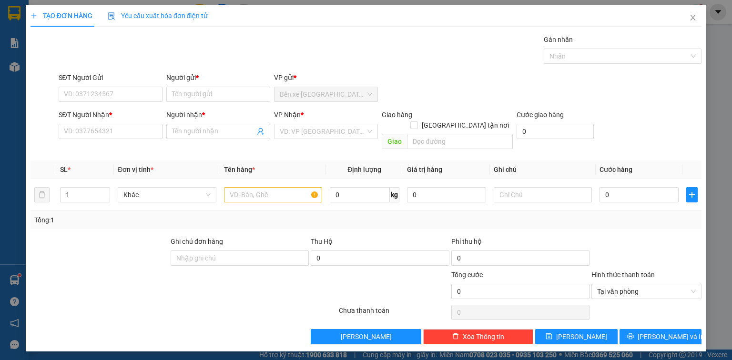
click at [16, 261] on div "TẠO ĐƠN HÀNG Yêu cầu xuất hóa đơn điện tử Transit Pickup Surcharge Ids Transit …" at bounding box center [366, 180] width 732 height 360
click at [692, 16] on icon "close" at bounding box center [693, 18] width 8 height 8
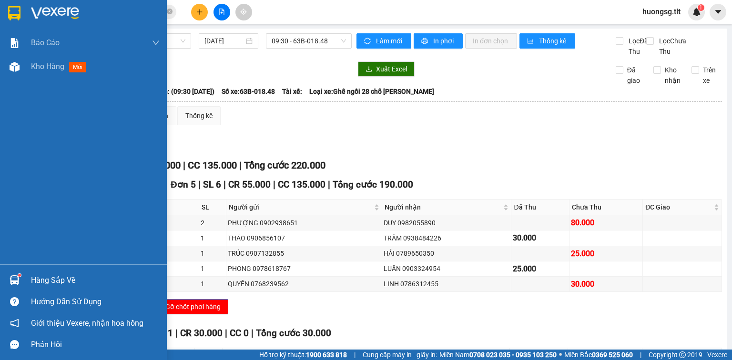
click at [4, 287] on div "Hàng sắp về" at bounding box center [83, 280] width 167 height 21
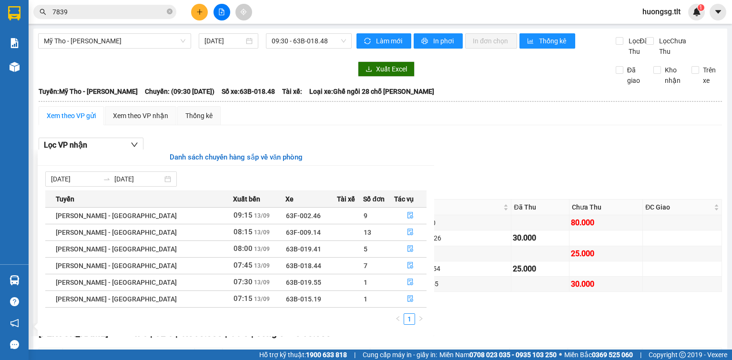
drag, startPoint x: 488, startPoint y: 166, endPoint x: 330, endPoint y: 141, distance: 160.0
click at [487, 166] on section "Kết quả tìm kiếm ( 764 ) Bộ lọc Ngày tạo đơn gần nhất Mã ĐH Trạng thái Món hàng…" at bounding box center [366, 180] width 732 height 360
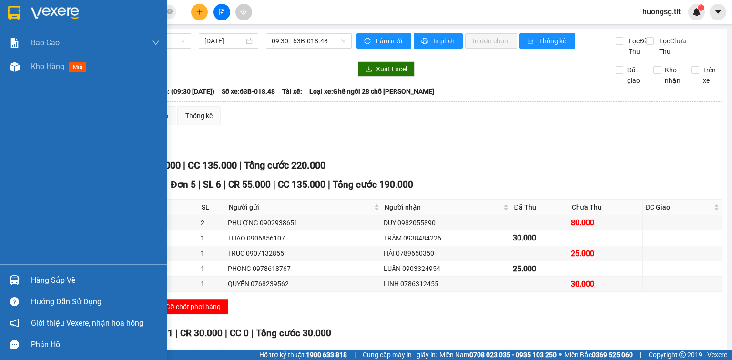
click at [20, 272] on div at bounding box center [14, 280] width 17 height 17
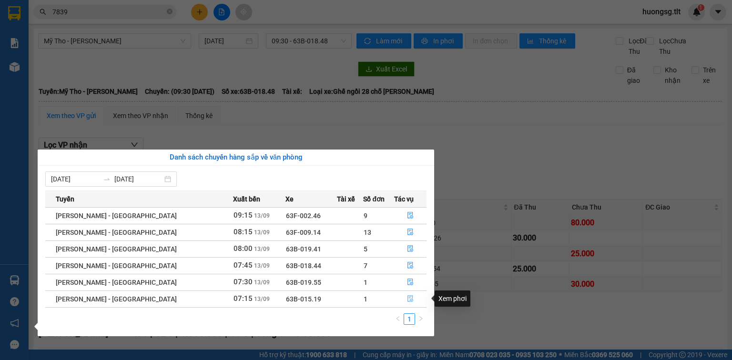
click at [407, 297] on icon "file-done" at bounding box center [410, 298] width 7 height 7
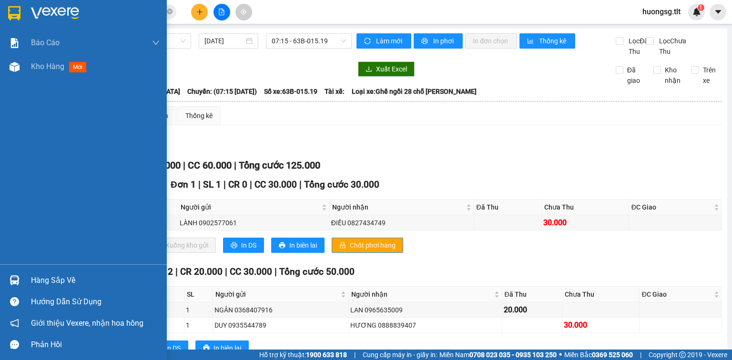
click at [27, 281] on div "Hàng sắp về" at bounding box center [83, 280] width 167 height 21
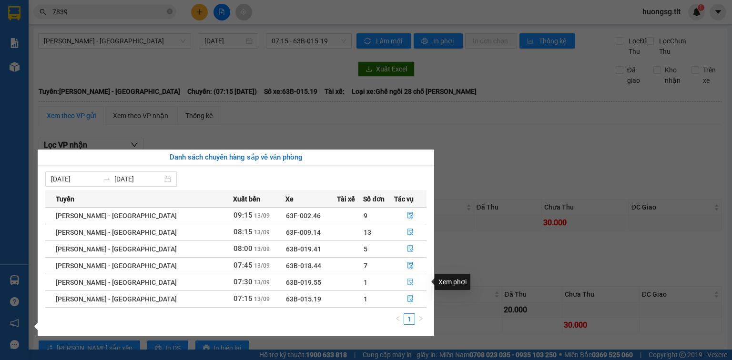
click at [407, 284] on icon "file-done" at bounding box center [410, 282] width 7 height 7
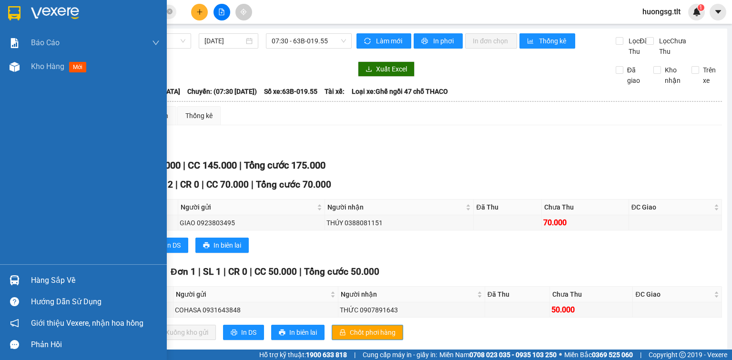
click at [50, 275] on div "Hàng sắp về" at bounding box center [95, 280] width 129 height 14
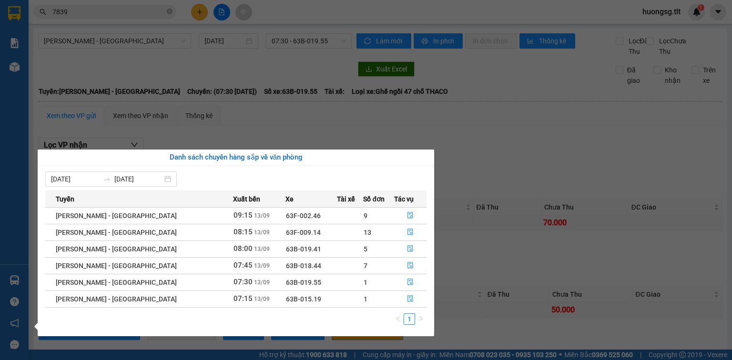
click at [308, 110] on section "Kết quả tìm kiếm ( 764 ) Bộ lọc Ngày tạo đơn gần nhất Mã ĐH Trạng thái Món hàng…" at bounding box center [366, 180] width 732 height 360
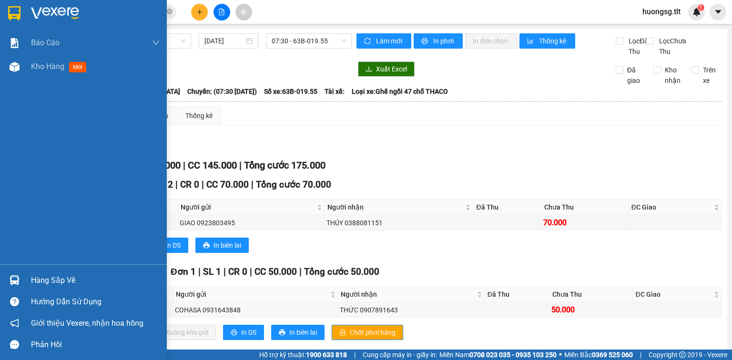
click at [71, 281] on div "Hàng sắp về" at bounding box center [95, 280] width 129 height 14
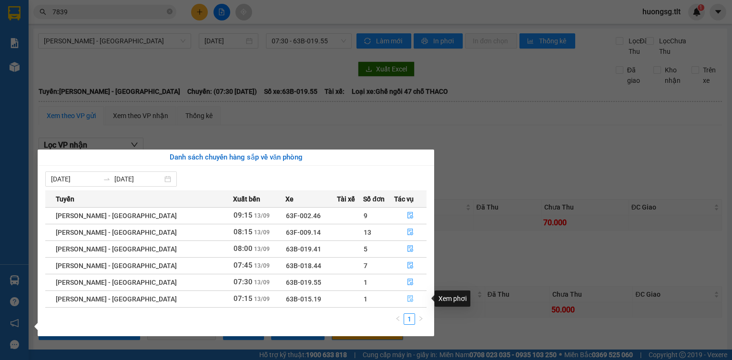
click at [408, 297] on icon "file-done" at bounding box center [410, 298] width 7 height 7
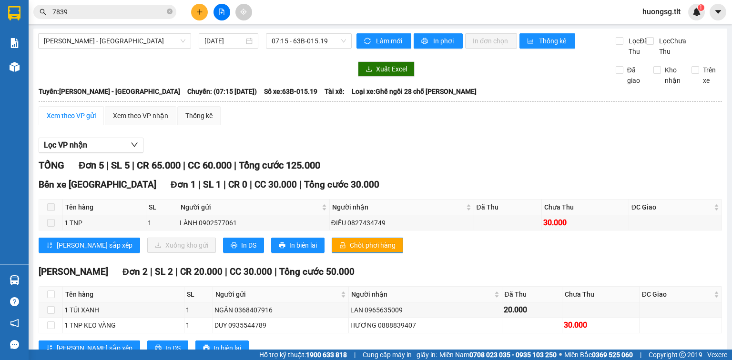
click at [48, 203] on span at bounding box center [51, 207] width 8 height 8
click at [50, 203] on span at bounding box center [51, 207] width 8 height 8
click at [51, 203] on span at bounding box center [51, 207] width 8 height 8
click at [53, 203] on span at bounding box center [51, 207] width 8 height 8
click at [58, 200] on th at bounding box center [51, 208] width 24 height 16
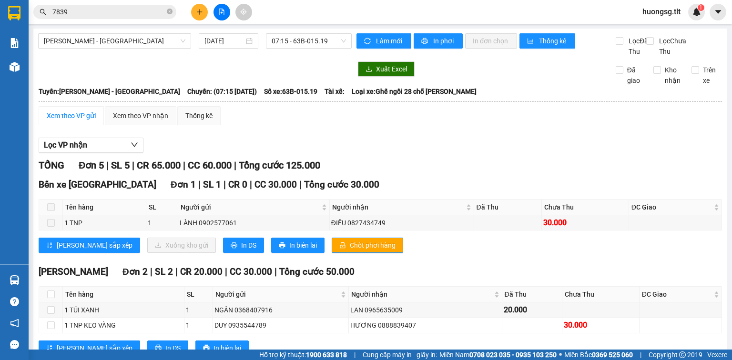
click at [59, 200] on th at bounding box center [51, 208] width 24 height 16
click at [58, 200] on th at bounding box center [51, 208] width 24 height 16
drag, startPoint x: 59, startPoint y: 171, endPoint x: 68, endPoint y: 173, distance: 9.2
click at [62, 200] on th at bounding box center [51, 208] width 24 height 16
click at [58, 200] on th at bounding box center [51, 208] width 24 height 16
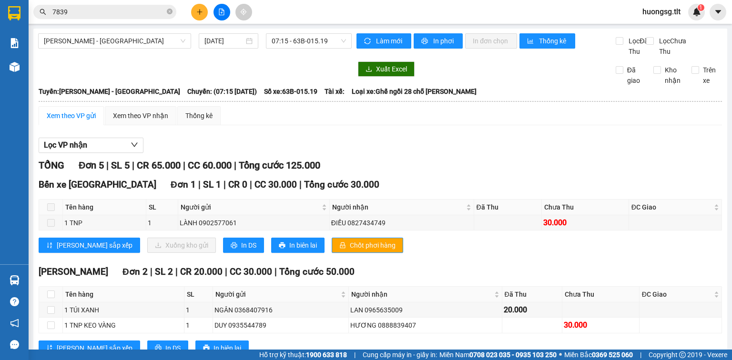
click at [51, 203] on span at bounding box center [51, 207] width 8 height 8
click at [196, 7] on button at bounding box center [199, 12] width 17 height 17
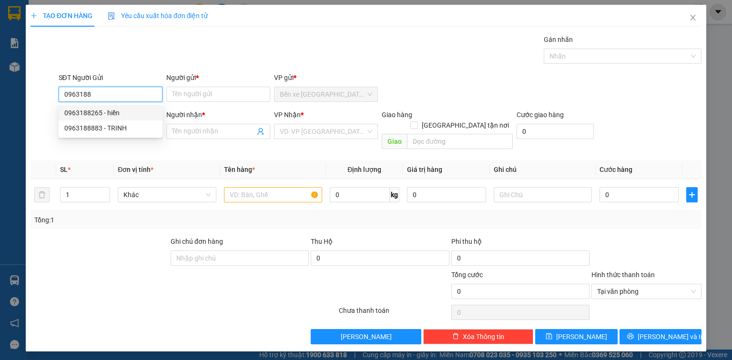
click at [126, 112] on div "0963188265 - hiền" at bounding box center [110, 113] width 92 height 10
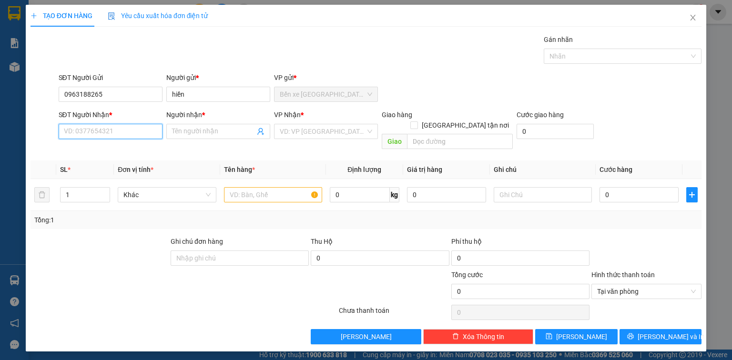
click at [124, 124] on input "SĐT Người Nhận *" at bounding box center [111, 131] width 104 height 15
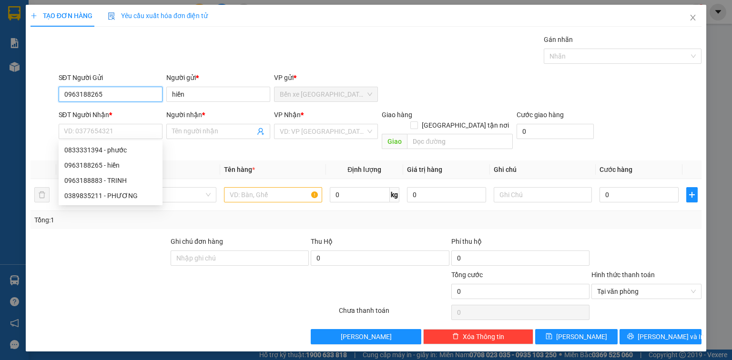
click at [126, 91] on input "0963188265" at bounding box center [111, 94] width 104 height 15
click at [124, 90] on input "0963188265" at bounding box center [111, 94] width 104 height 15
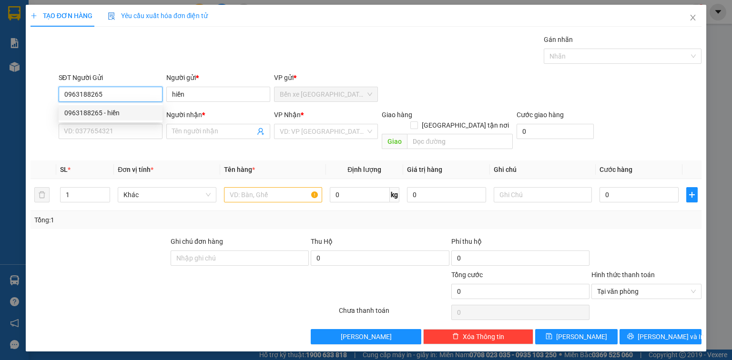
click at [102, 90] on input "0963188265" at bounding box center [111, 94] width 104 height 15
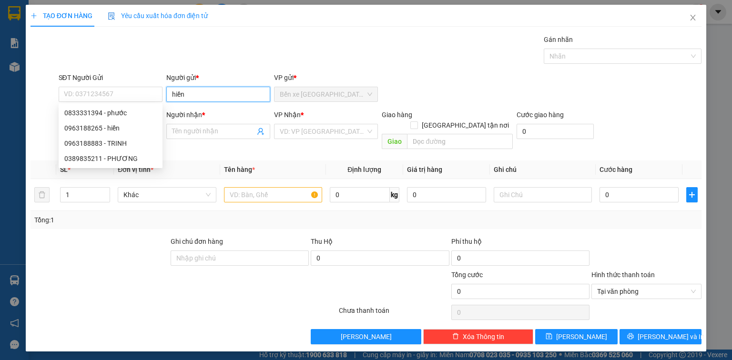
click at [194, 88] on input "hiền" at bounding box center [218, 94] width 104 height 15
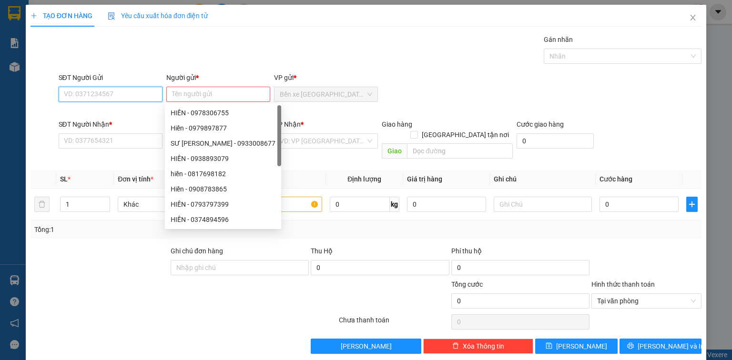
click at [99, 97] on input "SĐT Người Gửi" at bounding box center [111, 94] width 104 height 15
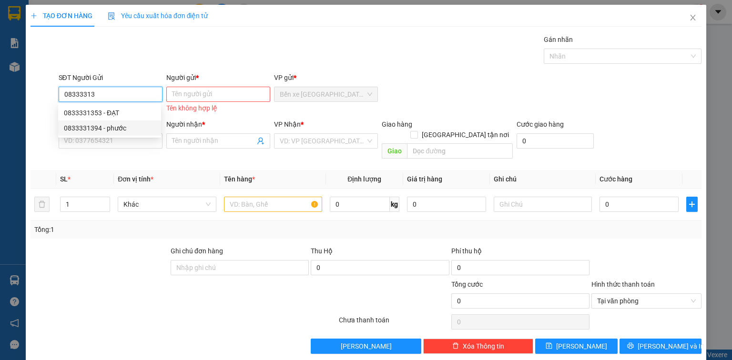
click at [99, 130] on div "0833331394 - phước" at bounding box center [109, 128] width 91 height 10
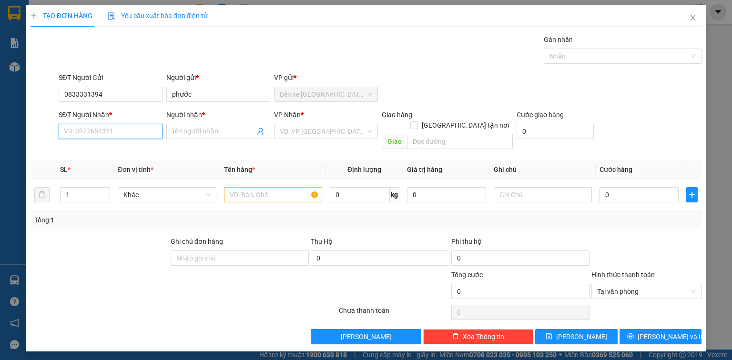
click at [109, 137] on input "SĐT Người Nhận *" at bounding box center [111, 131] width 104 height 15
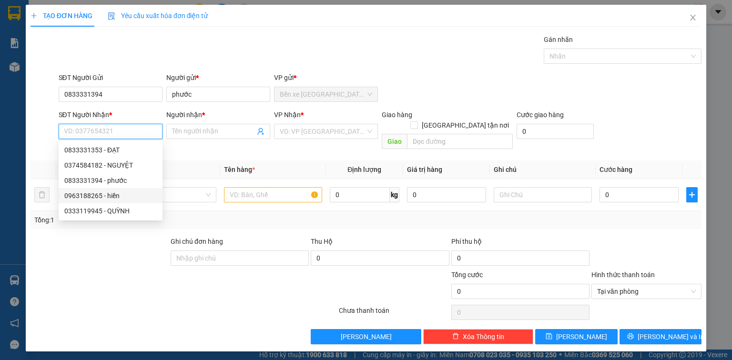
click at [126, 194] on div "0963188265 - hiền" at bounding box center [110, 196] width 92 height 10
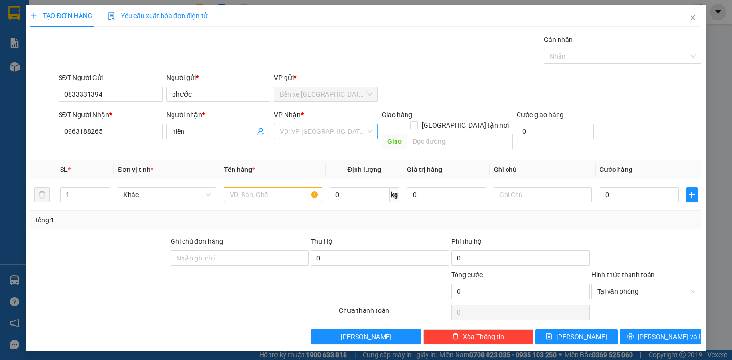
click at [313, 134] on input "search" at bounding box center [323, 131] width 86 height 14
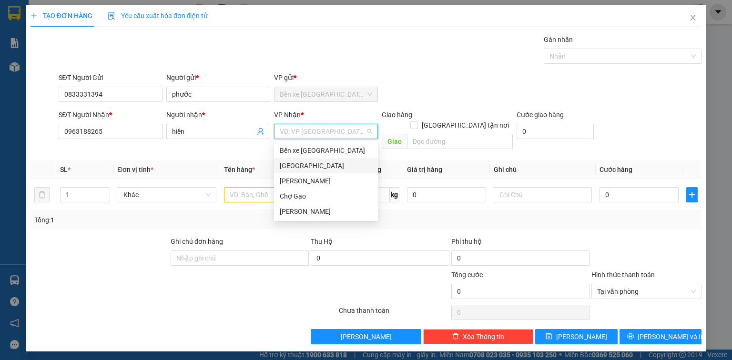
click at [316, 163] on div "[GEOGRAPHIC_DATA]" at bounding box center [326, 166] width 92 height 10
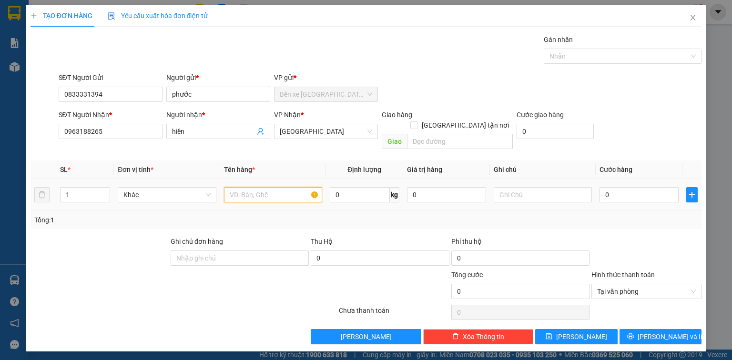
click at [274, 187] on input "text" at bounding box center [273, 194] width 98 height 15
click at [616, 187] on input "0" at bounding box center [638, 194] width 79 height 15
drag, startPoint x: 657, startPoint y: 323, endPoint x: 667, endPoint y: 291, distance: 33.3
click at [667, 291] on div "Transit Pickup Surcharge Ids Transit Deliver Surcharge Ids Transit Deliver Surc…" at bounding box center [365, 189] width 671 height 310
click at [663, 331] on span "[PERSON_NAME] và In" at bounding box center [670, 336] width 67 height 10
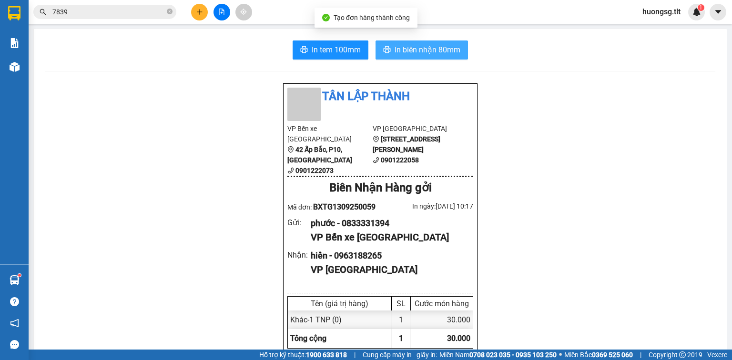
click at [422, 51] on span "In biên nhận 80mm" at bounding box center [427, 50] width 66 height 12
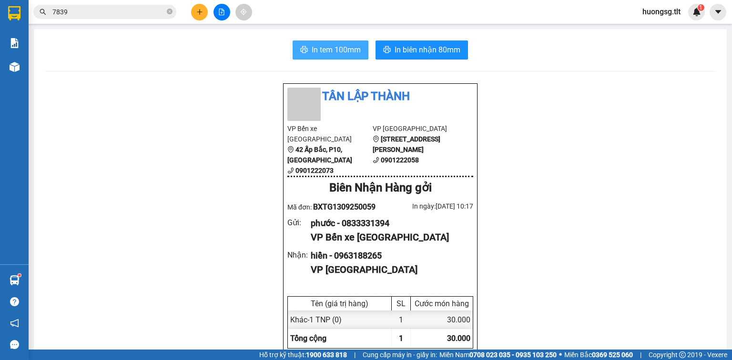
click at [327, 52] on span "In tem 100mm" at bounding box center [335, 50] width 49 height 12
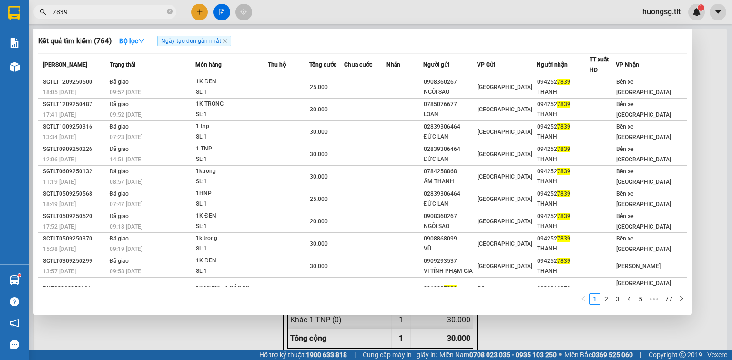
click at [164, 11] on input "7839" at bounding box center [108, 12] width 112 height 10
click at [169, 12] on icon "close-circle" at bounding box center [170, 12] width 6 height 6
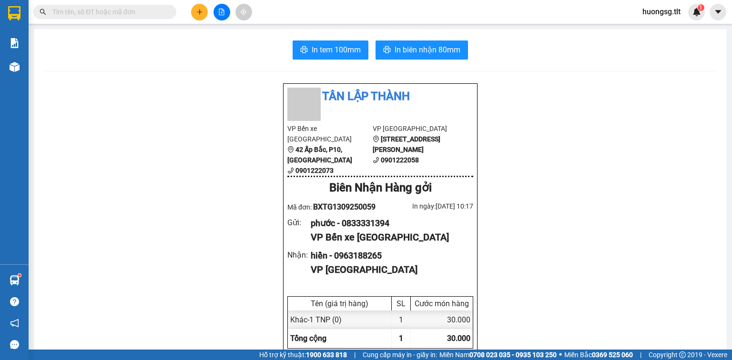
click at [164, 11] on input "text" at bounding box center [108, 12] width 112 height 10
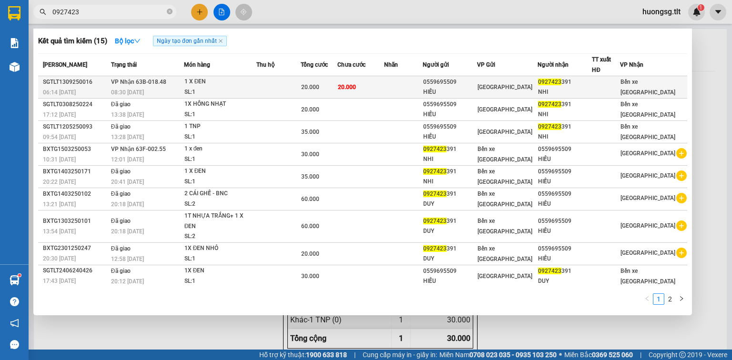
click at [308, 86] on td "20.000" at bounding box center [319, 87] width 36 height 22
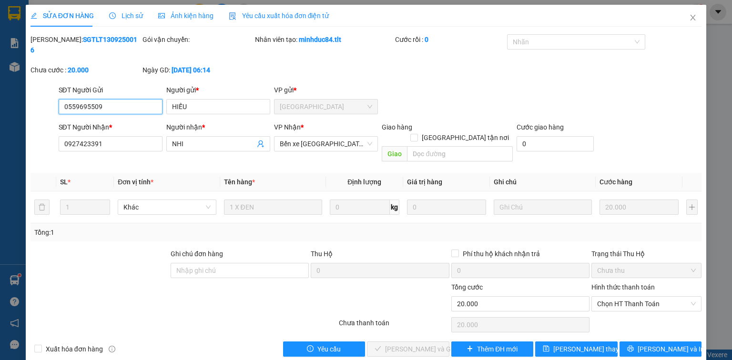
click at [605, 297] on span "Chọn HT Thanh Toán" at bounding box center [646, 304] width 99 height 14
click at [608, 299] on div "Tại văn phòng" at bounding box center [646, 301] width 99 height 10
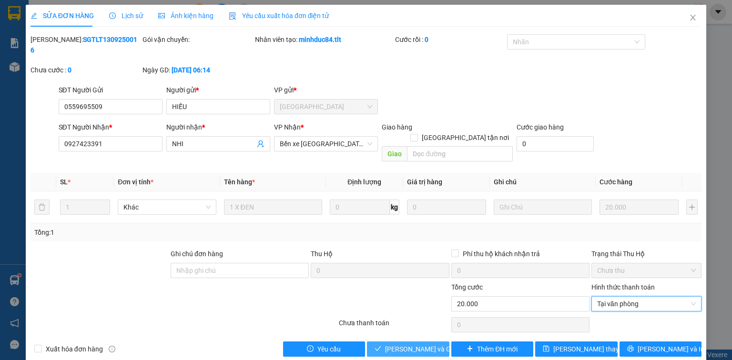
click at [425, 344] on span "Lưu và Giao hàng" at bounding box center [430, 349] width 91 height 10
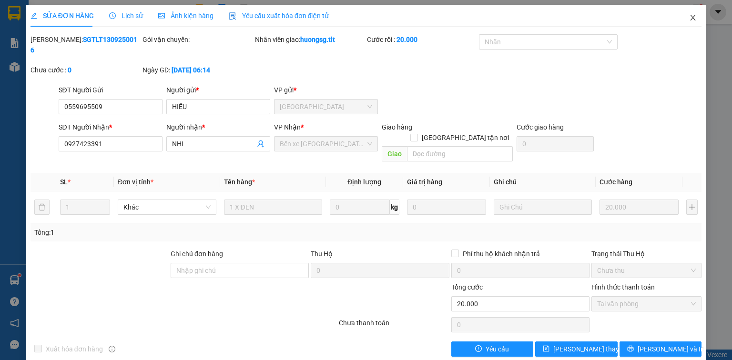
click at [693, 15] on icon "close" at bounding box center [693, 18] width 8 height 8
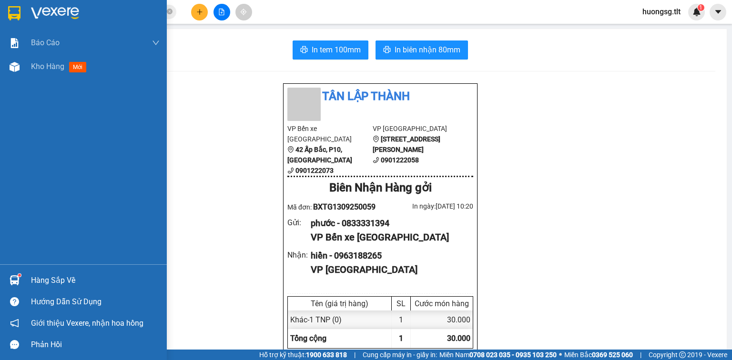
click at [20, 280] on div at bounding box center [14, 280] width 17 height 17
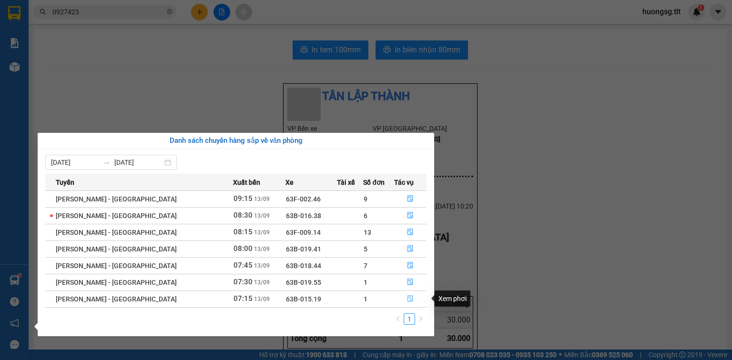
click at [407, 299] on icon "file-done" at bounding box center [410, 298] width 7 height 7
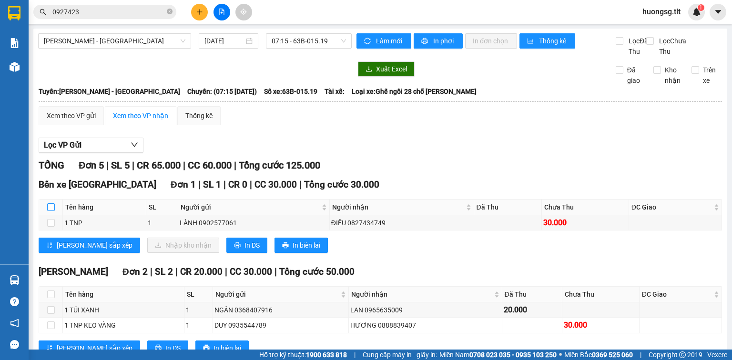
click at [50, 211] on input "checkbox" at bounding box center [51, 207] width 8 height 8
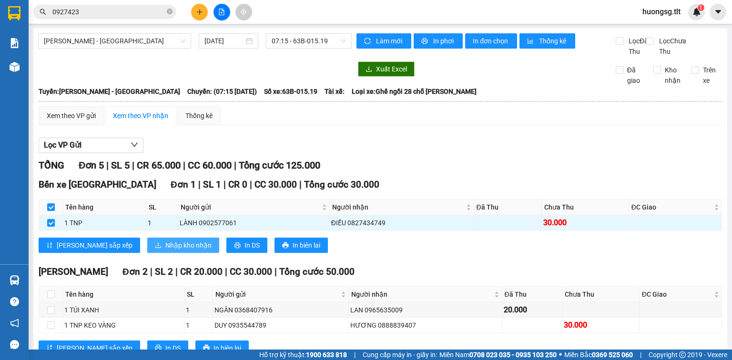
click at [165, 251] on span "Nhập kho nhận" at bounding box center [188, 245] width 46 height 10
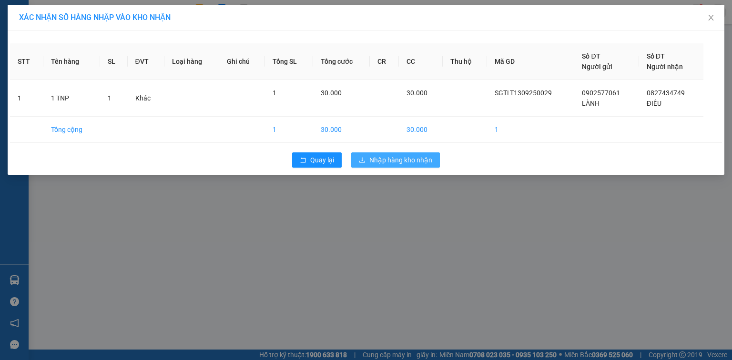
click at [391, 156] on span "Nhập hàng kho nhận" at bounding box center [400, 160] width 63 height 10
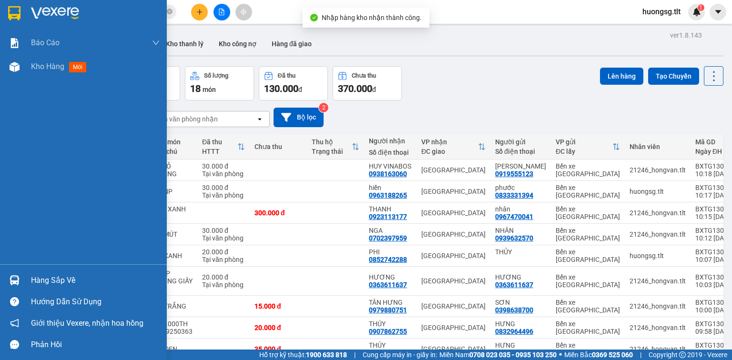
click at [34, 268] on div "Hàng sắp về Hướng dẫn sử dụng Giới thiệu Vexere, nhận hoa hồng Phản hồi" at bounding box center [83, 309] width 167 height 91
click at [37, 281] on div "Hàng sắp về" at bounding box center [95, 280] width 129 height 14
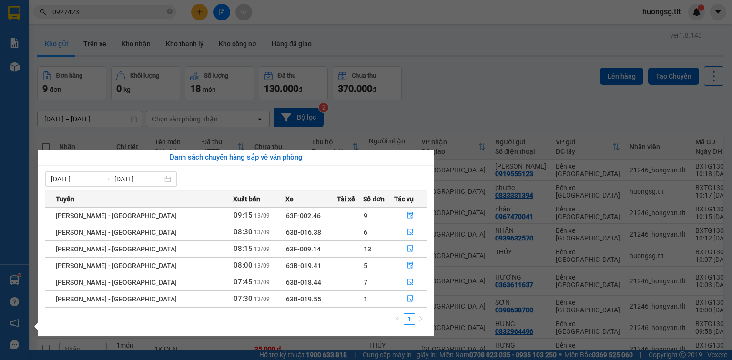
click at [480, 82] on section "Kết quả tìm kiếm ( 15 ) Bộ lọc Ngày tạo đơn gần nhất Mã ĐH Trạng thái Món hàng …" at bounding box center [366, 180] width 732 height 360
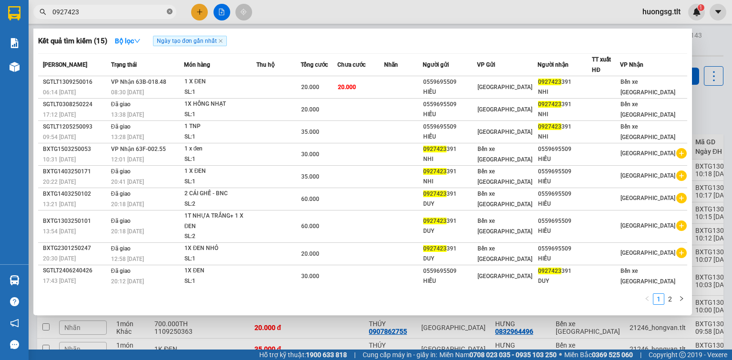
click at [168, 12] on icon "close-circle" at bounding box center [170, 12] width 6 height 6
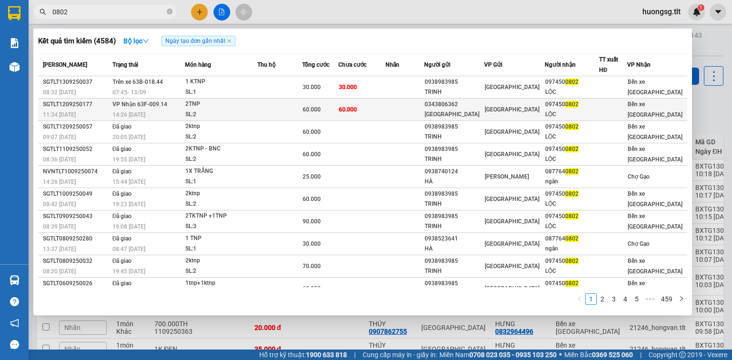
click at [376, 104] on td "60.000" at bounding box center [361, 110] width 47 height 22
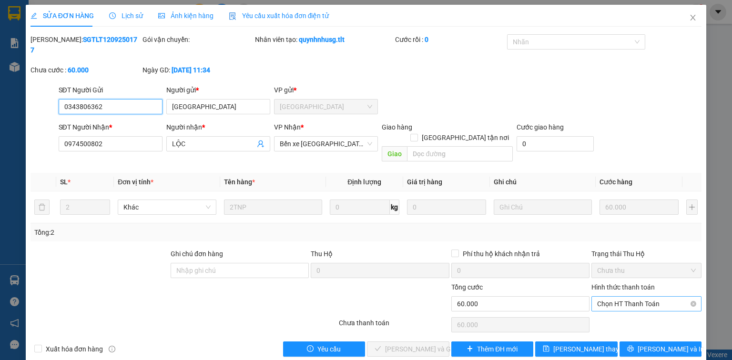
click at [623, 297] on span "Chọn HT Thanh Toán" at bounding box center [646, 304] width 99 height 14
click at [618, 305] on div "Tại văn phòng" at bounding box center [646, 301] width 99 height 10
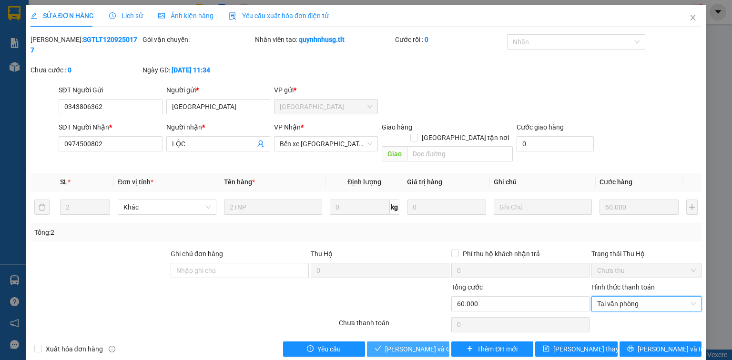
click at [396, 344] on span "Lưu và Giao hàng" at bounding box center [430, 349] width 91 height 10
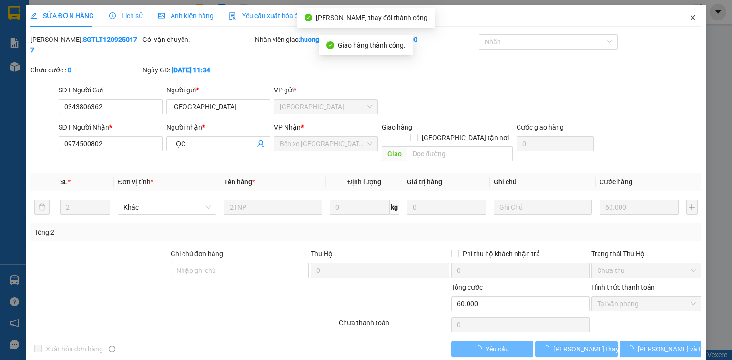
click at [688, 17] on span "Close" at bounding box center [692, 18] width 27 height 27
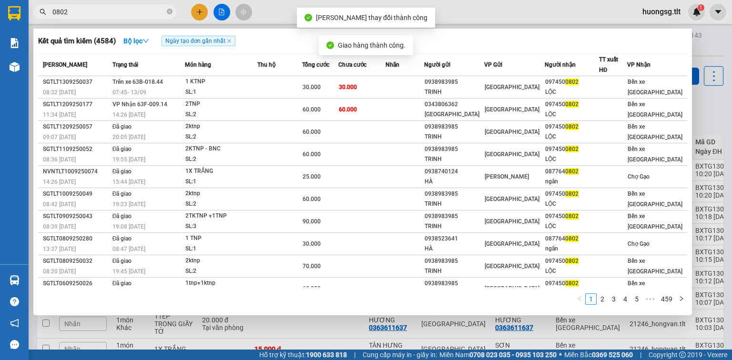
click at [133, 12] on input "0802" at bounding box center [108, 12] width 112 height 10
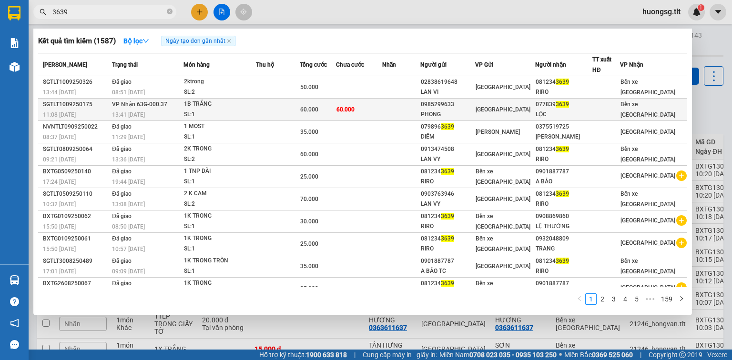
click at [318, 109] on span "60.000" at bounding box center [309, 109] width 18 height 7
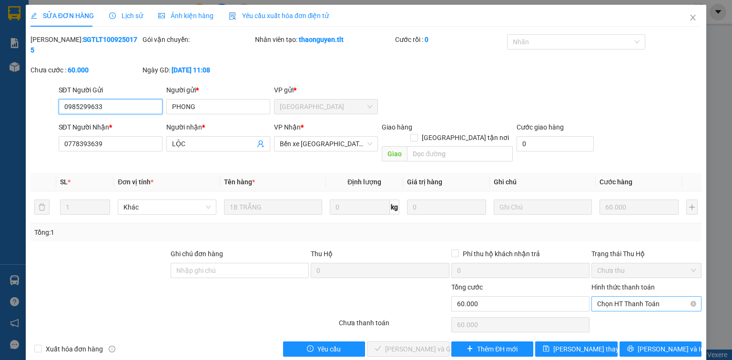
click at [636, 297] on span "Chọn HT Thanh Toán" at bounding box center [646, 304] width 99 height 14
click at [623, 307] on div "Tại văn phòng" at bounding box center [646, 301] width 110 height 15
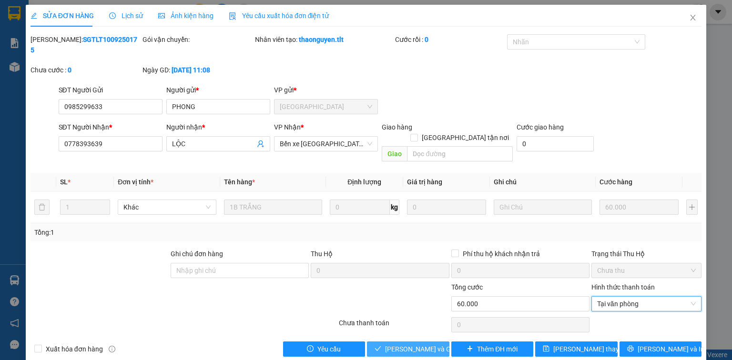
click at [437, 344] on span "Lưu và Giao hàng" at bounding box center [430, 349] width 91 height 10
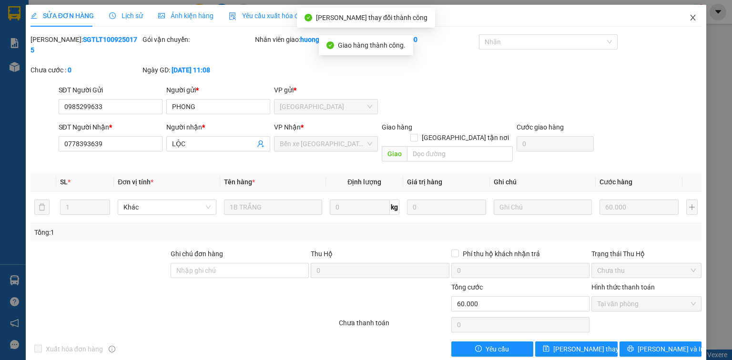
click at [695, 19] on icon "close" at bounding box center [693, 18] width 8 height 8
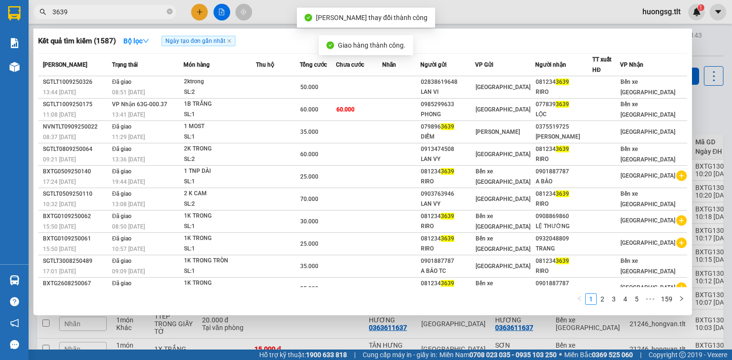
click at [120, 15] on input "3639" at bounding box center [108, 12] width 112 height 10
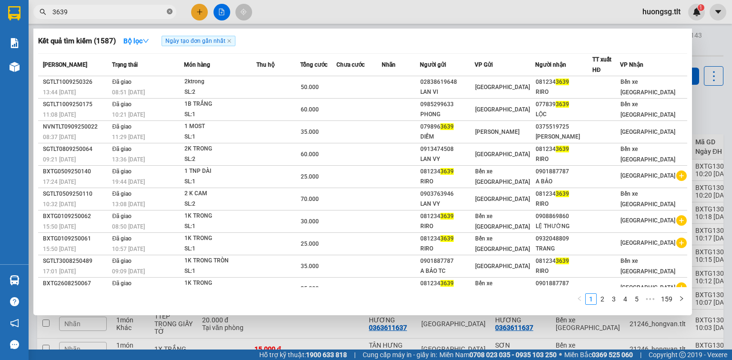
click at [169, 10] on icon "close-circle" at bounding box center [170, 12] width 6 height 6
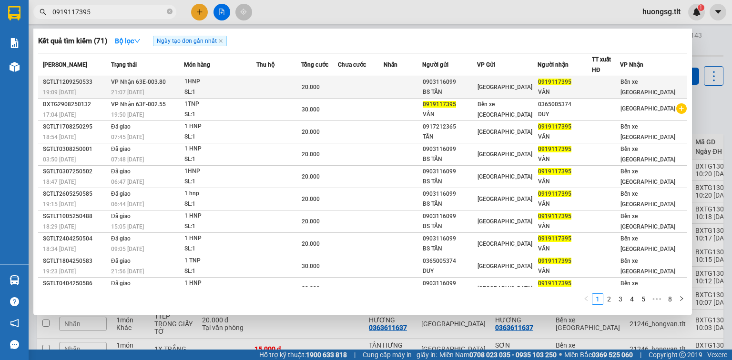
click at [266, 84] on td at bounding box center [278, 87] width 45 height 22
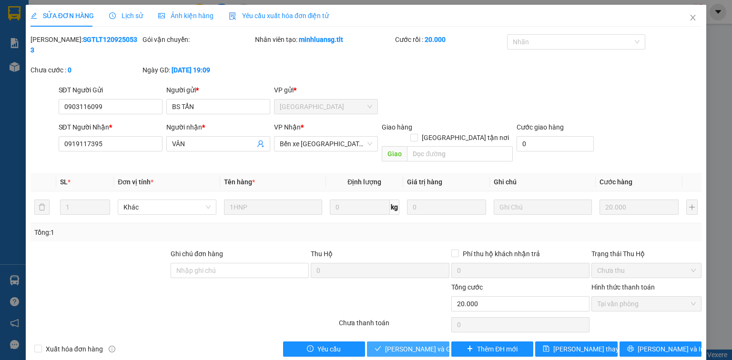
click at [381, 345] on icon "check" at bounding box center [377, 348] width 7 height 7
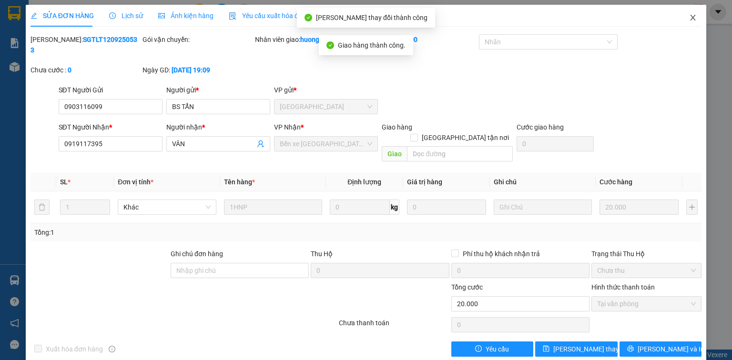
click at [691, 18] on icon "close" at bounding box center [693, 18] width 8 height 8
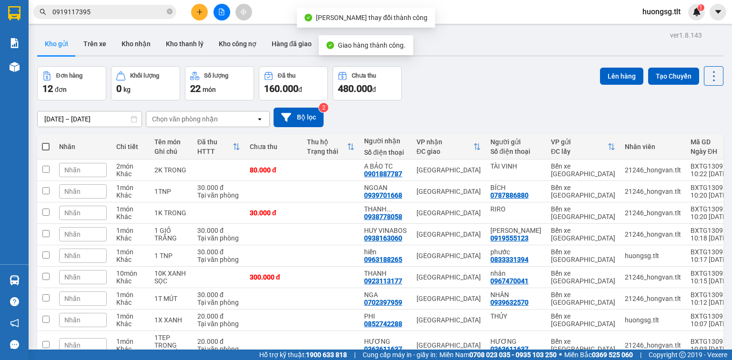
click at [124, 11] on input "0919117395" at bounding box center [108, 12] width 112 height 10
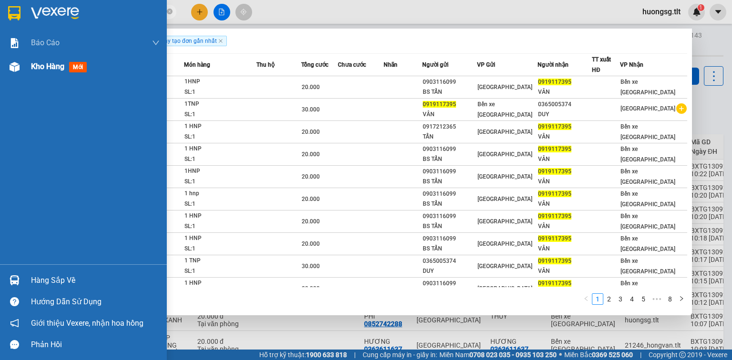
click at [24, 64] on div "Kho hàng mới" at bounding box center [83, 67] width 167 height 24
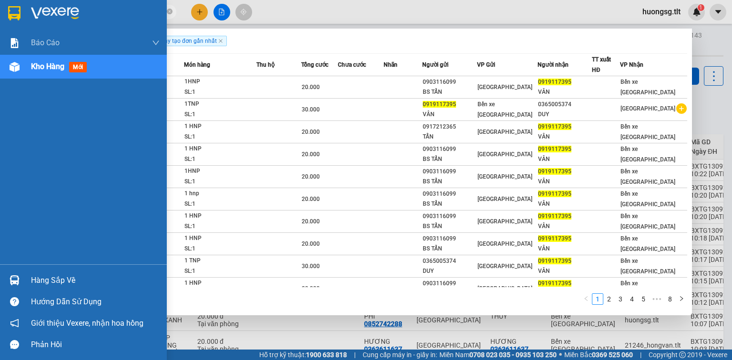
click at [27, 63] on div "Kho hàng mới" at bounding box center [83, 67] width 167 height 24
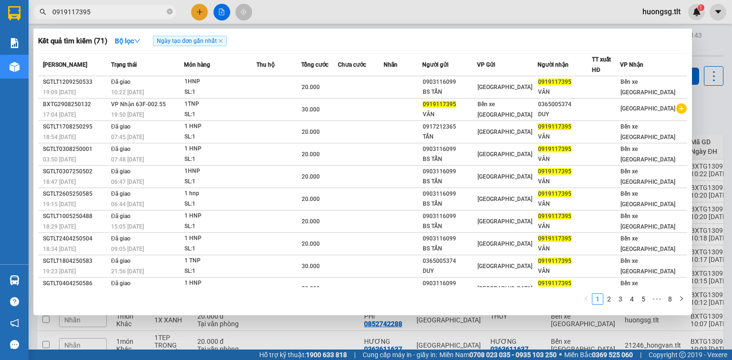
click at [314, 328] on div at bounding box center [366, 180] width 732 height 360
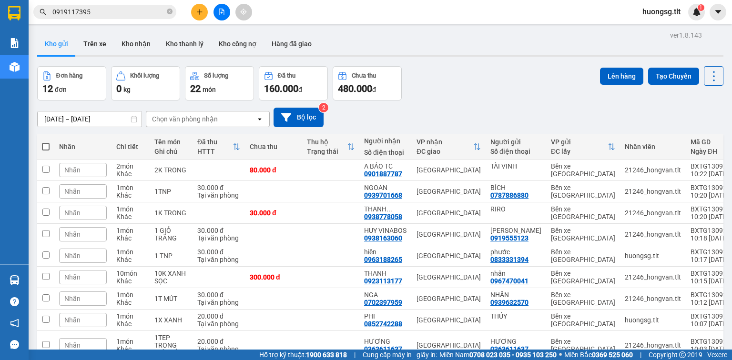
click at [46, 143] on span at bounding box center [46, 147] width 8 height 8
click at [46, 142] on input "checkbox" at bounding box center [46, 142] width 0 height 0
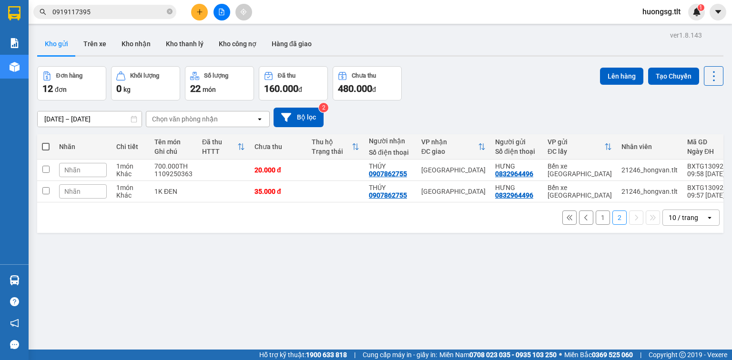
click at [43, 143] on span at bounding box center [46, 147] width 8 height 8
click at [46, 142] on input "checkbox" at bounding box center [46, 142] width 0 height 0
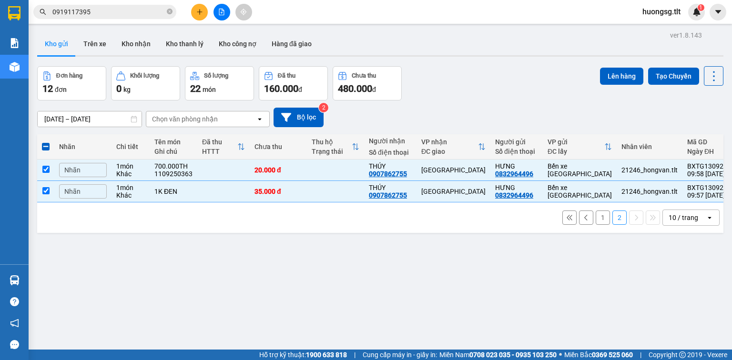
click at [595, 211] on button "1" at bounding box center [602, 218] width 14 height 14
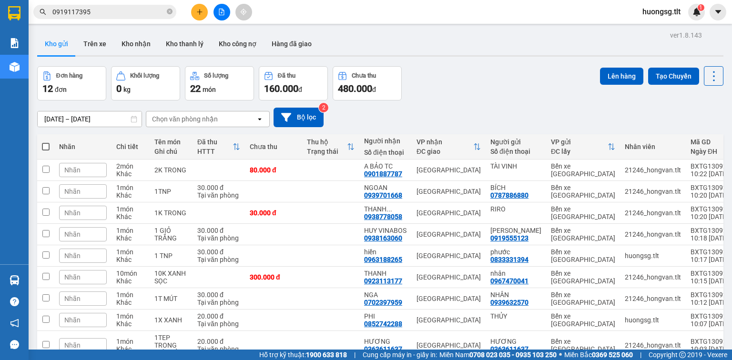
click at [44, 143] on span at bounding box center [46, 147] width 8 height 8
click at [46, 142] on input "checkbox" at bounding box center [46, 142] width 0 height 0
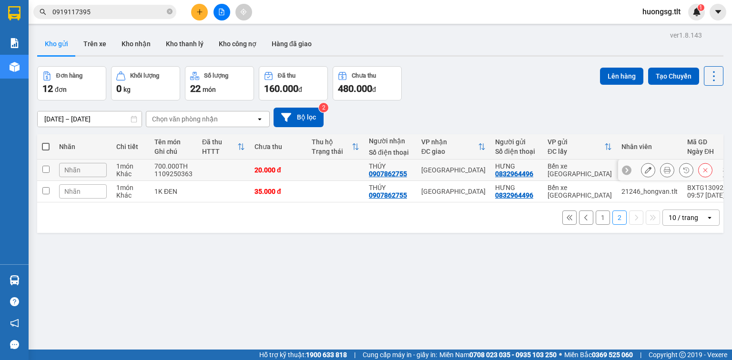
scroll to position [44, 0]
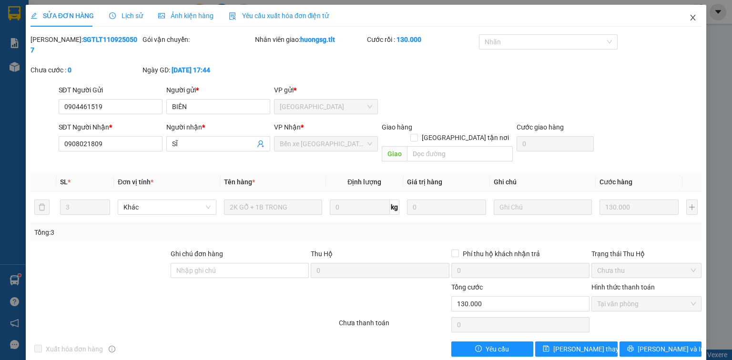
click at [686, 14] on span "Close" at bounding box center [692, 18] width 27 height 27
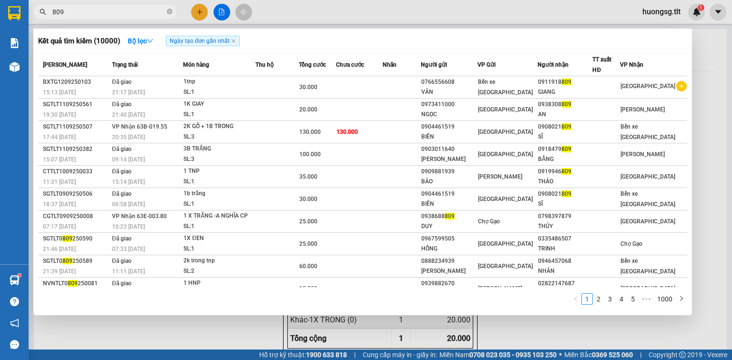
click at [151, 14] on input "809" at bounding box center [108, 12] width 112 height 10
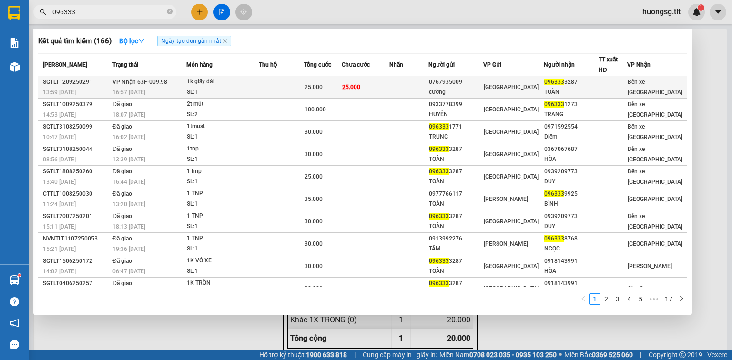
type input "096333"
click at [210, 81] on div "1k giấy dài" at bounding box center [222, 82] width 71 height 10
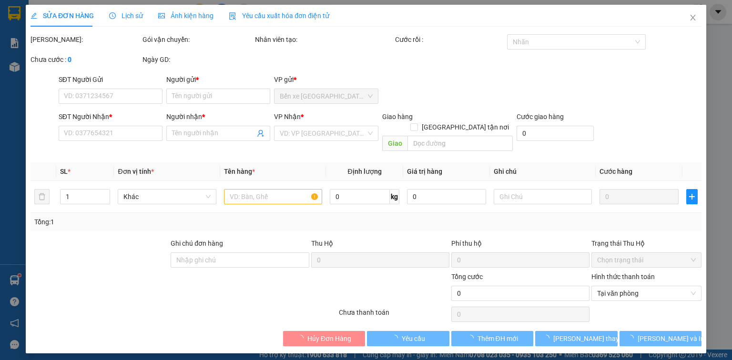
type input "0767935009"
type input "cường"
type input "0963333287"
type input "TOÀN"
type input "KHÁCH YÊU CẦU"
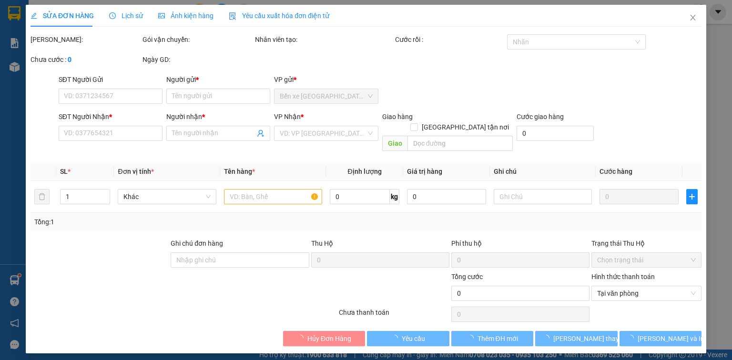
type input "25.000"
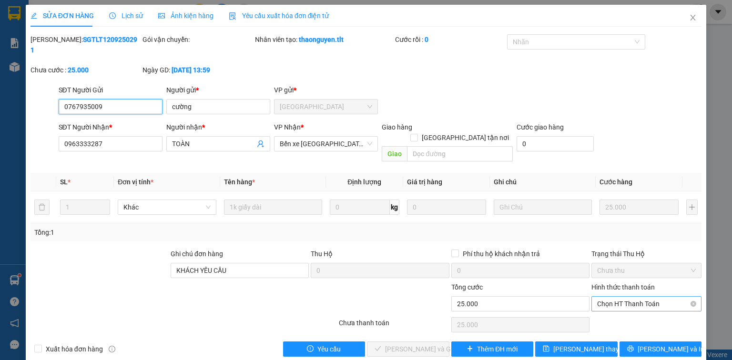
click at [608, 297] on span "Chọn HT Thanh Toán" at bounding box center [646, 304] width 99 height 14
click at [614, 297] on div "Tại văn phòng" at bounding box center [646, 301] width 99 height 10
type input "0"
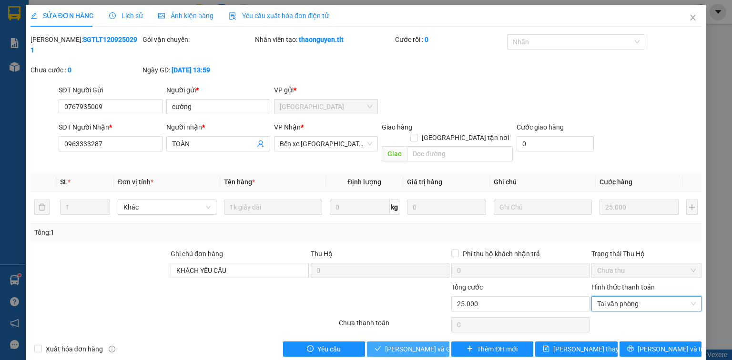
click at [395, 344] on span "[PERSON_NAME] và Giao hàng" at bounding box center [430, 349] width 91 height 10
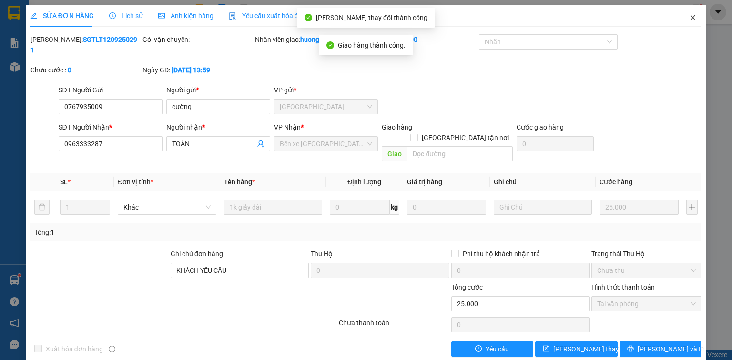
drag, startPoint x: 689, startPoint y: 20, endPoint x: 654, endPoint y: 19, distance: 34.8
click at [689, 20] on icon "close" at bounding box center [693, 18] width 8 height 8
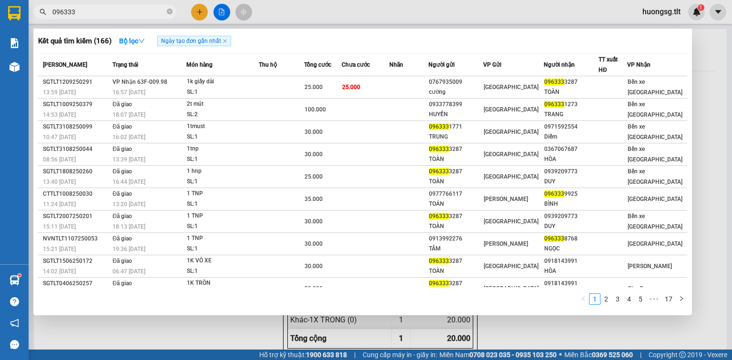
click at [136, 10] on input "096333" at bounding box center [108, 12] width 112 height 10
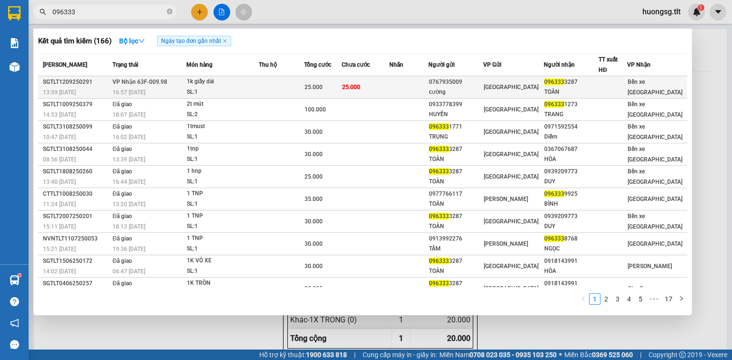
click at [195, 82] on div "1k giấy dài" at bounding box center [222, 82] width 71 height 10
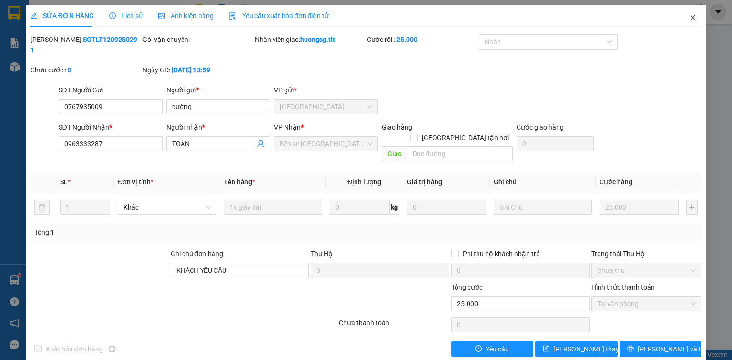
click at [693, 19] on icon "close" at bounding box center [693, 18] width 8 height 8
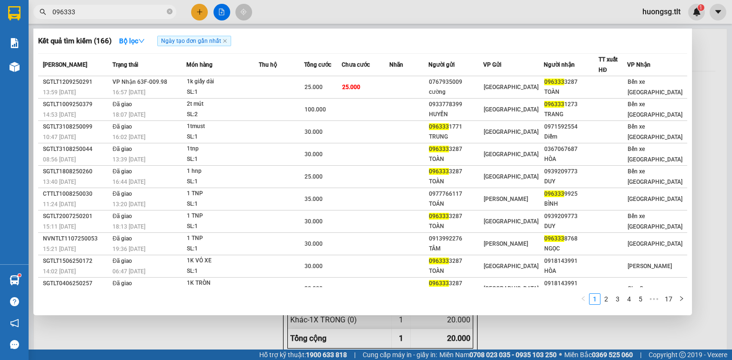
click at [117, 18] on span "096333" at bounding box center [104, 12] width 143 height 14
click at [137, 11] on input "096333" at bounding box center [108, 12] width 112 height 10
paste input "02386366"
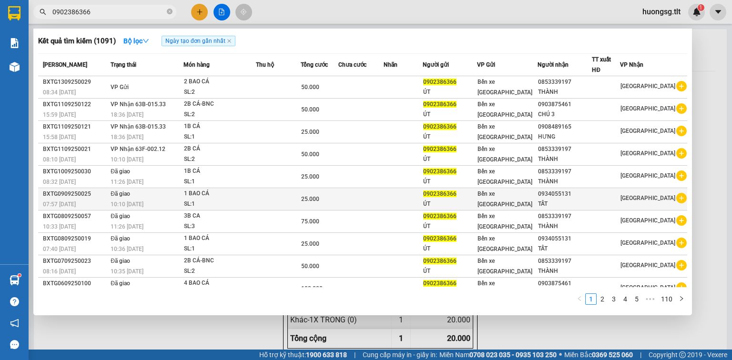
type input "0902386366"
click at [559, 206] on div "TẤT" at bounding box center [564, 204] width 53 height 10
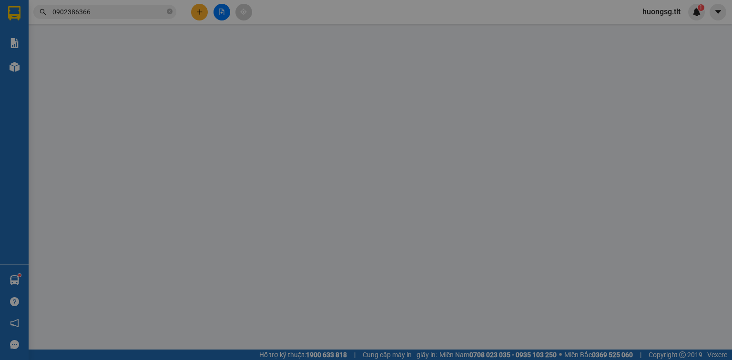
type input "0902386366"
type input "ÚT"
type input "0934055131"
type input "TẤT"
type input "25.000"
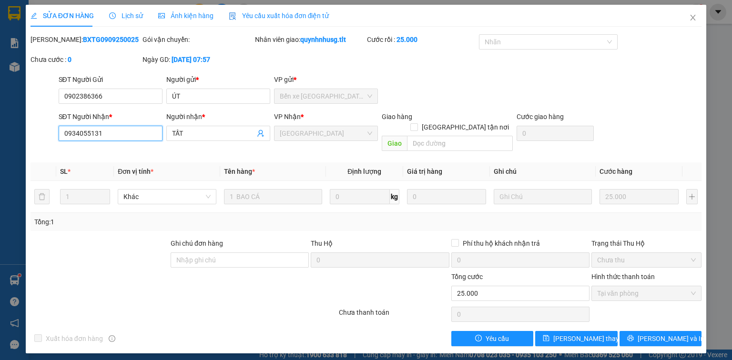
click at [144, 134] on input "0934055131" at bounding box center [111, 133] width 104 height 15
click at [698, 16] on span "Close" at bounding box center [692, 18] width 27 height 27
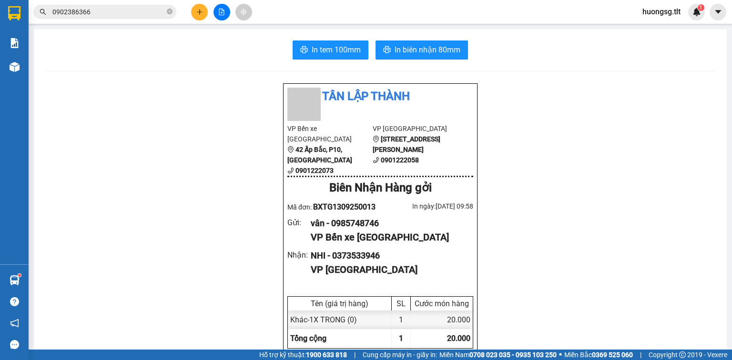
click at [148, 10] on input "0902386366" at bounding box center [108, 12] width 112 height 10
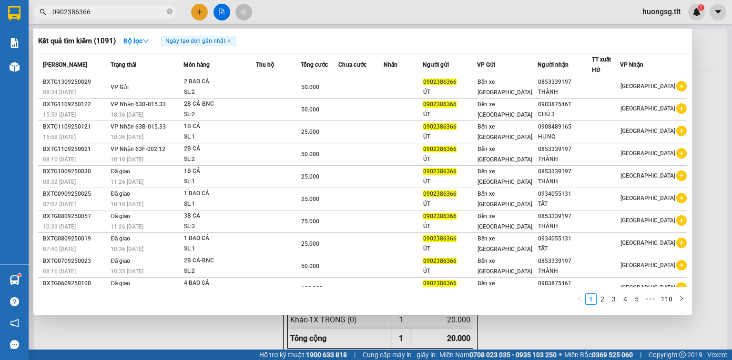
click at [174, 8] on span "0902386366" at bounding box center [104, 12] width 143 height 14
click at [169, 10] on icon "close-circle" at bounding box center [170, 12] width 6 height 6
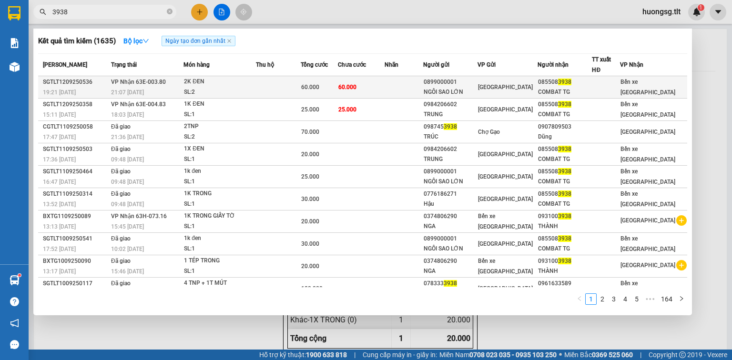
type input "3938"
click at [337, 91] on div "60.000" at bounding box center [319, 87] width 36 height 10
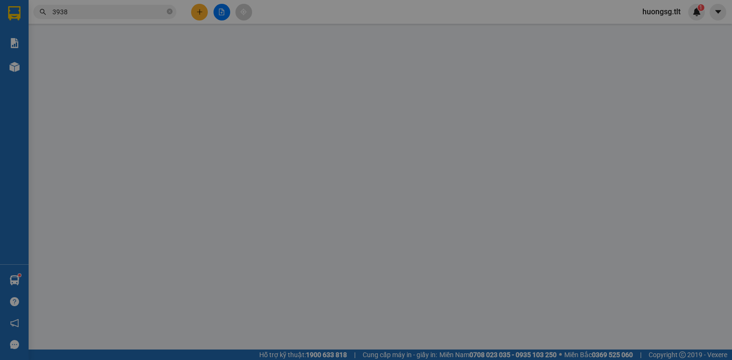
type input "0899000001"
type input "NGÔI SAO LỚN"
type input "0855083938"
type input "COMBAT TG"
type input "60.000"
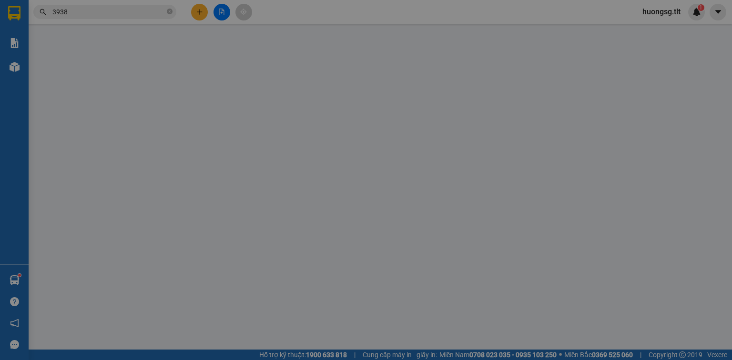
type input "60.000"
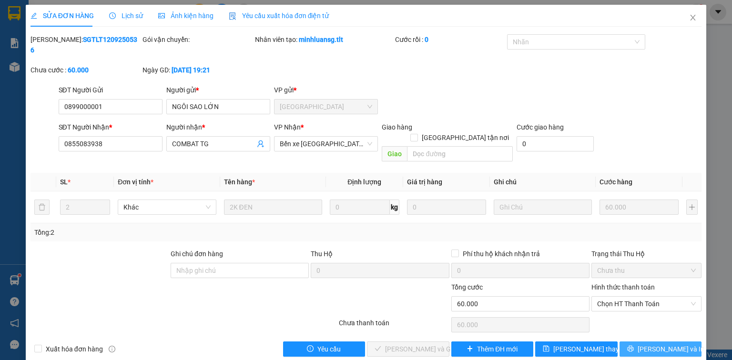
click at [686, 342] on button "[PERSON_NAME] và In" at bounding box center [660, 349] width 82 height 15
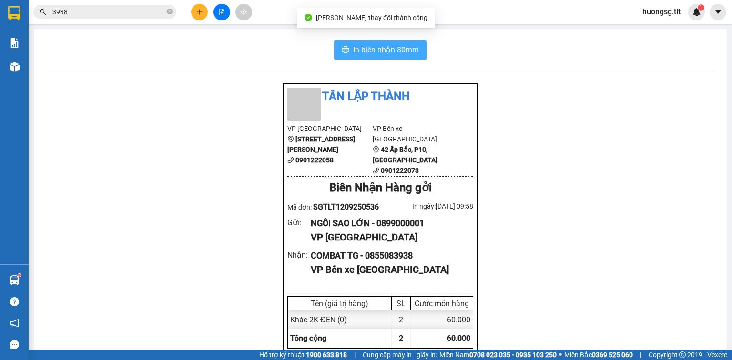
click at [408, 57] on button "In biên nhận 80mm" at bounding box center [380, 49] width 92 height 19
click at [381, 45] on span "In biên nhận 80mm" at bounding box center [386, 50] width 66 height 12
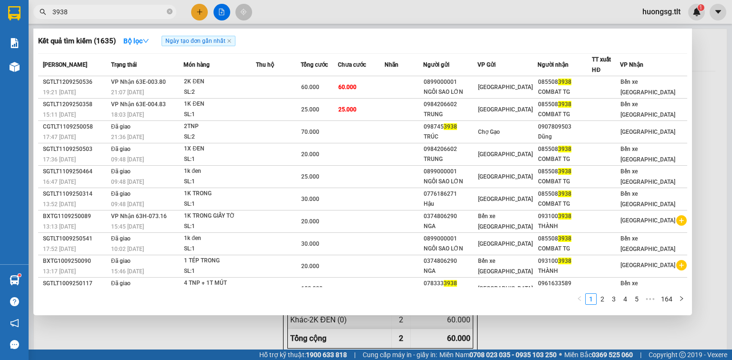
click at [148, 10] on input "3938" at bounding box center [108, 12] width 112 height 10
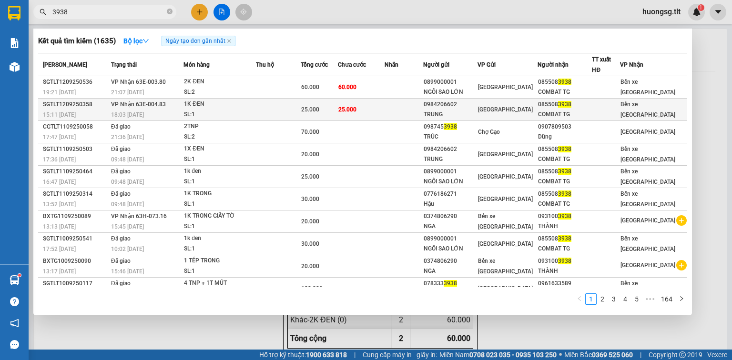
click at [351, 99] on td "25.000" at bounding box center [361, 110] width 47 height 22
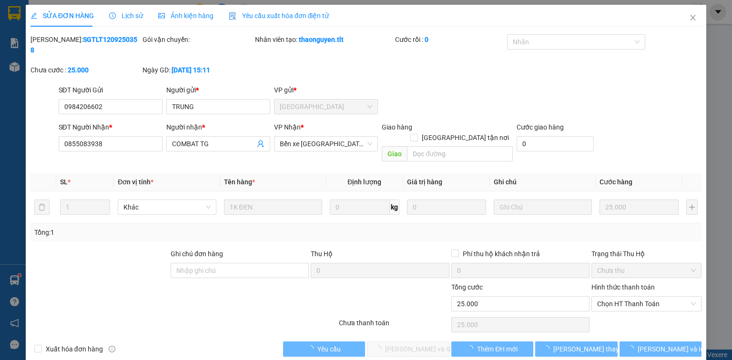
type input "0984206602"
type input "TRUNG"
type input "0855083938"
type input "COMBAT TG"
type input "25.000"
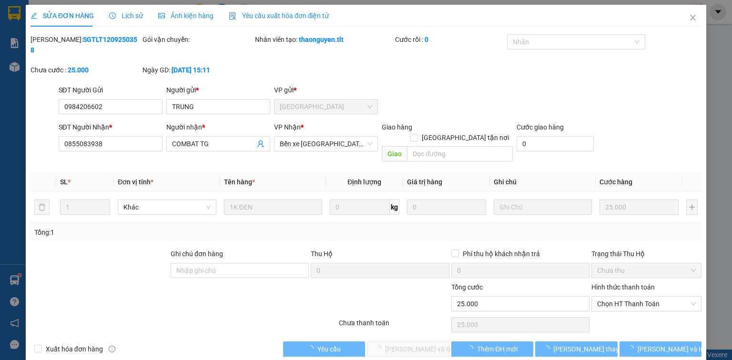
type input "25.000"
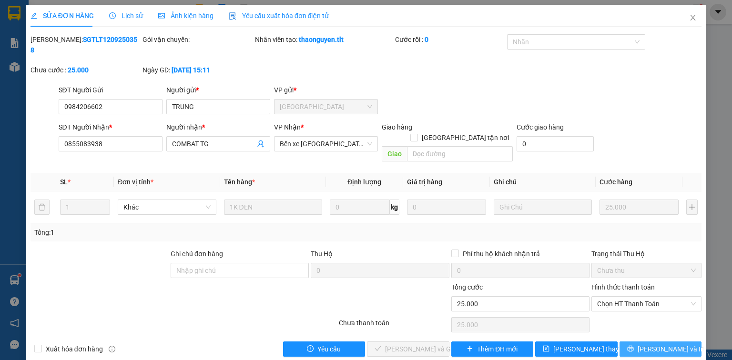
click at [648, 342] on button "[PERSON_NAME] và In" at bounding box center [660, 349] width 82 height 15
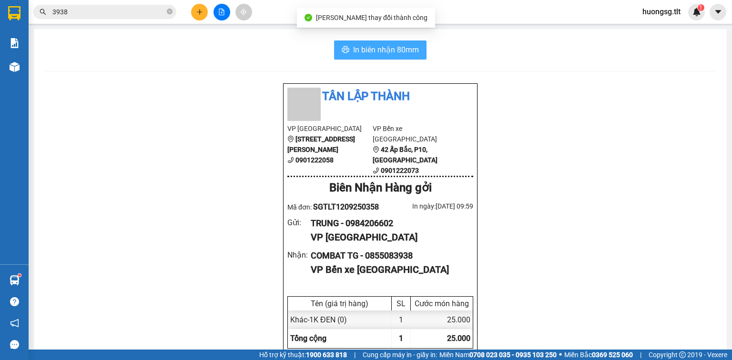
click at [377, 55] on span "In biên nhận 80mm" at bounding box center [386, 50] width 66 height 12
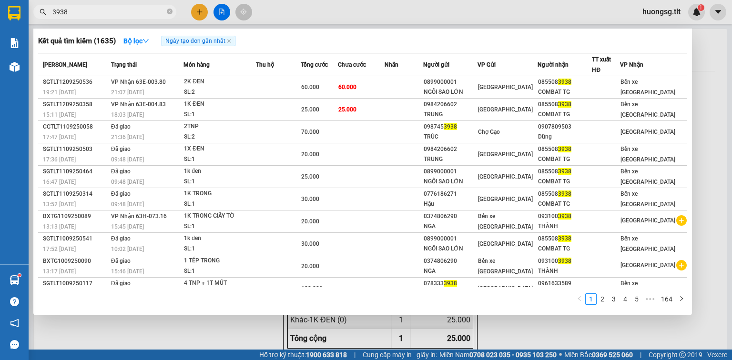
click at [145, 9] on input "3938" at bounding box center [108, 12] width 112 height 10
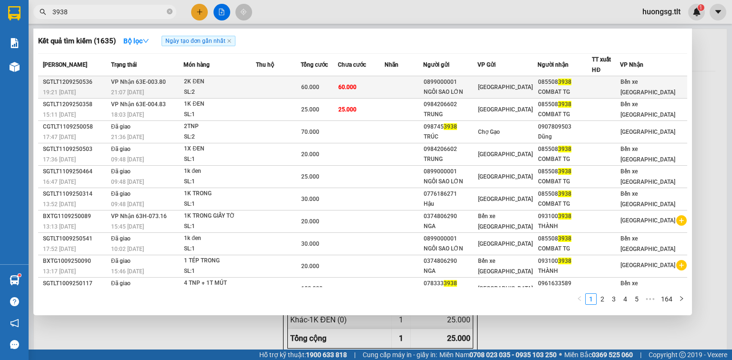
click at [404, 95] on td at bounding box center [403, 87] width 39 height 22
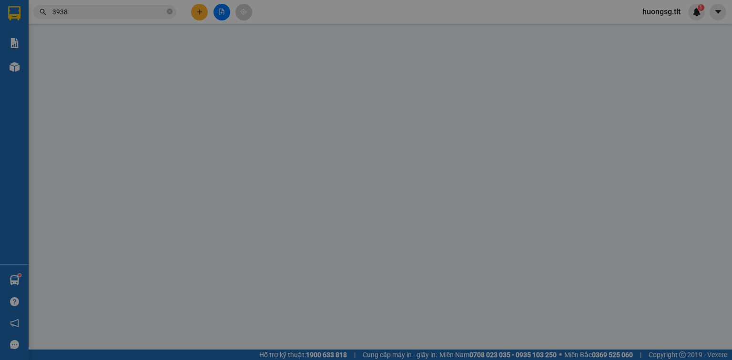
type input "0899000001"
type input "NGÔI SAO LỚN"
type input "0855083938"
type input "COMBAT TG"
type input "60.000"
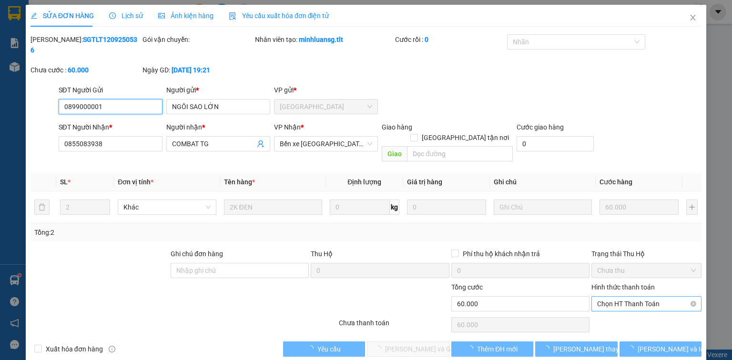
click at [661, 297] on span "Chọn HT Thanh Toán" at bounding box center [646, 304] width 99 height 14
drag, startPoint x: 657, startPoint y: 293, endPoint x: 651, endPoint y: 302, distance: 11.0
click at [655, 294] on div "Tại văn phòng" at bounding box center [646, 301] width 110 height 15
type input "0"
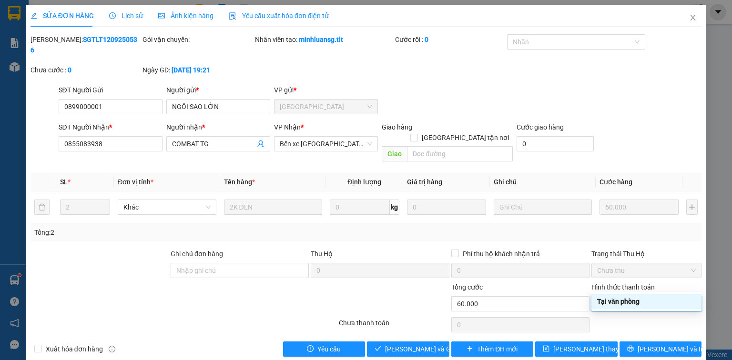
click at [603, 302] on div "Tại văn phòng" at bounding box center [646, 301] width 99 height 10
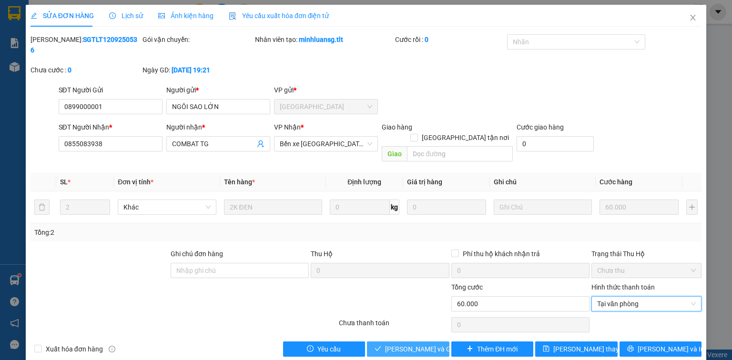
click at [413, 344] on span "[PERSON_NAME] và Giao hàng" at bounding box center [430, 349] width 91 height 10
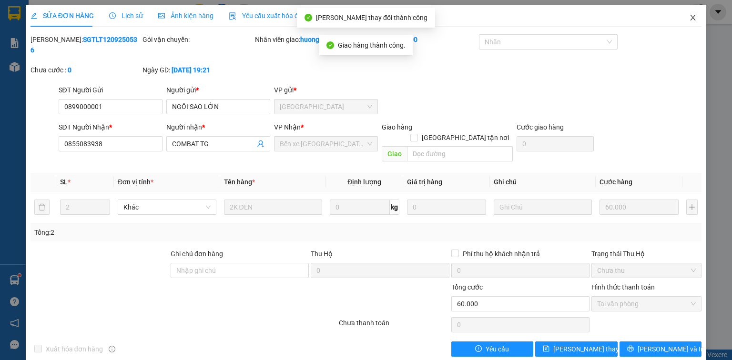
click at [693, 17] on icon "close" at bounding box center [693, 18] width 8 height 8
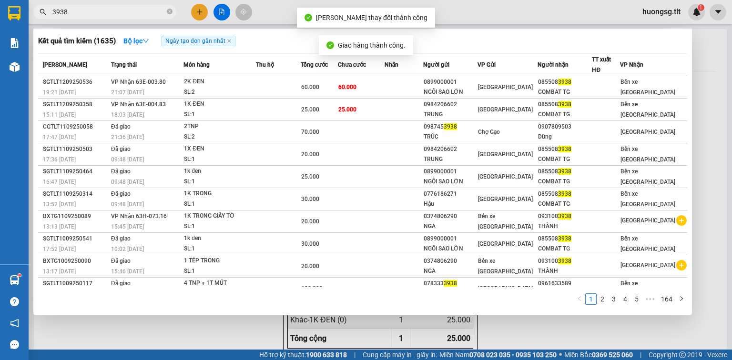
click at [139, 8] on input "3938" at bounding box center [108, 12] width 112 height 10
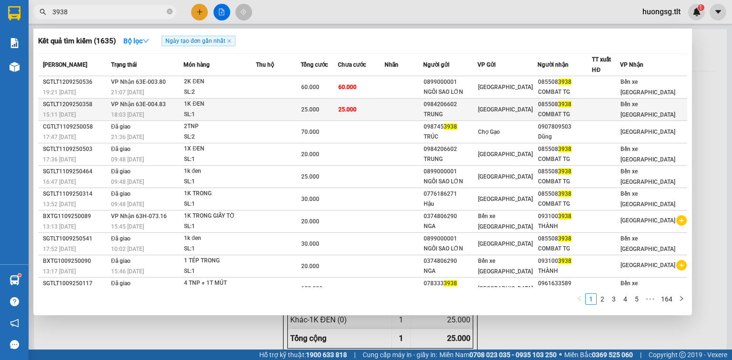
click at [373, 112] on td "25.000" at bounding box center [361, 110] width 47 height 22
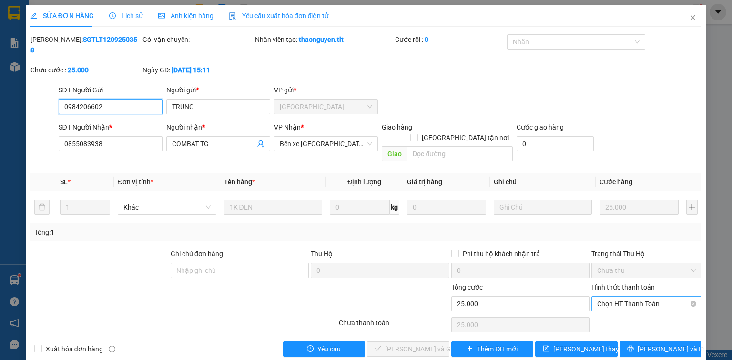
click at [646, 297] on span "Chọn HT Thanh Toán" at bounding box center [646, 304] width 99 height 14
click at [642, 299] on div "Tại văn phòng" at bounding box center [646, 301] width 99 height 10
type input "0"
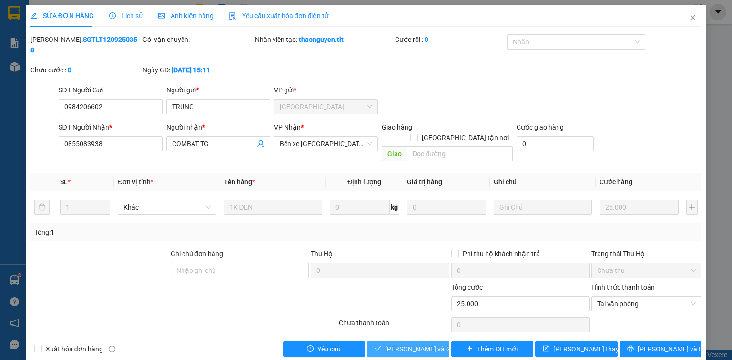
click at [435, 344] on span "[PERSON_NAME] và Giao hàng" at bounding box center [430, 349] width 91 height 10
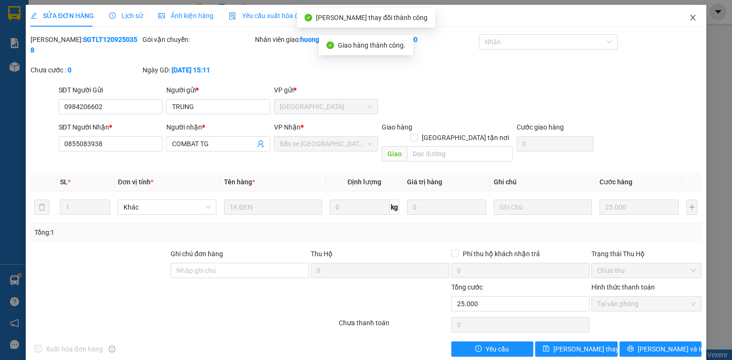
click at [698, 11] on span "Close" at bounding box center [692, 18] width 27 height 27
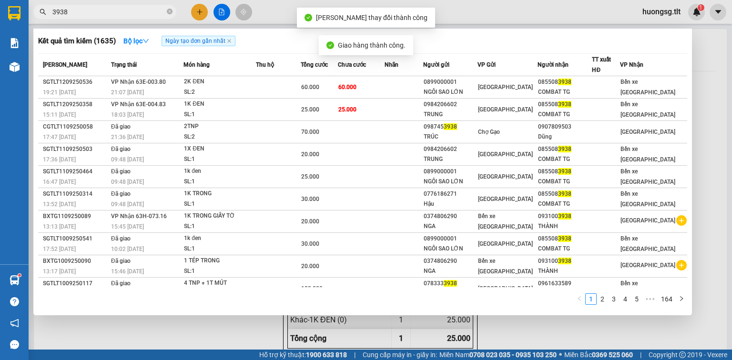
click at [96, 15] on input "3938" at bounding box center [108, 12] width 112 height 10
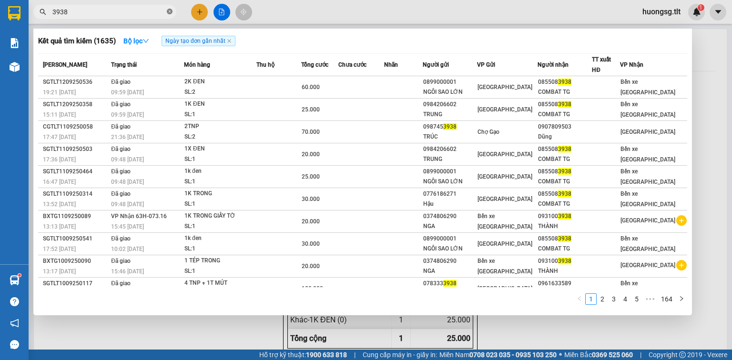
click at [170, 10] on icon "close-circle" at bounding box center [170, 12] width 6 height 6
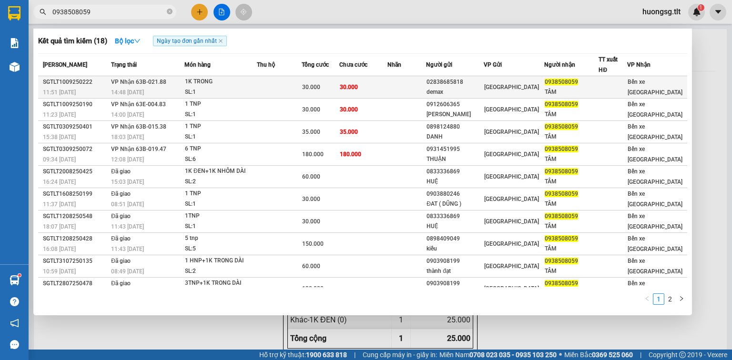
type input "0938508059"
click at [354, 80] on td "30.000" at bounding box center [363, 87] width 48 height 22
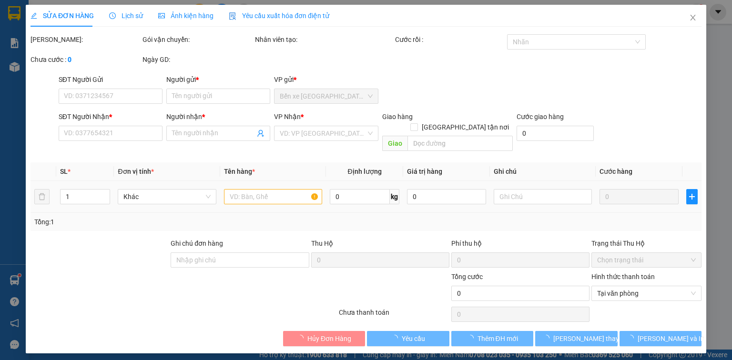
type input "02838685818"
type input "demax"
type input "0938508059"
type input "TÂM"
type input "30.000"
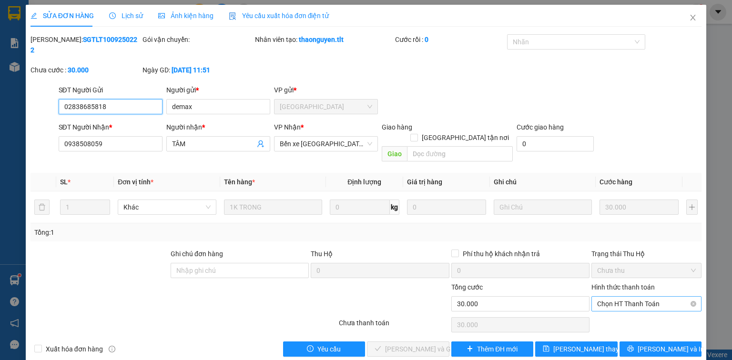
click at [626, 297] on span "Chọn HT Thanh Toán" at bounding box center [646, 304] width 99 height 14
click at [619, 299] on div "Tại văn phòng" at bounding box center [646, 301] width 99 height 10
type input "0"
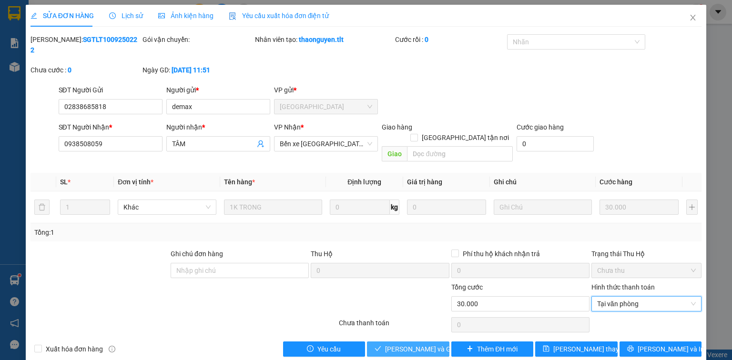
click at [418, 344] on span "[PERSON_NAME] và Giao hàng" at bounding box center [430, 349] width 91 height 10
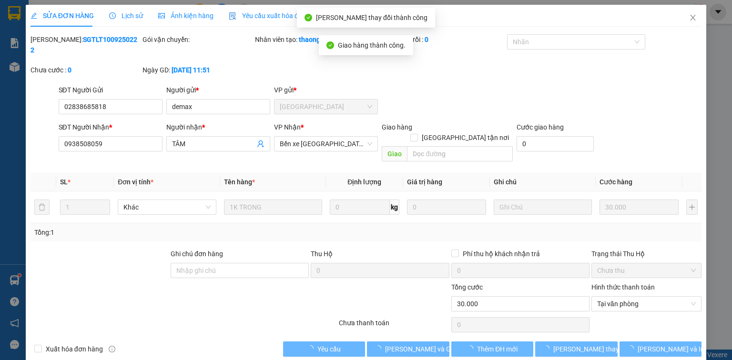
click at [692, 15] on icon "close" at bounding box center [693, 18] width 8 height 8
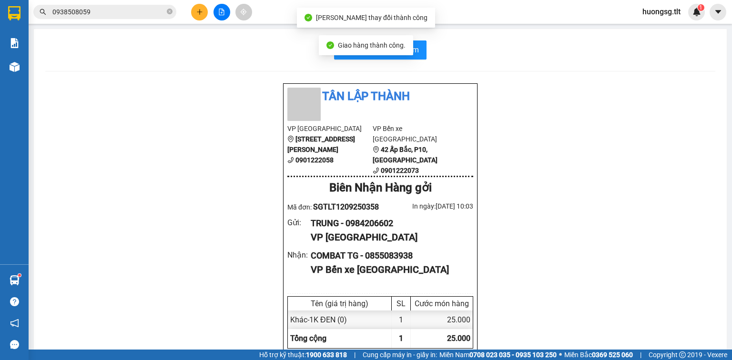
click at [114, 11] on input "0938508059" at bounding box center [108, 12] width 112 height 10
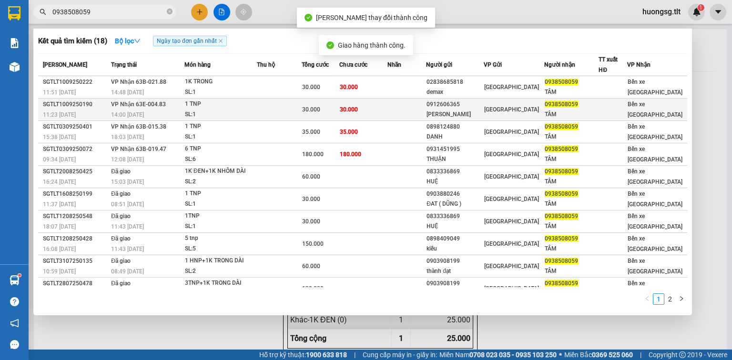
click at [255, 106] on div "1 TNP" at bounding box center [220, 104] width 71 height 10
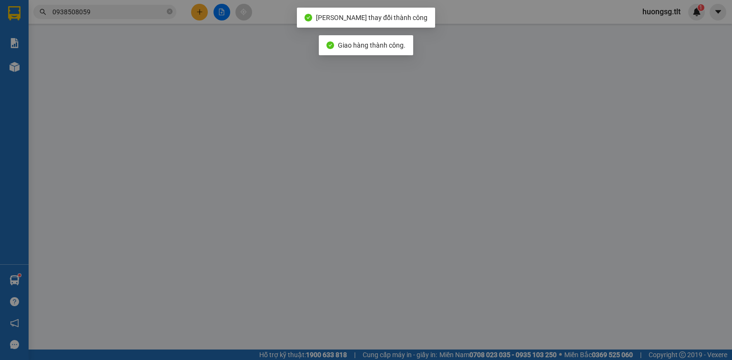
type input "0912606365"
type input "[PERSON_NAME]"
type input "0938508059"
type input "TÂM"
type input "30.000"
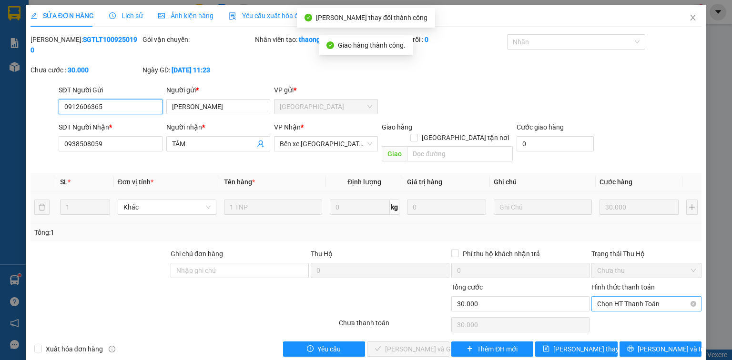
click at [635, 297] on span "Chọn HT Thanh Toán" at bounding box center [646, 304] width 99 height 14
click at [626, 297] on div "Tại văn phòng" at bounding box center [646, 301] width 99 height 10
type input "0"
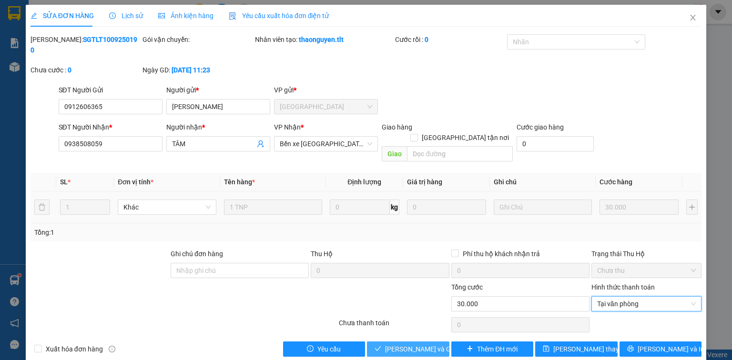
click at [389, 344] on span "[PERSON_NAME] và Giao hàng" at bounding box center [430, 349] width 91 height 10
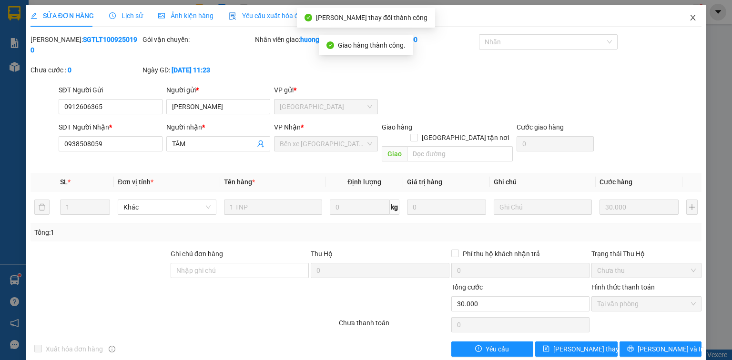
click at [686, 15] on span "Close" at bounding box center [692, 18] width 27 height 27
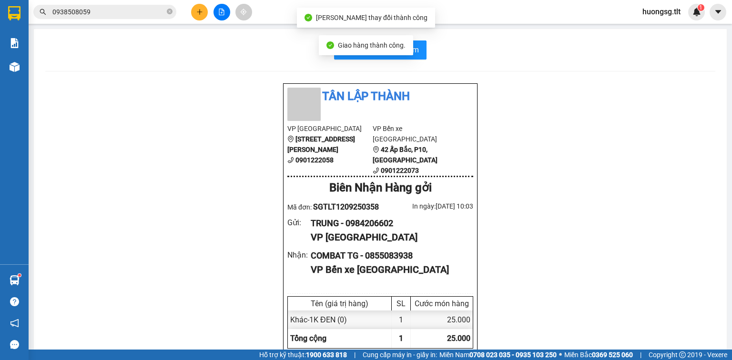
click at [109, 13] on input "0938508059" at bounding box center [108, 12] width 112 height 10
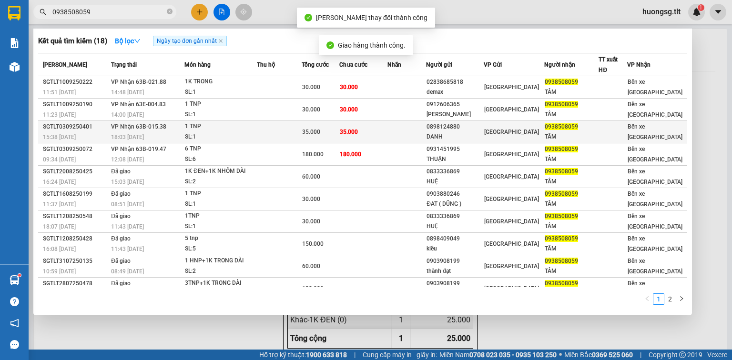
click at [356, 129] on span "35.000" at bounding box center [349, 132] width 18 height 7
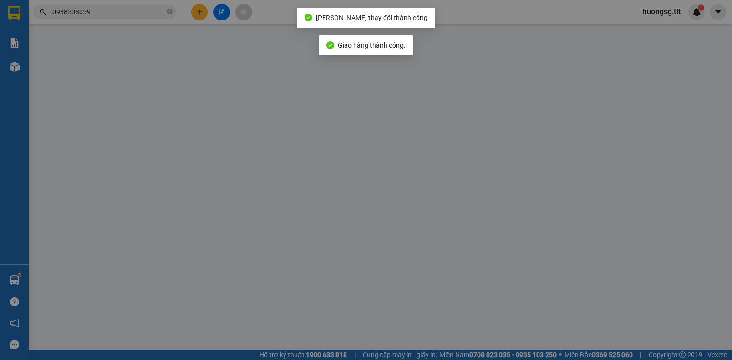
type input "0898124880"
type input "DANH"
type input "0938508059"
type input "TÂM"
type input "35.000"
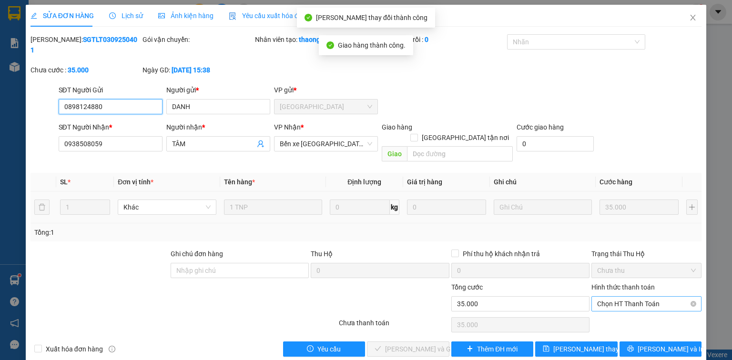
click at [618, 297] on span "Chọn HT Thanh Toán" at bounding box center [646, 304] width 99 height 14
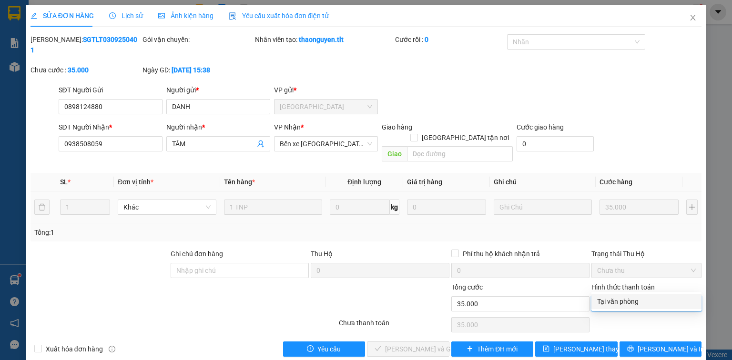
click at [608, 303] on div "Tại văn phòng" at bounding box center [646, 301] width 99 height 10
type input "0"
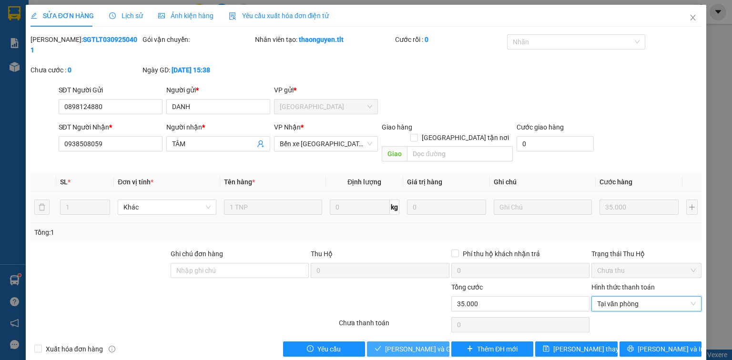
click at [419, 344] on span "[PERSON_NAME] và Giao hàng" at bounding box center [430, 349] width 91 height 10
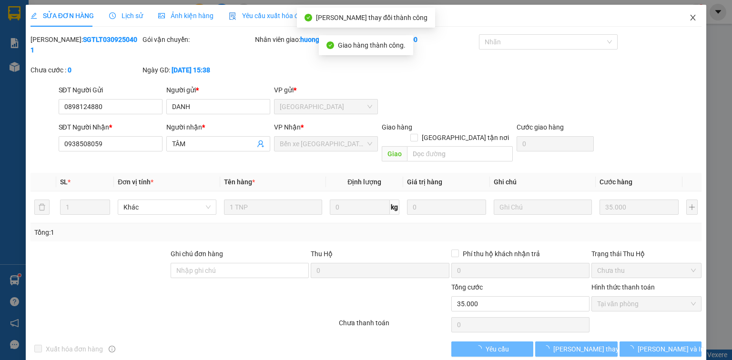
click at [692, 17] on icon "close" at bounding box center [693, 18] width 8 height 8
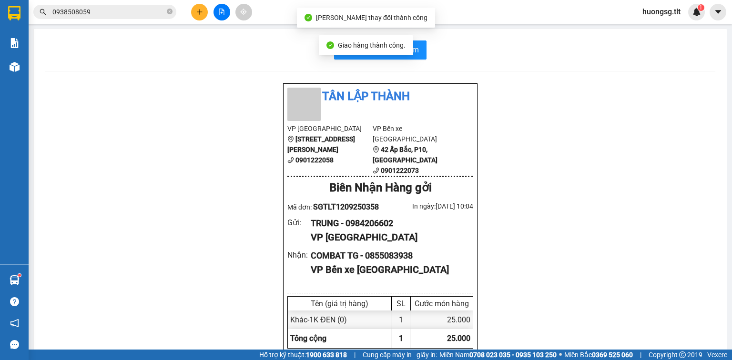
click at [144, 11] on input "0938508059" at bounding box center [108, 12] width 112 height 10
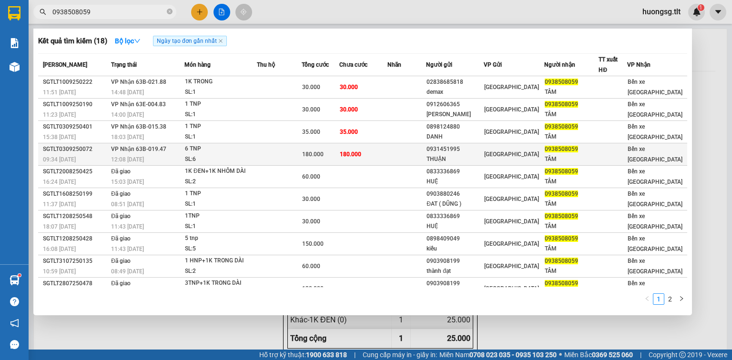
click at [372, 154] on td "180.000" at bounding box center [363, 154] width 48 height 22
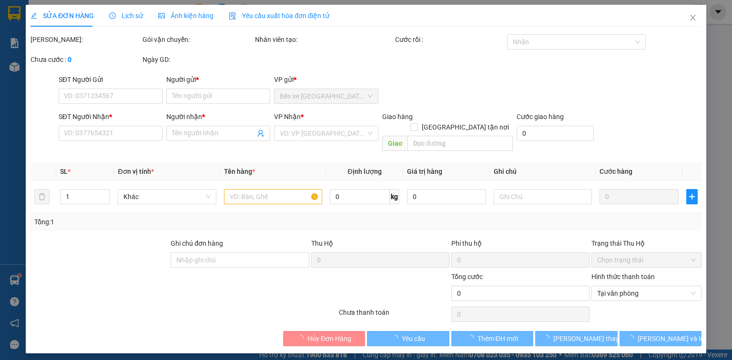
type input "0931451995"
type input "THUẬN"
type input "0938508059"
type input "TÂM"
type input "180.000"
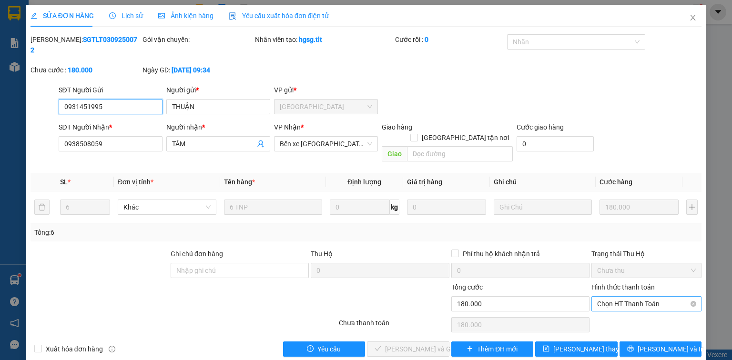
click at [631, 297] on span "Chọn HT Thanh Toán" at bounding box center [646, 304] width 99 height 14
click at [617, 304] on div "Tại văn phòng" at bounding box center [646, 301] width 99 height 10
type input "0"
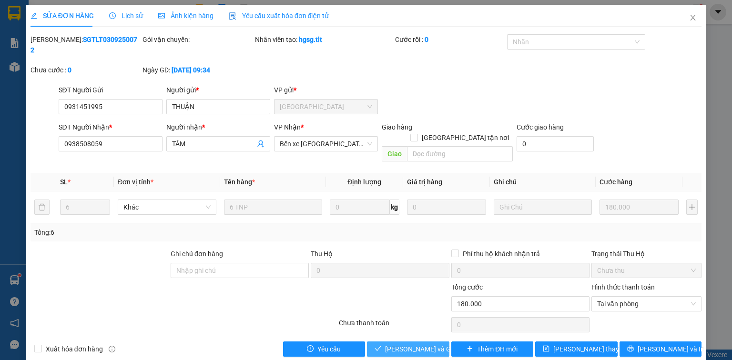
click at [395, 342] on button "[PERSON_NAME] và Giao hàng" at bounding box center [408, 349] width 82 height 15
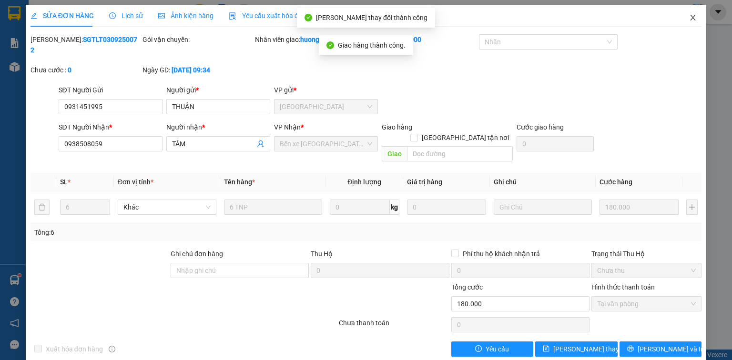
click at [692, 16] on icon "close" at bounding box center [693, 18] width 8 height 8
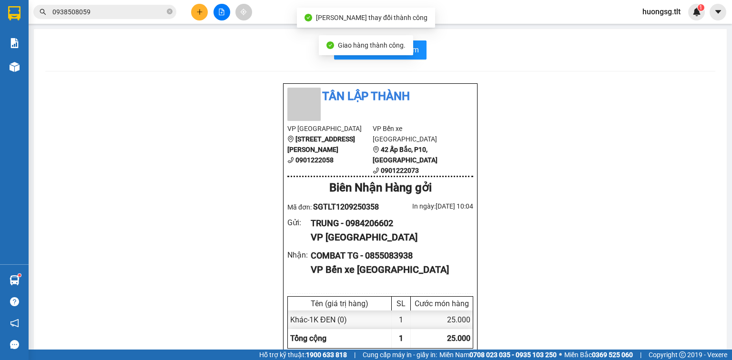
click at [110, 13] on input "0938508059" at bounding box center [108, 12] width 112 height 10
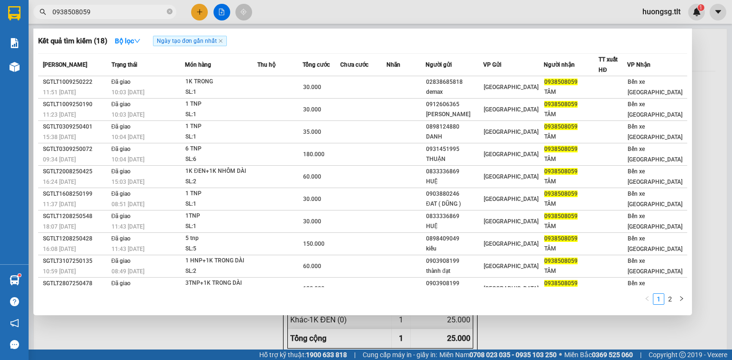
click at [200, 10] on div at bounding box center [366, 180] width 732 height 360
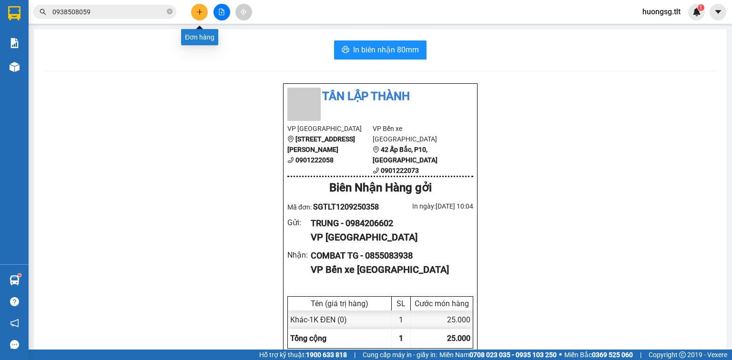
click at [198, 15] on icon "plus" at bounding box center [199, 12] width 7 height 7
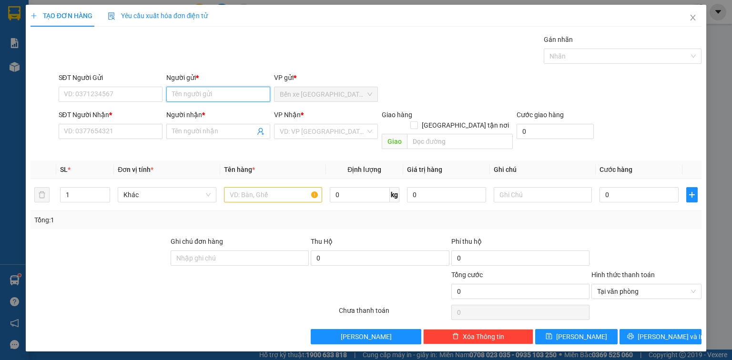
click at [210, 96] on input "Người gửi *" at bounding box center [218, 94] width 104 height 15
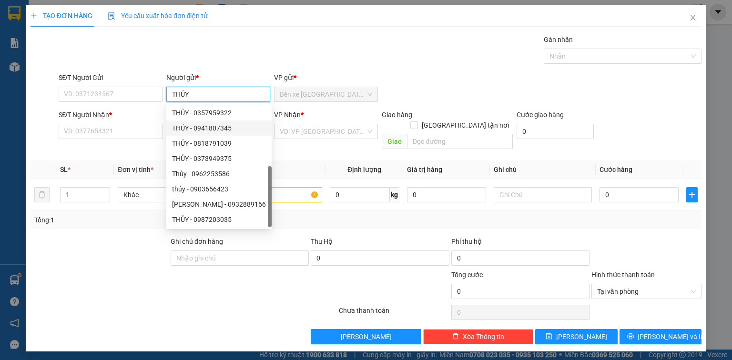
scroll to position [30, 0]
type input "T"
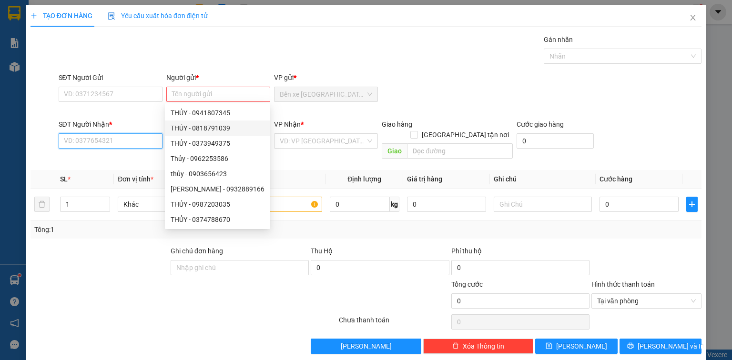
click at [121, 141] on input "SĐT Người Nhận *" at bounding box center [111, 140] width 104 height 15
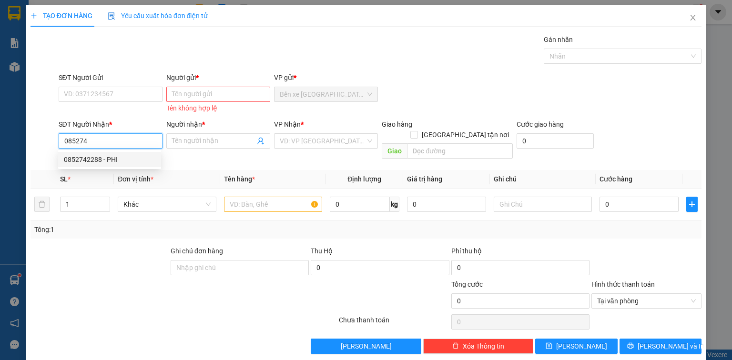
click at [126, 158] on div "0852742288 - PHI" at bounding box center [109, 159] width 91 height 10
type input "0852742288"
type input "PHI"
type input "0852742288"
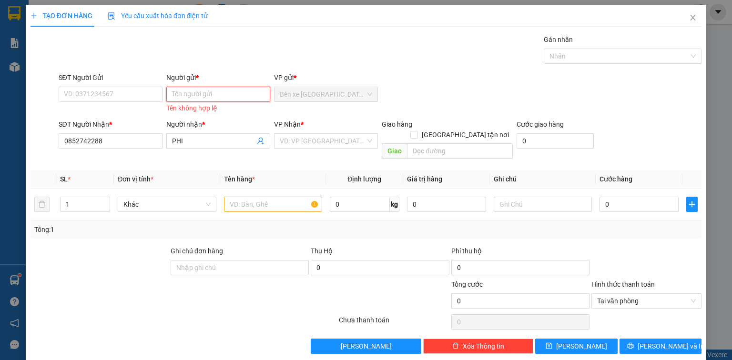
click at [177, 93] on input "Người gửi *" at bounding box center [218, 94] width 104 height 15
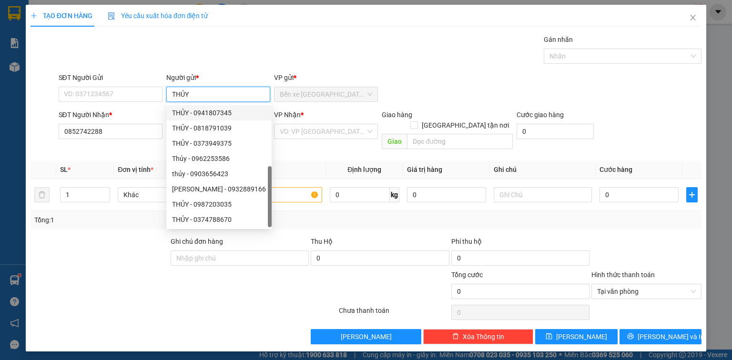
type input "THỦY"
click at [320, 107] on form "SĐT Người Gửi VD: 0371234567 Người gửi * THỦY VP gửi * Bến xe [GEOGRAPHIC_DATA]…" at bounding box center [365, 112] width 671 height 81
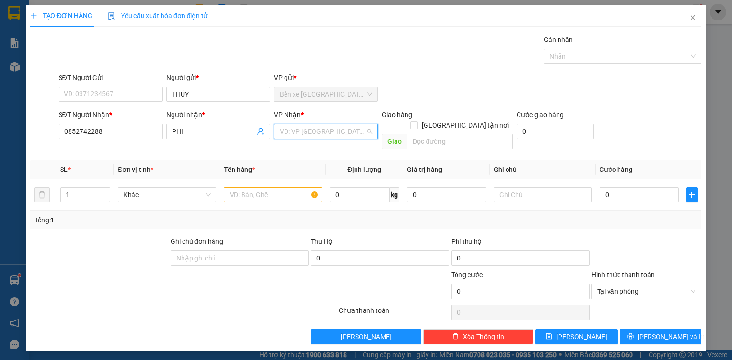
click at [303, 131] on input "search" at bounding box center [323, 131] width 86 height 14
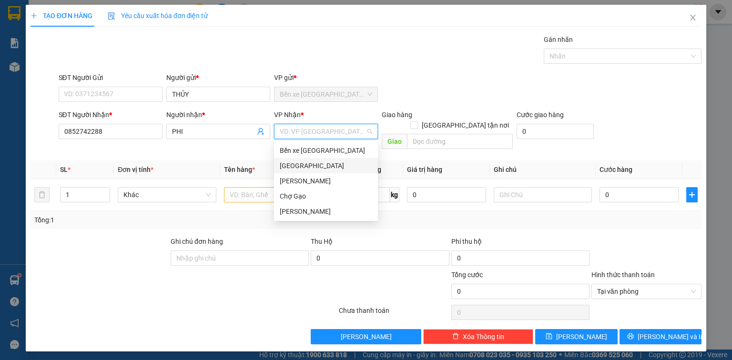
click at [310, 172] on div "[GEOGRAPHIC_DATA]" at bounding box center [326, 165] width 104 height 15
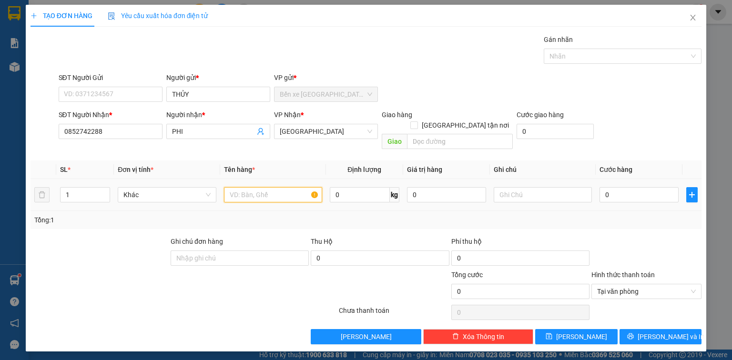
click at [251, 187] on input "text" at bounding box center [273, 194] width 98 height 15
type input "1X XANH"
click at [613, 189] on input "0" at bounding box center [638, 194] width 79 height 15
type input "2"
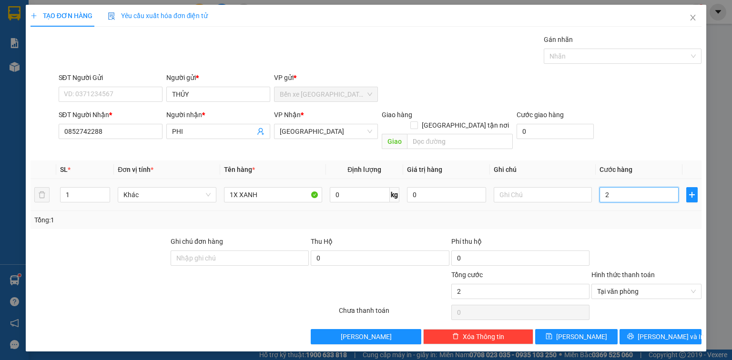
type input "20"
type input "20.000"
click at [651, 329] on button "[PERSON_NAME] và In" at bounding box center [660, 336] width 82 height 15
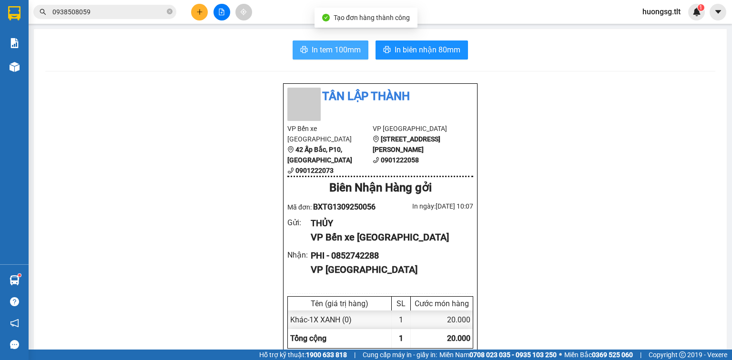
click at [340, 44] on span "In tem 100mm" at bounding box center [335, 50] width 49 height 12
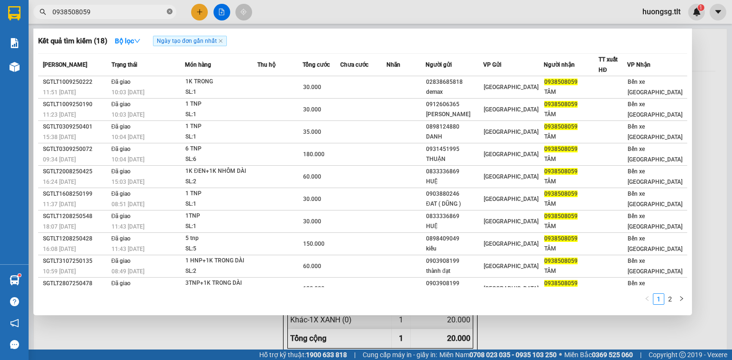
click at [170, 7] on span at bounding box center [170, 12] width 6 height 10
click at [171, 9] on icon "close-circle" at bounding box center [170, 12] width 6 height 6
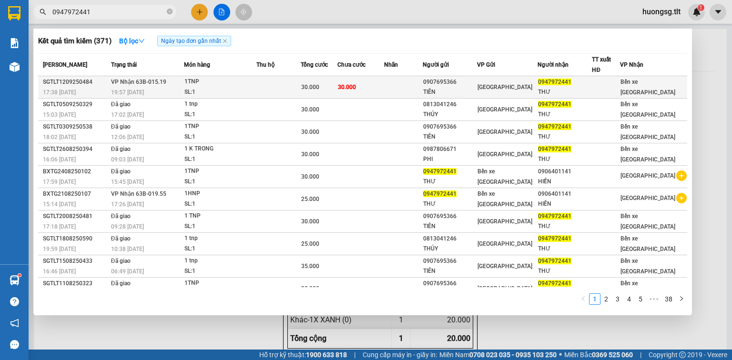
type input "0947972441"
click at [222, 87] on div "SL: 1" at bounding box center [219, 92] width 71 height 10
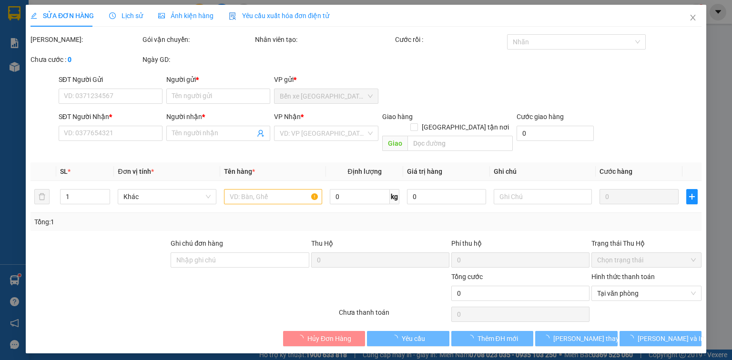
type input "0907695366"
type input "TIÊN"
type input "0947972441"
type input "THƯ"
type input "30.000"
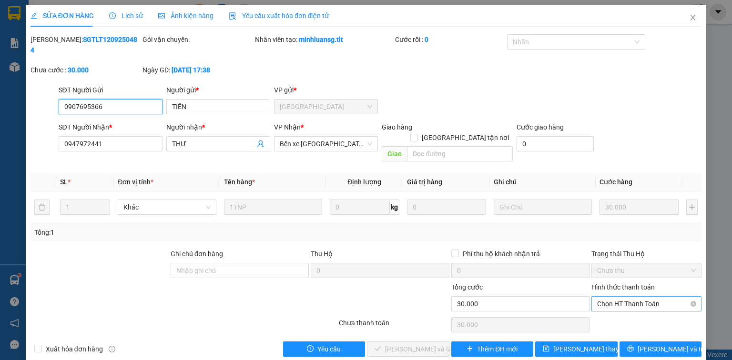
click at [642, 297] on span "Chọn HT Thanh Toán" at bounding box center [646, 304] width 99 height 14
drag, startPoint x: 638, startPoint y: 291, endPoint x: 640, endPoint y: 298, distance: 7.8
click at [640, 298] on div "Tại văn phòng" at bounding box center [646, 301] width 99 height 10
type input "0"
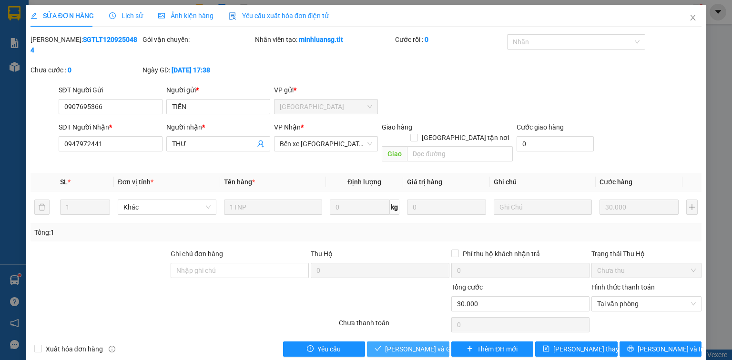
click at [433, 344] on span "[PERSON_NAME] và Giao hàng" at bounding box center [430, 349] width 91 height 10
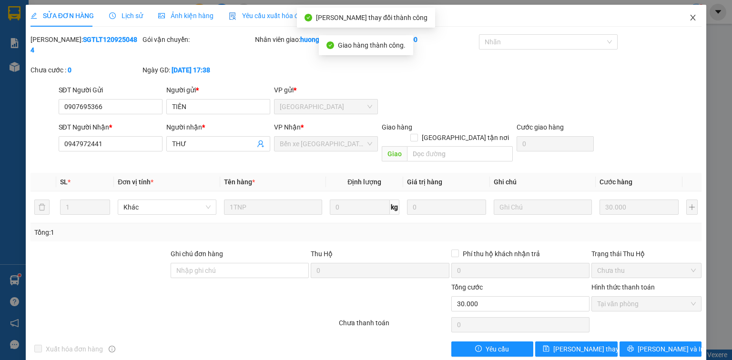
click at [696, 17] on span "Close" at bounding box center [692, 18] width 27 height 27
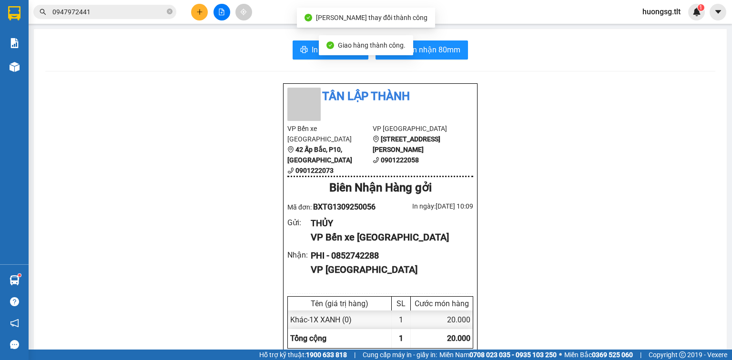
click at [114, 11] on input "0947972441" at bounding box center [108, 12] width 112 height 10
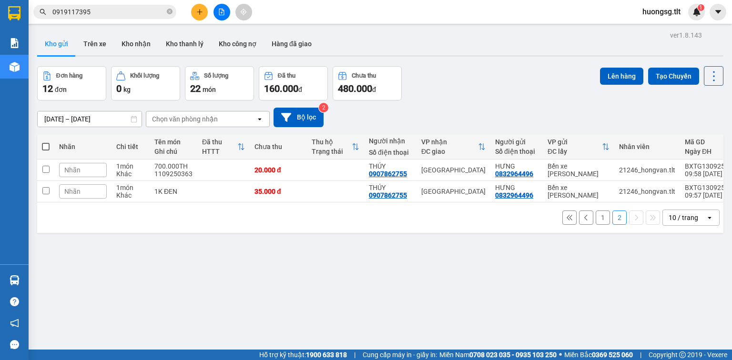
scroll to position [44, 0]
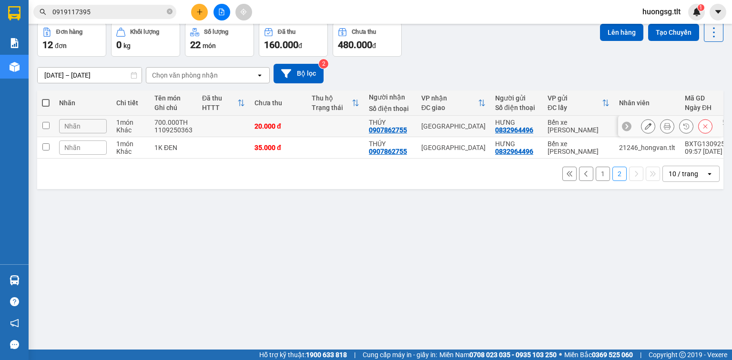
click at [48, 123] on input "checkbox" at bounding box center [45, 125] width 7 height 7
checkbox input "true"
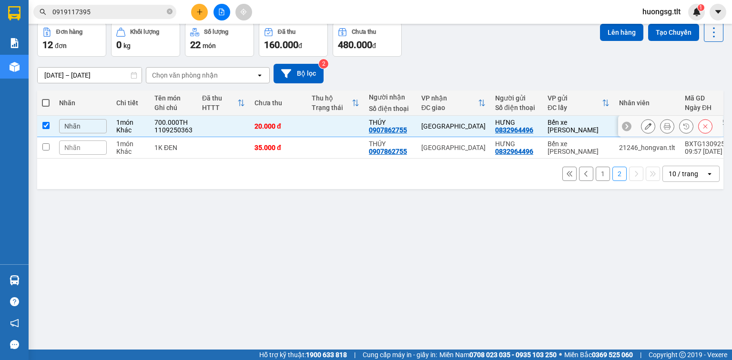
click at [46, 141] on td at bounding box center [45, 147] width 17 height 21
checkbox input "true"
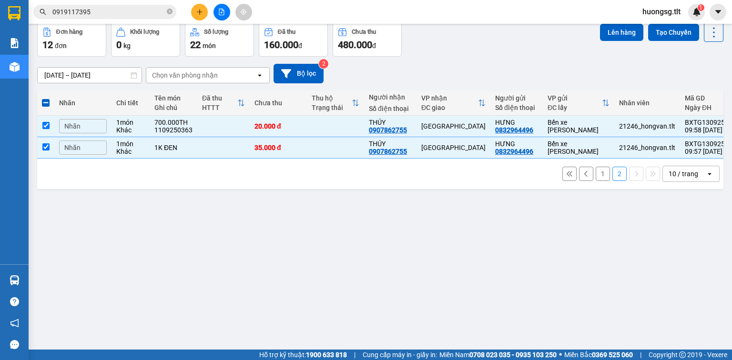
click at [596, 181] on button "1" at bounding box center [602, 174] width 14 height 14
checkbox input "false"
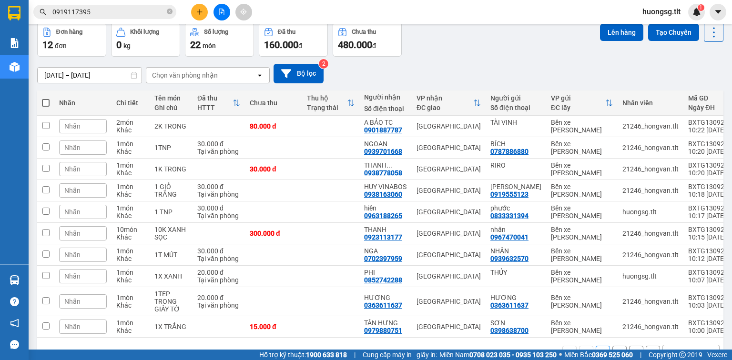
click at [45, 101] on span at bounding box center [46, 103] width 8 height 8
click at [46, 98] on input "checkbox" at bounding box center [46, 98] width 0 height 0
checkbox input "true"
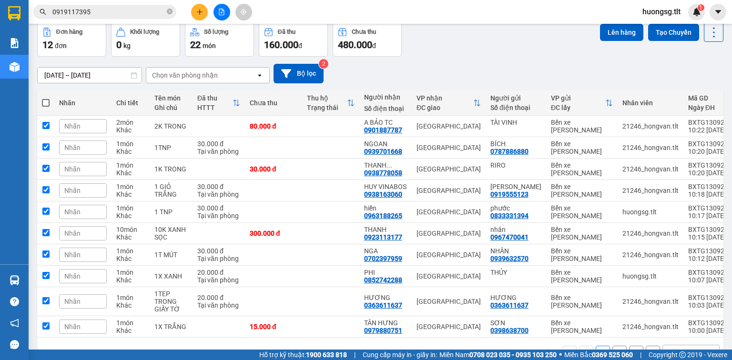
checkbox input "true"
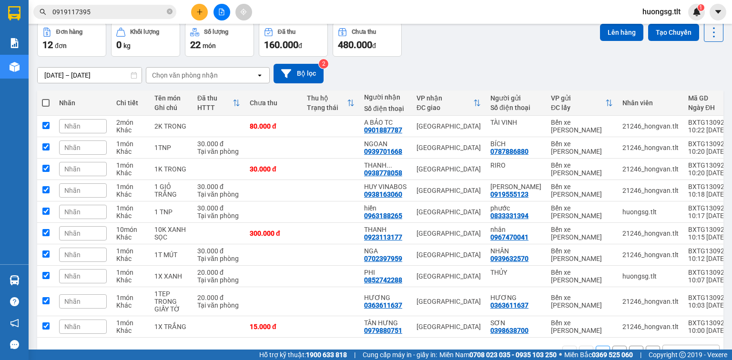
checkbox input "true"
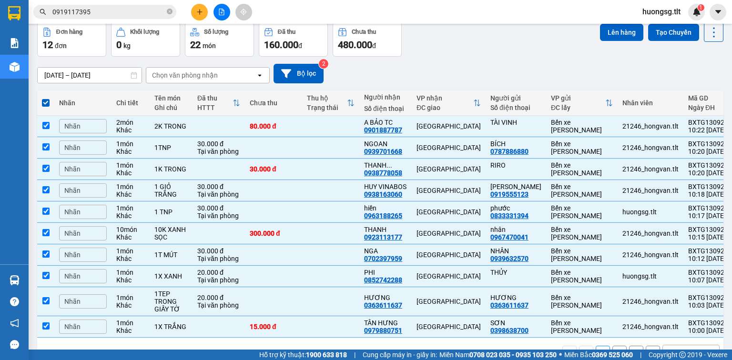
scroll to position [73, 0]
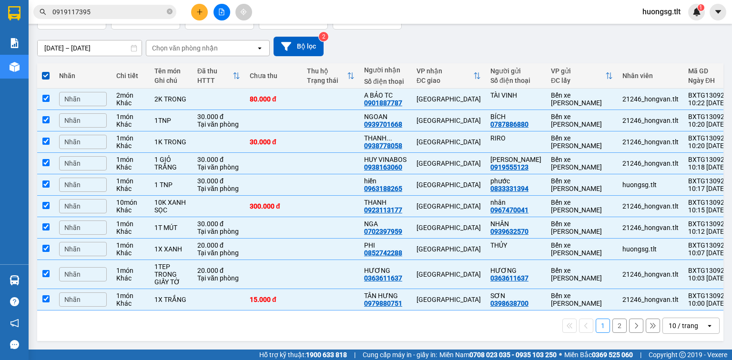
click at [613, 322] on button "2" at bounding box center [619, 326] width 14 height 14
checkbox input "false"
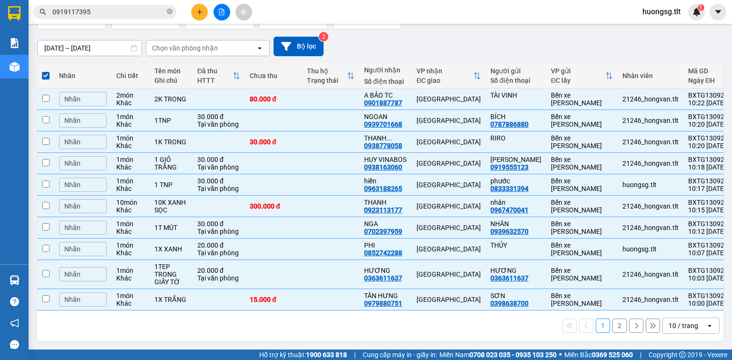
checkbox input "false"
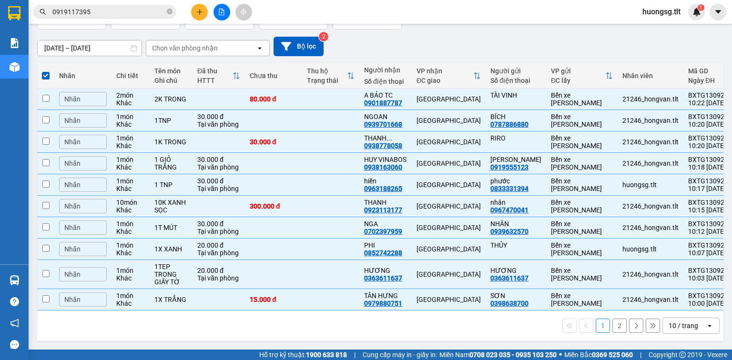
checkbox input "false"
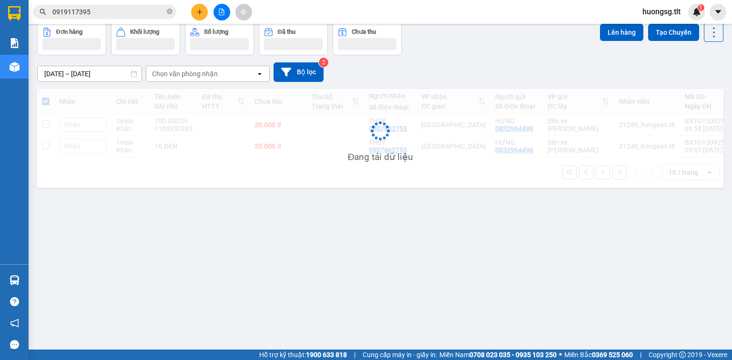
scroll to position [44, 0]
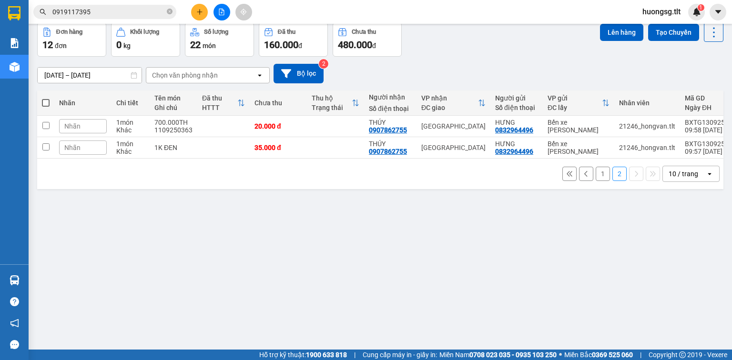
click at [596, 179] on button "1" at bounding box center [602, 174] width 14 height 14
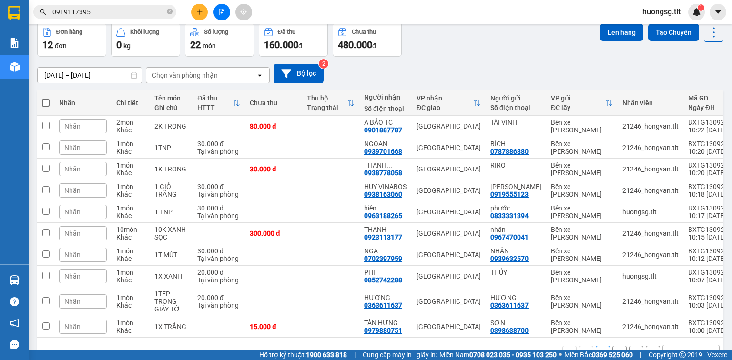
click at [45, 103] on span at bounding box center [46, 103] width 8 height 8
click at [46, 98] on input "checkbox" at bounding box center [46, 98] width 0 height 0
checkbox input "true"
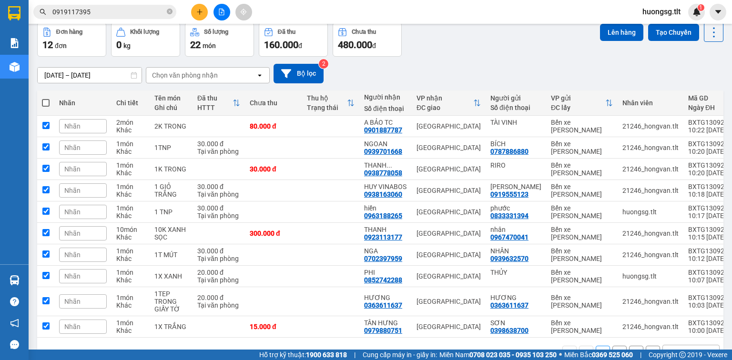
checkbox input "true"
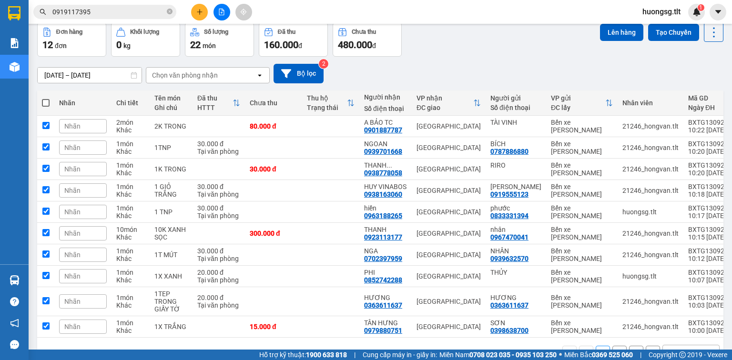
checkbox input "true"
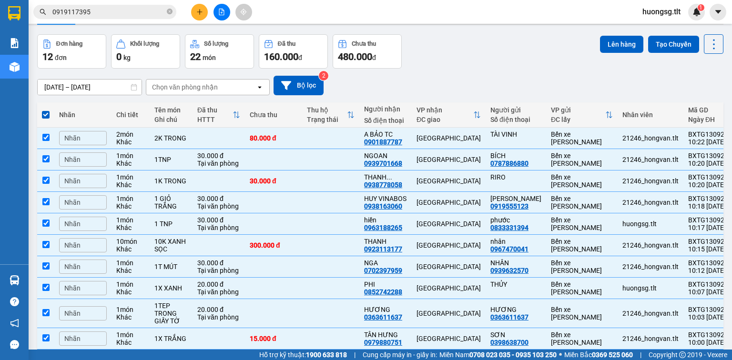
scroll to position [0, 0]
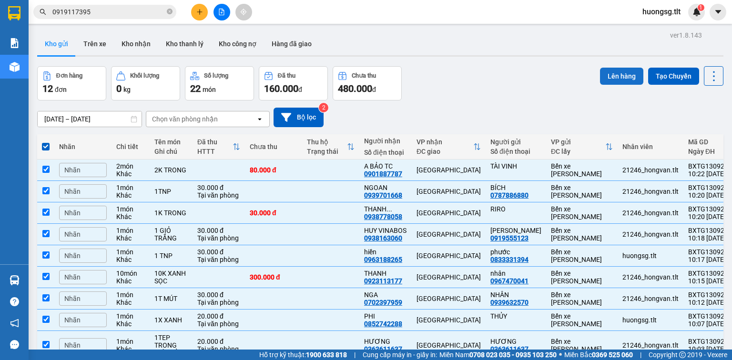
click at [617, 74] on button "Lên hàng" at bounding box center [621, 76] width 43 height 17
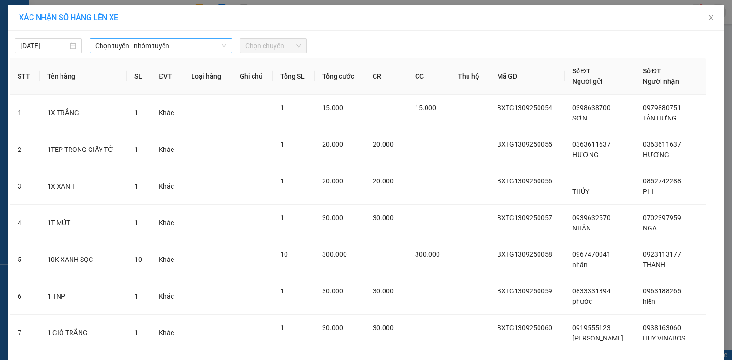
click at [195, 48] on span "Chọn tuyến - nhóm tuyến" at bounding box center [160, 46] width 131 height 14
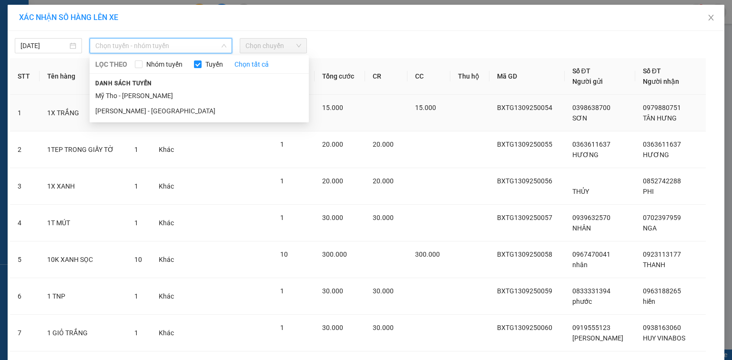
click at [168, 97] on li "Mỹ Tho - [PERSON_NAME]" at bounding box center [199, 95] width 219 height 15
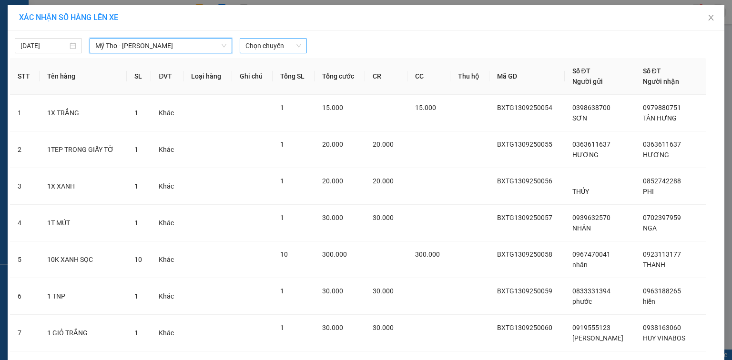
click at [269, 47] on span "Chọn chuyến" at bounding box center [273, 46] width 56 height 14
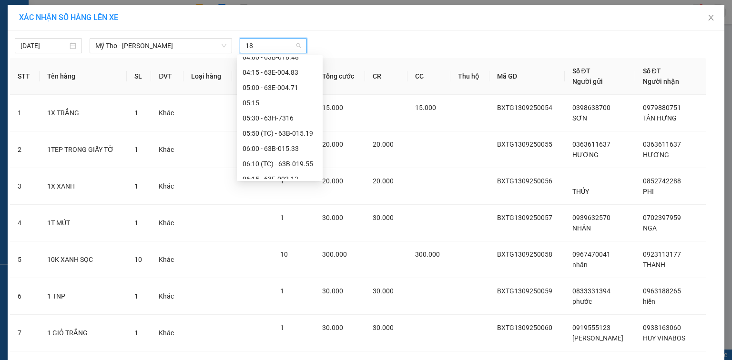
scroll to position [15, 0]
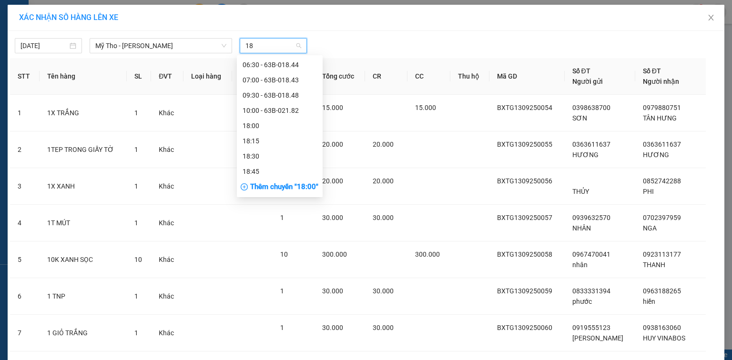
type input "182"
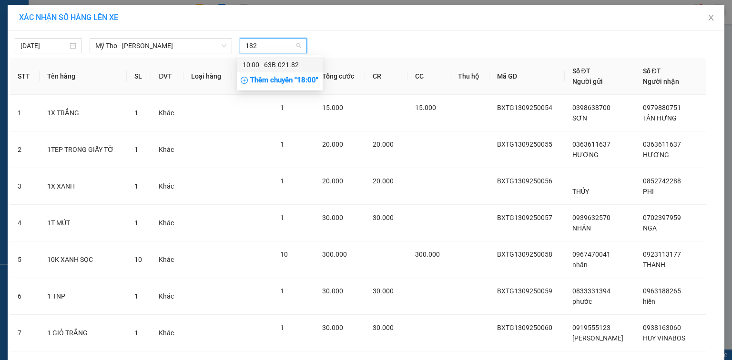
click at [260, 60] on div "10:00 - 63B-021.82" at bounding box center [279, 65] width 74 height 10
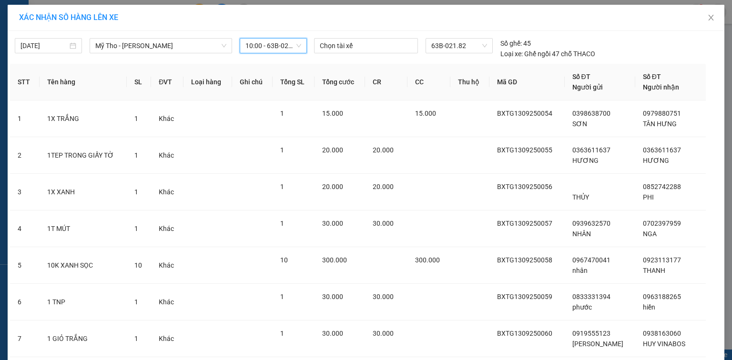
click at [453, 36] on div "[DATE] Mỹ Tho - [PERSON_NAME] LỌC [PERSON_NAME] Nhóm [PERSON_NAME] tất cả [PERS…" at bounding box center [366, 46] width 712 height 26
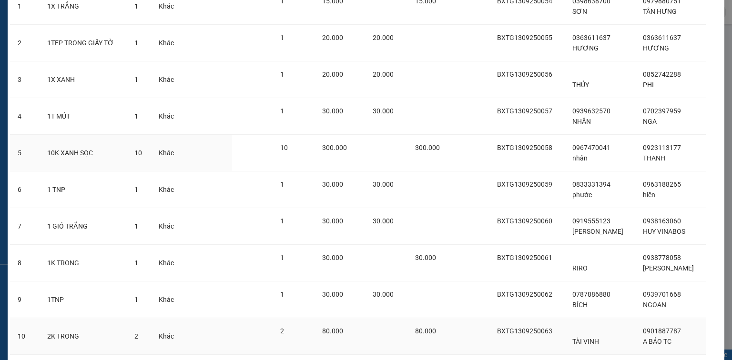
scroll to position [175, 0]
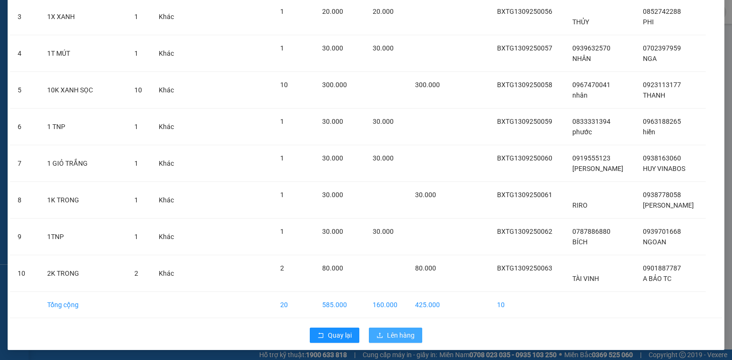
click at [402, 337] on span "Lên hàng" at bounding box center [401, 335] width 28 height 10
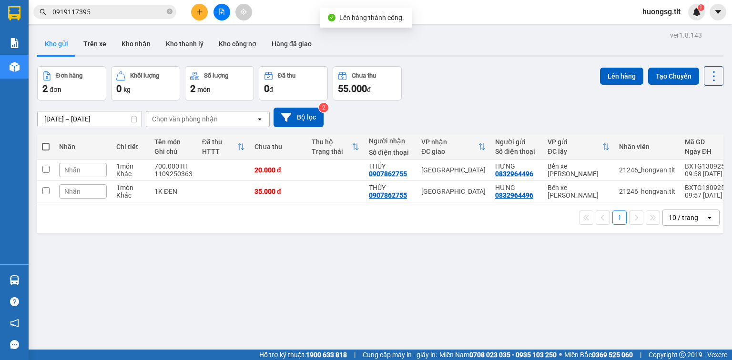
click at [44, 151] on label at bounding box center [46, 147] width 8 height 10
click at [46, 142] on input "checkbox" at bounding box center [46, 142] width 0 height 0
checkbox input "true"
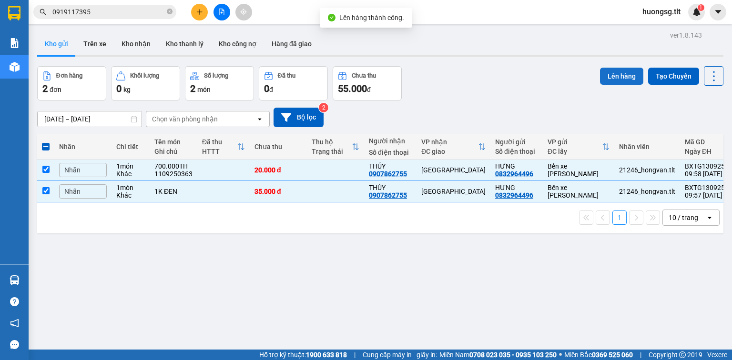
click at [611, 72] on button "Lên hàng" at bounding box center [621, 76] width 43 height 17
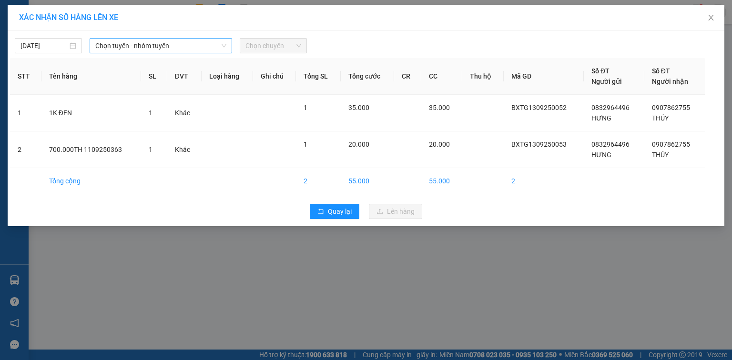
click at [156, 41] on span "Chọn tuyến - nhóm tuyến" at bounding box center [160, 46] width 131 height 14
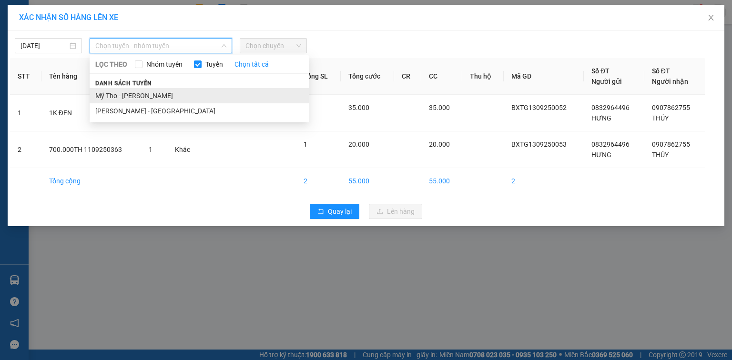
click at [135, 92] on li "Mỹ Tho - [PERSON_NAME]" at bounding box center [199, 95] width 219 height 15
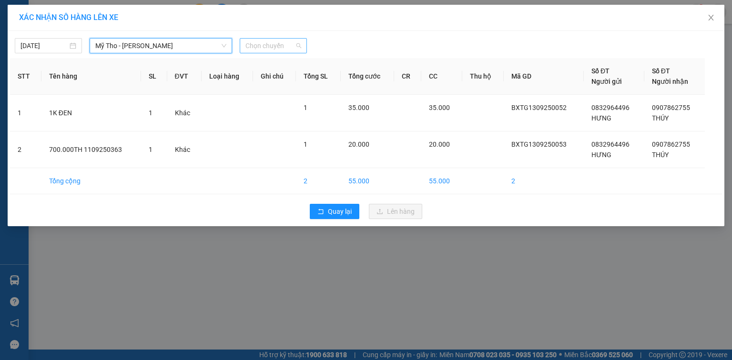
click at [265, 46] on span "Chọn chuyến" at bounding box center [273, 46] width 56 height 14
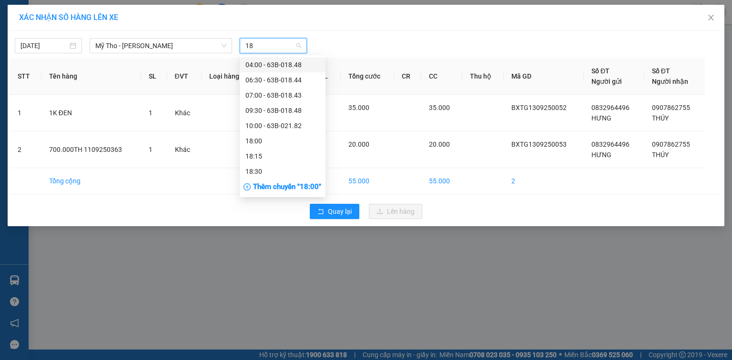
type input "182"
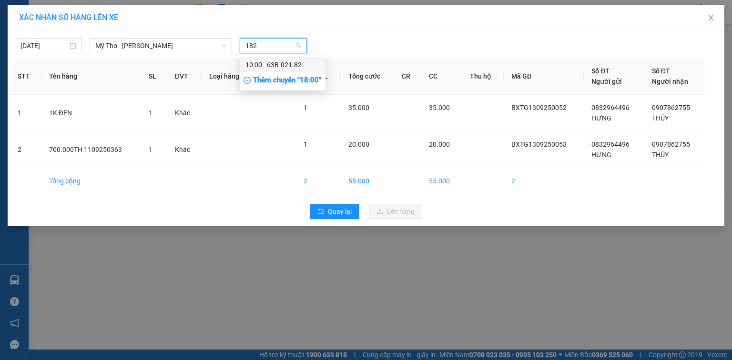
click at [272, 65] on div "10:00 - 63B-021.82" at bounding box center [282, 65] width 74 height 10
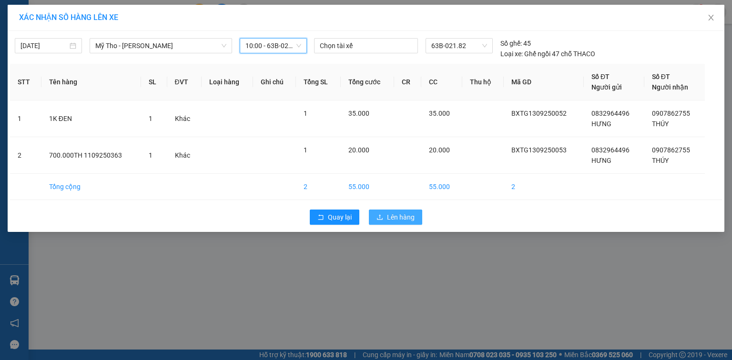
click at [398, 211] on button "Lên hàng" at bounding box center [395, 217] width 53 height 15
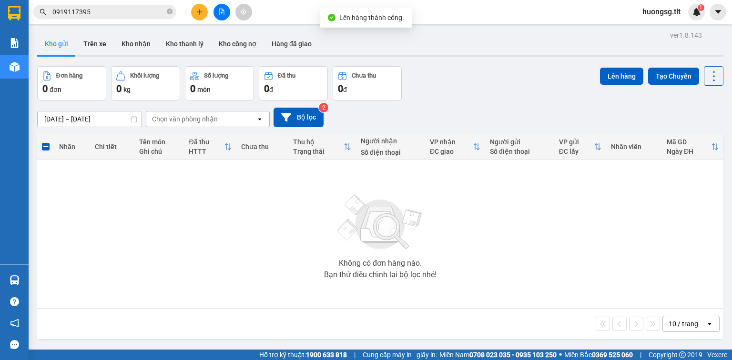
click at [215, 13] on button at bounding box center [221, 12] width 17 height 17
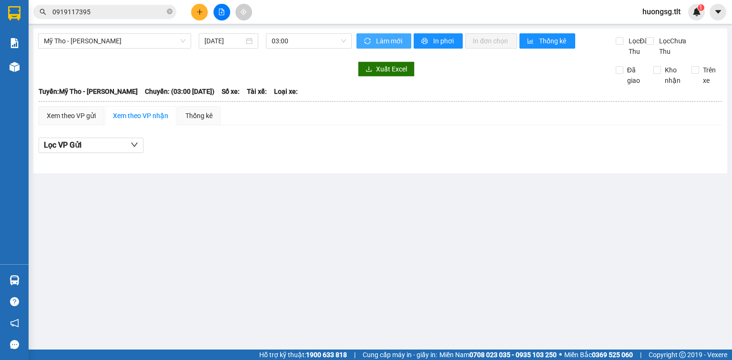
click at [369, 38] on icon "sync" at bounding box center [367, 41] width 7 height 7
click at [316, 44] on span "03:00" at bounding box center [308, 41] width 75 height 14
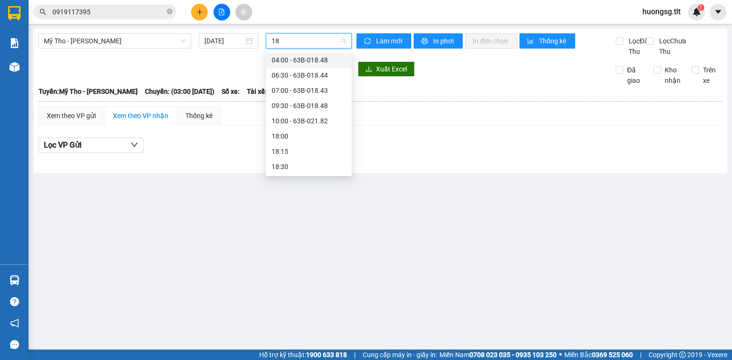
type input "182"
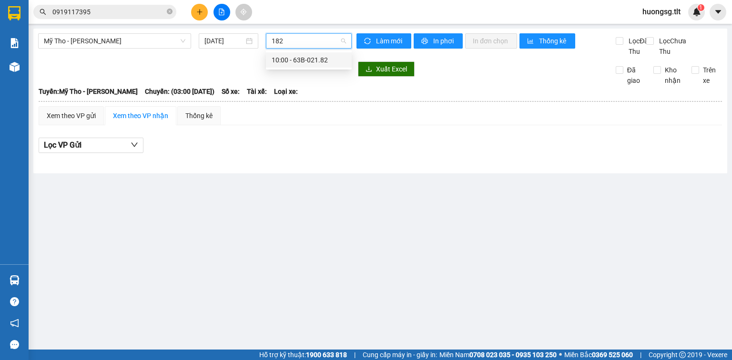
click at [321, 55] on div "10:00 - 63B-021.82" at bounding box center [308, 60] width 74 height 10
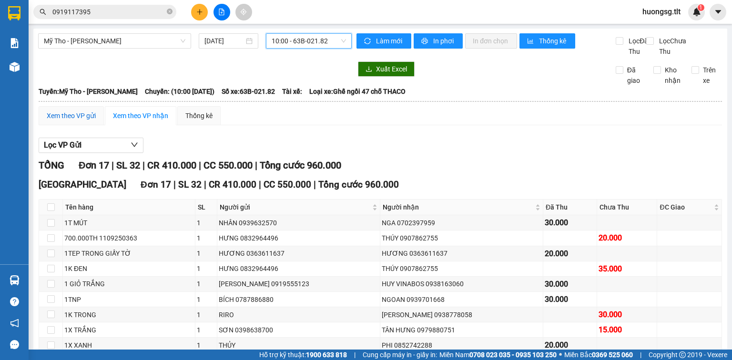
click at [64, 121] on div "Xem theo VP gửi" at bounding box center [71, 115] width 49 height 10
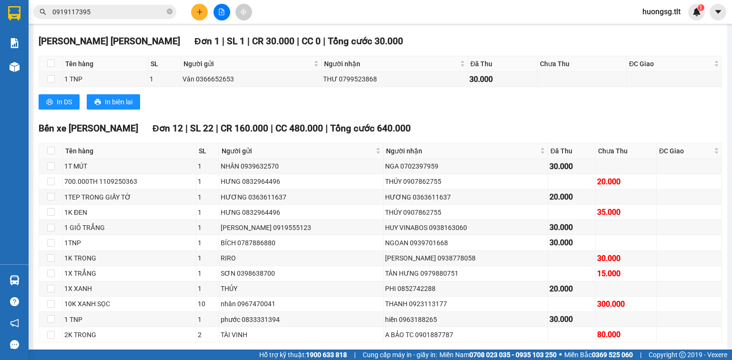
scroll to position [326, 0]
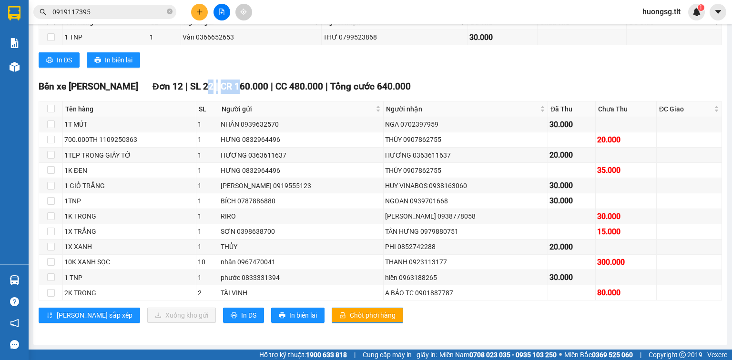
drag, startPoint x: 179, startPoint y: 89, endPoint x: 209, endPoint y: 90, distance: 30.5
click at [210, 89] on div "Bến xe [PERSON_NAME][GEOGRAPHIC_DATA] 12 | SL 22 | CR 160.000 | CC 480.000 | [P…" at bounding box center [380, 87] width 683 height 14
click at [272, 60] on div "In DS In biên lai" at bounding box center [380, 59] width 683 height 15
click at [350, 316] on span "Chốt phơi hàng" at bounding box center [373, 315] width 46 height 10
click at [350, 317] on span "Chốt phơi hàng" at bounding box center [373, 315] width 46 height 10
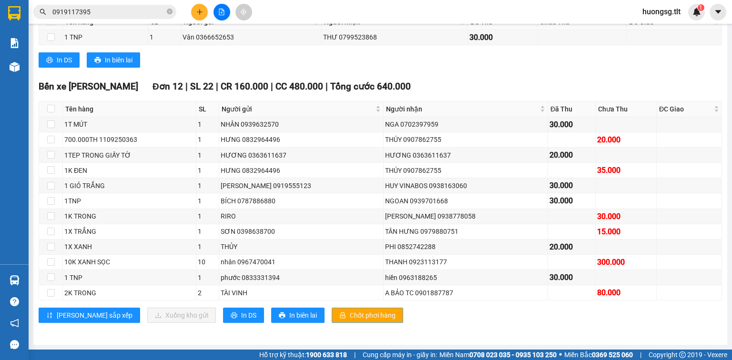
click at [350, 314] on span "Chốt phơi hàng" at bounding box center [373, 315] width 46 height 10
click at [223, 315] on button "In DS" at bounding box center [243, 315] width 41 height 15
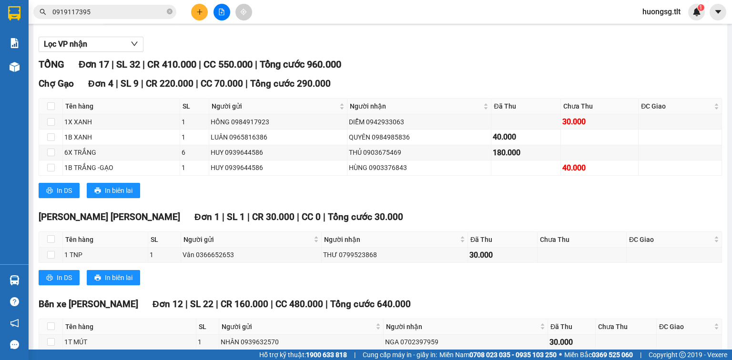
scroll to position [21, 0]
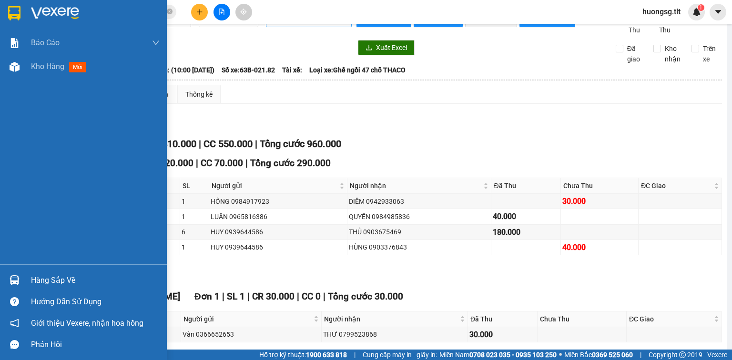
click at [36, 288] on div "Hàng sắp về" at bounding box center [83, 280] width 167 height 21
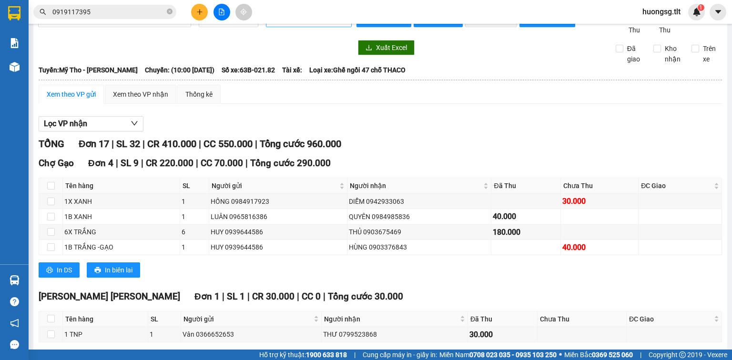
drag, startPoint x: 491, startPoint y: 273, endPoint x: 464, endPoint y: 254, distance: 32.8
click at [491, 272] on section "Kết quả [PERSON_NAME] ( 71 ) Bộ lọc Ngày tạo [PERSON_NAME] nhất Mã ĐH Trạng thá…" at bounding box center [366, 180] width 732 height 360
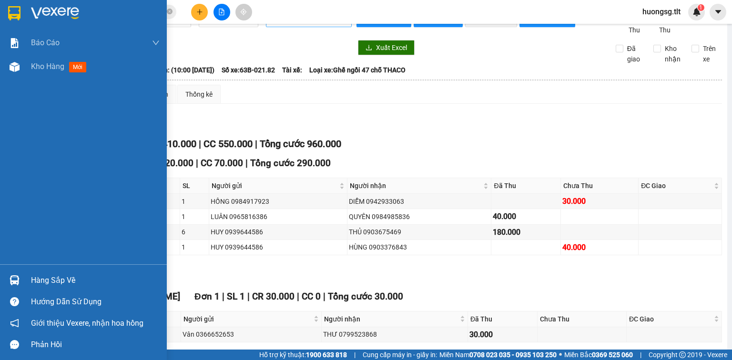
click at [12, 276] on img at bounding box center [15, 280] width 10 height 10
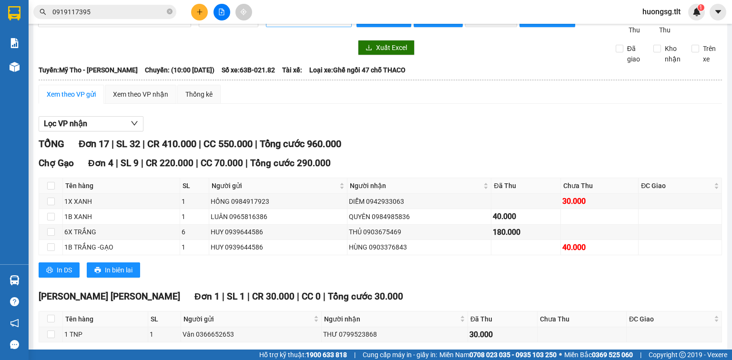
click at [456, 130] on section "Kết quả [PERSON_NAME] ( 71 ) Bộ lọc Ngày tạo [PERSON_NAME] nhất Mã ĐH Trạng thá…" at bounding box center [366, 180] width 732 height 360
click at [196, 12] on icon "plus" at bounding box center [199, 12] width 7 height 7
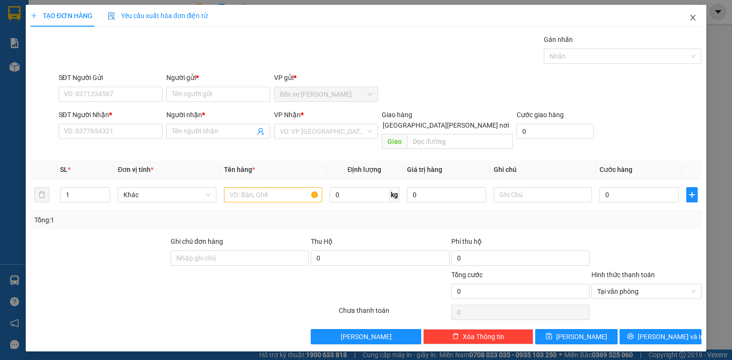
drag, startPoint x: 689, startPoint y: 18, endPoint x: 596, endPoint y: 24, distance: 93.1
click at [689, 18] on icon "close" at bounding box center [693, 18] width 8 height 8
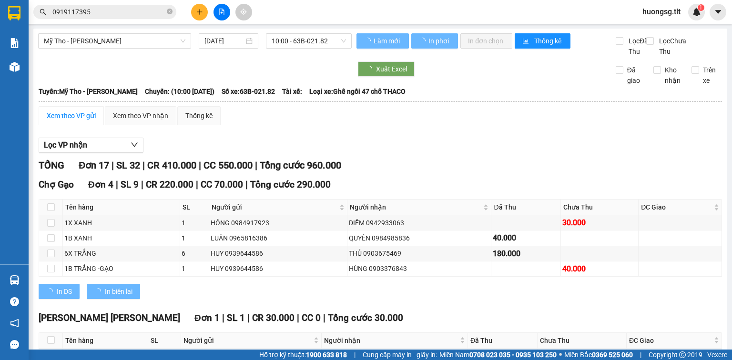
click at [94, 14] on input "0919117395" at bounding box center [108, 12] width 112 height 10
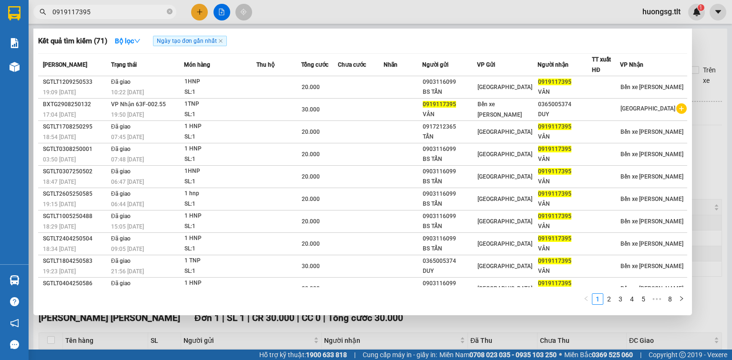
click at [196, 10] on div at bounding box center [366, 180] width 732 height 360
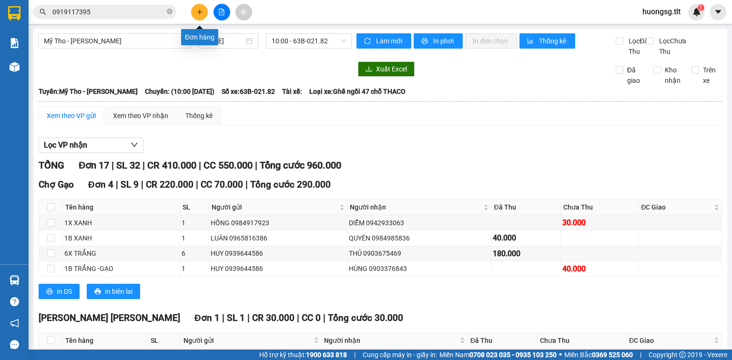
click at [194, 11] on button at bounding box center [199, 12] width 17 height 17
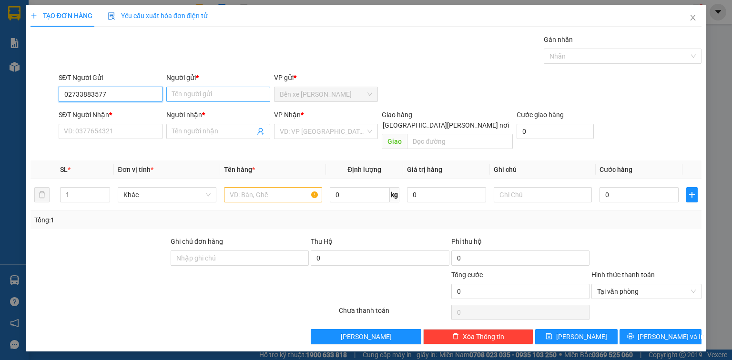
type input "02733883577"
click at [175, 93] on input "Người gửi *" at bounding box center [218, 94] width 104 height 15
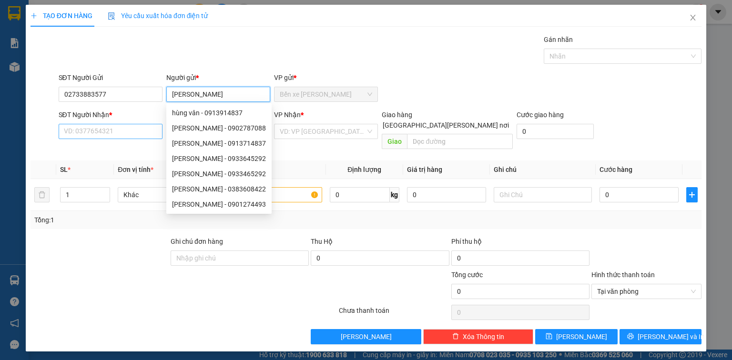
type input "HÙNG VÂN"
click at [128, 122] on div "SĐT Người Nhận *" at bounding box center [111, 117] width 104 height 14
click at [120, 133] on input "SĐT Người Nhận *" at bounding box center [111, 131] width 104 height 15
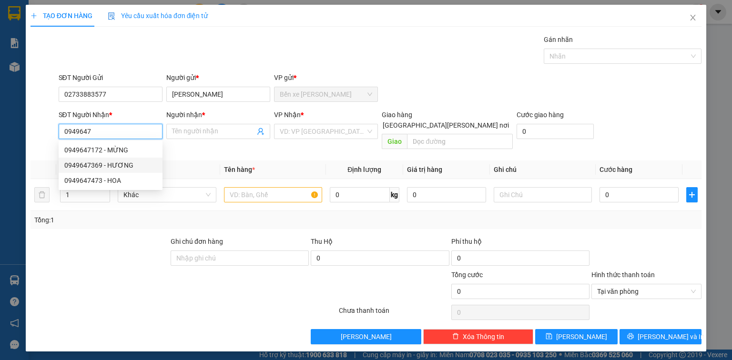
click at [110, 167] on div "0949647369 - HƯƠNG" at bounding box center [110, 165] width 92 height 10
type input "0949647369"
type input "HƯƠNG"
type input "0949647369"
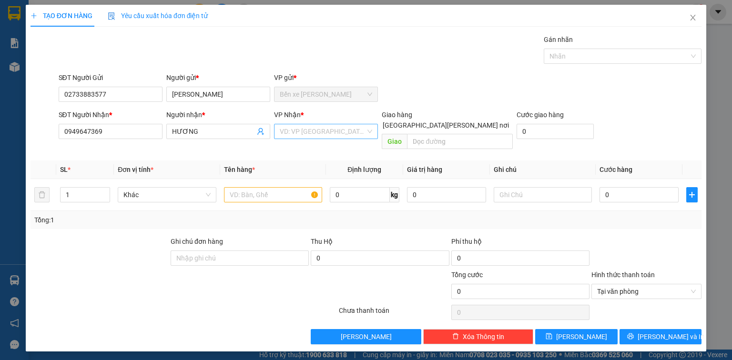
click at [311, 124] on input "search" at bounding box center [323, 131] width 86 height 14
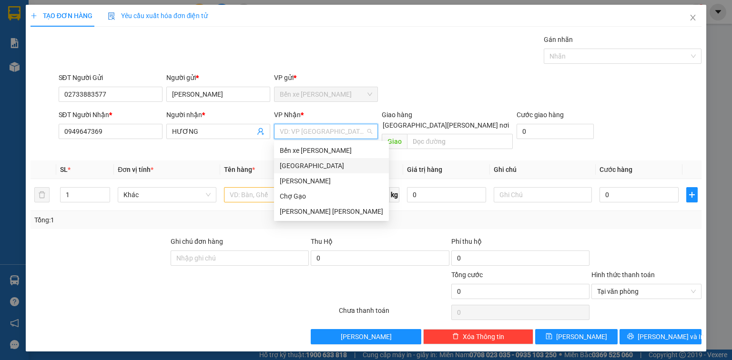
click at [295, 167] on div "[GEOGRAPHIC_DATA]" at bounding box center [331, 166] width 103 height 10
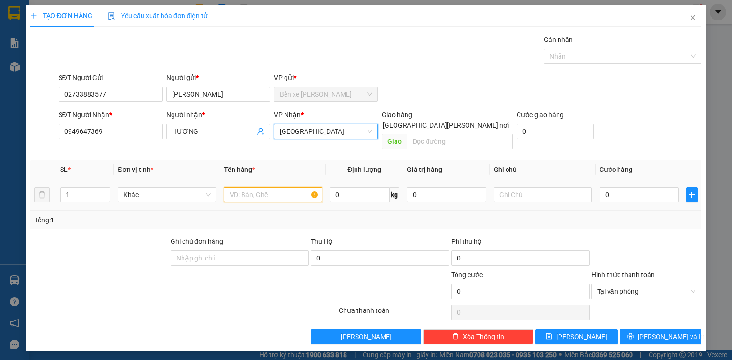
click at [275, 187] on input "text" at bounding box center [273, 194] width 98 height 15
click at [288, 187] on input "text" at bounding box center [273, 194] width 98 height 15
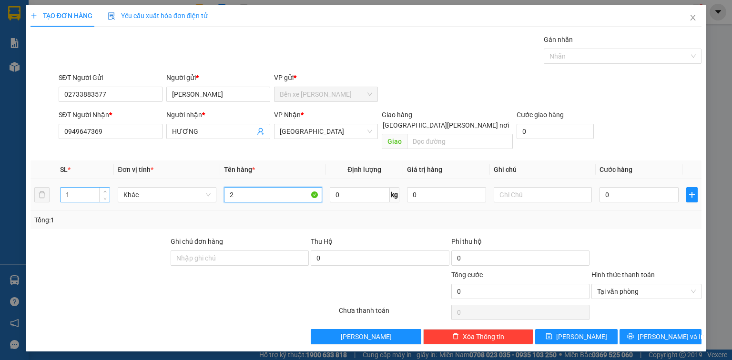
type input "2"
click at [81, 189] on input "1" at bounding box center [84, 195] width 49 height 14
type input "2"
click at [278, 188] on input "2" at bounding box center [273, 194] width 98 height 15
type input "2 THÙNG GỖ"
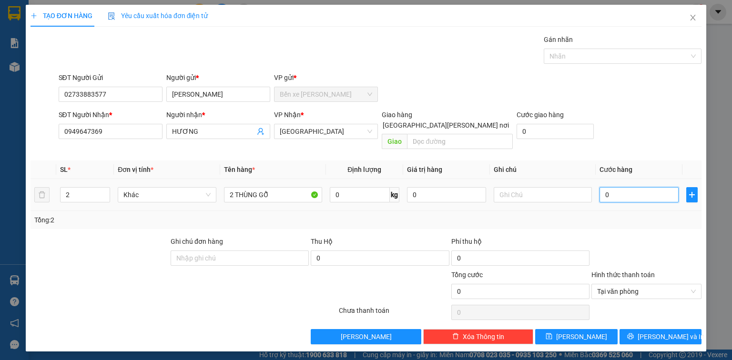
click at [632, 187] on input "0" at bounding box center [638, 194] width 79 height 15
type input "1"
type input "12"
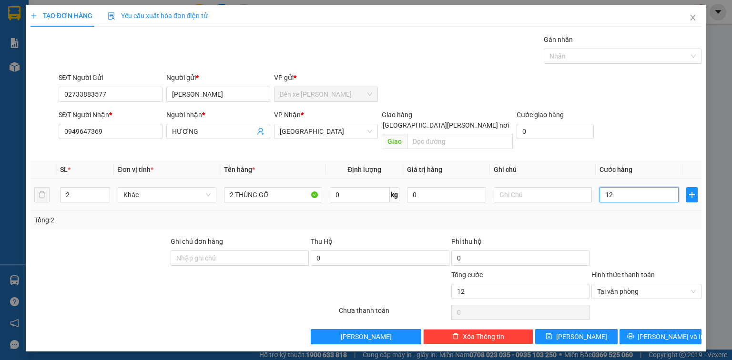
type input "120"
type input "120.000"
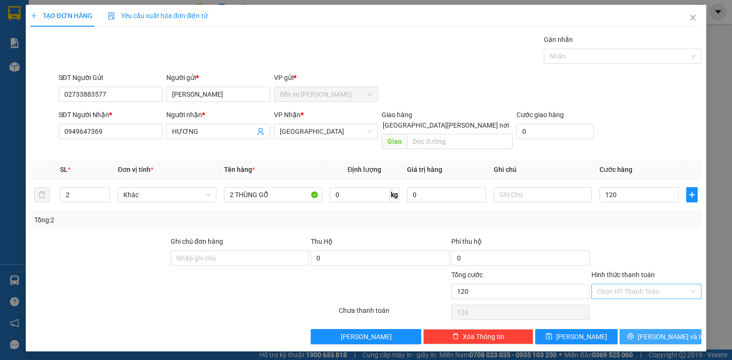
type input "120.000"
click at [675, 331] on span "[PERSON_NAME] và In" at bounding box center [670, 336] width 67 height 10
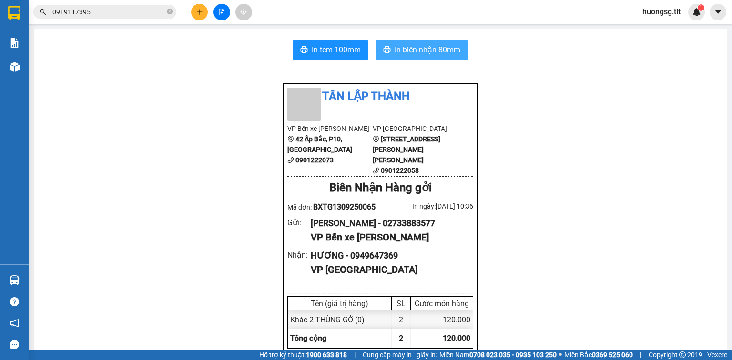
click at [426, 49] on span "In biên nhận 80mm" at bounding box center [427, 50] width 66 height 12
drag, startPoint x: 399, startPoint y: 54, endPoint x: 421, endPoint y: 54, distance: 21.9
click at [400, 53] on span "In biên nhận 80mm" at bounding box center [427, 50] width 66 height 12
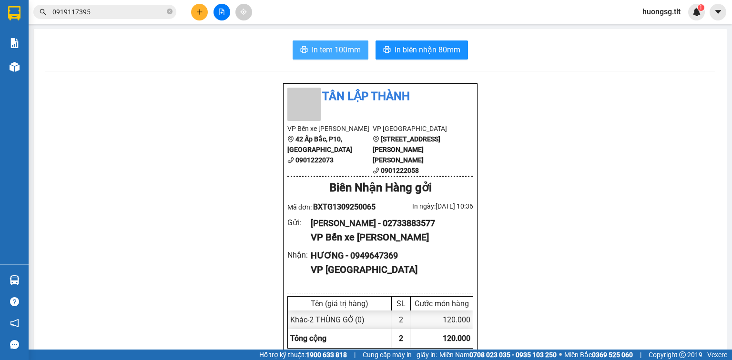
click at [349, 43] on button "In tem 100mm" at bounding box center [330, 49] width 76 height 19
click at [342, 46] on span "In tem 100mm" at bounding box center [335, 50] width 49 height 12
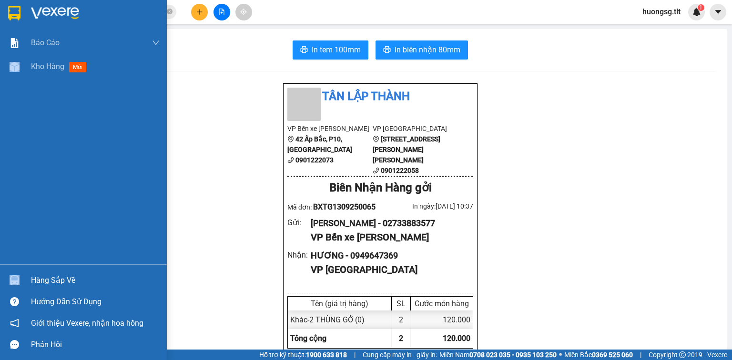
click at [27, 265] on div "Báo cáo Báo cáo dòng tiền (Nhân Viên) Doanh số tạo đơn theo VP gửi (nhân viên) …" at bounding box center [83, 180] width 167 height 360
click at [40, 275] on div "Hàng sắp về" at bounding box center [95, 280] width 129 height 14
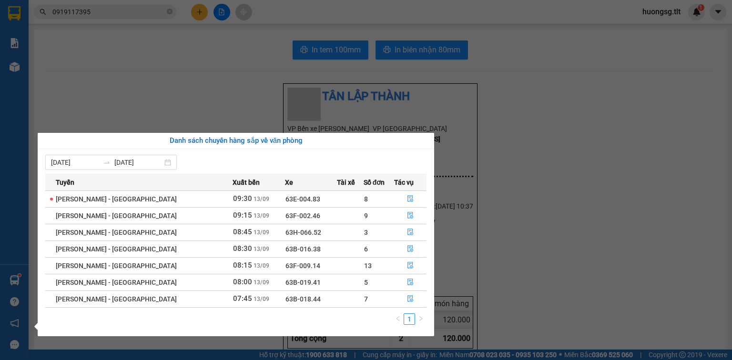
click at [574, 179] on section "Kết quả tìm kiếm ( 71 ) Bộ lọc Ngày tạo đơn gần nhất Mã ĐH Trạng thái Món hàng …" at bounding box center [366, 180] width 732 height 360
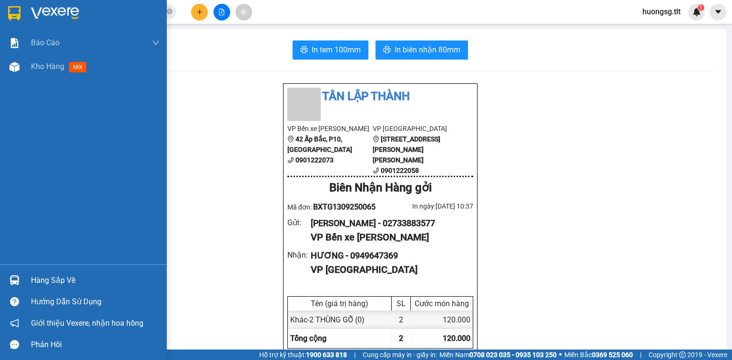
click at [24, 273] on div "Hàng sắp về" at bounding box center [83, 280] width 167 height 21
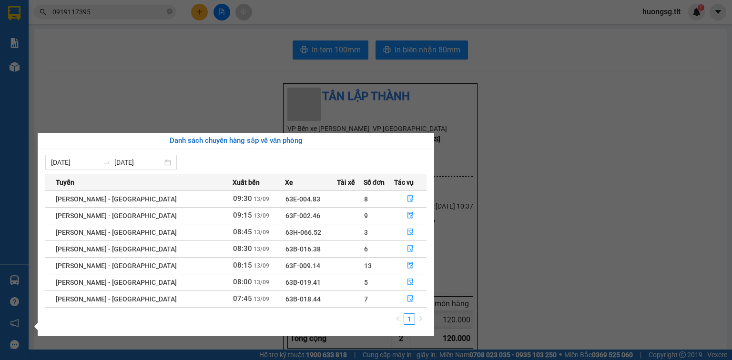
drag, startPoint x: 504, startPoint y: 255, endPoint x: 501, endPoint y: 260, distance: 5.8
click at [503, 255] on section "Kết quả tìm kiếm ( 71 ) Bộ lọc Ngày tạo đơn gần nhất Mã ĐH Trạng thái Món hàng …" at bounding box center [366, 180] width 732 height 360
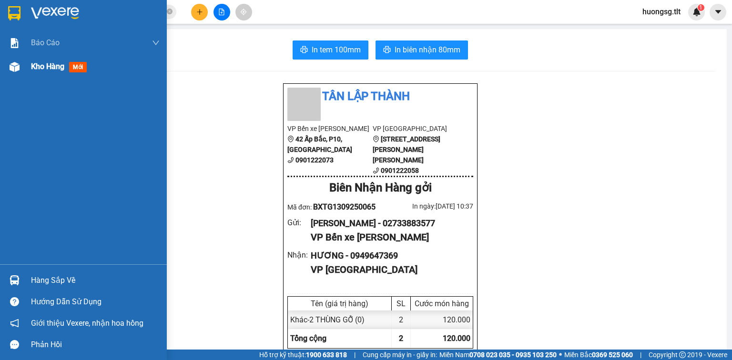
click at [32, 66] on span "Kho hàng" at bounding box center [47, 66] width 33 height 9
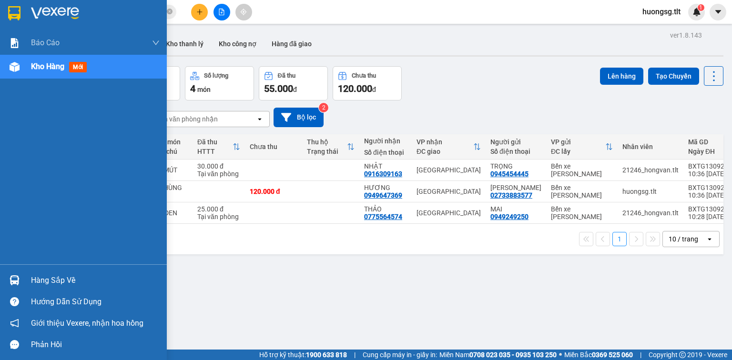
click at [21, 69] on div at bounding box center [14, 67] width 17 height 17
click at [24, 281] on div "Hàng sắp về" at bounding box center [83, 280] width 167 height 21
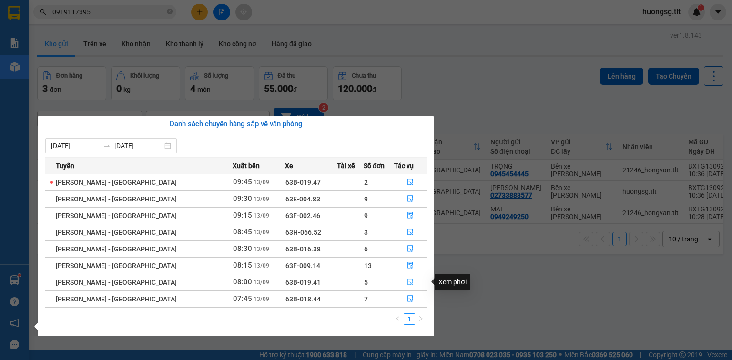
click at [408, 284] on icon "file-done" at bounding box center [410, 282] width 6 height 7
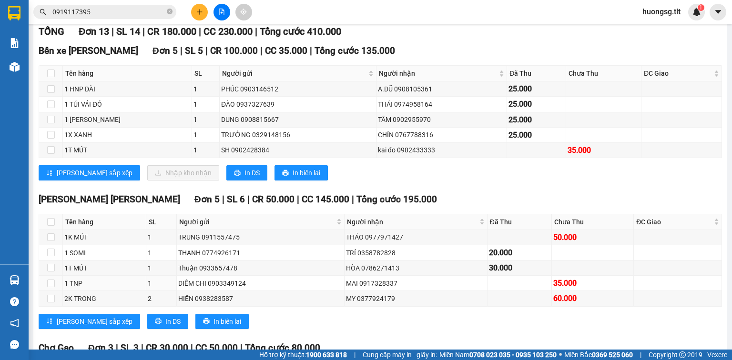
scroll to position [152, 0]
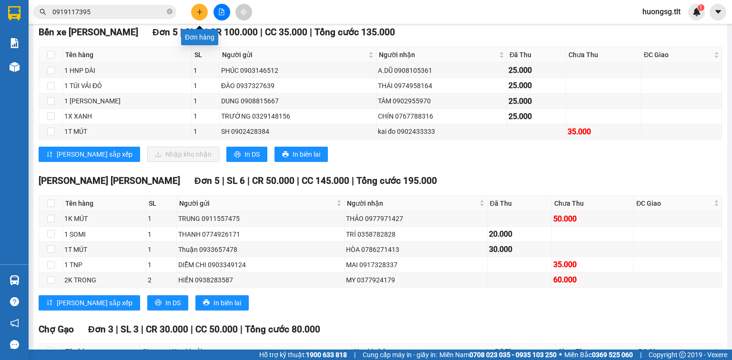
click at [197, 12] on icon "plus" at bounding box center [199, 12] width 7 height 7
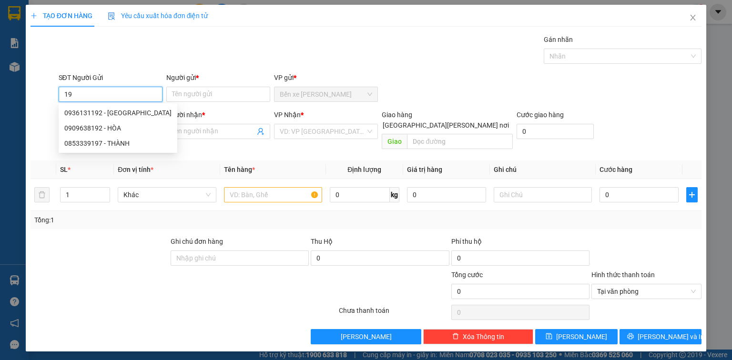
type input "1"
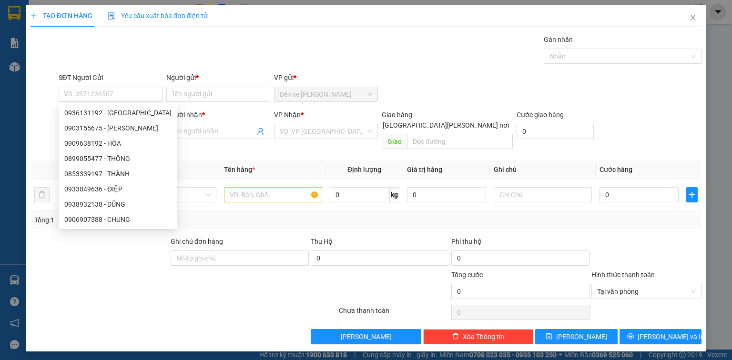
drag, startPoint x: 141, startPoint y: 30, endPoint x: 126, endPoint y: 30, distance: 15.2
click at [141, 30] on div "TẠO ĐƠN HÀNG Yêu cầu xuất hóa đơn điện tử Transit Pickup Surcharge Ids Transit …" at bounding box center [365, 175] width 671 height 340
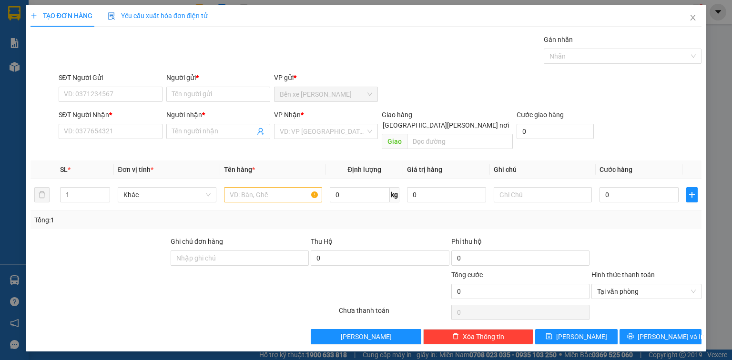
drag, startPoint x: 22, startPoint y: 261, endPoint x: 19, endPoint y: 282, distance: 21.7
click at [21, 261] on div "TẠO ĐƠN HÀNG Yêu cầu xuất hóa đơn điện tử Transit Pickup Surcharge Ids Transit …" at bounding box center [366, 180] width 732 height 360
click at [697, 13] on span "Close" at bounding box center [692, 18] width 27 height 27
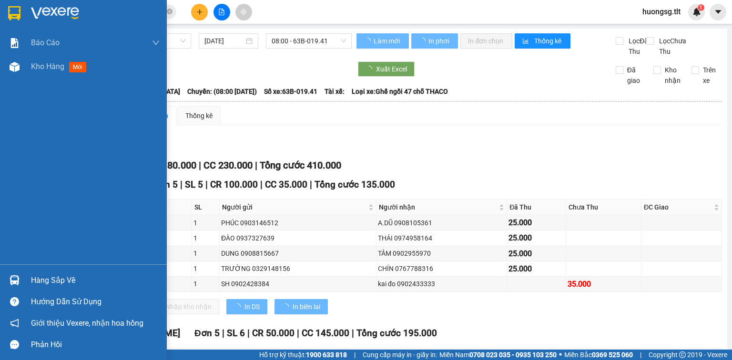
click at [24, 272] on div "Hàng sắp về" at bounding box center [83, 280] width 167 height 21
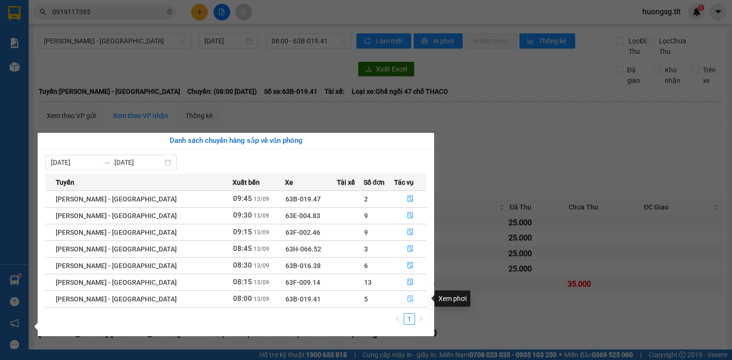
click at [408, 299] on icon "file-done" at bounding box center [410, 298] width 7 height 7
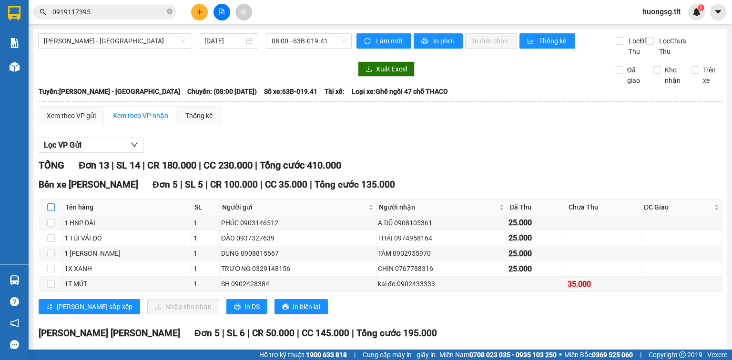
click at [54, 214] on th at bounding box center [51, 208] width 24 height 16
click at [53, 211] on input "checkbox" at bounding box center [51, 207] width 8 height 8
checkbox input "true"
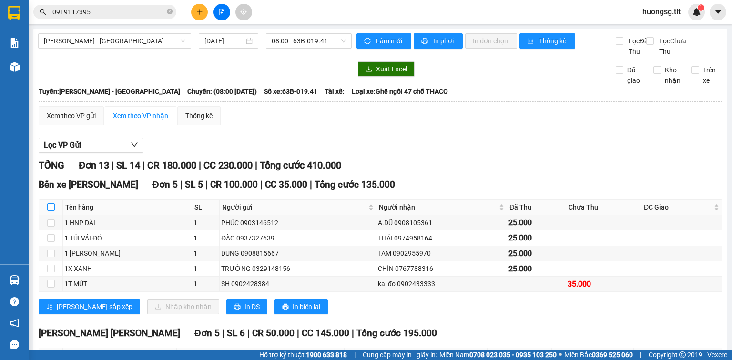
checkbox input "true"
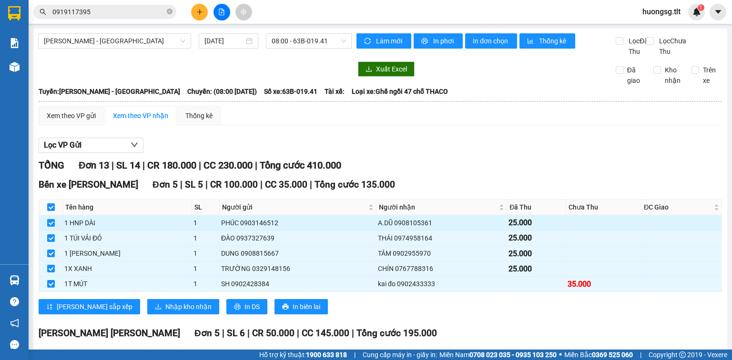
click at [48, 227] on input "checkbox" at bounding box center [51, 223] width 8 height 8
checkbox input "false"
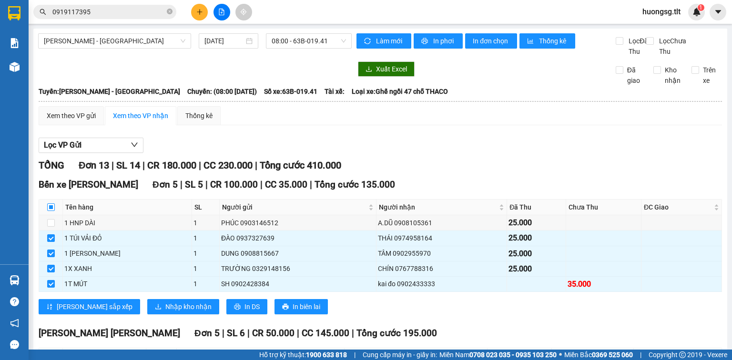
click at [48, 211] on input "checkbox" at bounding box center [51, 207] width 8 height 8
checkbox input "true"
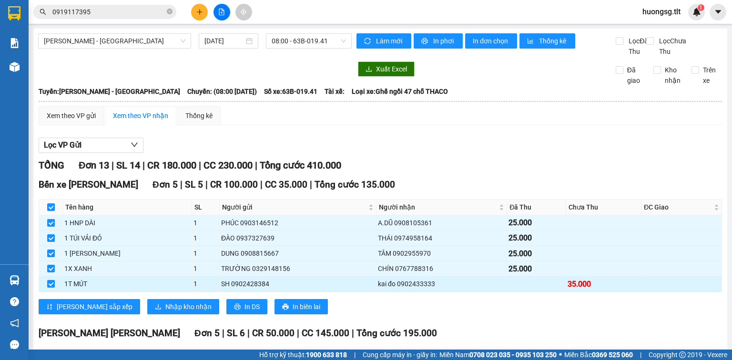
click at [51, 288] on input "checkbox" at bounding box center [51, 284] width 8 height 8
checkbox input "false"
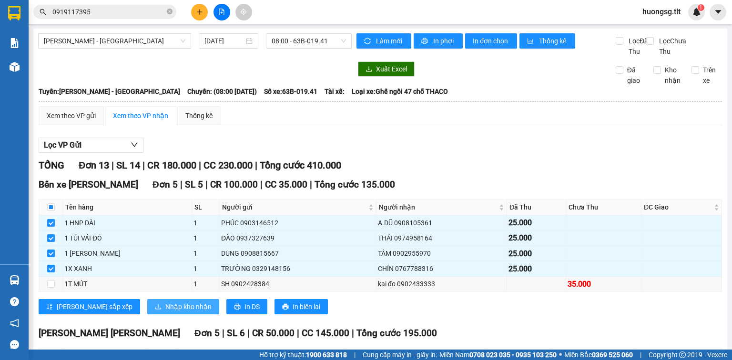
click at [147, 314] on button "Nhập kho nhận" at bounding box center [183, 306] width 72 height 15
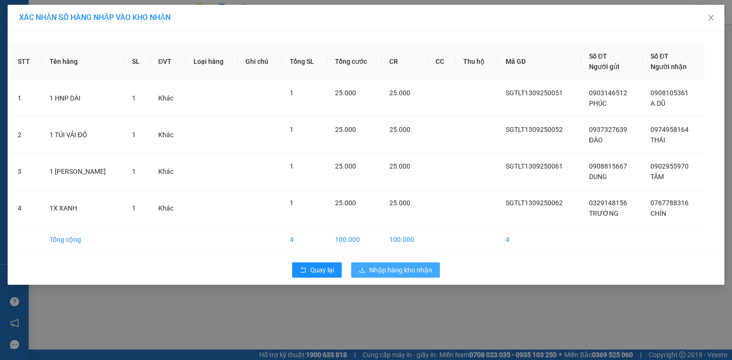
click at [382, 271] on span "Nhập hàng kho nhận" at bounding box center [400, 270] width 63 height 10
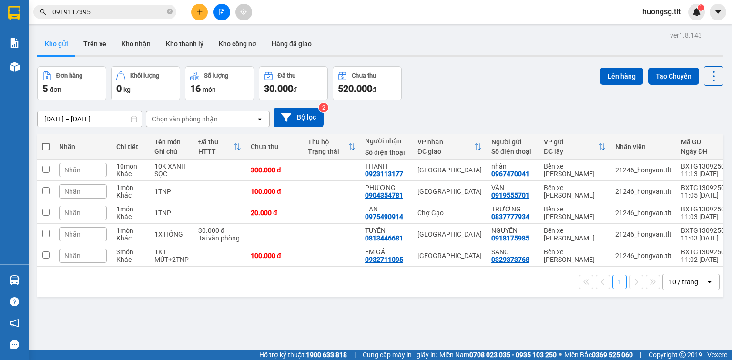
click at [197, 10] on icon "plus" at bounding box center [199, 12] width 7 height 7
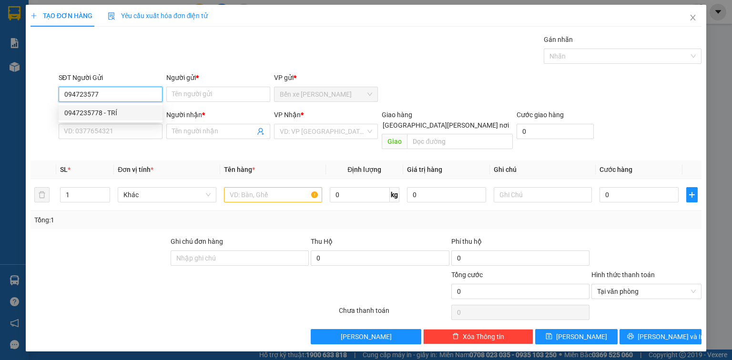
drag, startPoint x: 136, startPoint y: 108, endPoint x: 131, endPoint y: 117, distance: 10.7
click at [136, 108] on div "0947235778 - TRÍ" at bounding box center [110, 113] width 92 height 10
type input "0947235778"
type input "TRÍ"
type input "0947235778"
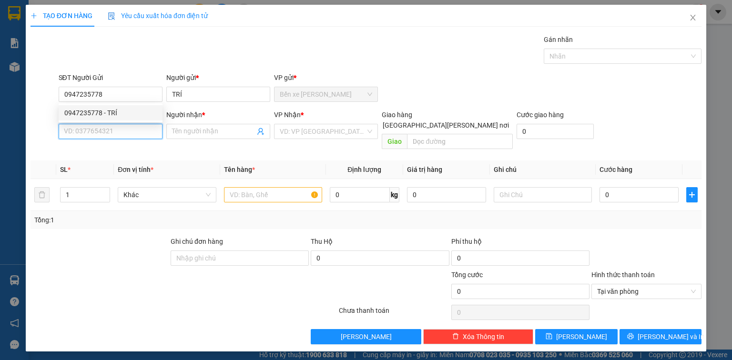
click at [125, 136] on input "SĐT Người Nhận *" at bounding box center [111, 131] width 104 height 15
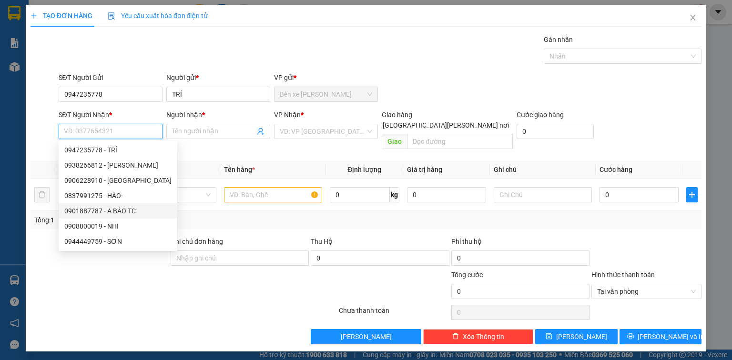
click at [125, 210] on div "0901887787 - A BẢO TC" at bounding box center [117, 211] width 107 height 10
type input "0901887787"
type input "A BẢO TC"
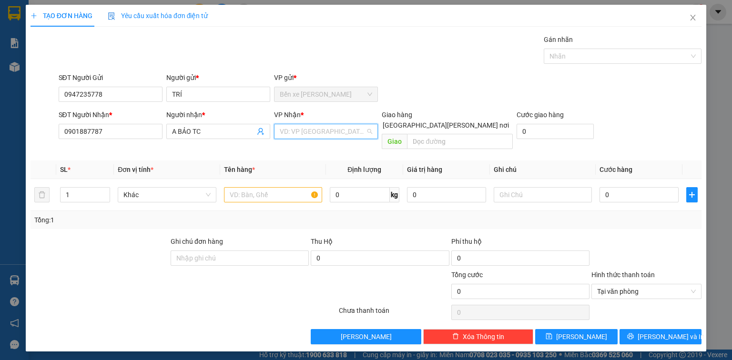
click at [289, 129] on input "search" at bounding box center [323, 131] width 86 height 14
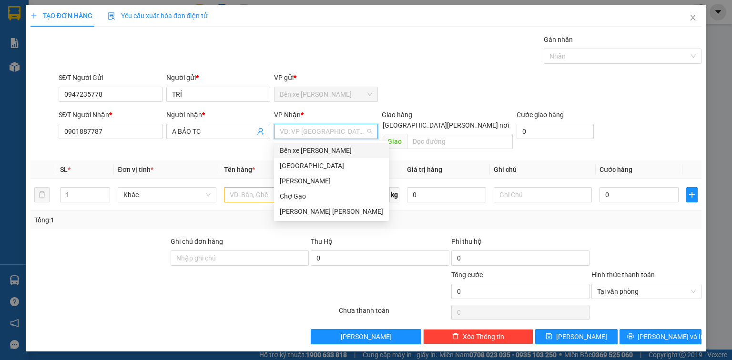
click at [295, 162] on div "[GEOGRAPHIC_DATA]" at bounding box center [331, 166] width 103 height 10
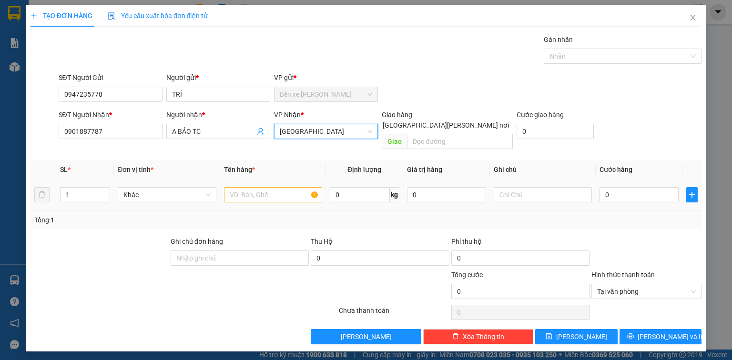
click at [264, 195] on td at bounding box center [273, 195] width 106 height 32
click at [259, 188] on input "text" at bounding box center [273, 194] width 98 height 15
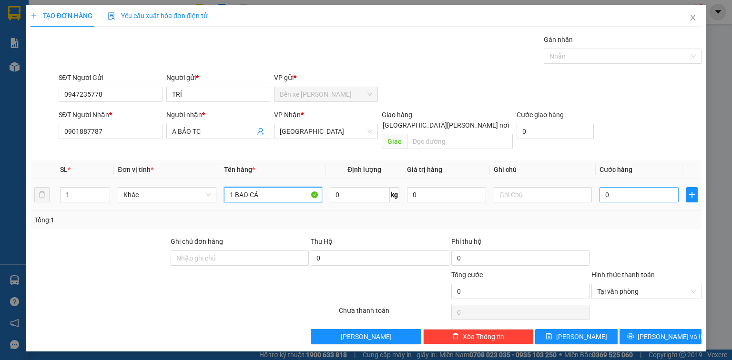
type input "1 BAO CÁ"
click at [606, 187] on input "0" at bounding box center [638, 194] width 79 height 15
type input "2"
type input "25"
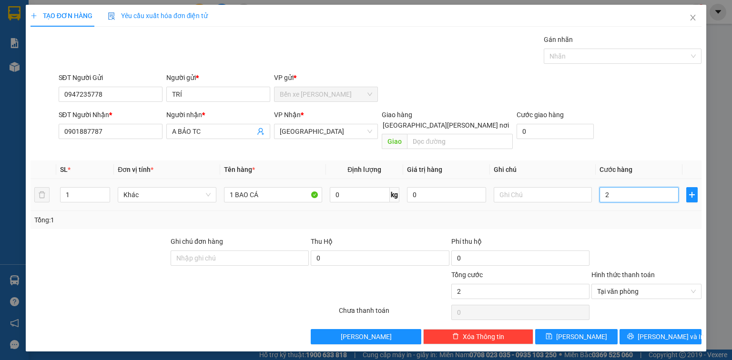
type input "25"
type input "25.000"
click at [676, 331] on span "[PERSON_NAME] và In" at bounding box center [670, 336] width 67 height 10
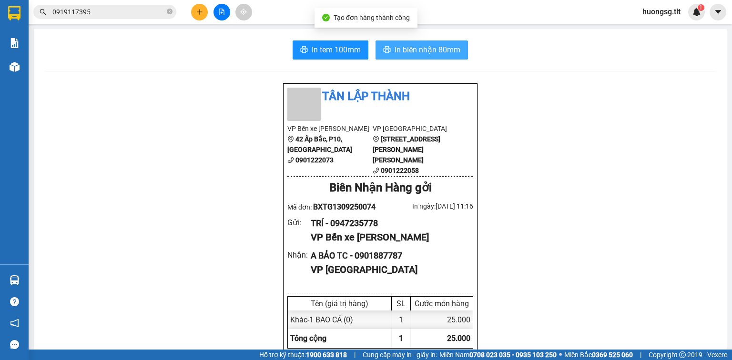
click at [425, 44] on span "In biên nhận 80mm" at bounding box center [427, 50] width 66 height 12
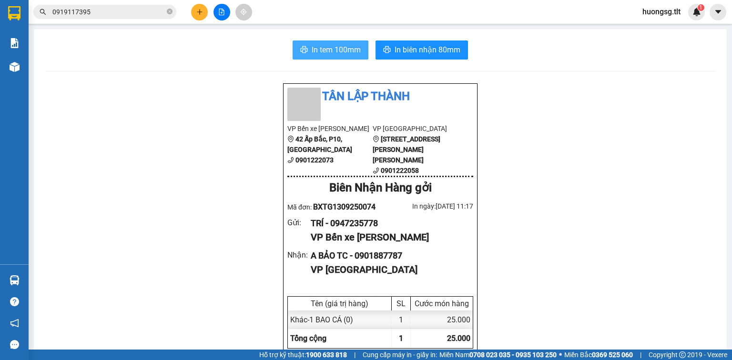
click at [300, 55] on button "In tem 100mm" at bounding box center [330, 49] width 76 height 19
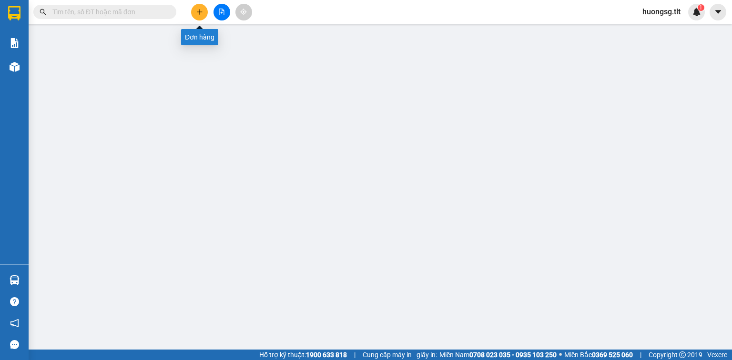
click at [201, 17] on button at bounding box center [199, 12] width 17 height 17
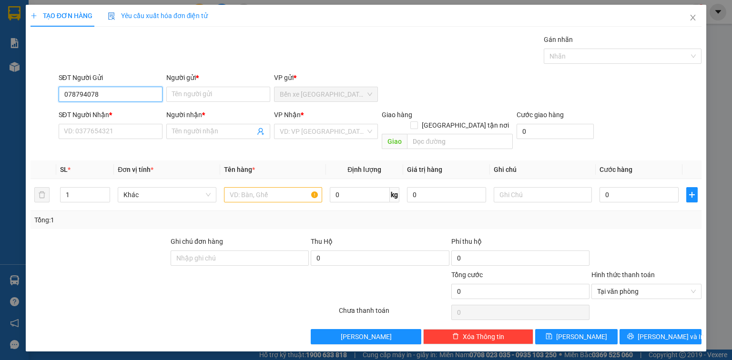
type input "0787940788"
click at [124, 110] on div "0787940788 - MEDILAB" at bounding box center [110, 113] width 92 height 10
type input "MEDILAB"
type input "0787940788"
click at [120, 125] on input "SĐT Người Nhận *" at bounding box center [111, 131] width 104 height 15
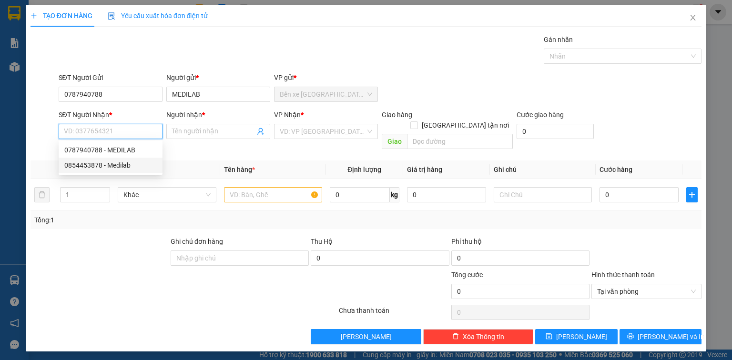
click at [120, 164] on div "0854453878 - Medilab" at bounding box center [110, 165] width 92 height 10
type input "0854453878"
type input "Medilab"
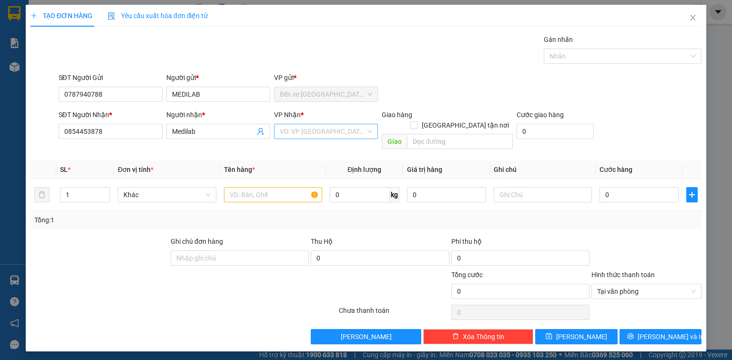
click at [301, 130] on input "search" at bounding box center [323, 131] width 86 height 14
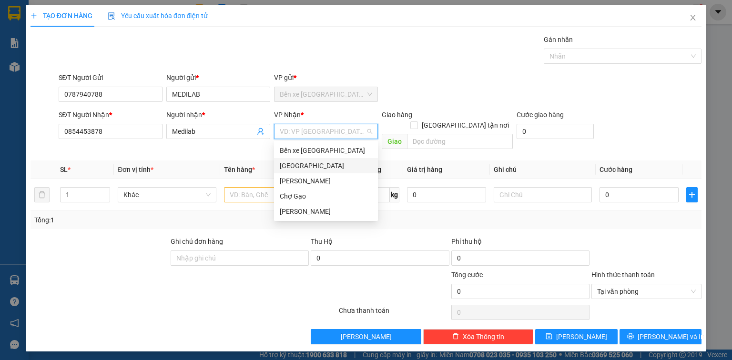
click at [323, 164] on div "[GEOGRAPHIC_DATA]" at bounding box center [326, 166] width 92 height 10
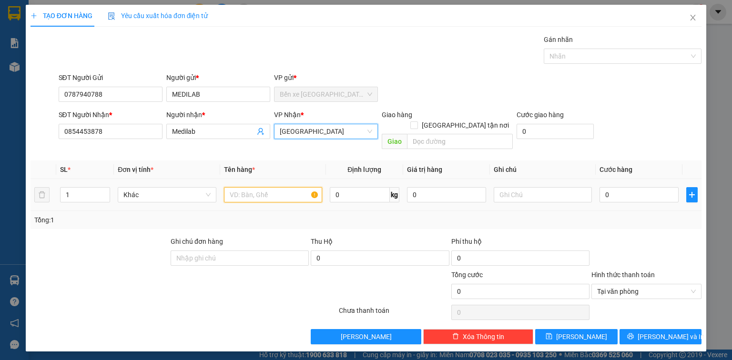
click at [301, 187] on input "text" at bounding box center [273, 194] width 98 height 15
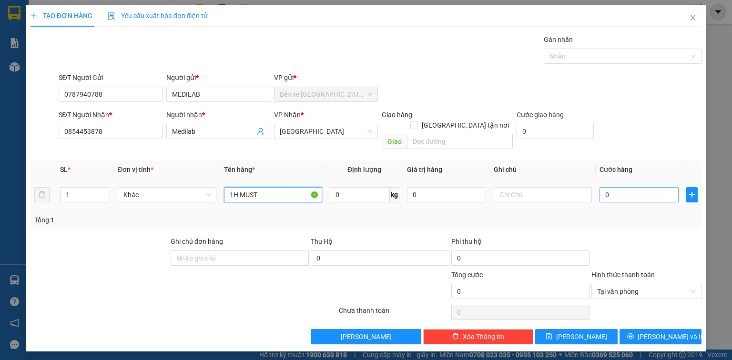
type input "1H MUST"
click at [658, 191] on div "0" at bounding box center [638, 194] width 79 height 19
click at [658, 190] on input "0" at bounding box center [638, 194] width 79 height 15
type input "2"
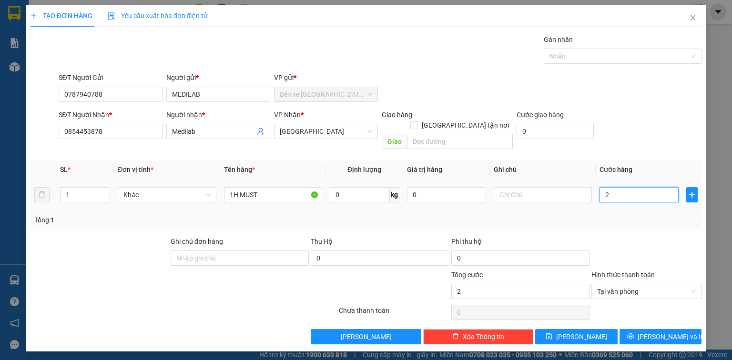
type input "20"
type input "20.000"
click at [656, 331] on span "[PERSON_NAME] và In" at bounding box center [670, 336] width 67 height 10
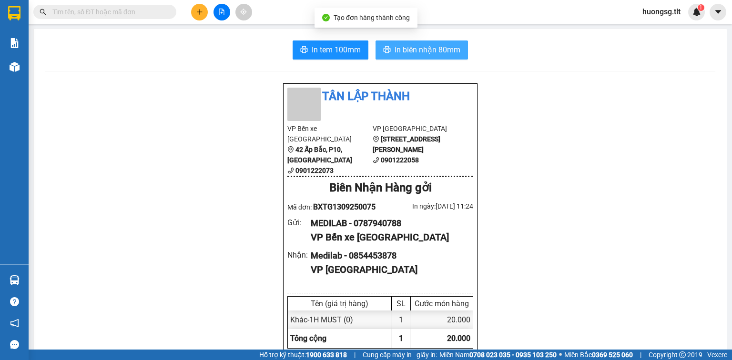
click at [451, 52] on span "In biên nhận 80mm" at bounding box center [427, 50] width 66 height 12
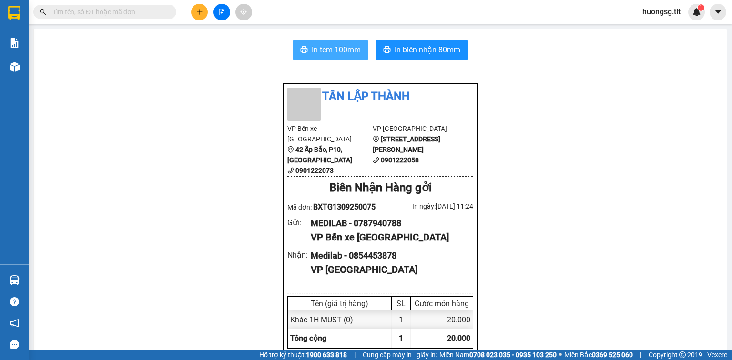
drag, startPoint x: 345, startPoint y: 54, endPoint x: 351, endPoint y: 61, distance: 8.8
click at [345, 54] on span "In tem 100mm" at bounding box center [335, 50] width 49 height 12
click at [68, 12] on input "text" at bounding box center [108, 12] width 112 height 10
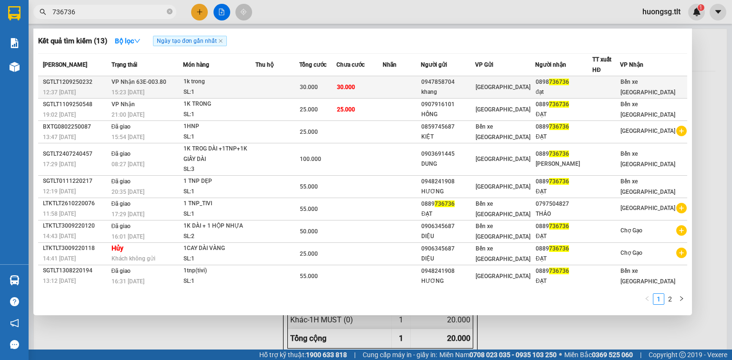
type input "736736"
click at [252, 84] on div "1k trong" at bounding box center [218, 82] width 71 height 10
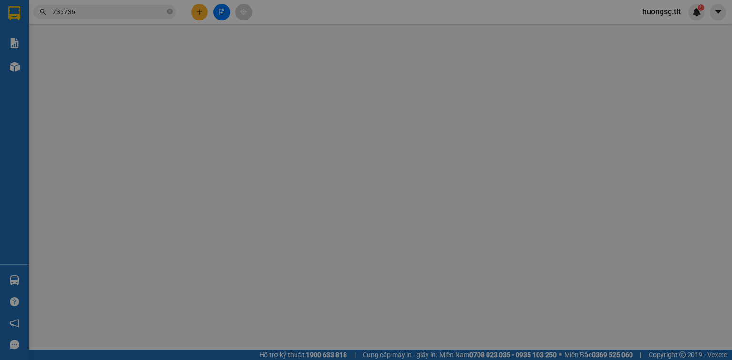
type input "0947858704"
type input "khang"
type input "0898736736"
type input "đạt"
type input "30.000"
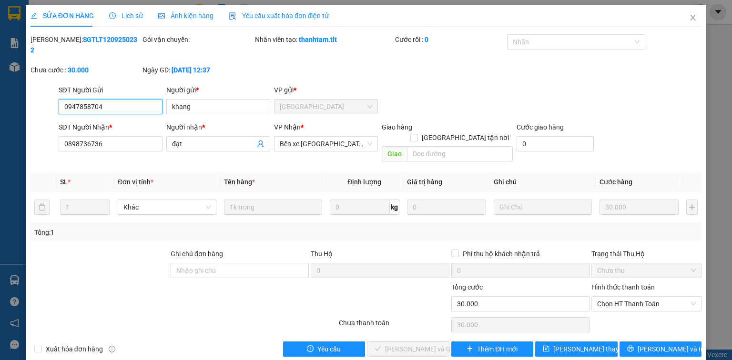
click at [664, 297] on span "Chọn HT Thanh Toán" at bounding box center [646, 304] width 99 height 14
click at [653, 298] on div "Tại văn phòng" at bounding box center [646, 301] width 99 height 10
type input "0"
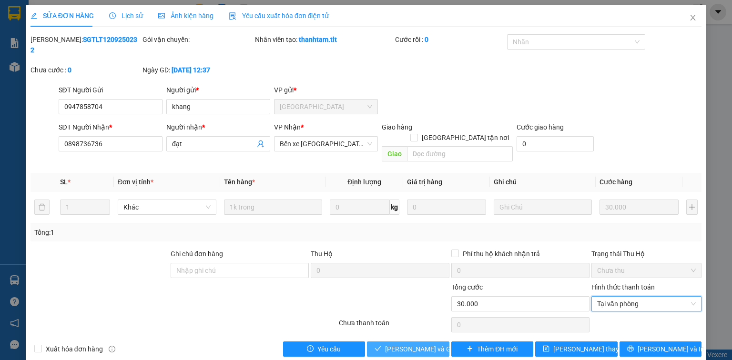
click at [429, 319] on div "Total Paid Fee 0 Total UnPaid Fee 30.000 Cash Collection Total Fee Mã ĐH: SGTLT…" at bounding box center [365, 195] width 671 height 322
drag, startPoint x: 421, startPoint y: 327, endPoint x: 431, endPoint y: 314, distance: 15.6
click at [421, 344] on span "[PERSON_NAME] và Giao hàng" at bounding box center [430, 349] width 91 height 10
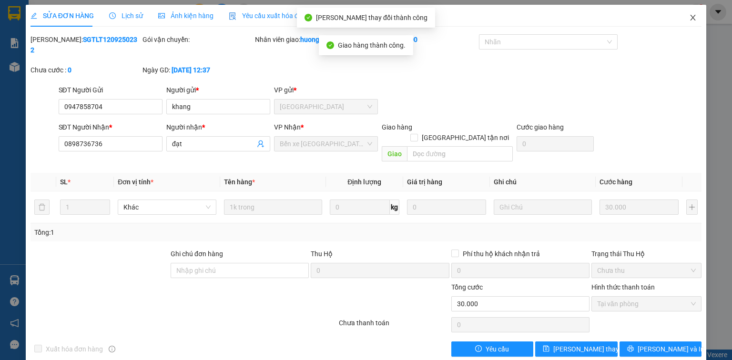
click at [695, 15] on icon "close" at bounding box center [693, 18] width 8 height 8
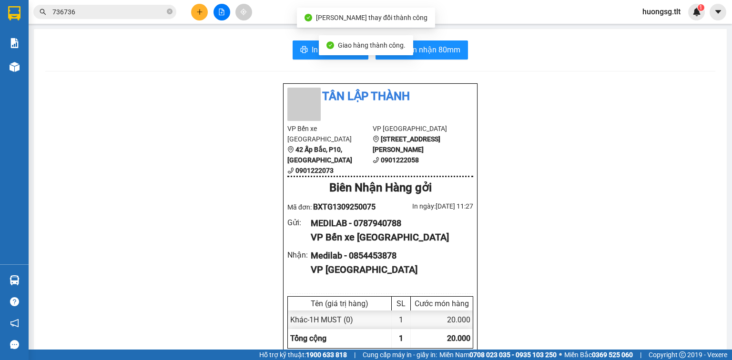
click at [150, 8] on input "736736" at bounding box center [108, 12] width 112 height 10
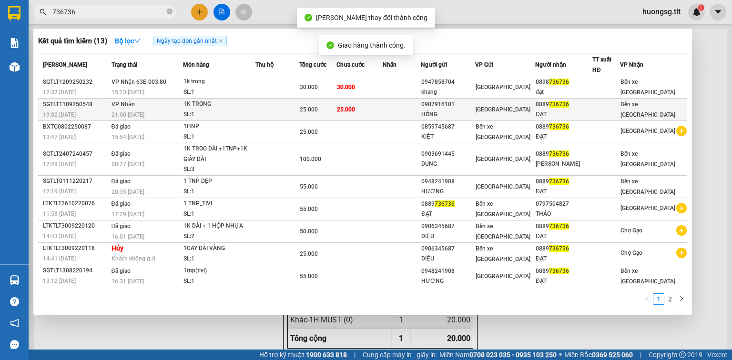
click at [328, 99] on td "25.000" at bounding box center [317, 110] width 37 height 22
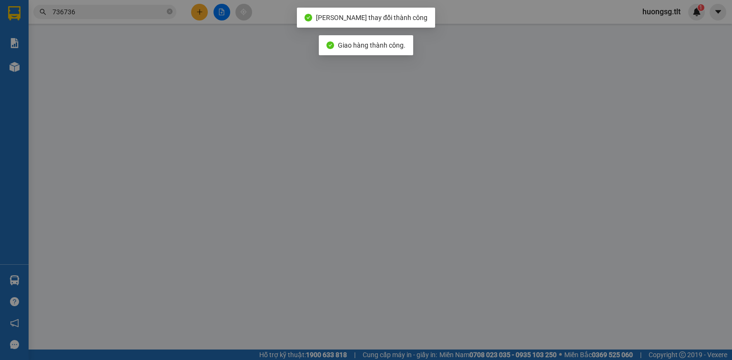
type input "0907916101"
type input "HỒNG"
type input "0889736736"
type input "ĐẠT"
type input "25.000"
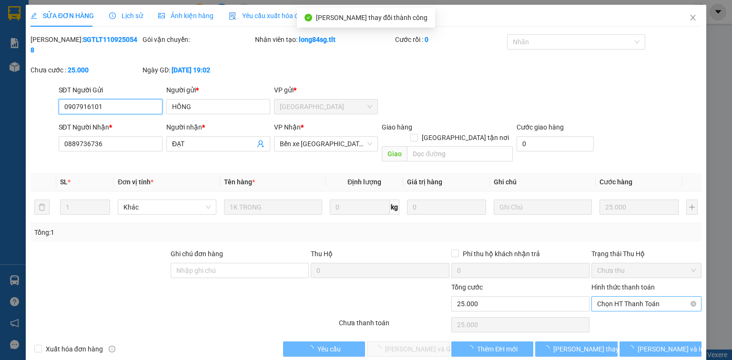
click at [633, 297] on span "Chọn HT Thanh Toán" at bounding box center [646, 304] width 99 height 14
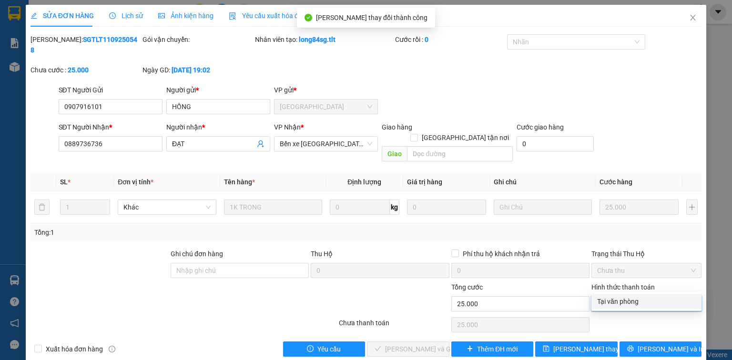
click at [625, 296] on div "Tại văn phòng" at bounding box center [646, 301] width 99 height 10
type input "0"
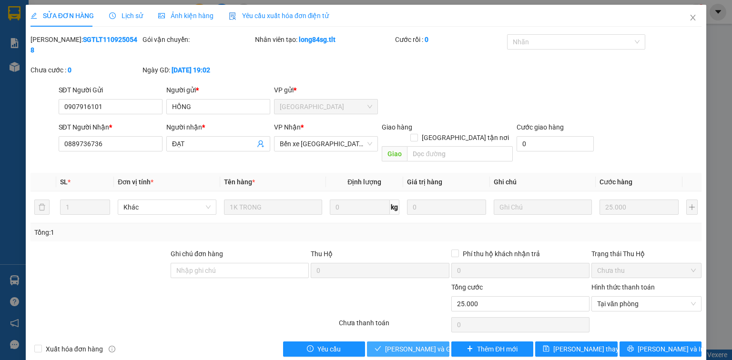
click at [439, 342] on button "[PERSON_NAME] và Giao hàng" at bounding box center [408, 349] width 82 height 15
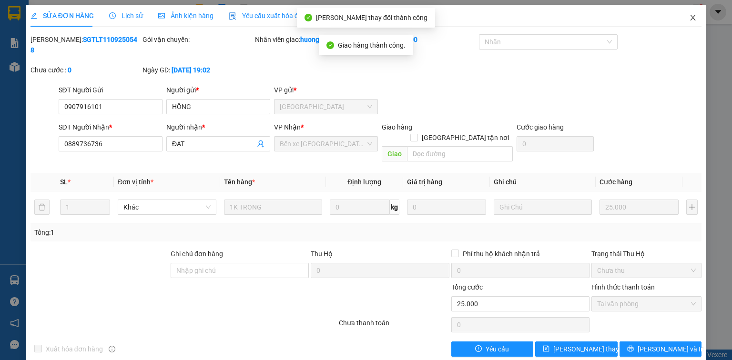
click at [693, 19] on icon "close" at bounding box center [693, 18] width 8 height 8
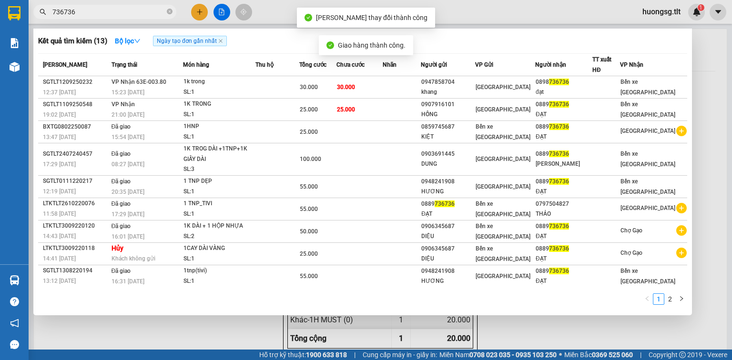
click at [140, 12] on input "736736" at bounding box center [108, 12] width 112 height 10
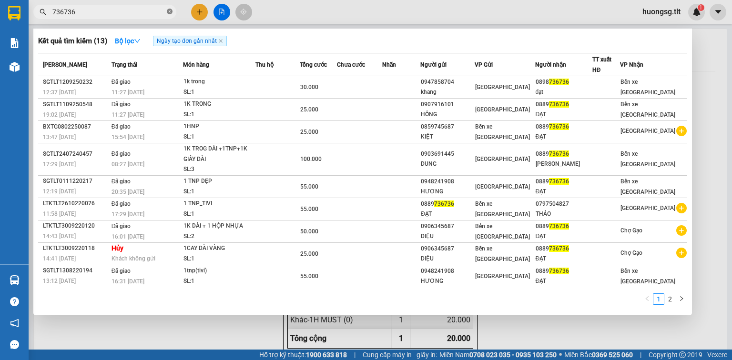
click at [167, 11] on icon "close-circle" at bounding box center [170, 12] width 6 height 6
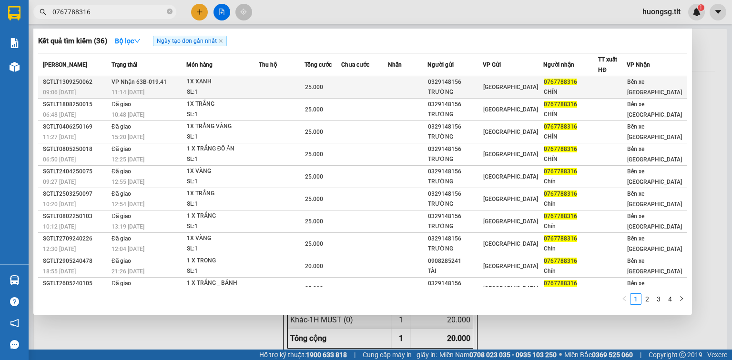
type input "0767788316"
click at [351, 91] on td at bounding box center [364, 87] width 47 height 22
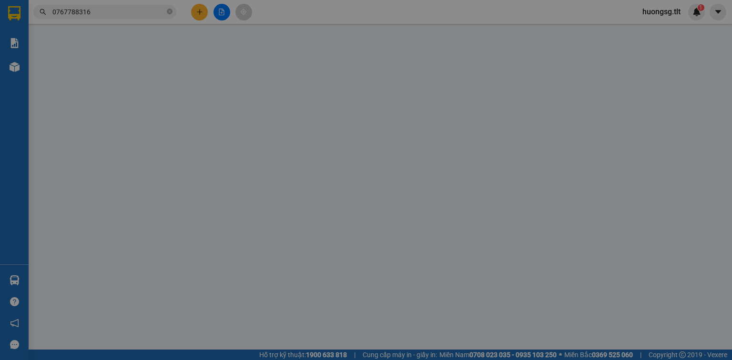
type input "0329148156"
type input "TRƯỜNG"
type input "0767788316"
type input "CHÍN"
type input "25.000"
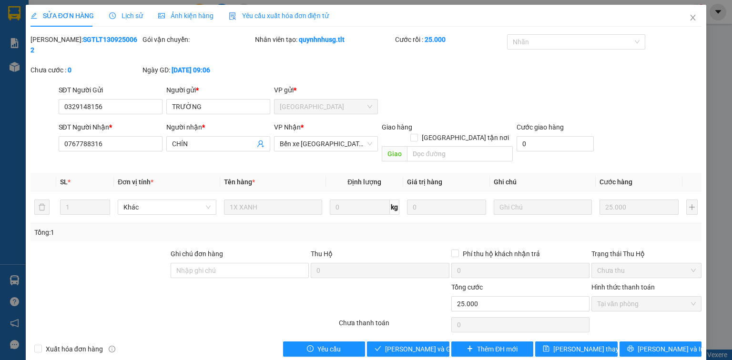
click at [410, 335] on div "SỬA ĐƠN HÀNG Lịch sử Ảnh kiện hàng Yêu cầu xuất hóa đơn điện tử Total Paid Fee …" at bounding box center [366, 184] width 680 height 359
click at [413, 344] on span "[PERSON_NAME] và Giao hàng" at bounding box center [430, 349] width 91 height 10
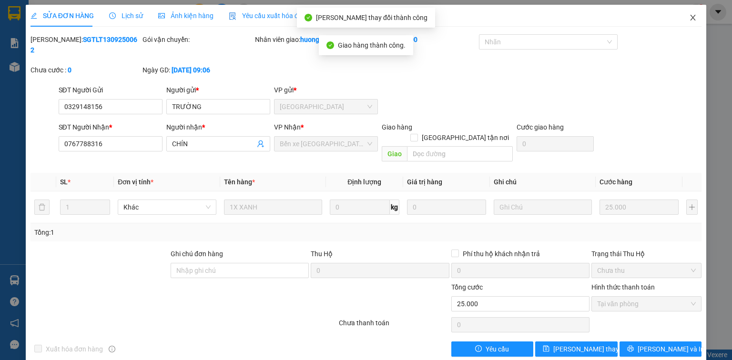
click at [693, 18] on icon "close" at bounding box center [693, 18] width 8 height 8
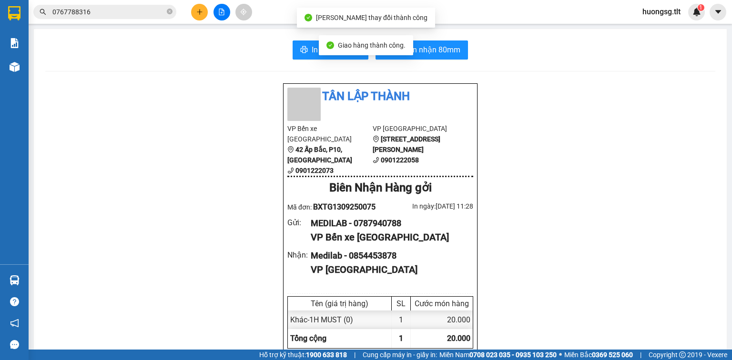
click at [136, 7] on input "0767788316" at bounding box center [108, 12] width 112 height 10
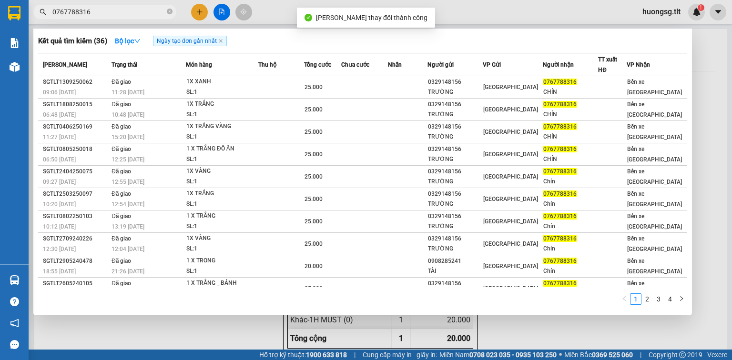
click at [202, 11] on div at bounding box center [366, 180] width 732 height 360
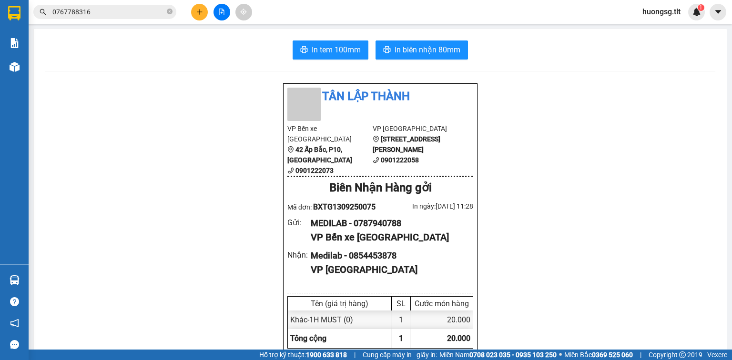
click at [202, 12] on icon "plus" at bounding box center [199, 12] width 7 height 7
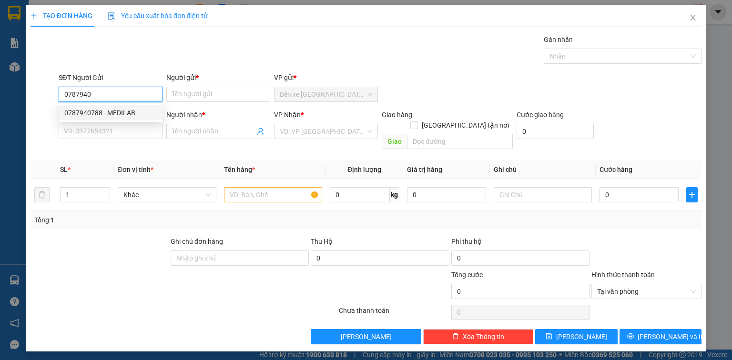
click at [118, 106] on div "0787940788 - MEDILAB" at bounding box center [111, 112] width 104 height 15
type input "0787940788"
type input "MEDILAB"
type input "0787940788"
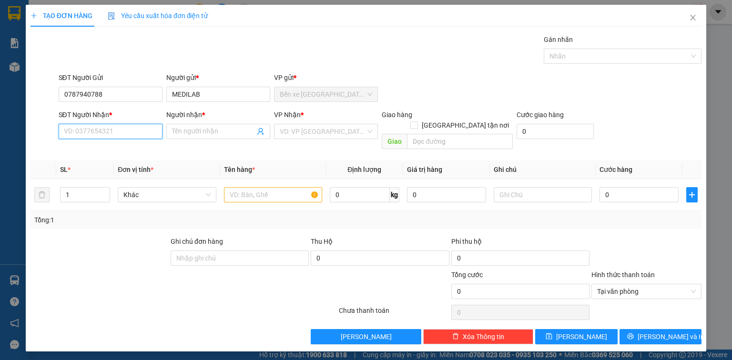
click at [108, 134] on input "SĐT Người Nhận *" at bounding box center [111, 131] width 104 height 15
click at [112, 164] on div "0854453878 - Medilab" at bounding box center [110, 165] width 92 height 10
type input "0854453878"
type input "Medilab"
click at [311, 139] on div "VP Nhận * VD: VP [GEOGRAPHIC_DATA]" at bounding box center [326, 126] width 104 height 33
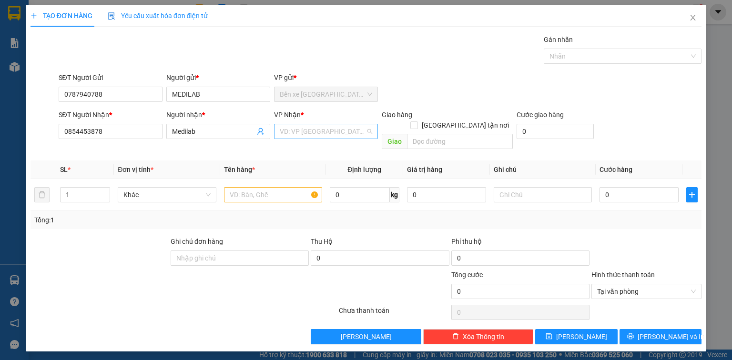
click at [311, 135] on input "search" at bounding box center [323, 131] width 86 height 14
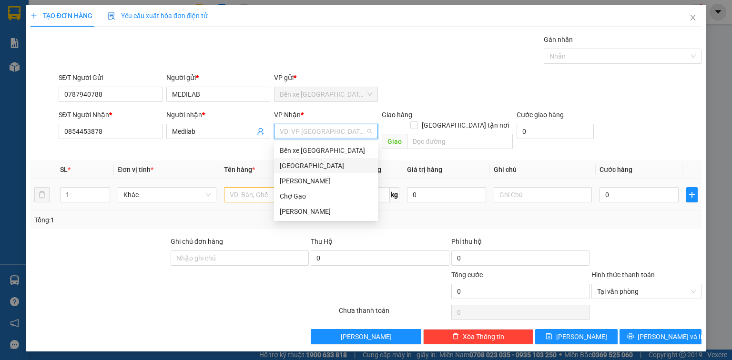
drag, startPoint x: 301, startPoint y: 162, endPoint x: 256, endPoint y: 180, distance: 48.7
click at [300, 162] on div "[GEOGRAPHIC_DATA]" at bounding box center [326, 166] width 92 height 10
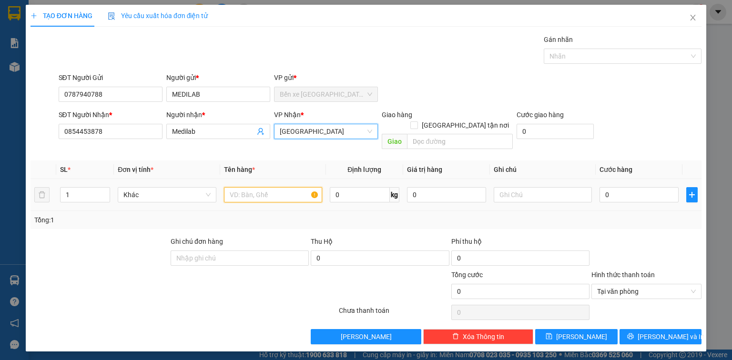
click at [251, 187] on input "text" at bounding box center [273, 194] width 98 height 15
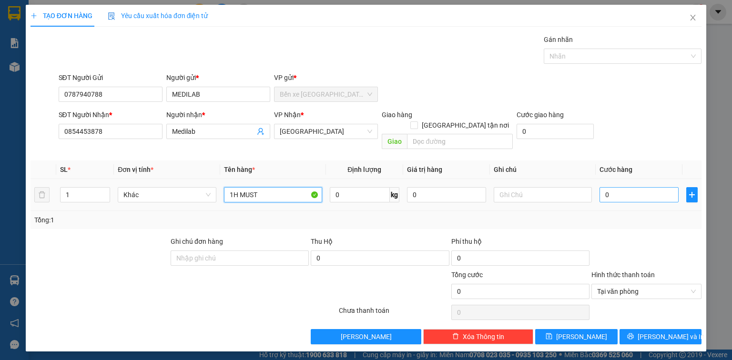
type input "1H MUST"
click at [614, 187] on input "0" at bounding box center [638, 194] width 79 height 15
type input "2"
type input "20"
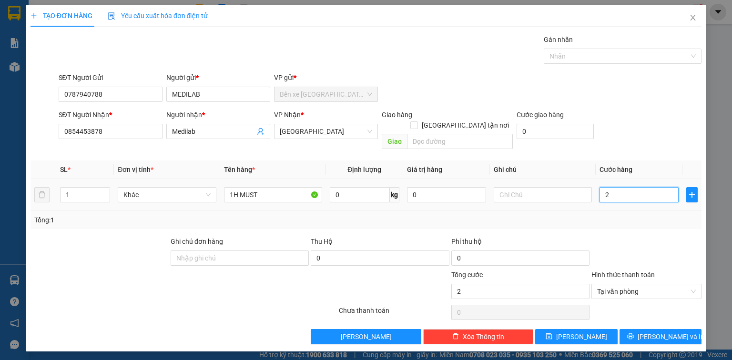
type input "20"
type input "20.000"
click at [669, 331] on span "[PERSON_NAME] và In" at bounding box center [670, 336] width 67 height 10
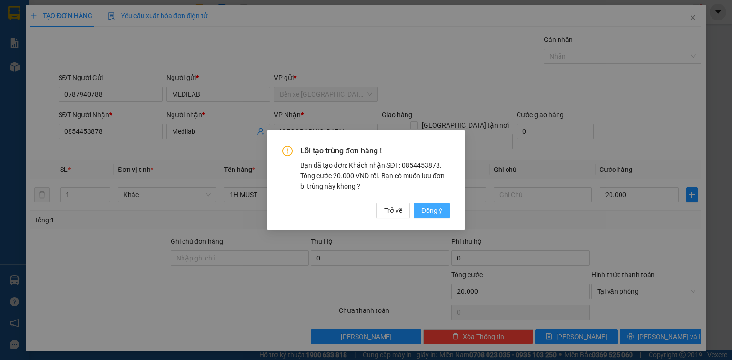
drag, startPoint x: 423, startPoint y: 211, endPoint x: 429, endPoint y: 211, distance: 5.7
click at [423, 210] on span "Đồng ý" at bounding box center [431, 210] width 21 height 10
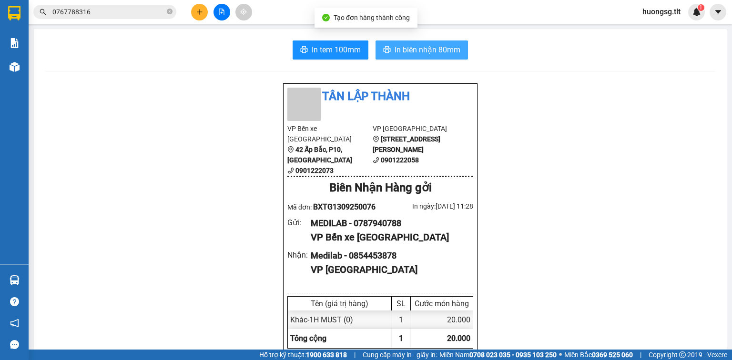
drag, startPoint x: 392, startPoint y: 44, endPoint x: 396, endPoint y: 67, distance: 22.6
click at [394, 44] on span "In biên nhận 80mm" at bounding box center [427, 50] width 66 height 12
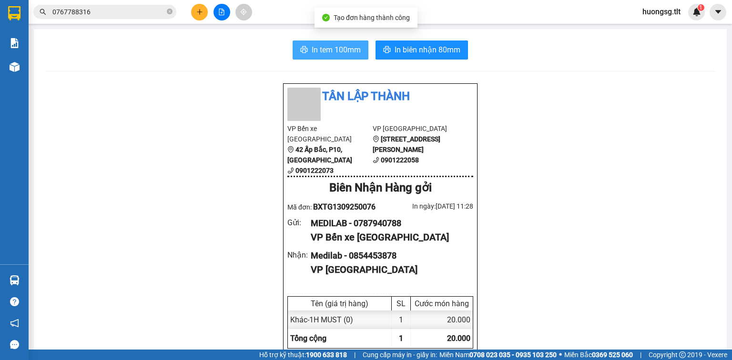
click at [328, 50] on span "In tem 100mm" at bounding box center [335, 50] width 49 height 12
click at [170, 8] on span at bounding box center [170, 12] width 6 height 9
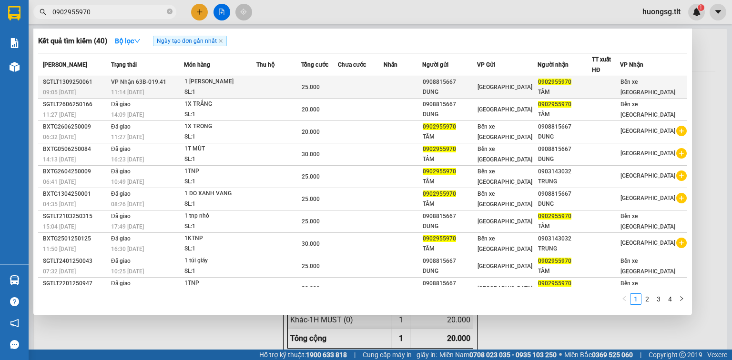
type input "0902955970"
click at [272, 88] on td at bounding box center [278, 87] width 45 height 22
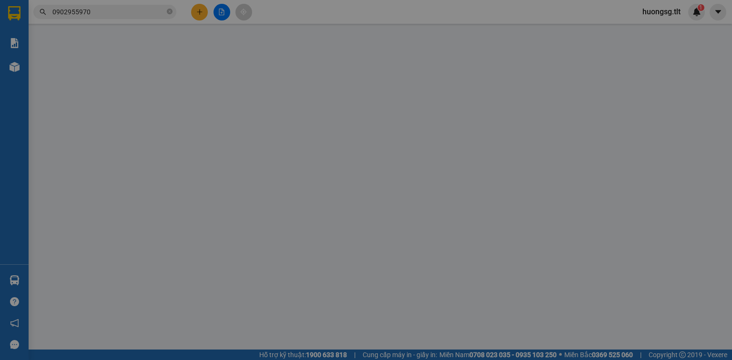
type input "0908815667"
type input "DUNG"
type input "0902955970"
type input "TÂM"
type input "25.000"
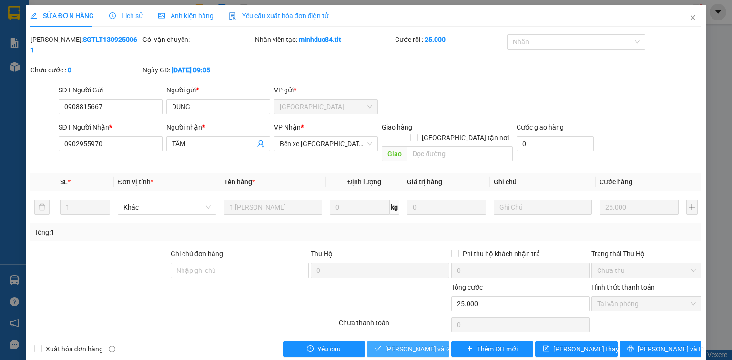
click at [389, 344] on span "[PERSON_NAME] và Giao hàng" at bounding box center [430, 349] width 91 height 10
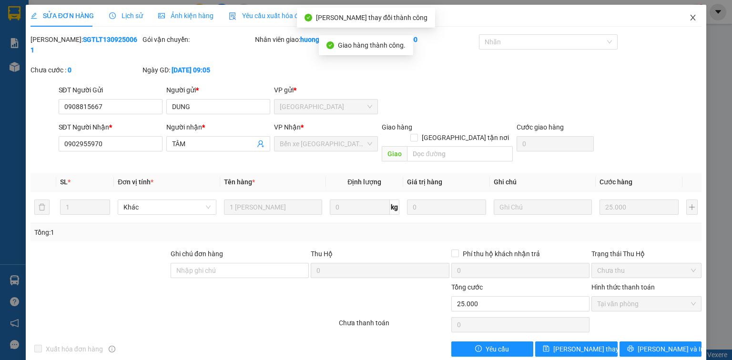
click at [689, 19] on icon "close" at bounding box center [693, 18] width 8 height 8
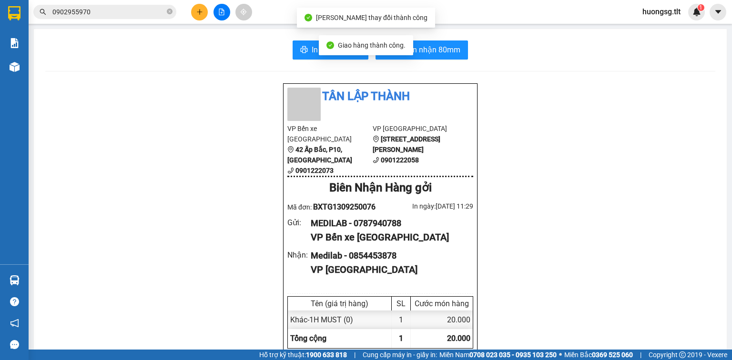
click at [147, 15] on input "0902955970" at bounding box center [108, 12] width 112 height 10
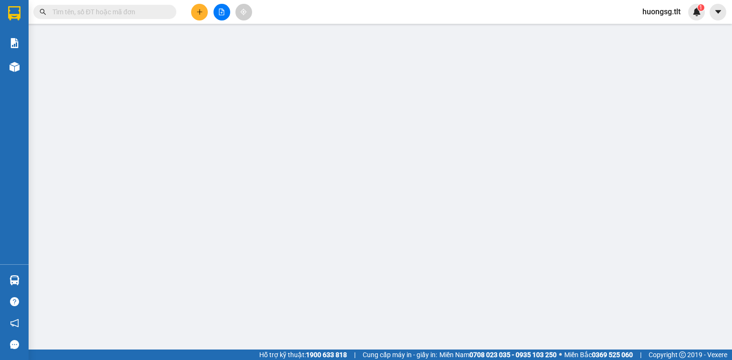
click at [149, 13] on input "text" at bounding box center [108, 12] width 112 height 10
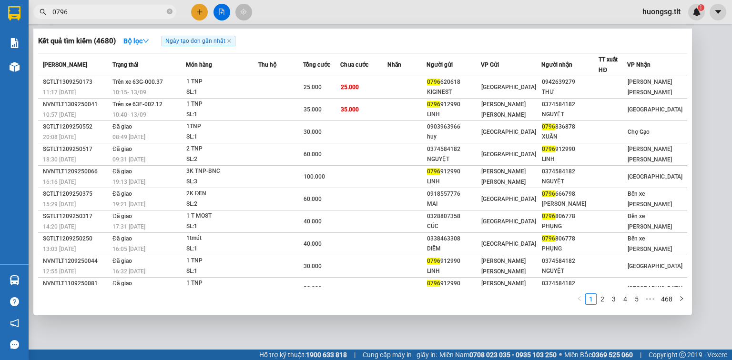
type input "0796"
click at [206, 8] on div at bounding box center [366, 180] width 732 height 360
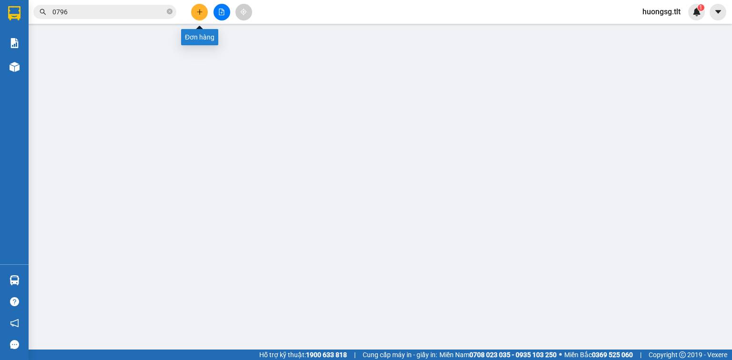
click at [200, 16] on button at bounding box center [199, 12] width 17 height 17
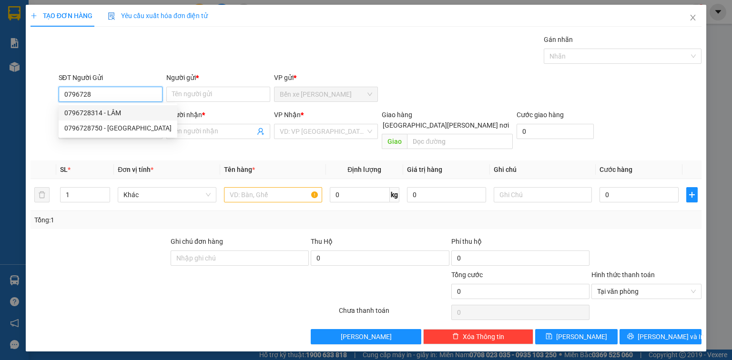
click at [117, 108] on div "0796728314 - LÂM" at bounding box center [117, 113] width 107 height 10
type input "0796728314"
type input "LÂM"
type input "0796728314"
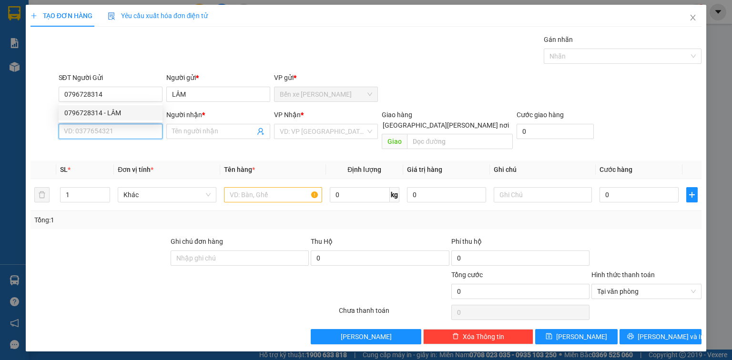
click at [121, 128] on input "SĐT Người Nhận *" at bounding box center [111, 131] width 104 height 15
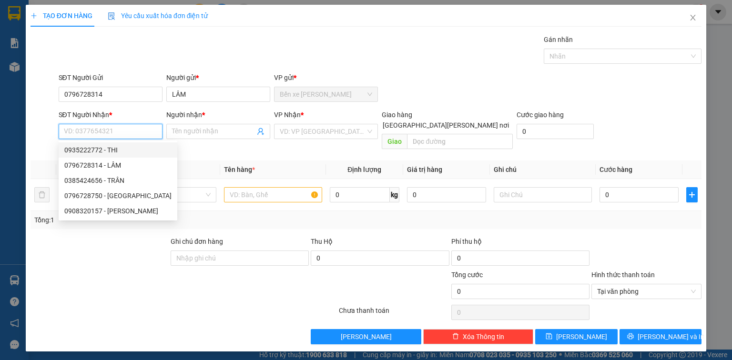
click at [114, 153] on div "0935222772 - THI" at bounding box center [117, 150] width 107 height 10
type input "0935222772"
type input "THI"
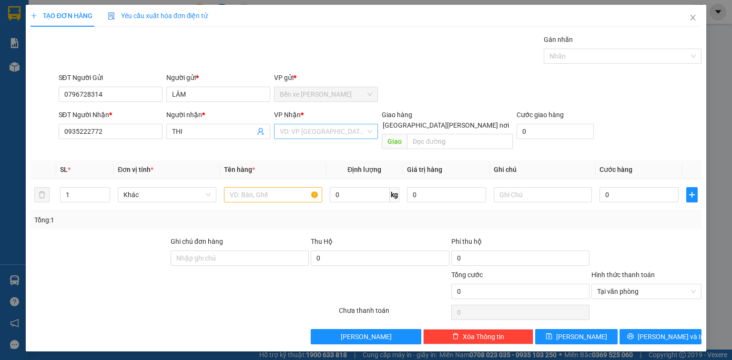
click at [298, 126] on input "search" at bounding box center [323, 131] width 86 height 14
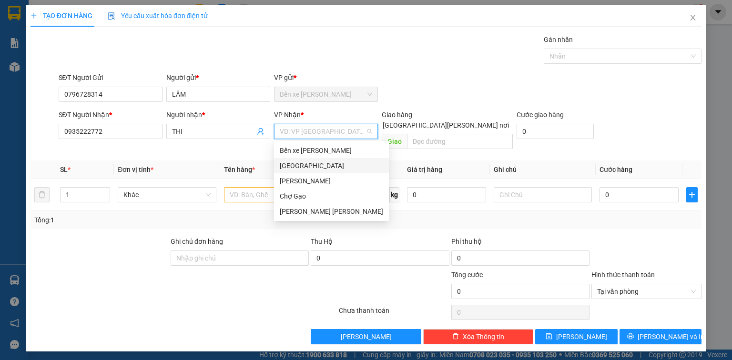
click at [295, 162] on div "[GEOGRAPHIC_DATA]" at bounding box center [331, 166] width 103 height 10
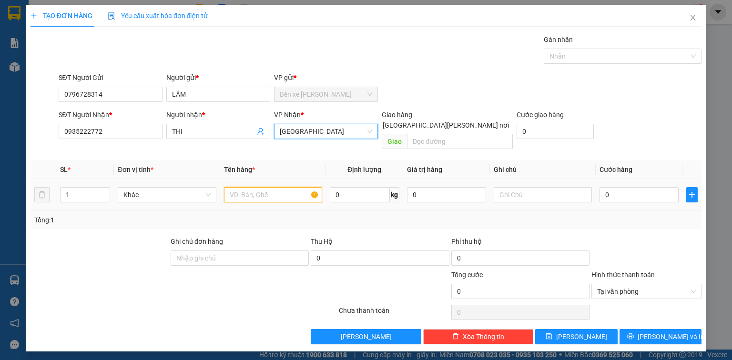
click at [270, 187] on input "text" at bounding box center [273, 194] width 98 height 15
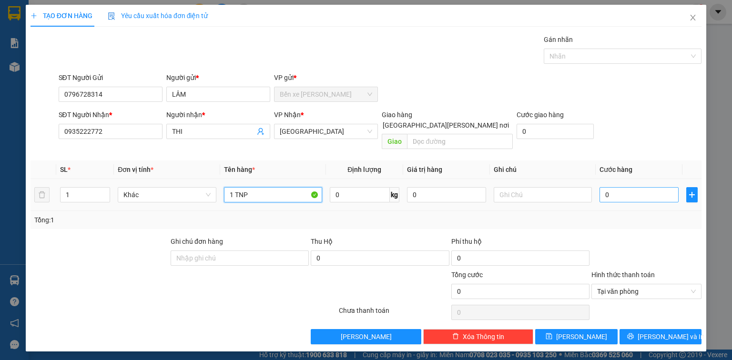
type input "1 TNP"
click at [634, 187] on input "0" at bounding box center [638, 194] width 79 height 15
type input "3"
type input "30"
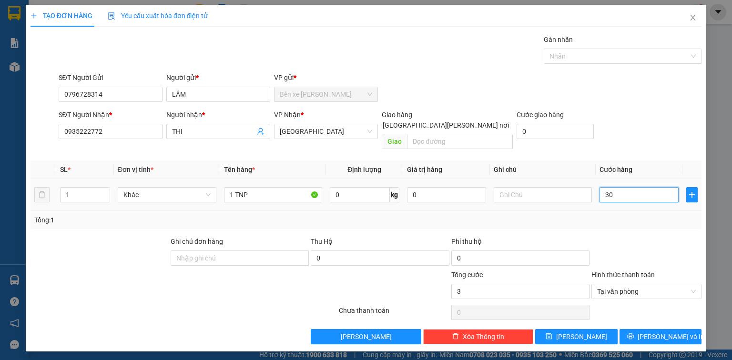
type input "30"
type input "30.000"
drag, startPoint x: 674, startPoint y: 324, endPoint x: 641, endPoint y: 269, distance: 65.2
click at [674, 331] on span "[PERSON_NAME] và In" at bounding box center [670, 336] width 67 height 10
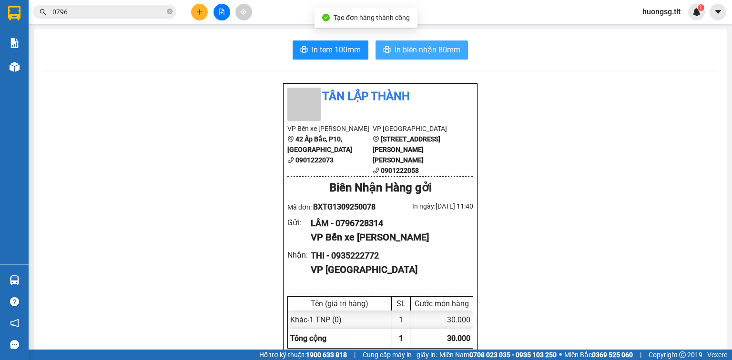
click at [440, 46] on span "In biên nhận 80mm" at bounding box center [427, 50] width 66 height 12
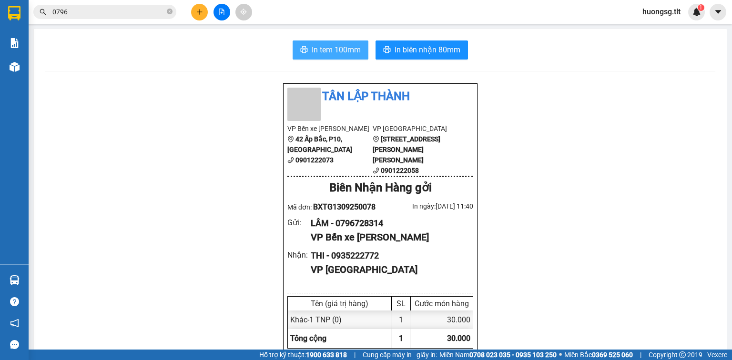
click at [322, 55] on button "In tem 100mm" at bounding box center [330, 49] width 76 height 19
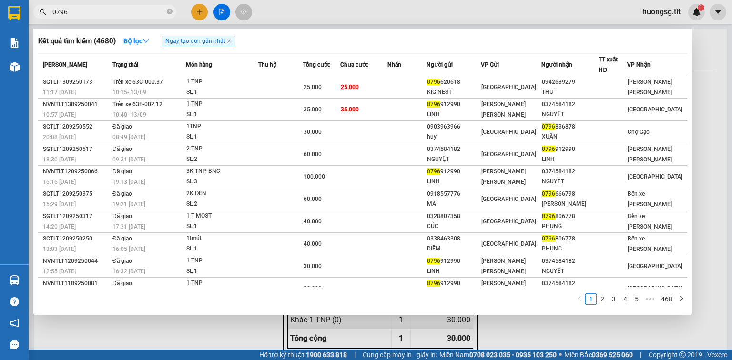
drag, startPoint x: 170, startPoint y: 14, endPoint x: 164, endPoint y: 10, distance: 7.1
click at [170, 13] on icon "close-circle" at bounding box center [170, 12] width 6 height 6
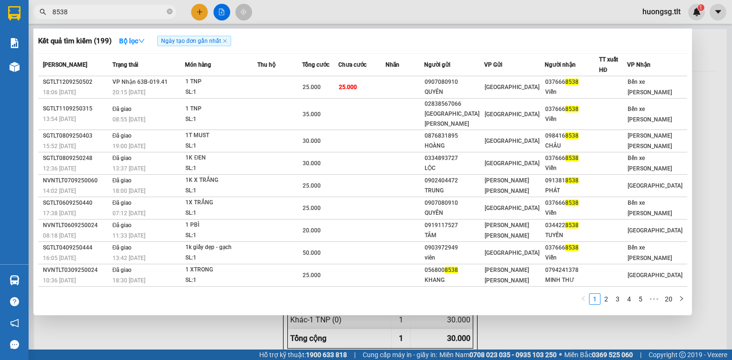
type input "8538"
click at [224, 11] on div at bounding box center [366, 180] width 732 height 360
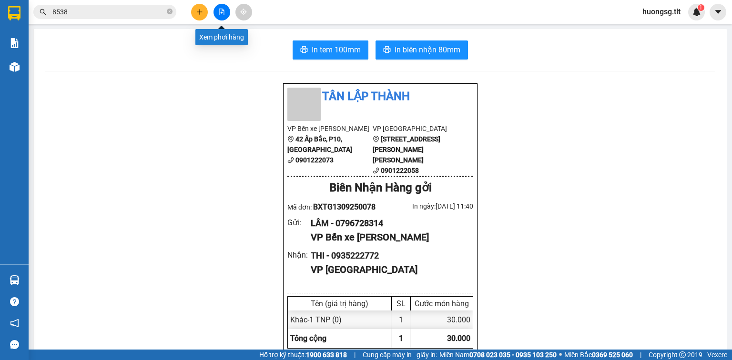
click at [222, 10] on icon "file-add" at bounding box center [221, 12] width 5 height 7
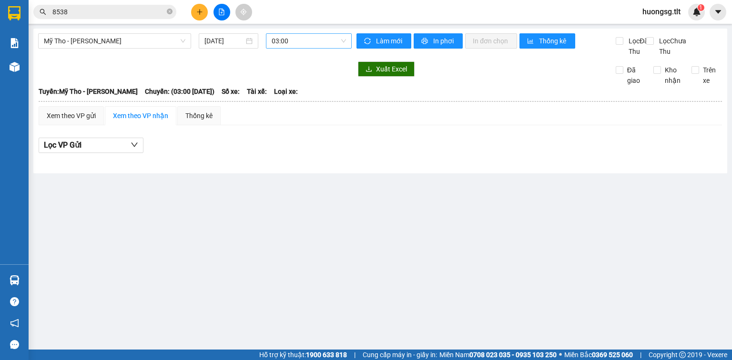
click at [320, 39] on span "03:00" at bounding box center [308, 41] width 75 height 14
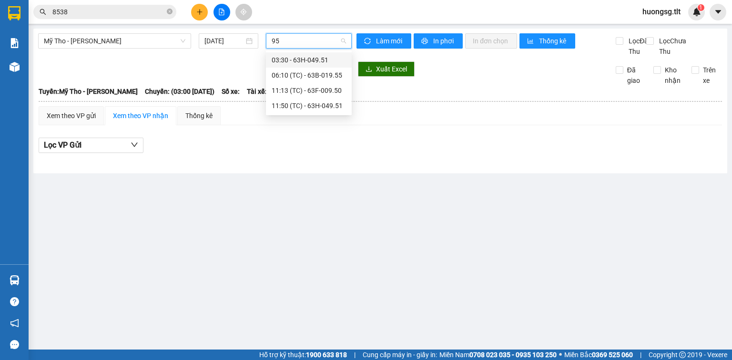
type input "951"
click at [321, 74] on div "11:50 (TC) - 63H-049.51" at bounding box center [308, 75] width 74 height 10
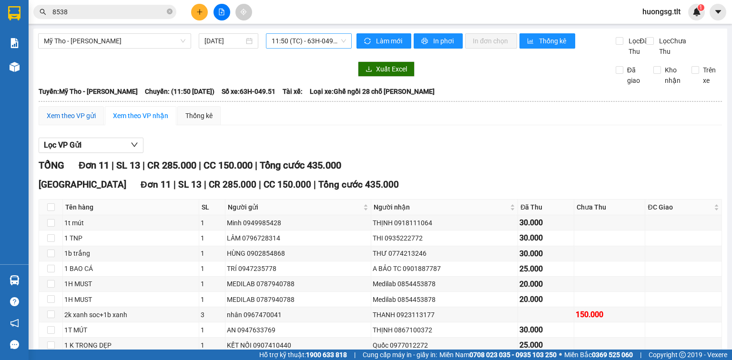
click at [85, 121] on div "Xem theo VP gửi" at bounding box center [71, 115] width 49 height 10
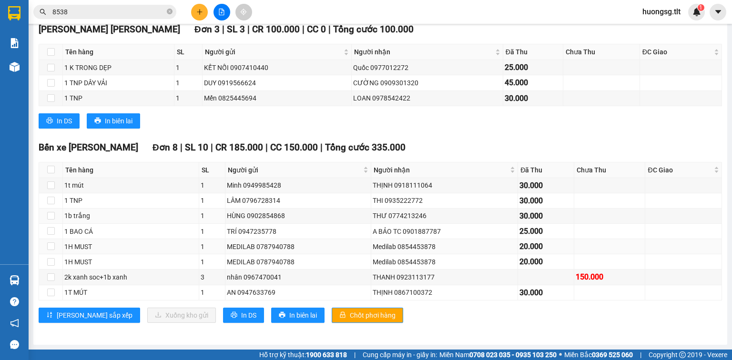
scroll to position [163, 0]
click at [241, 315] on span "In DS" at bounding box center [248, 315] width 15 height 10
click at [241, 314] on span "In DS" at bounding box center [248, 315] width 15 height 10
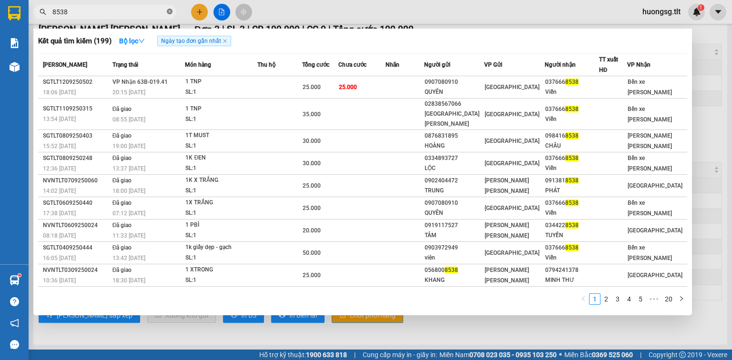
click at [168, 11] on icon "close-circle" at bounding box center [170, 12] width 6 height 6
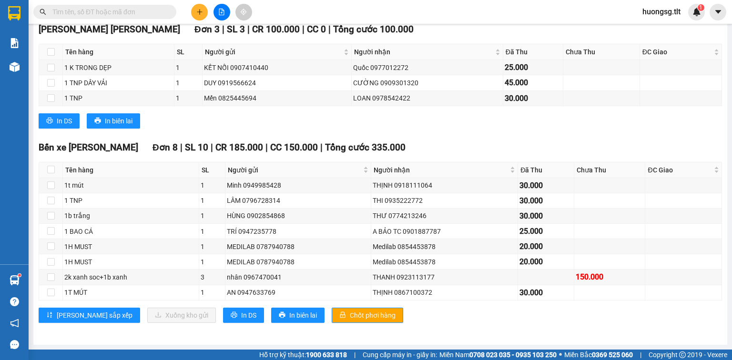
click at [148, 12] on input "text" at bounding box center [108, 12] width 112 height 10
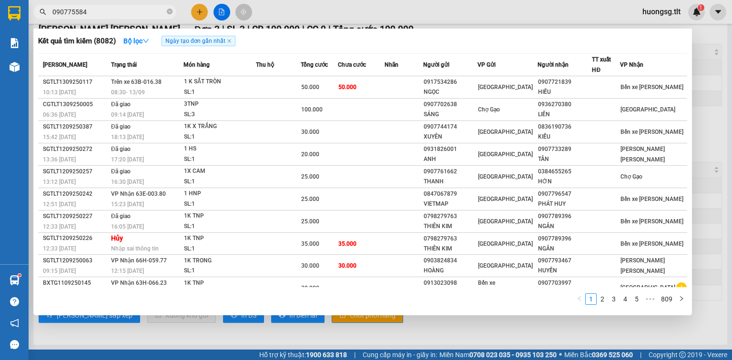
type input "0907755844"
